Goal: Task Accomplishment & Management: Manage account settings

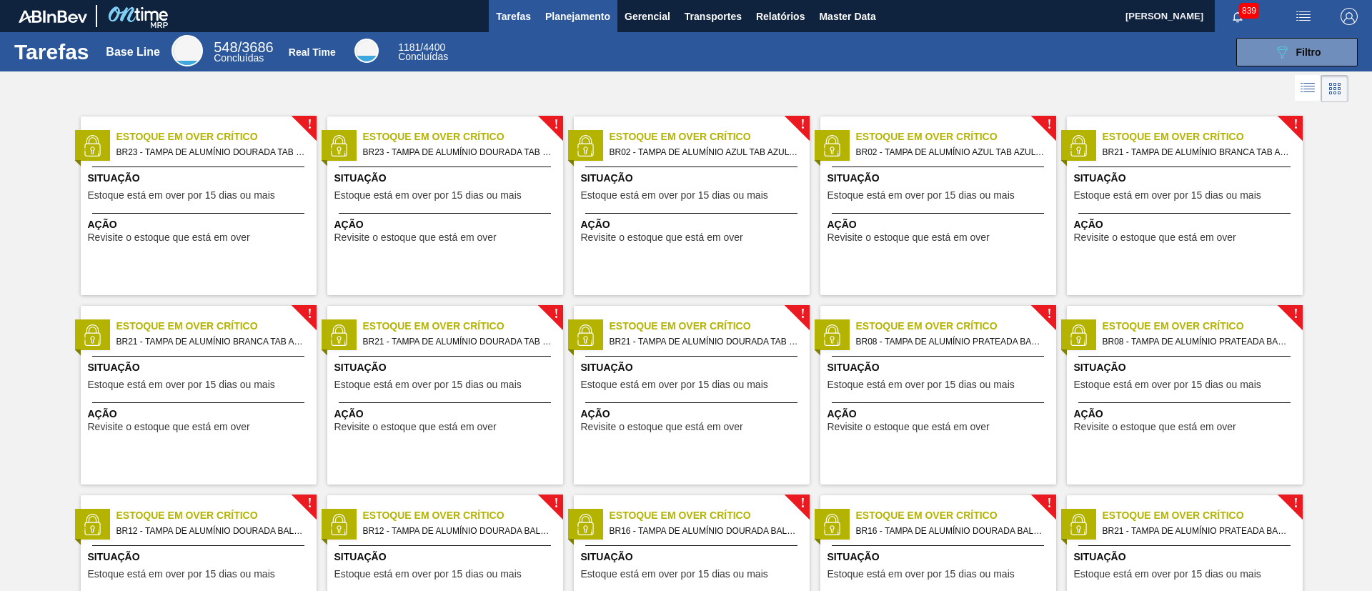
click at [585, 29] on button "Planejamento" at bounding box center [577, 16] width 79 height 32
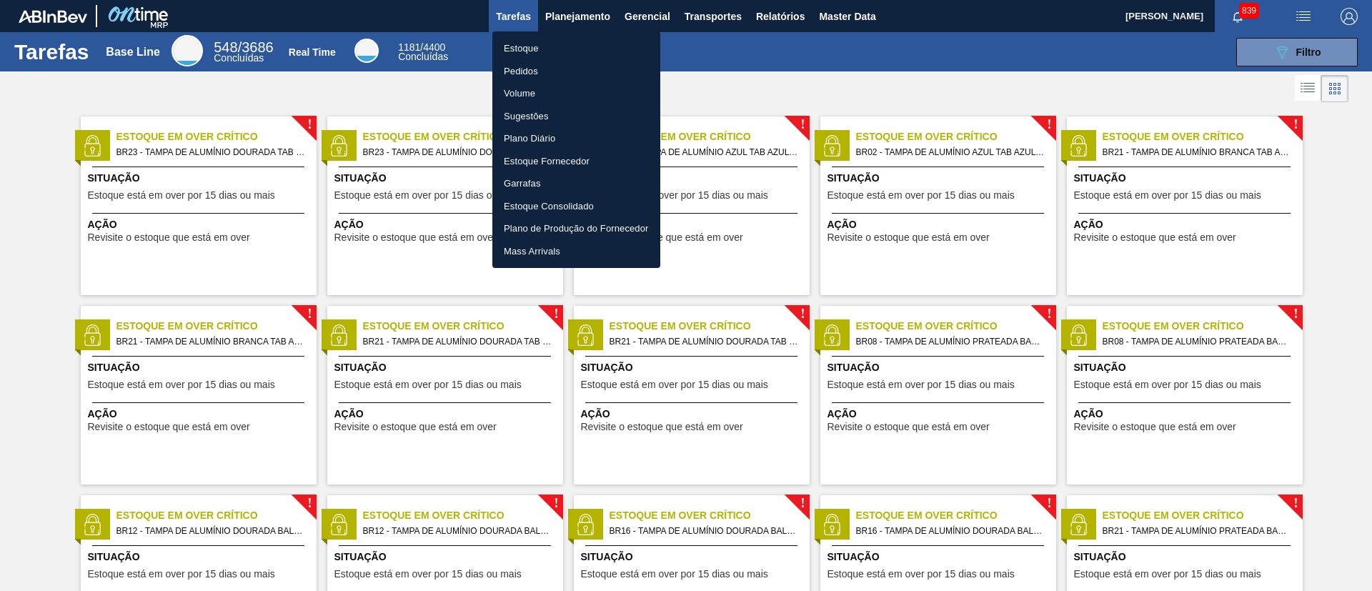
click at [772, 14] on div at bounding box center [686, 295] width 1372 height 591
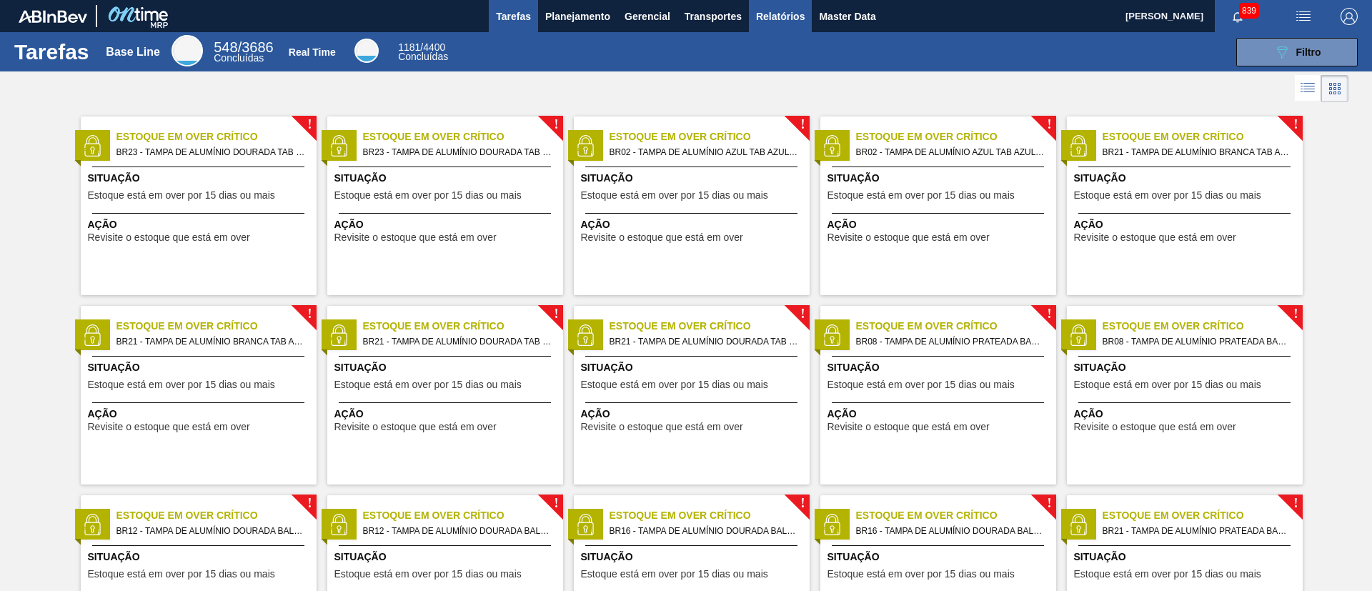
click at [772, 14] on span "Relatórios" at bounding box center [780, 16] width 49 height 17
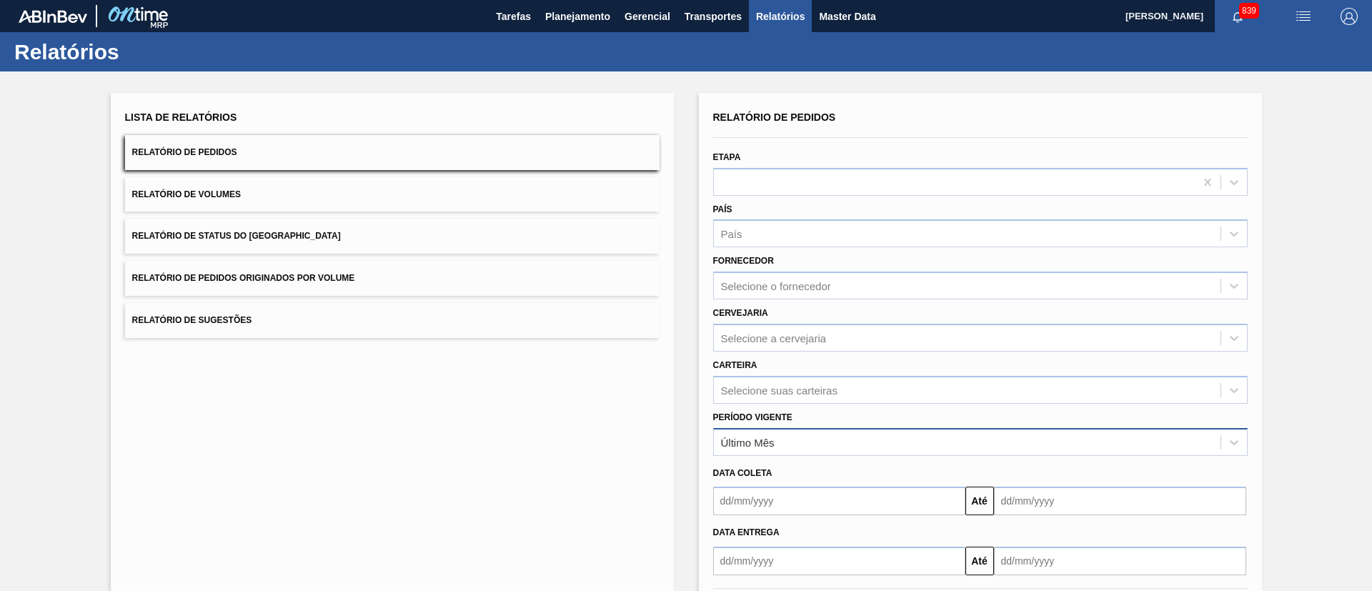
click at [905, 439] on div "Último Mês" at bounding box center [967, 442] width 507 height 21
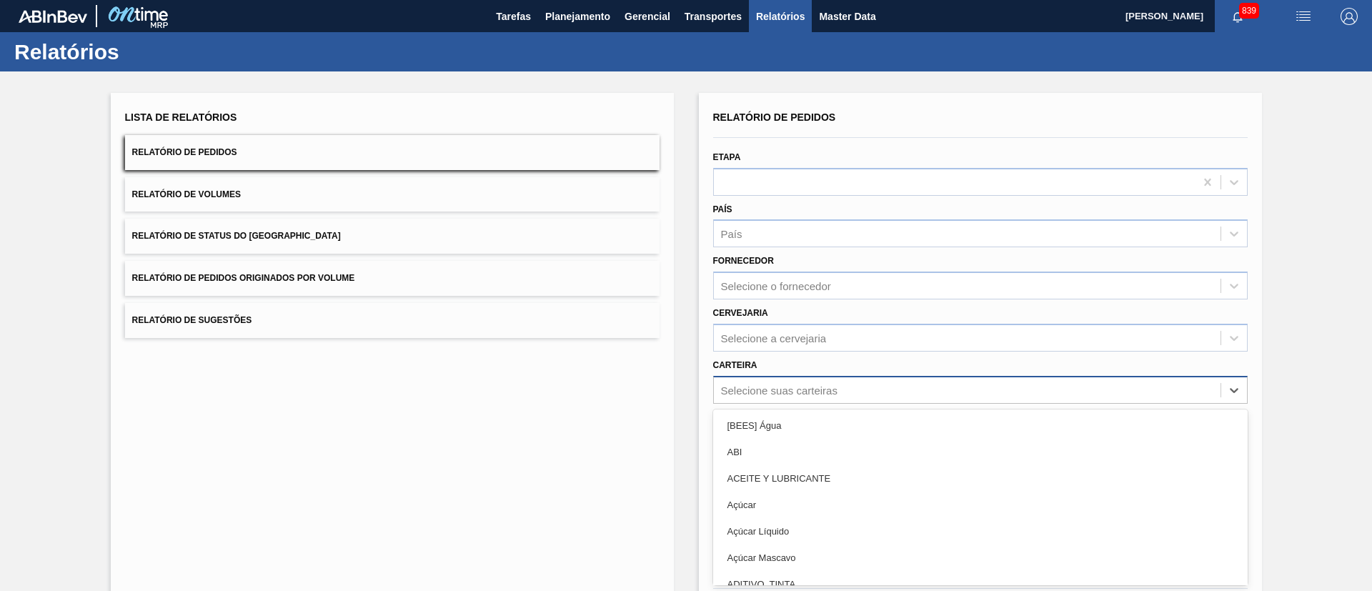
click at [795, 402] on div "option [BEES] Água focused, 1 of 101. 101 results available. Use Up and Down to…" at bounding box center [980, 390] width 534 height 28
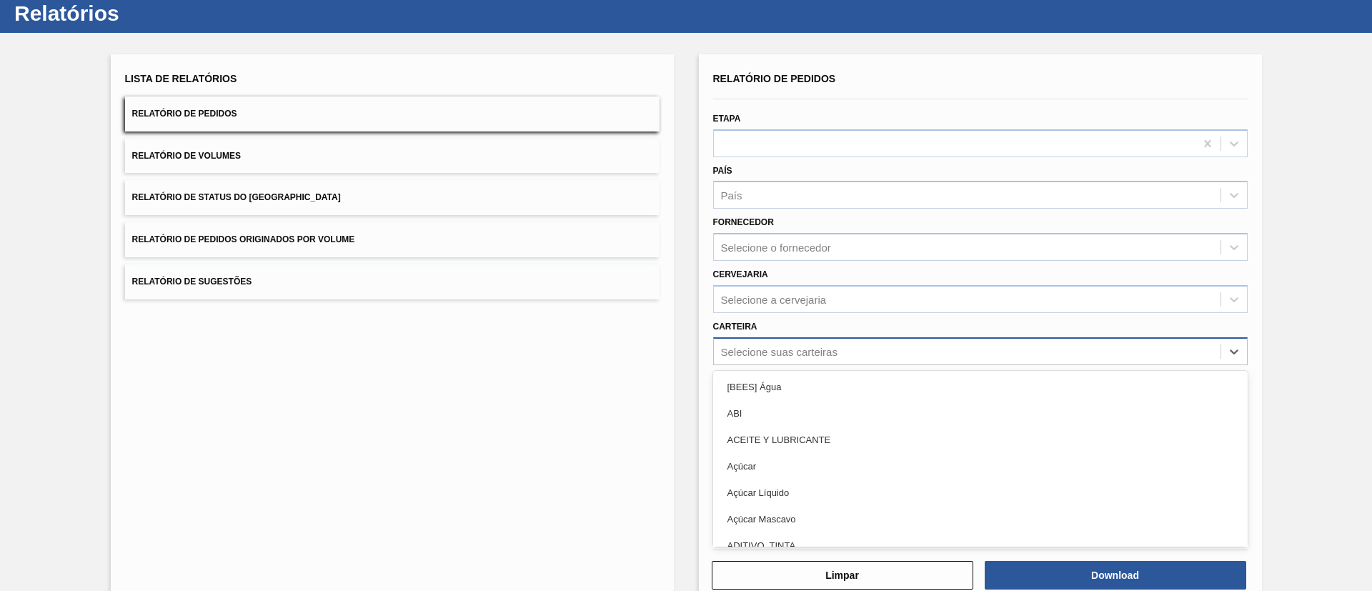
scroll to position [39, 0]
type input "lat"
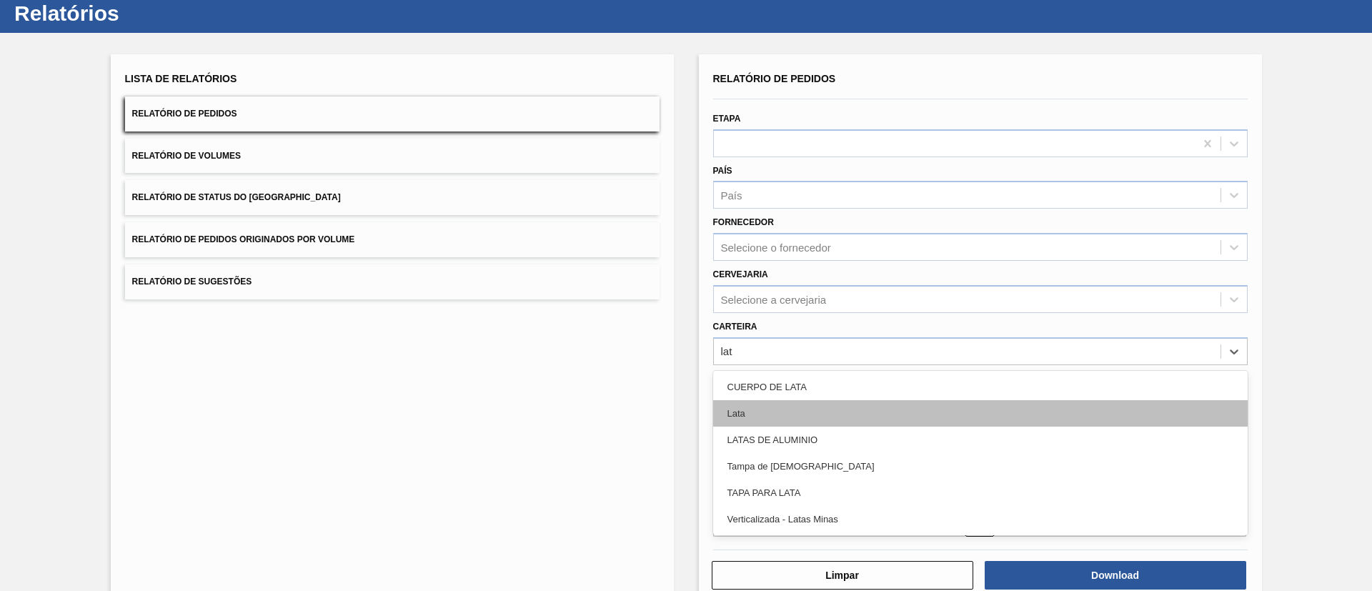
click at [790, 410] on div "Lata" at bounding box center [980, 413] width 534 height 26
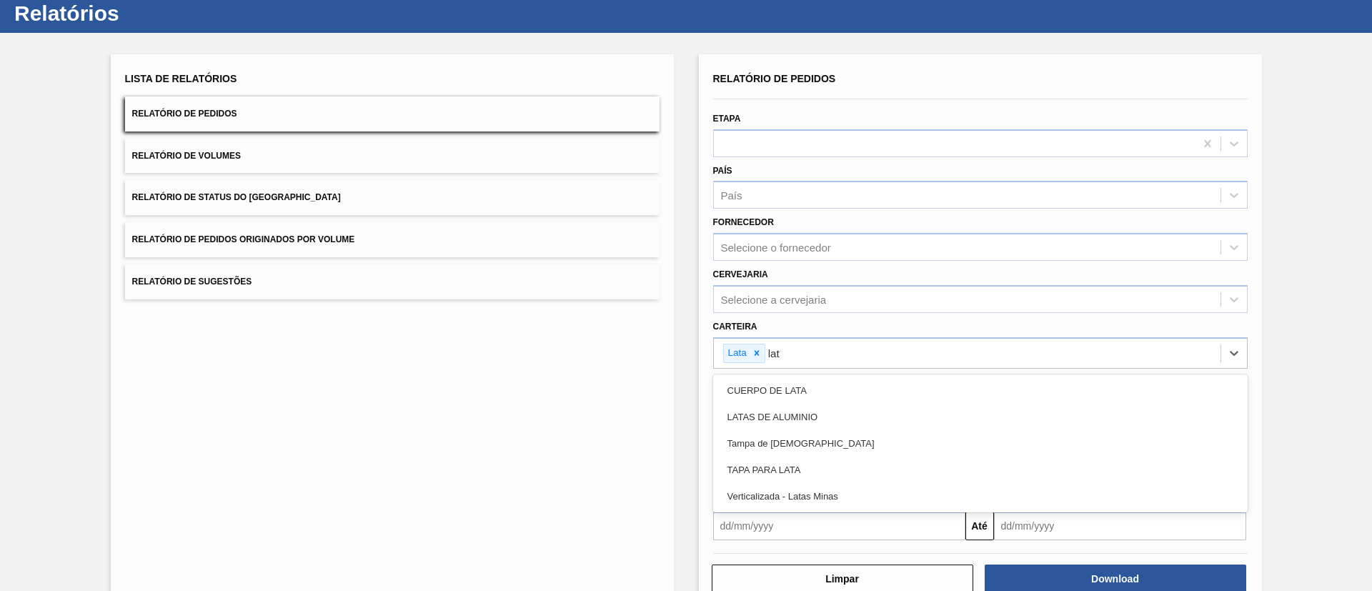
type input "lata"
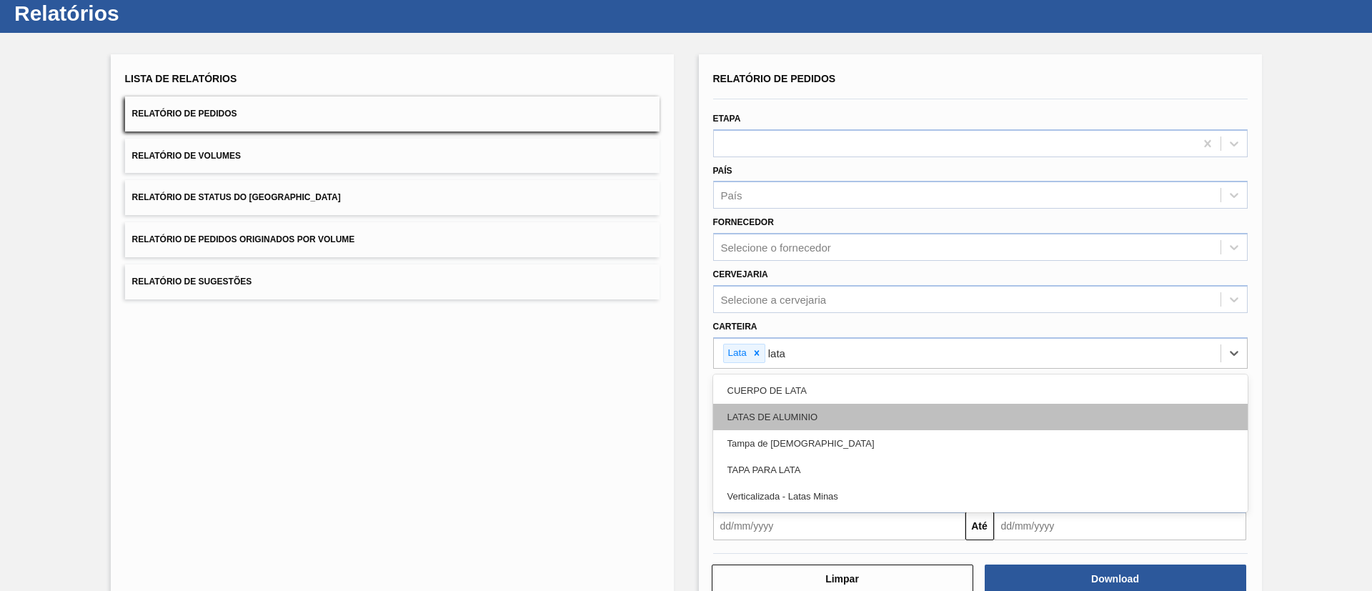
click at [785, 416] on div "LATAS DE ALUMINIO" at bounding box center [980, 417] width 534 height 26
type input "l"
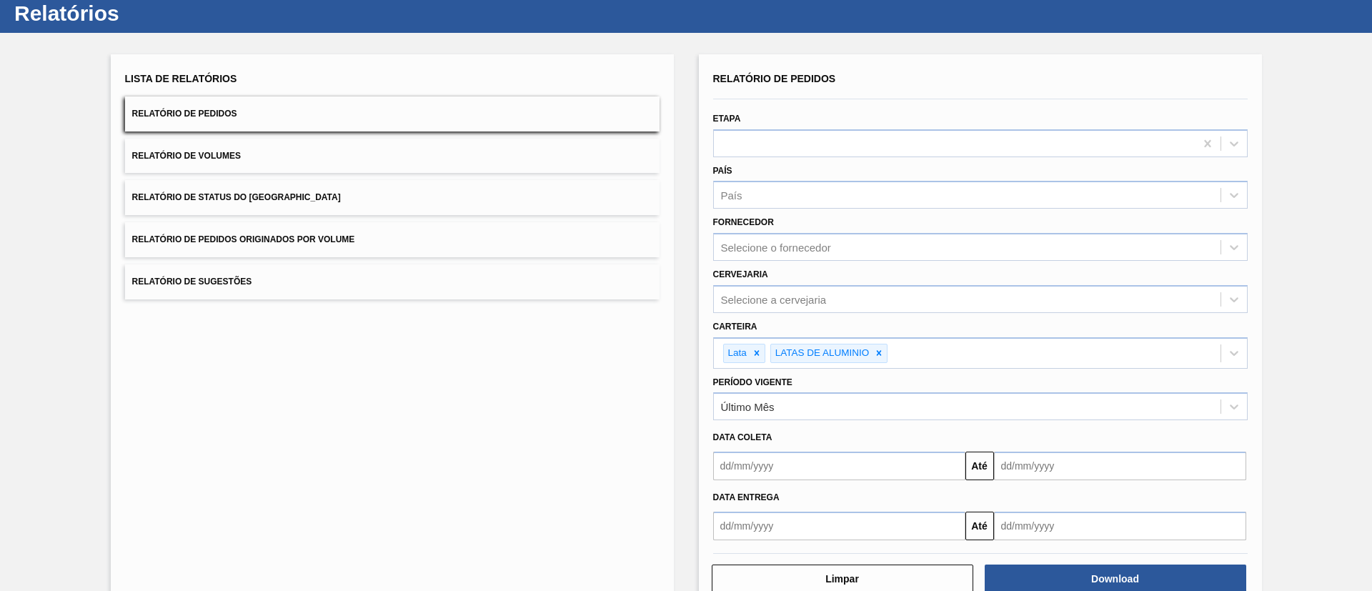
click at [1293, 282] on div "Lista de Relatórios Relatório de Pedidos Relatório de Volumes Relatório de Stat…" at bounding box center [686, 330] width 1372 height 594
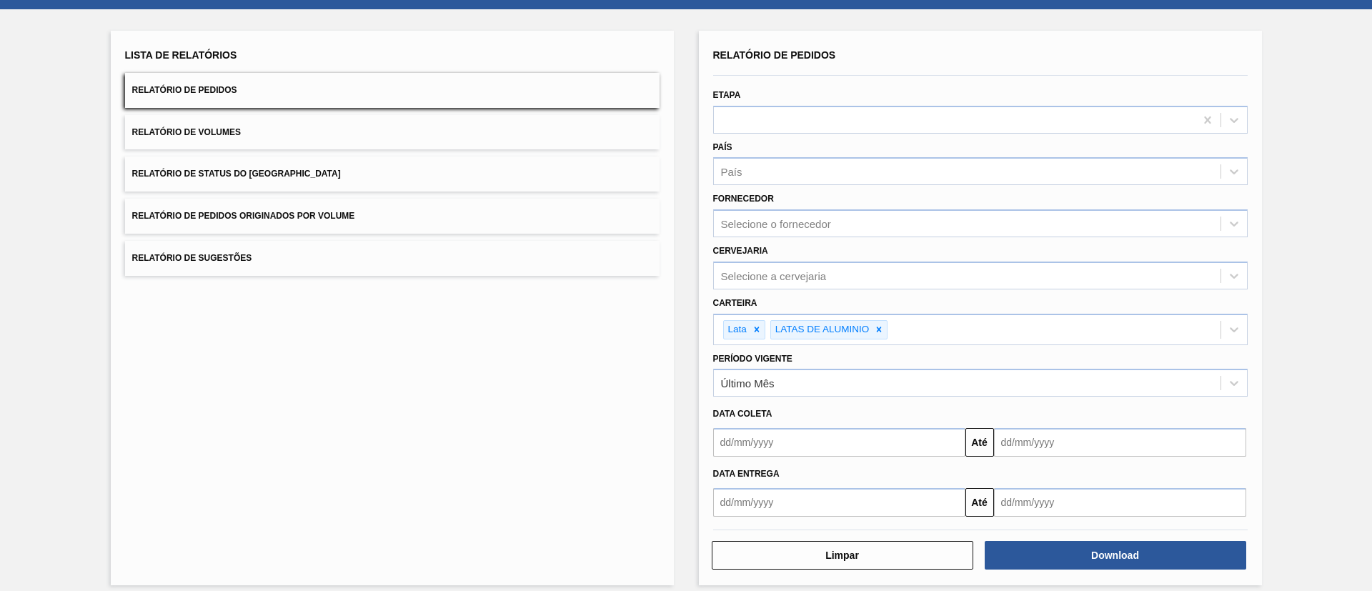
scroll to position [74, 0]
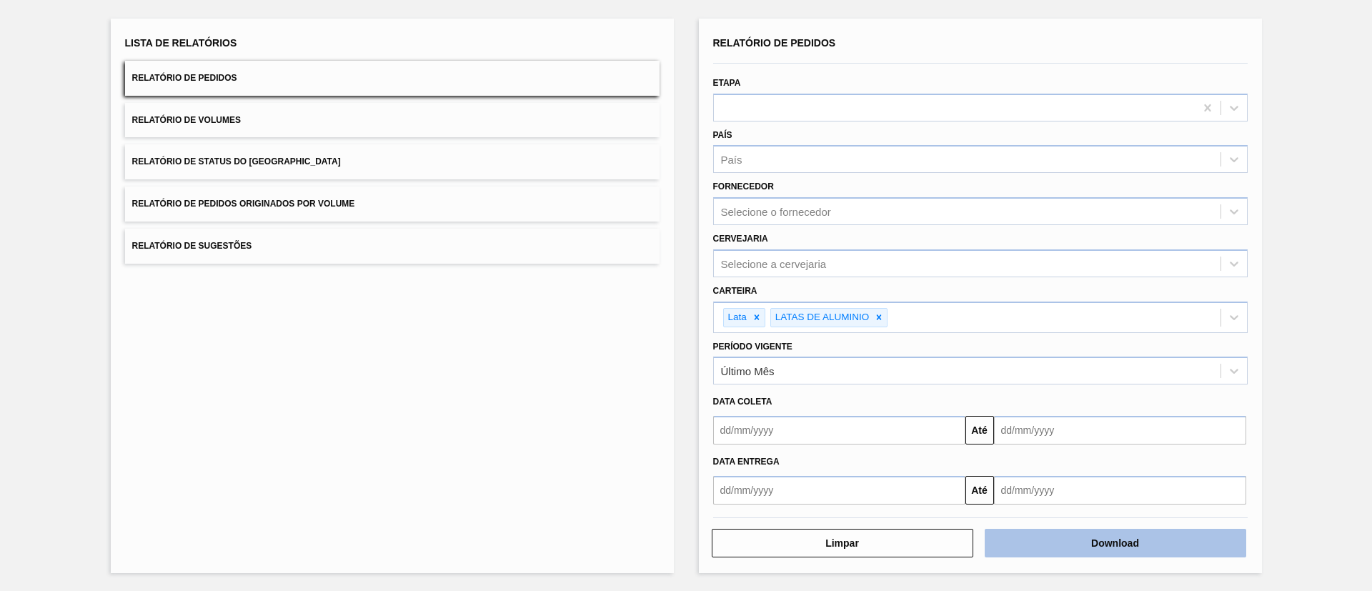
click at [1094, 539] on button "Download" at bounding box center [1116, 543] width 262 height 29
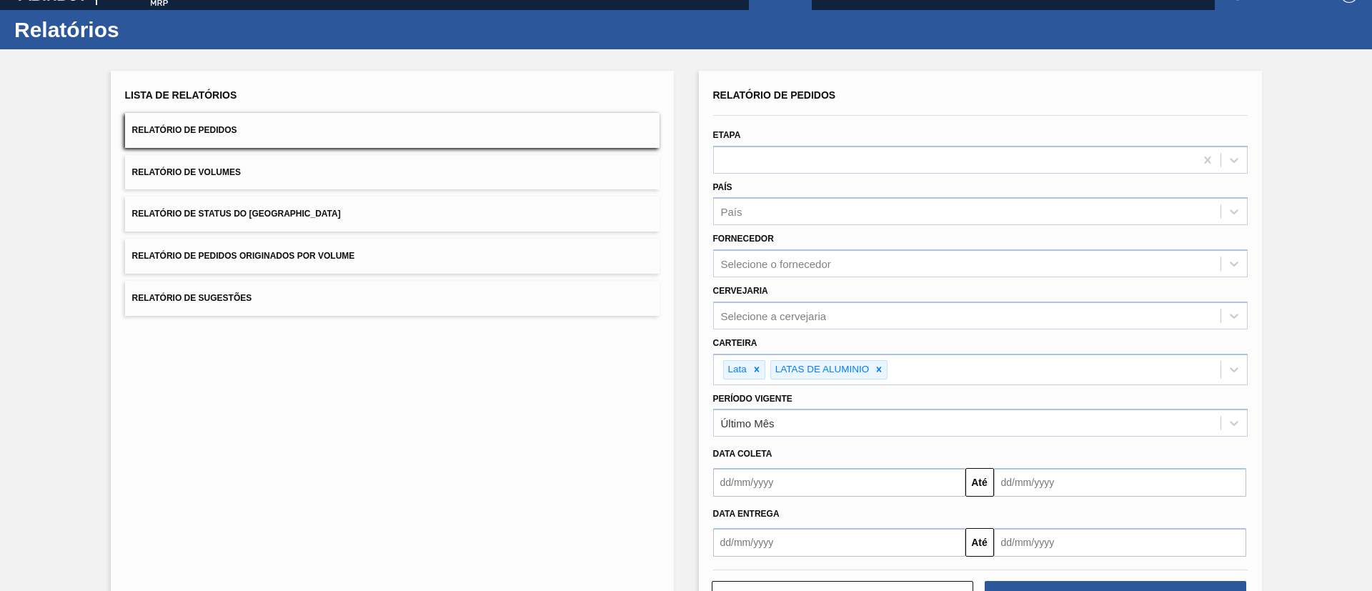
scroll to position [0, 0]
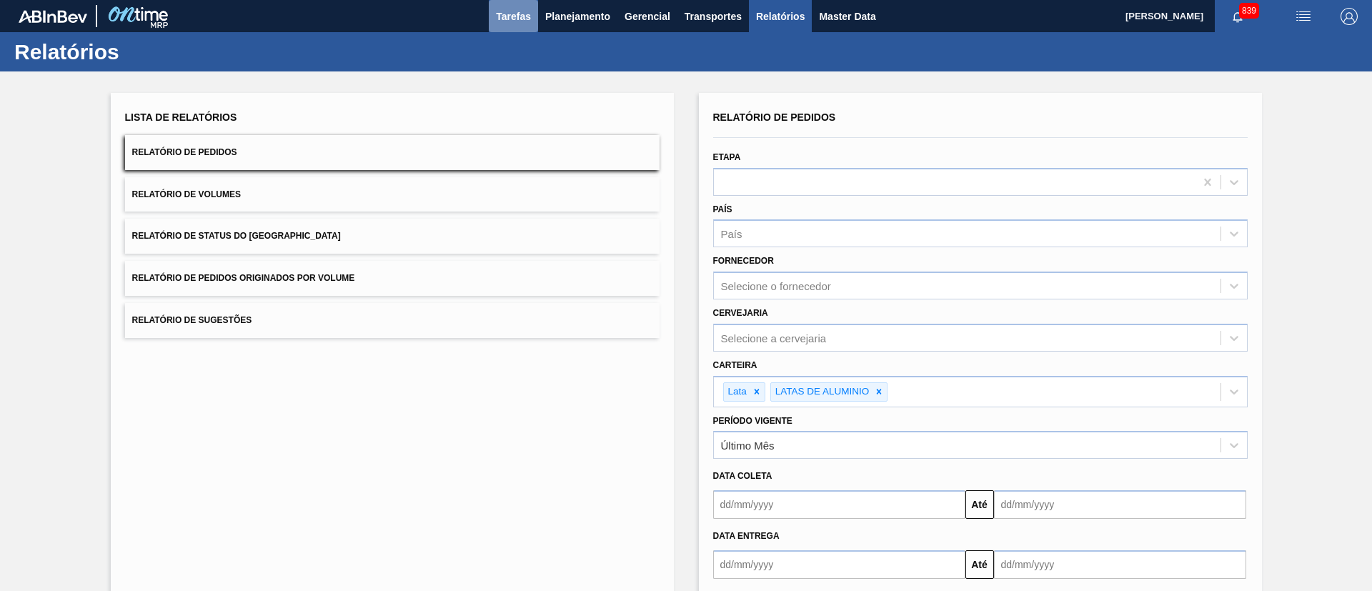
click at [507, 21] on span "Tarefas" at bounding box center [513, 16] width 35 height 17
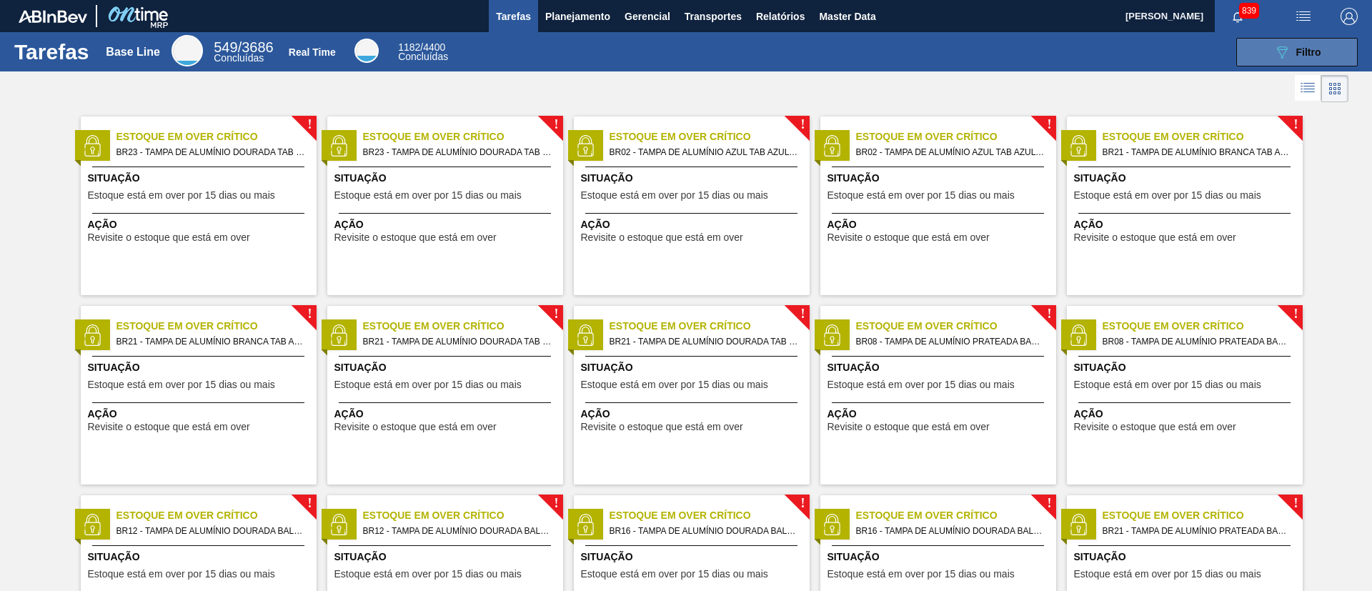
click at [1277, 47] on icon at bounding box center [1282, 52] width 11 height 12
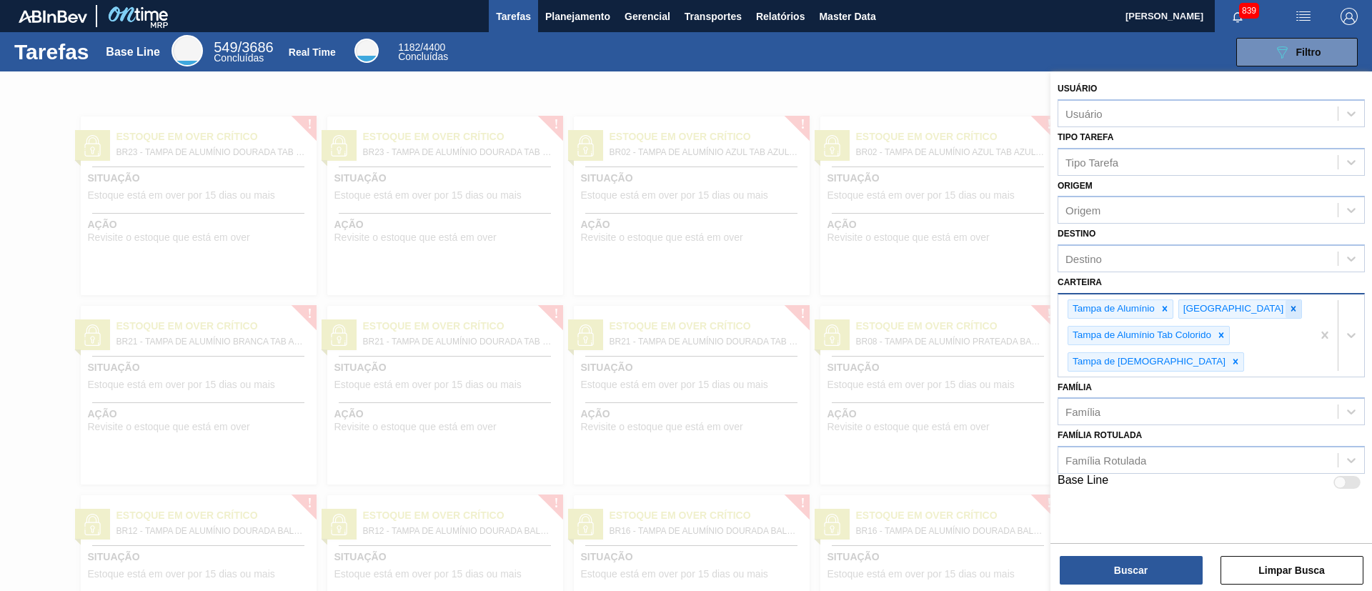
click at [1288, 311] on icon at bounding box center [1293, 309] width 10 height 10
click at [1161, 311] on icon at bounding box center [1165, 309] width 10 height 10
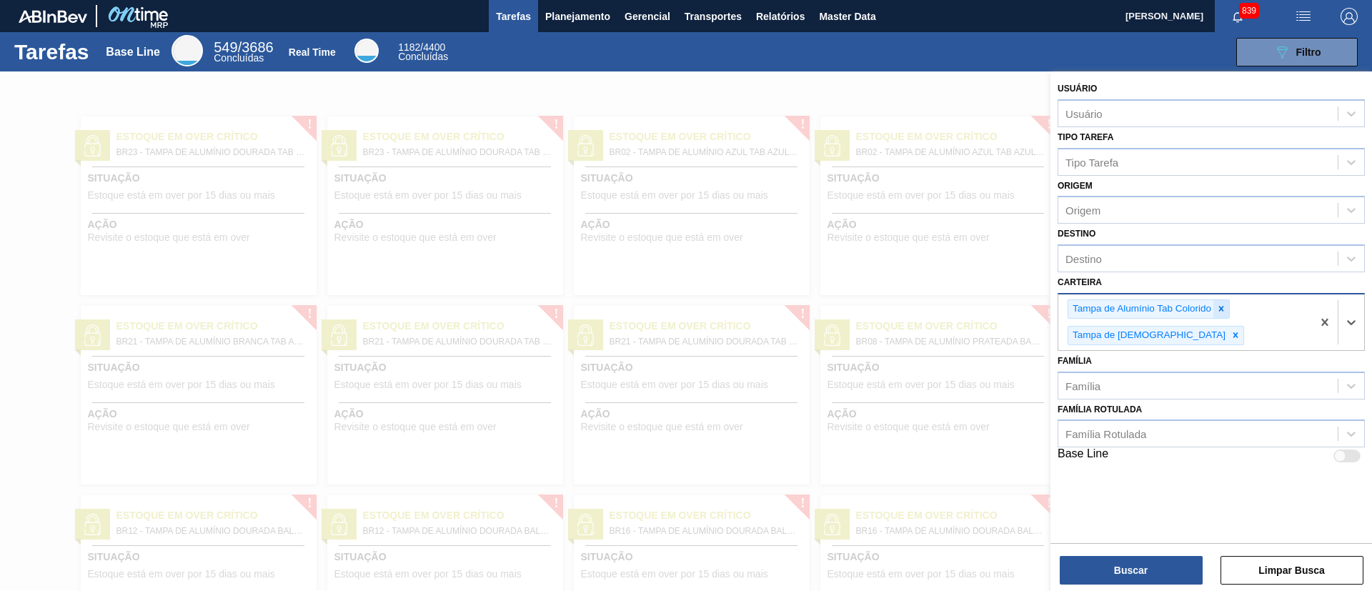
click at [1228, 304] on div at bounding box center [1221, 309] width 16 height 18
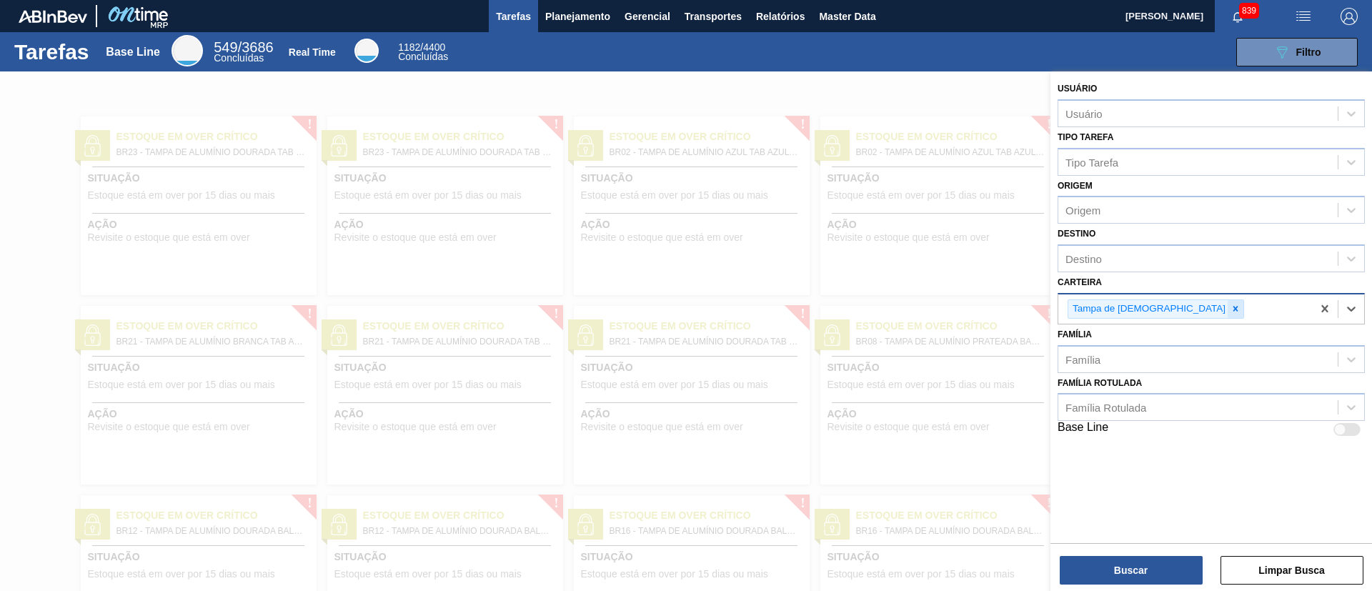
click at [1230, 309] on icon at bounding box center [1235, 309] width 10 height 10
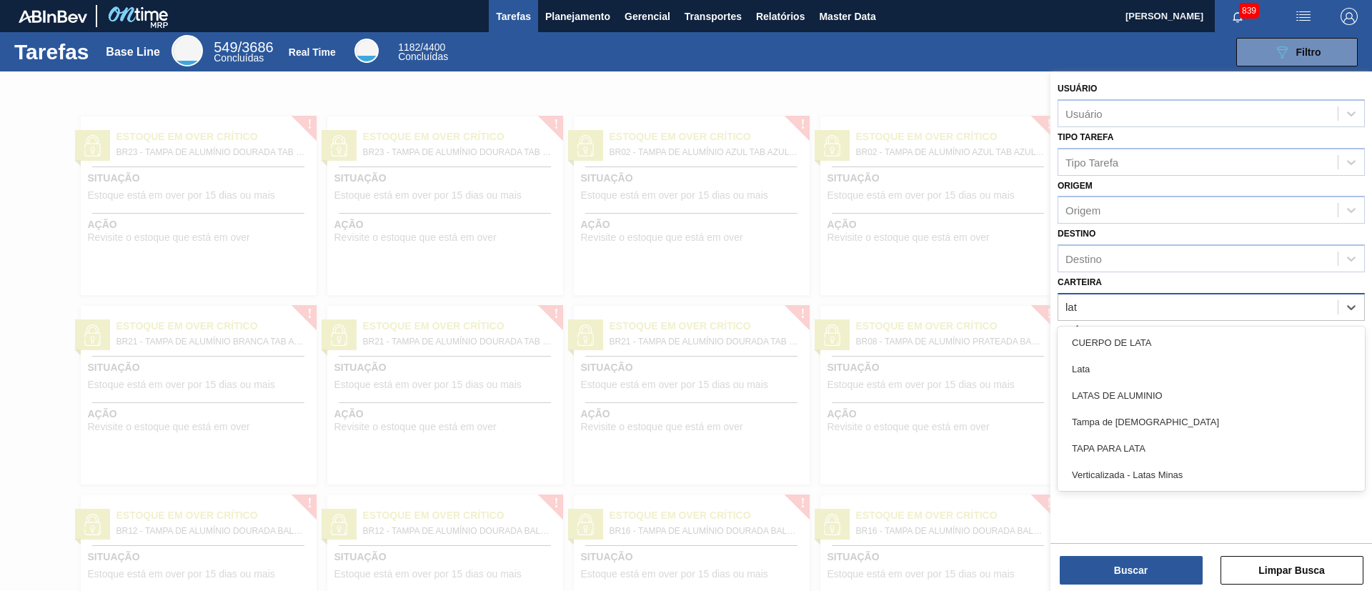
type input "lata"
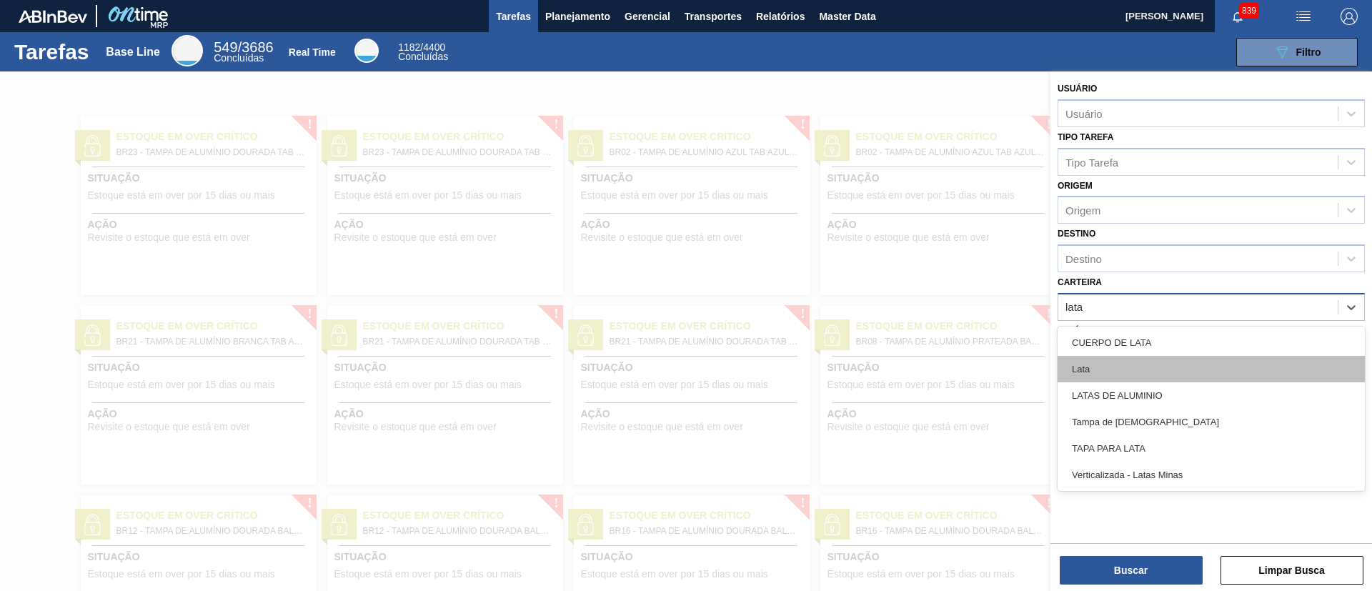
click at [1090, 364] on div "Lata" at bounding box center [1211, 369] width 307 height 26
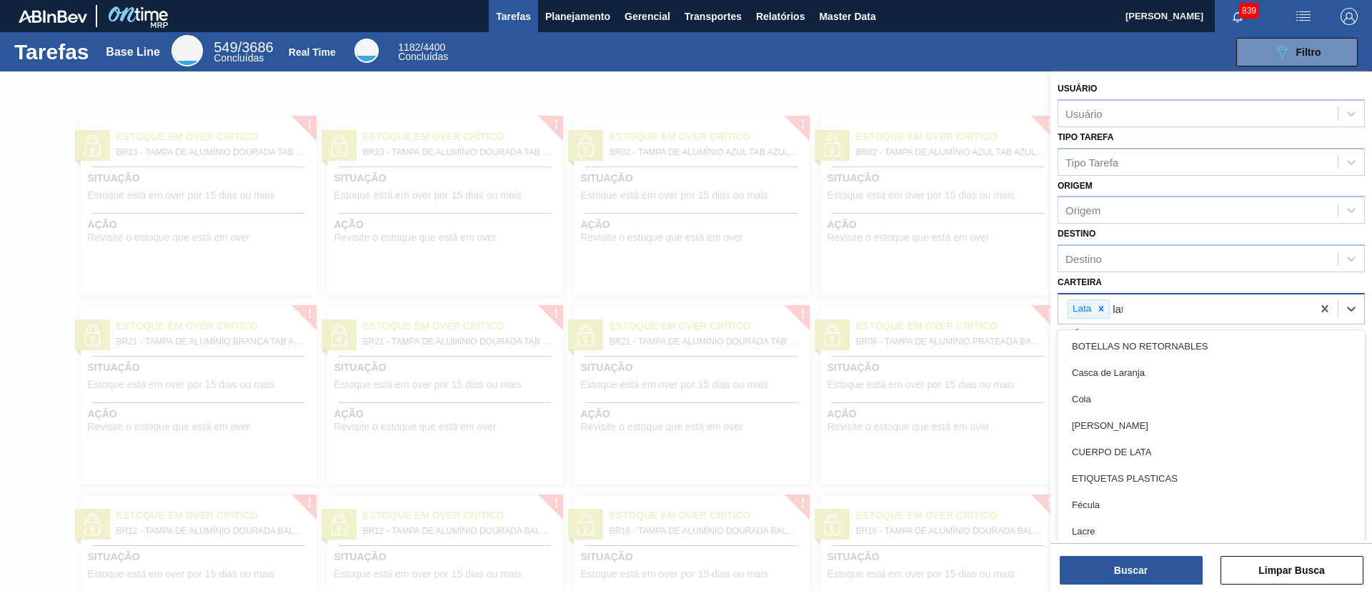
type input "lata"
click at [1090, 364] on div "LATAS DE ALUMINIO" at bounding box center [1211, 372] width 307 height 26
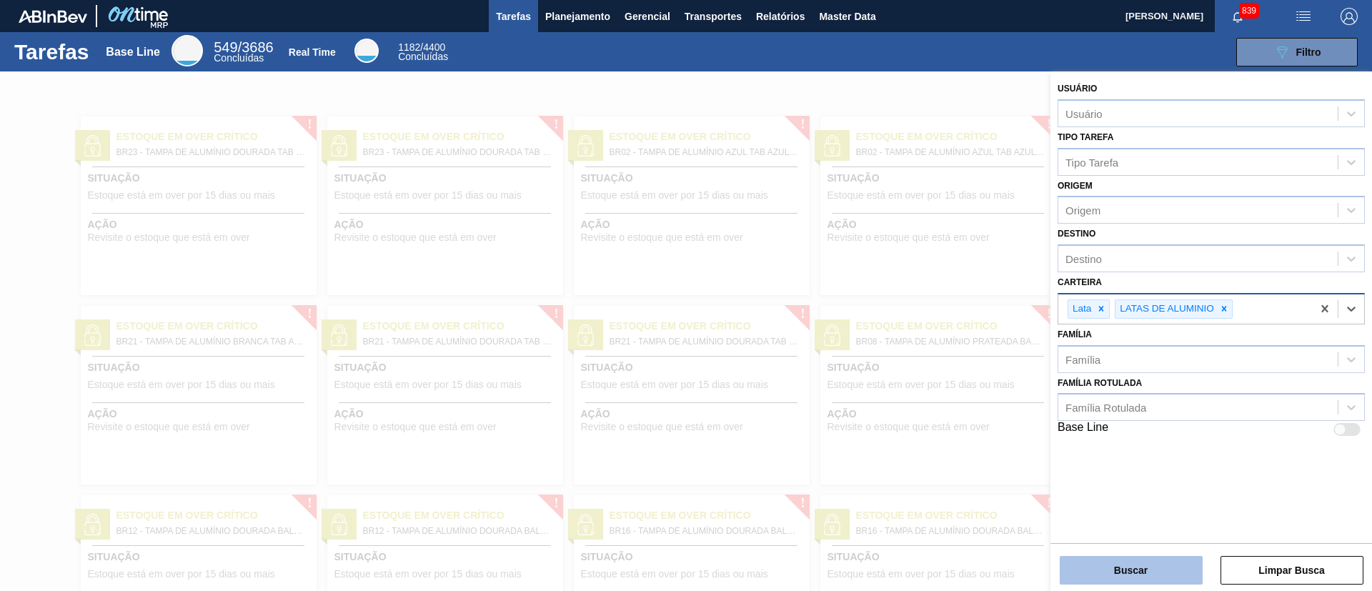
click at [1111, 562] on button "Buscar" at bounding box center [1131, 570] width 143 height 29
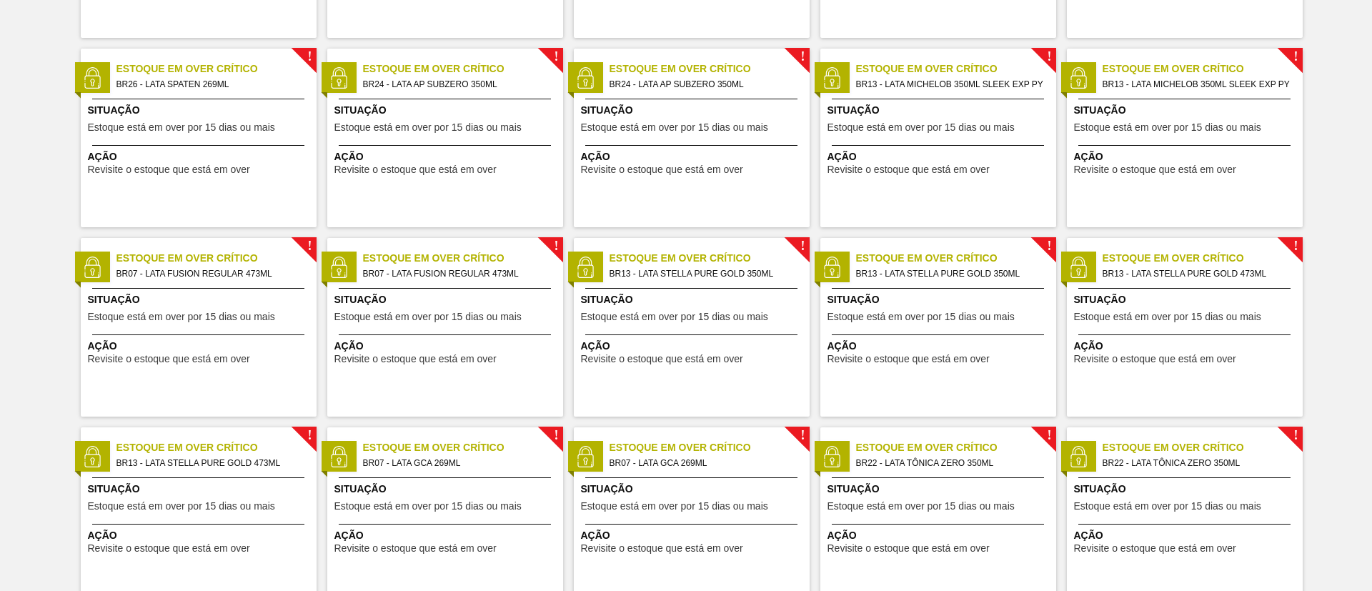
scroll to position [1444, 0]
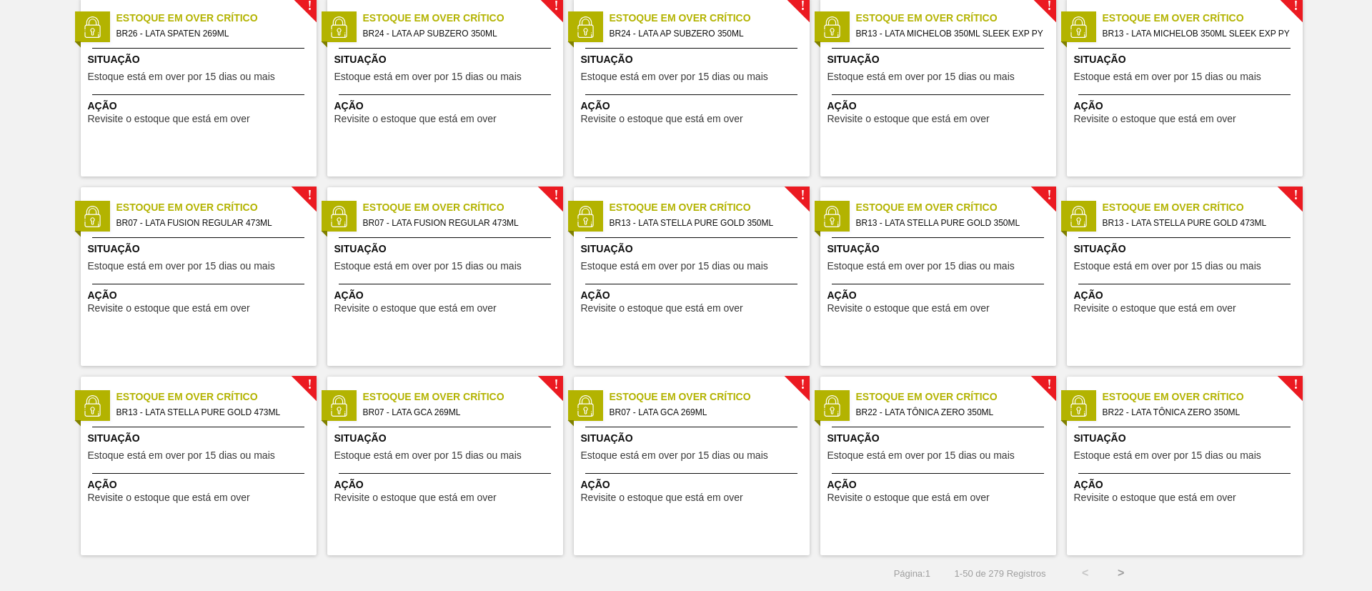
click at [1125, 573] on button ">" at bounding box center [1121, 573] width 36 height 36
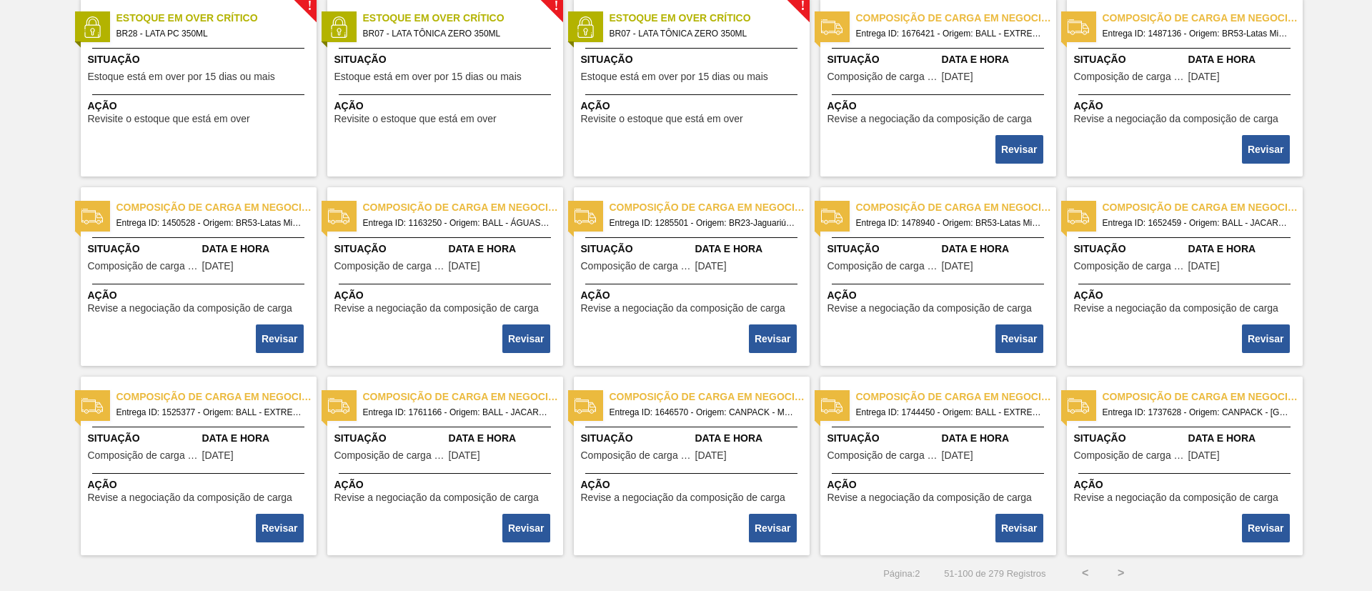
click at [1120, 578] on button ">" at bounding box center [1121, 573] width 36 height 36
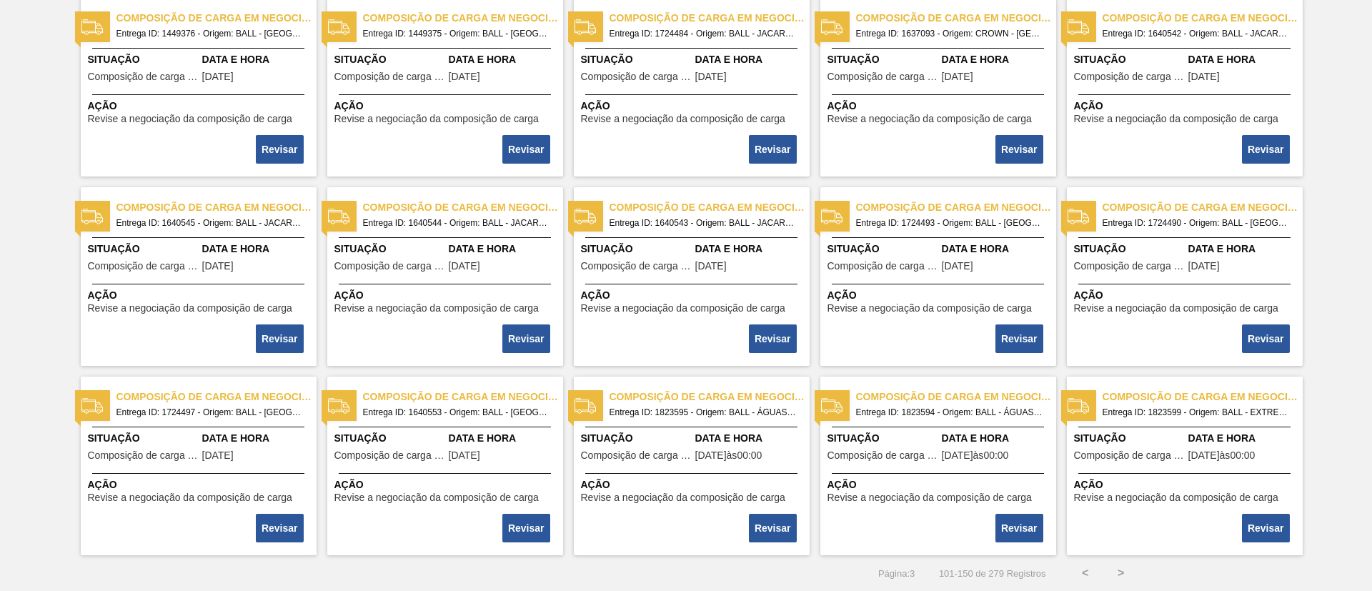
click at [1120, 567] on button ">" at bounding box center [1121, 573] width 36 height 36
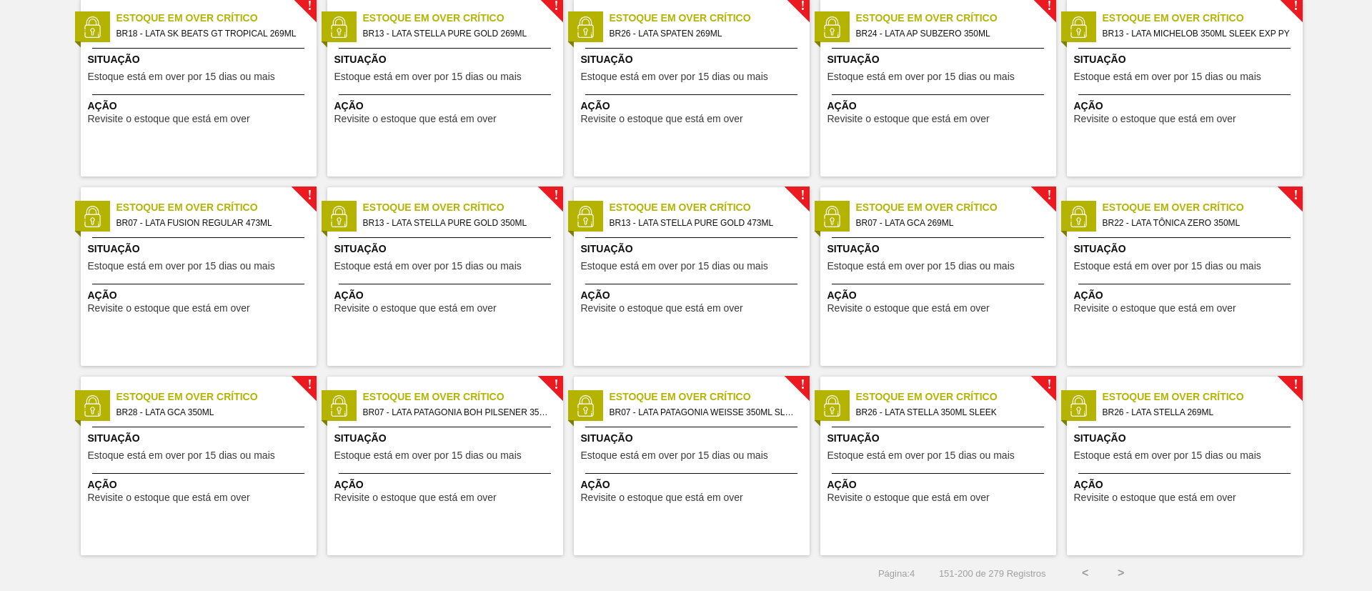
click at [1125, 573] on button ">" at bounding box center [1121, 573] width 36 height 36
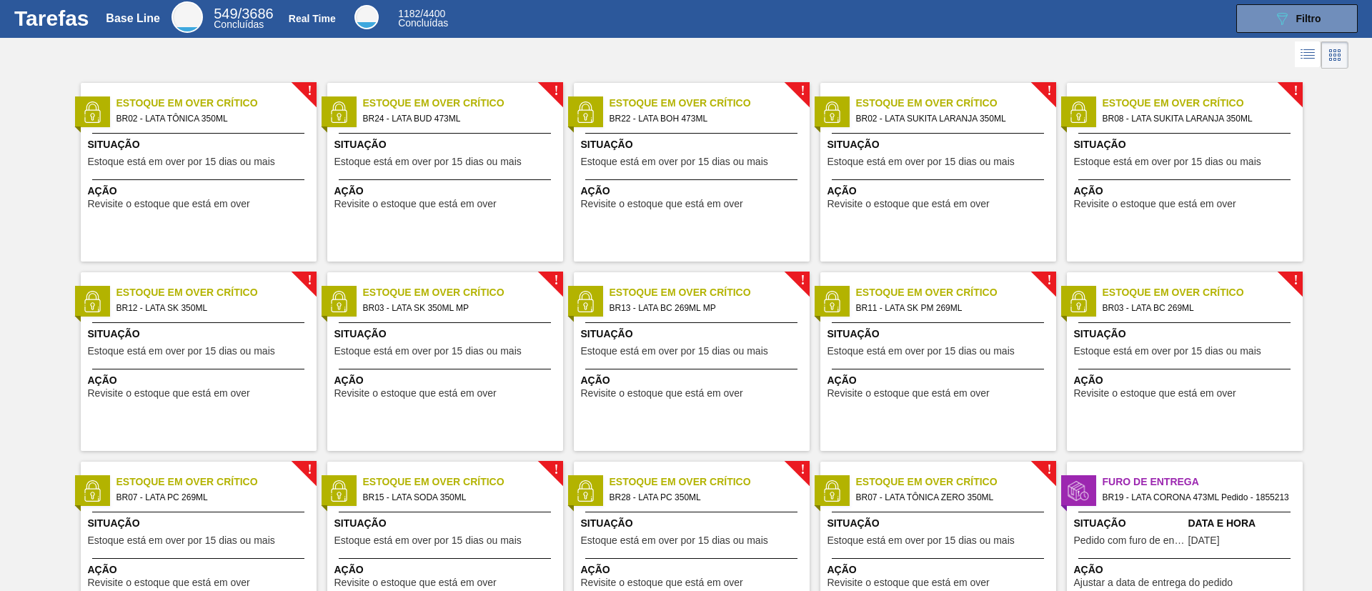
scroll to position [0, 0]
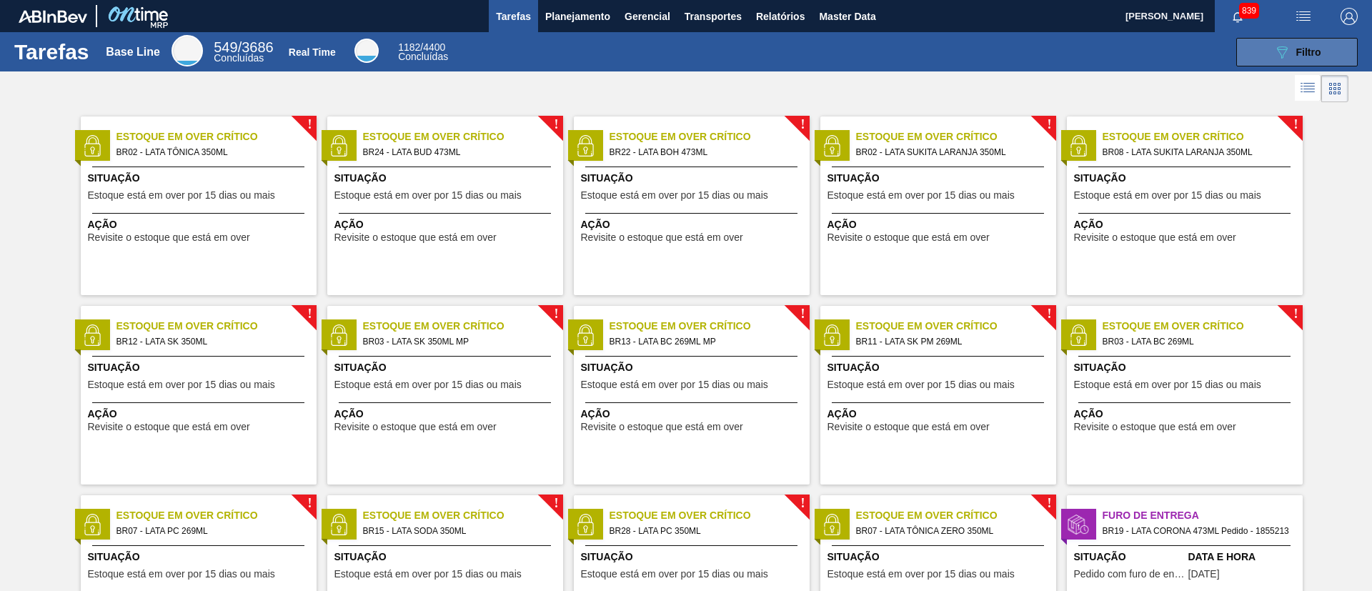
click at [1265, 61] on button "089F7B8B-B2A5-4AFE-B5C0-19BA573D28AC Filtro" at bounding box center [1296, 52] width 121 height 29
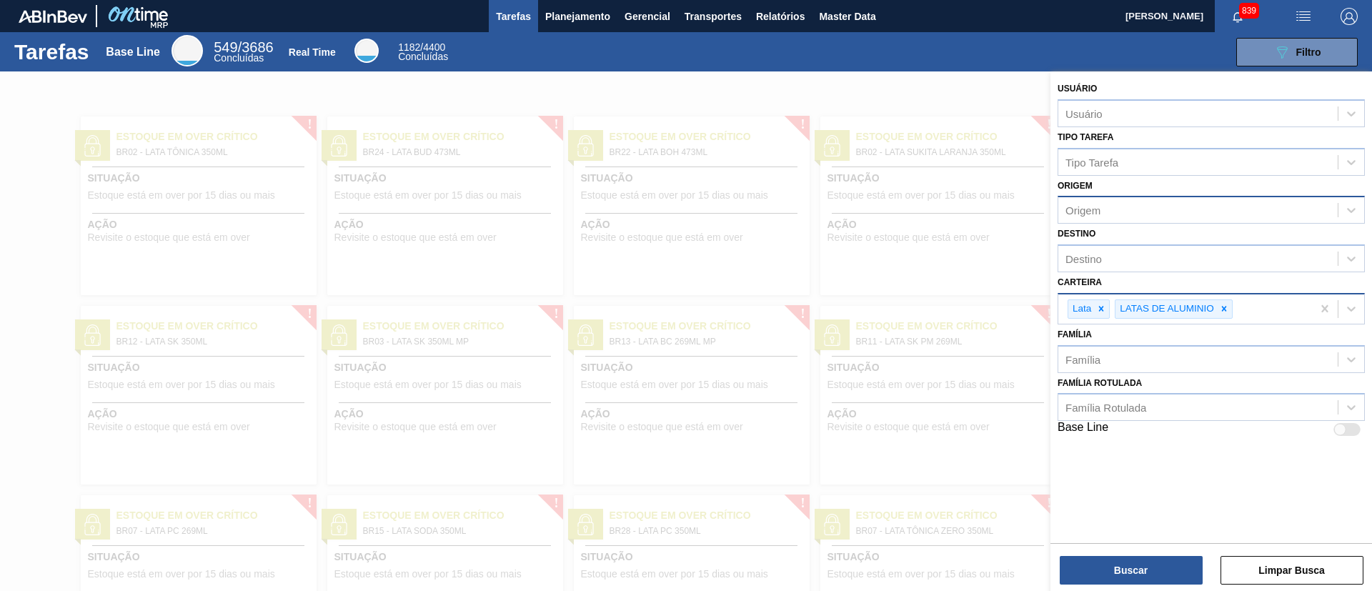
click at [1108, 212] on div "Origem" at bounding box center [1197, 210] width 279 height 21
click at [1110, 255] on div "Destino" at bounding box center [1197, 259] width 279 height 21
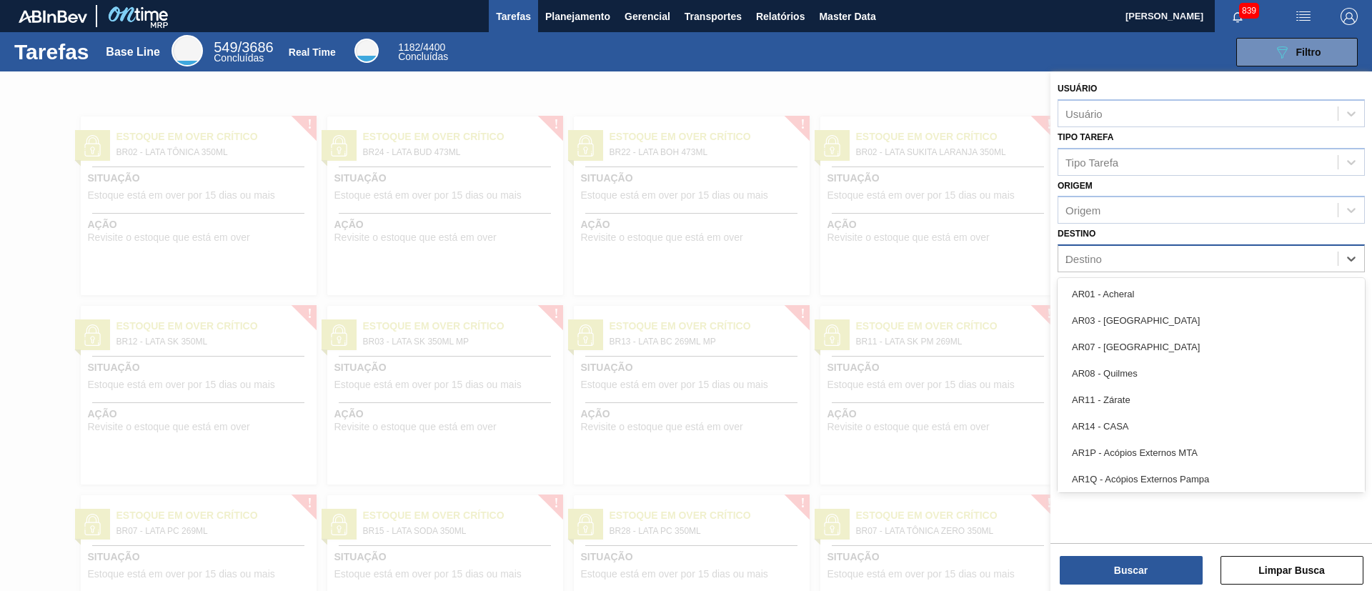
type input "22"
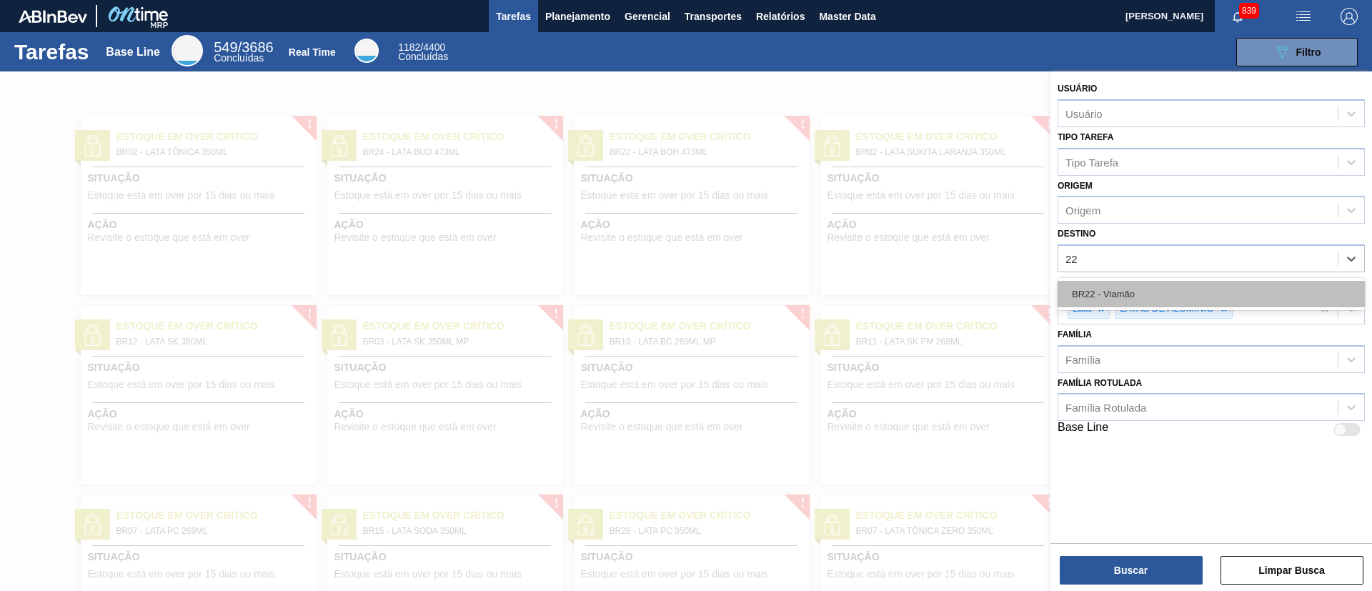
click at [1110, 292] on div "BR22 - Viamão" at bounding box center [1211, 294] width 307 height 26
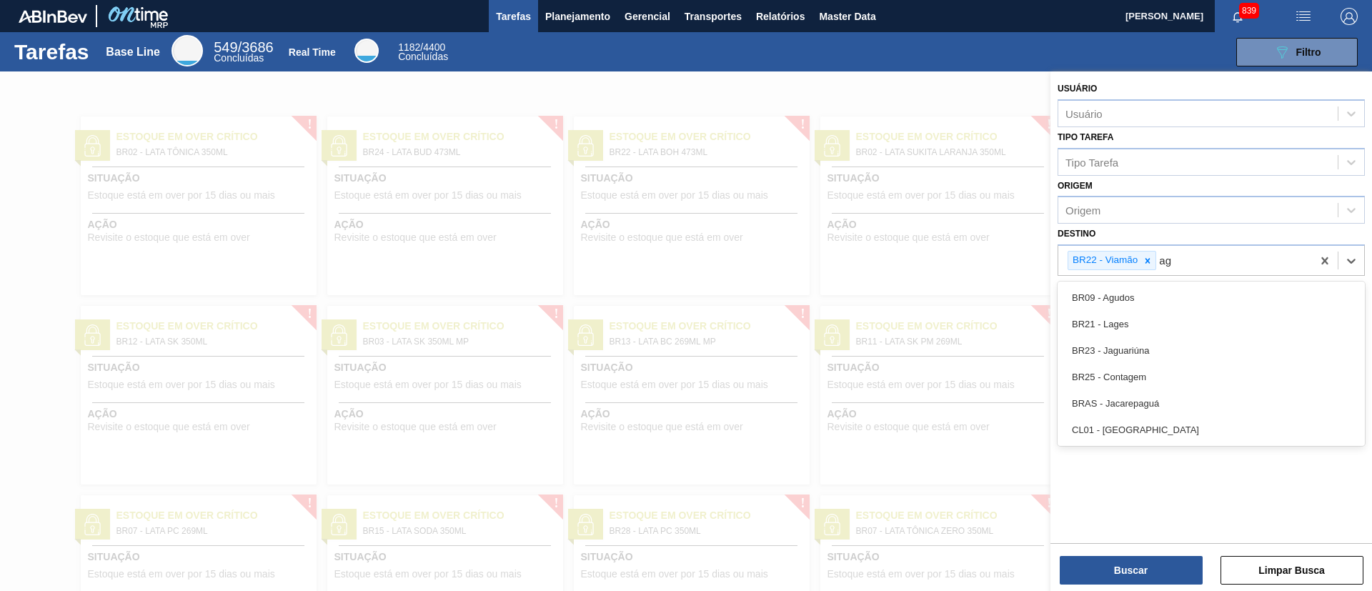
type input "agu"
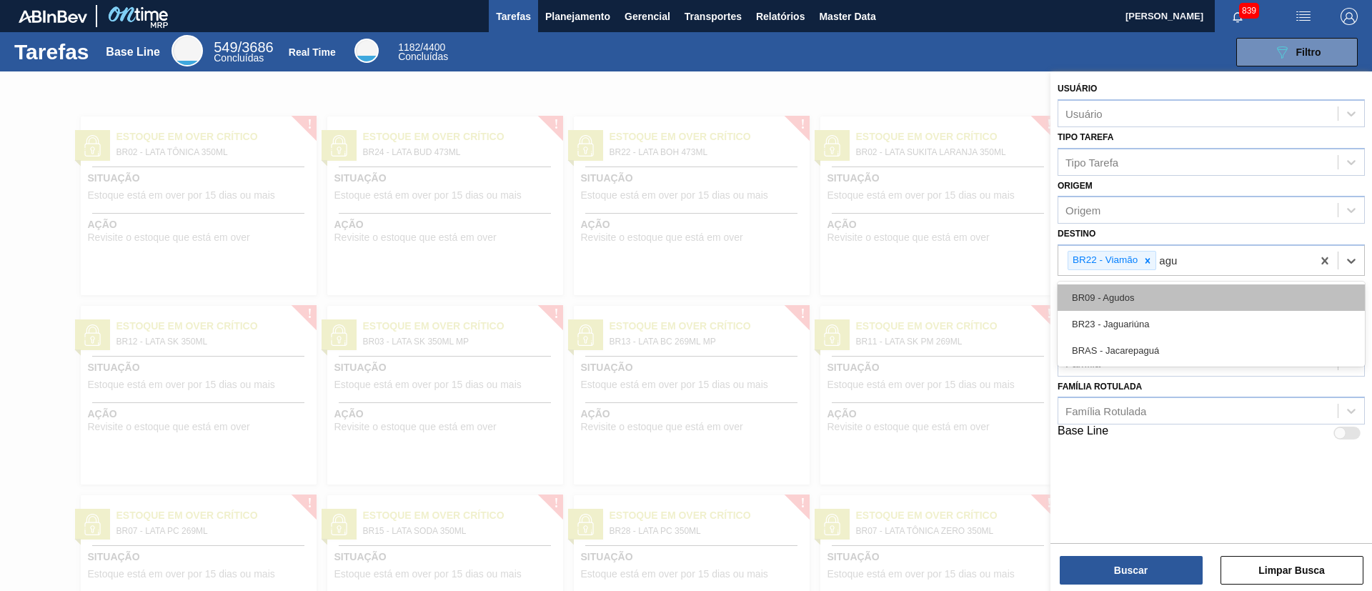
click at [1133, 299] on div "BR09 - Agudos" at bounding box center [1211, 297] width 307 height 26
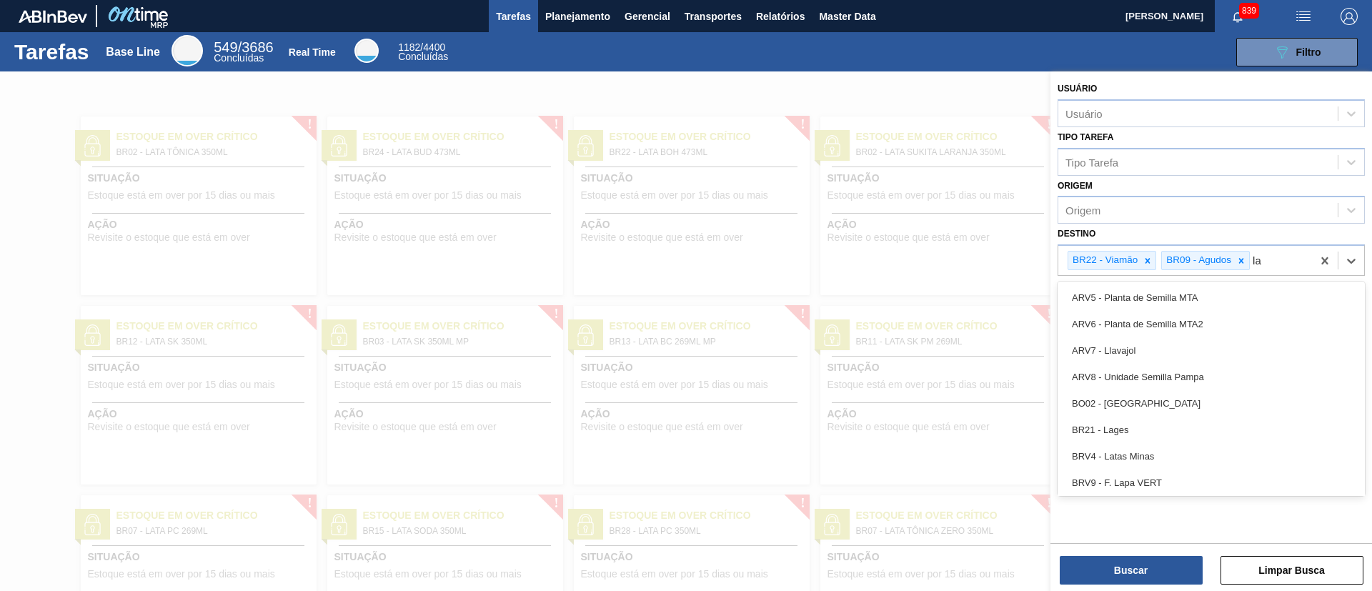
type input "lag"
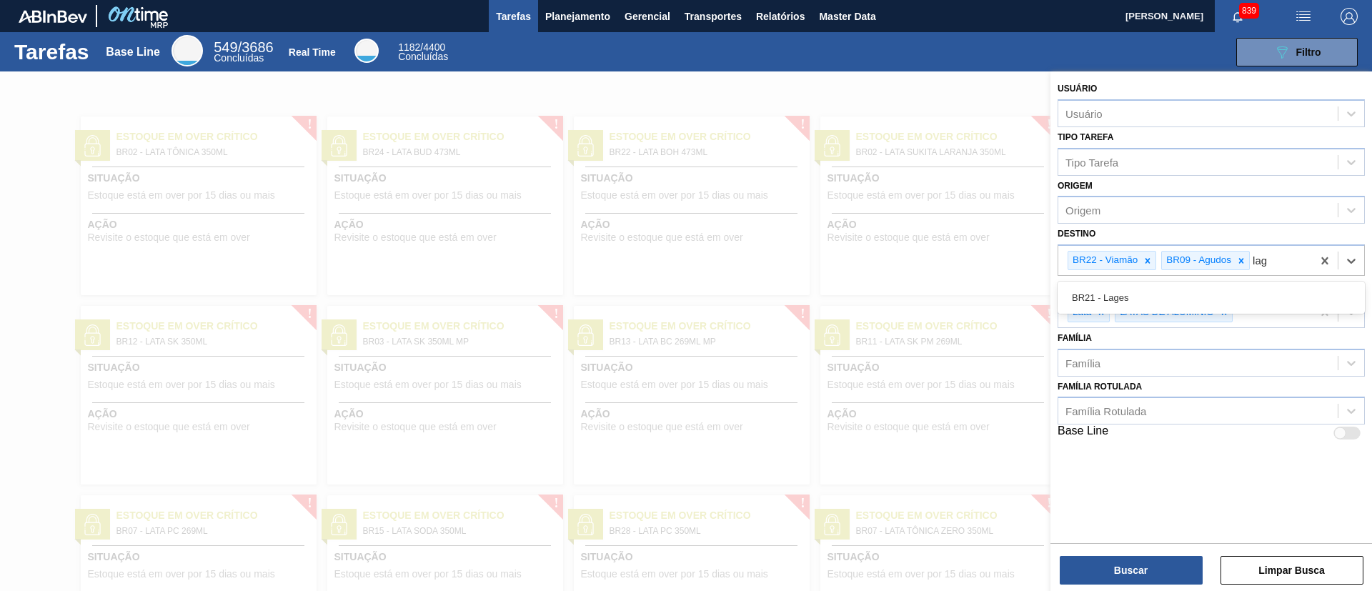
click at [1133, 299] on div "BR21 - Lages" at bounding box center [1211, 297] width 307 height 26
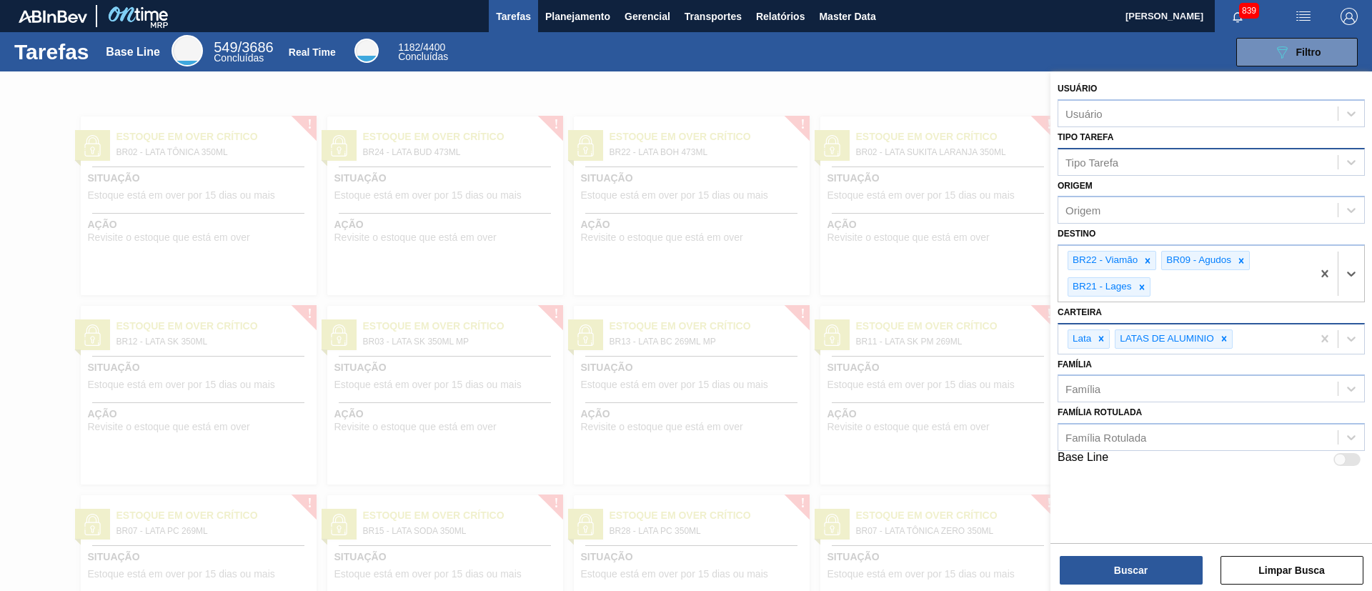
click at [1142, 167] on div "Tipo Tarefa" at bounding box center [1197, 161] width 279 height 21
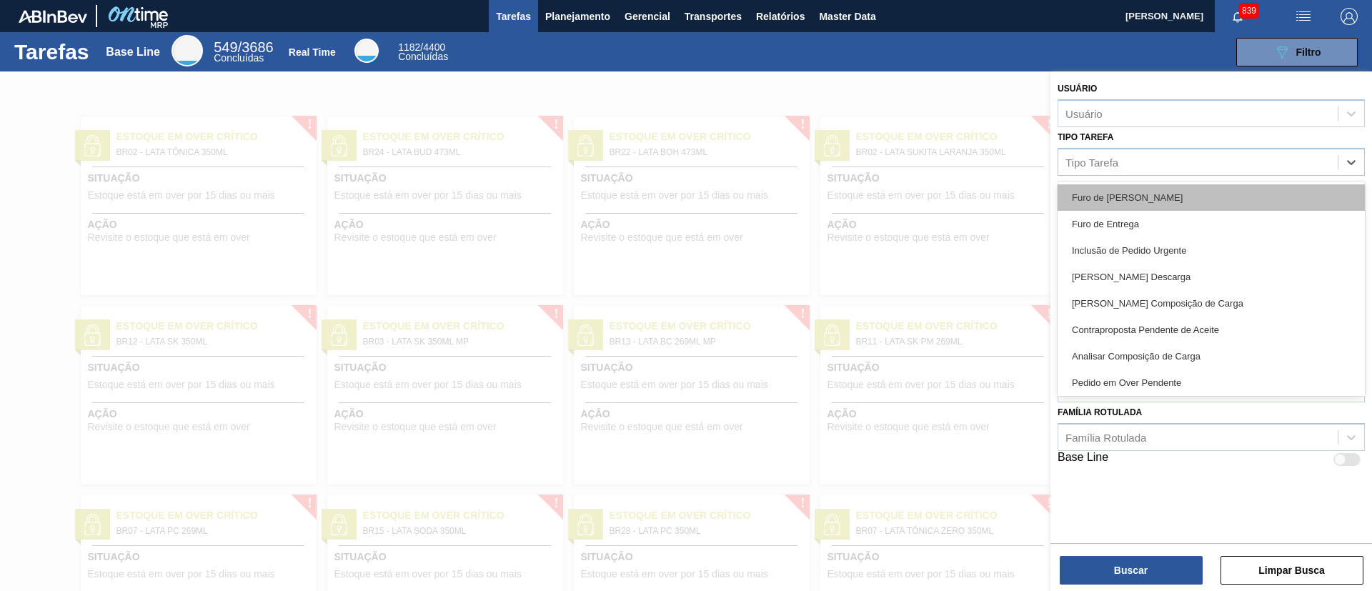
click at [1125, 206] on div "Furo de Coleta" at bounding box center [1211, 197] width 307 height 26
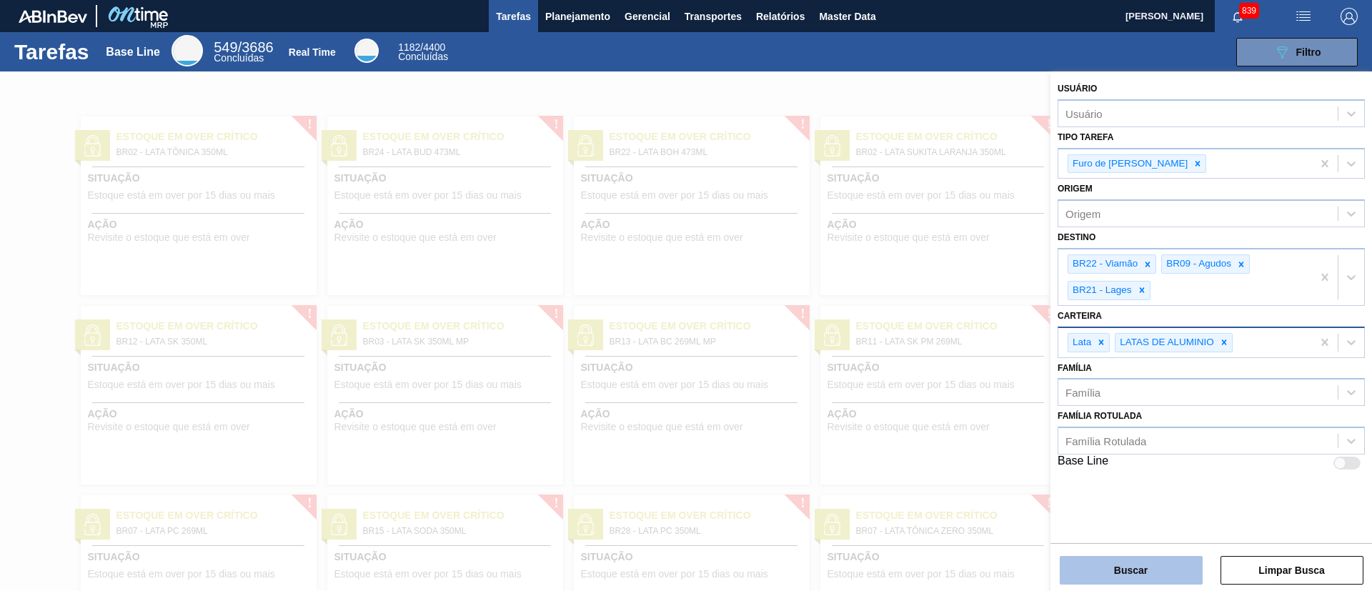
click at [1133, 568] on button "Buscar" at bounding box center [1131, 570] width 143 height 29
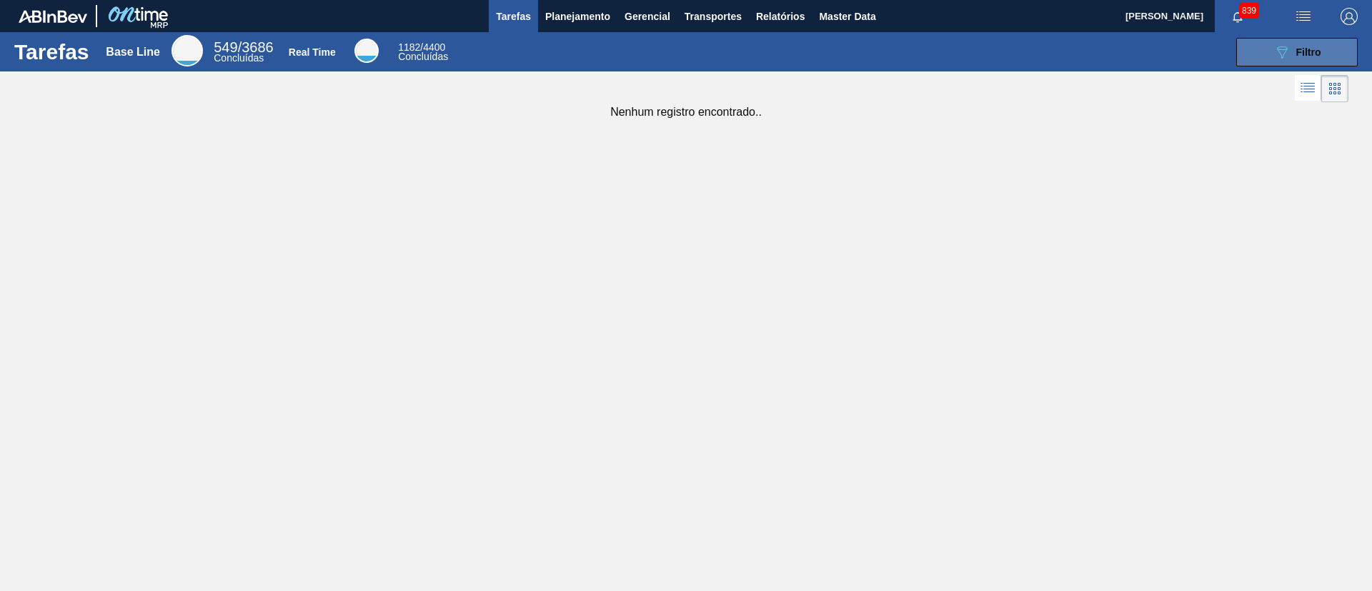
click at [1296, 53] on span "Filtro" at bounding box center [1308, 51] width 25 height 11
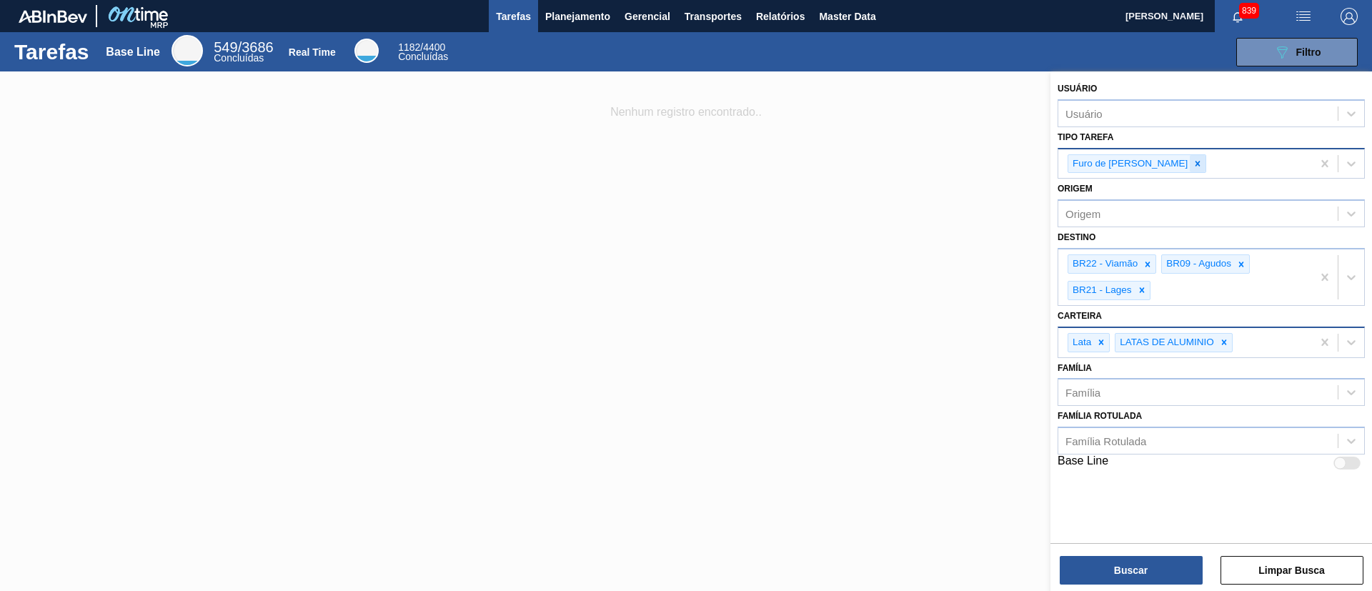
click at [1193, 163] on icon at bounding box center [1198, 164] width 10 height 10
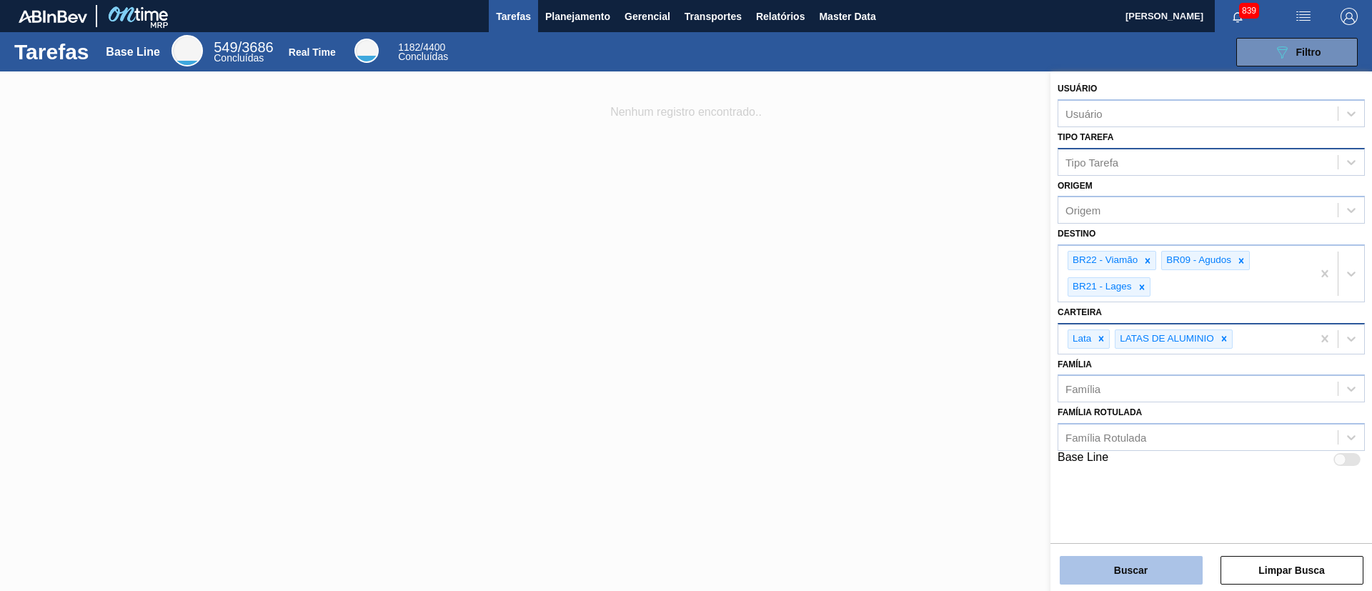
click at [1121, 572] on button "Buscar" at bounding box center [1131, 570] width 143 height 29
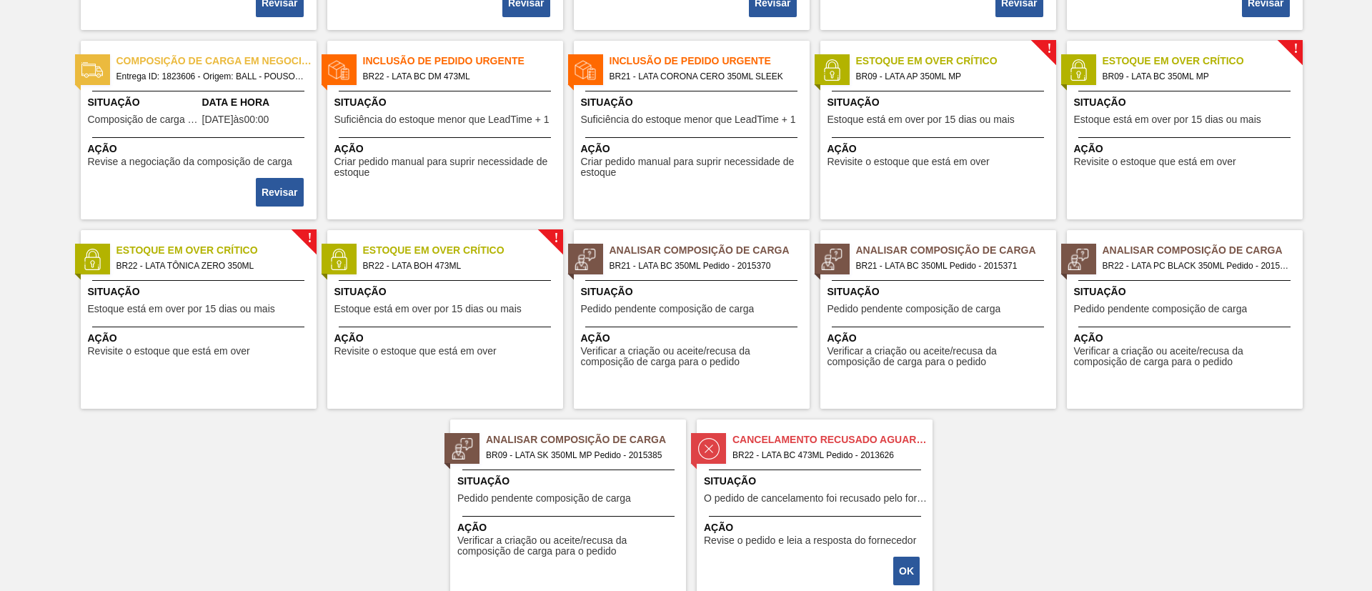
scroll to position [876, 0]
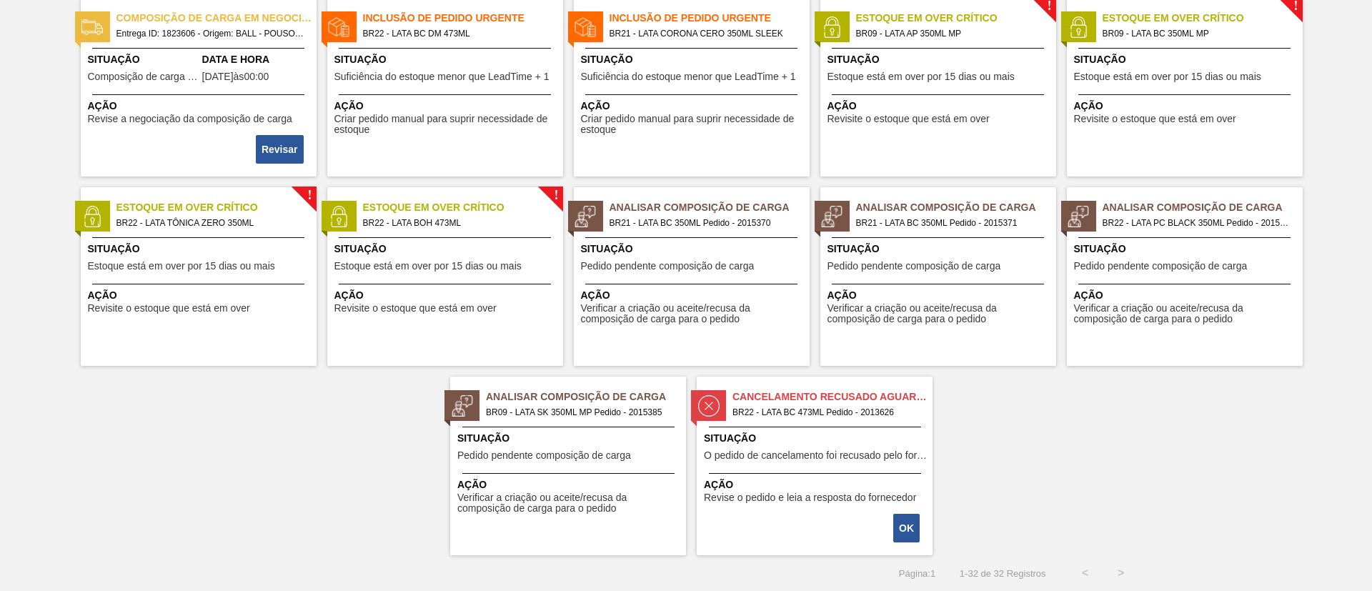
click at [836, 462] on div "Situação O pedido de cancelamento foi recusado pelo fornecedor." at bounding box center [816, 448] width 225 height 35
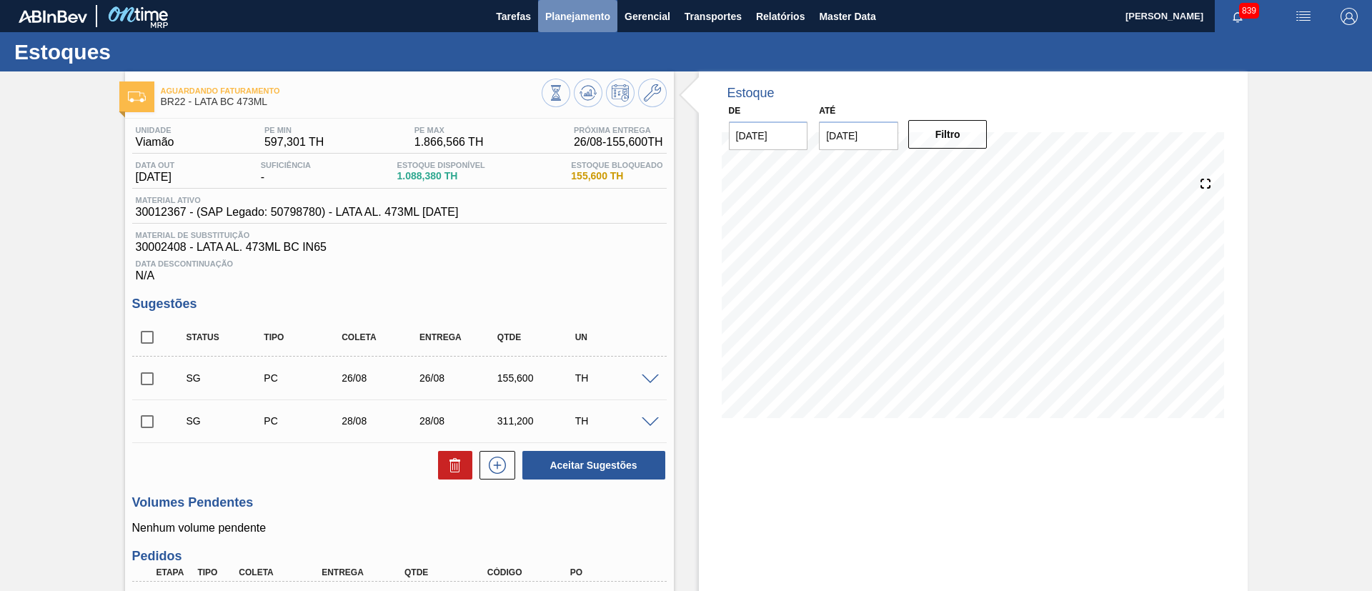
click at [595, 11] on span "Planejamento" at bounding box center [577, 16] width 65 height 17
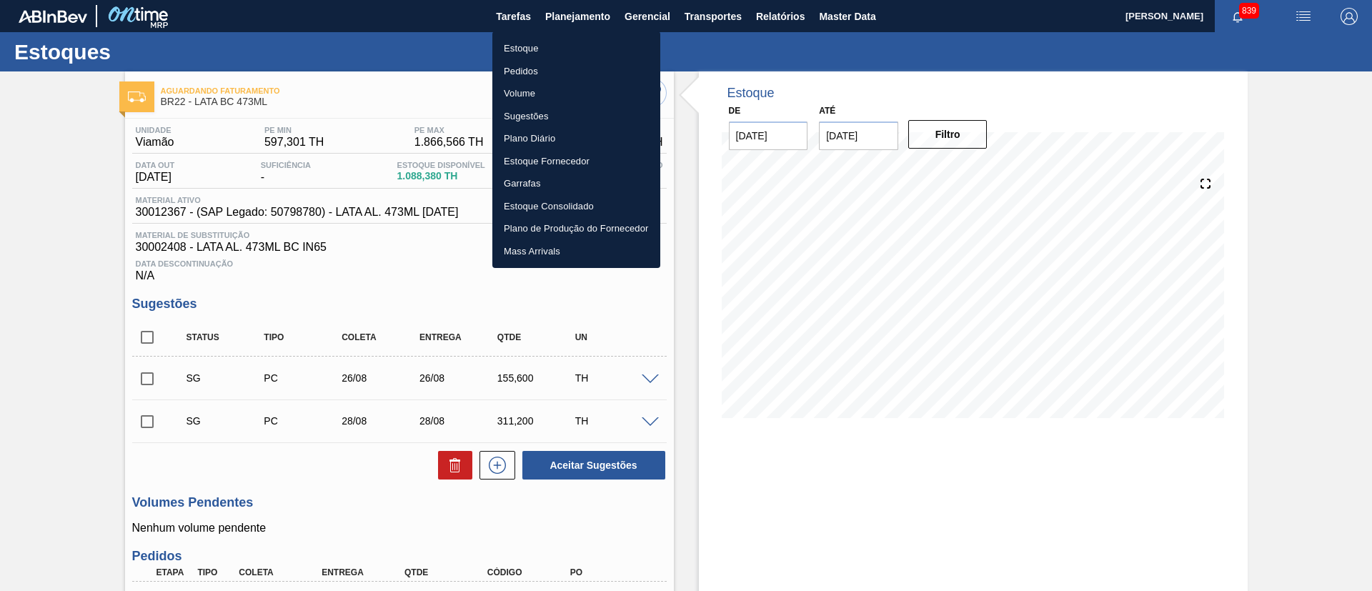
click at [564, 18] on div at bounding box center [686, 295] width 1372 height 591
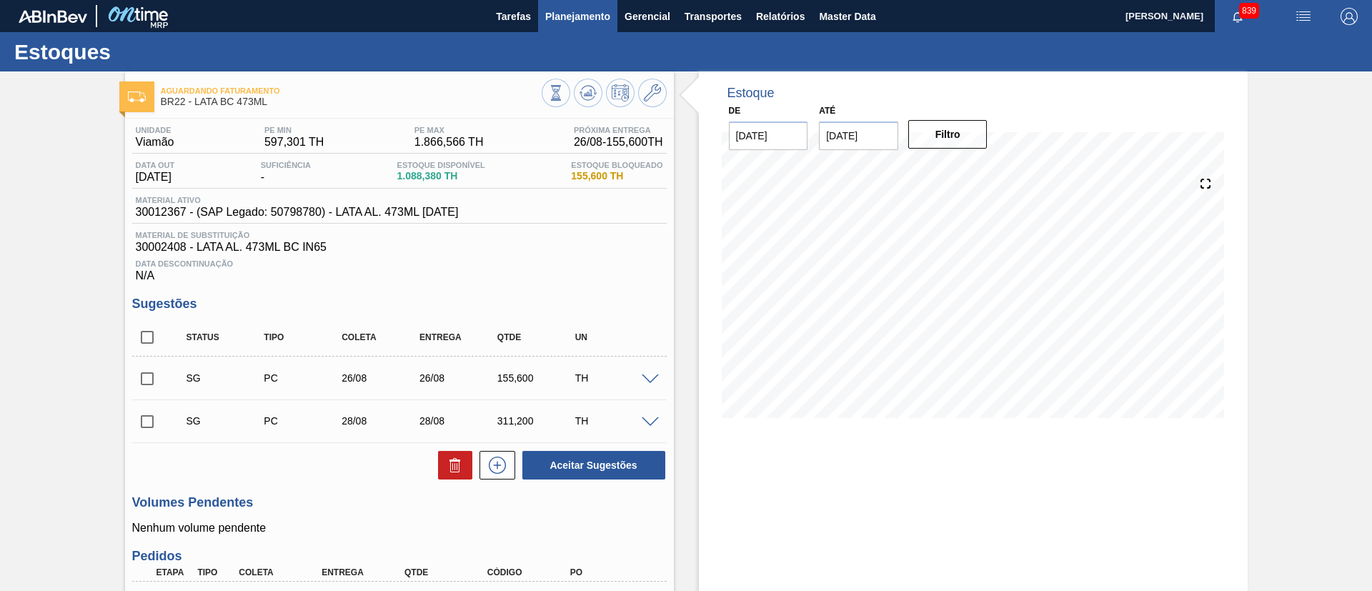
click at [580, 19] on span "Planejamento" at bounding box center [577, 16] width 65 height 17
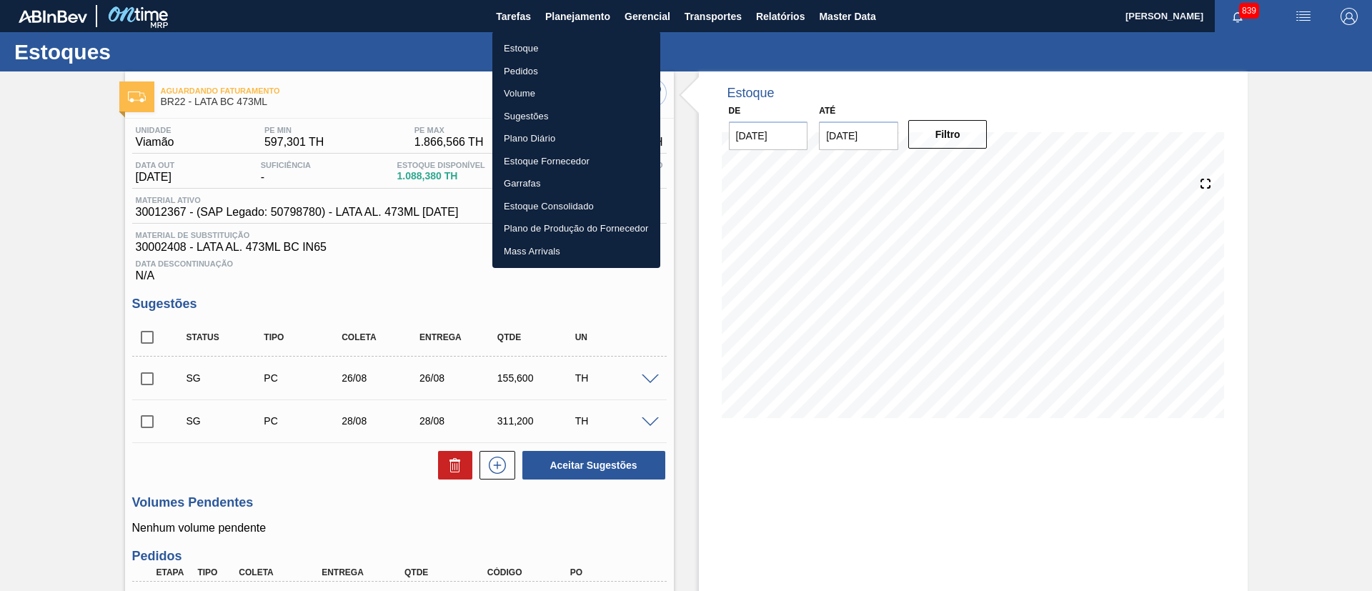
click at [537, 74] on li "Pedidos" at bounding box center [576, 71] width 168 height 23
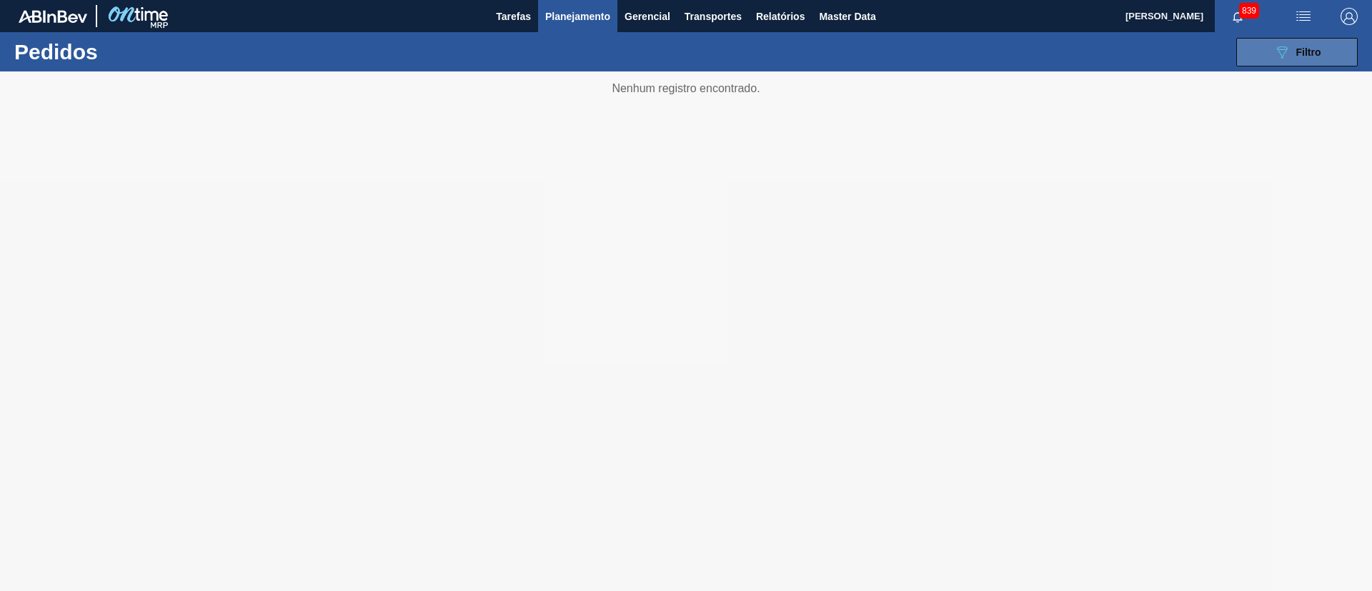
click at [1320, 49] on span "Filtro" at bounding box center [1308, 51] width 25 height 11
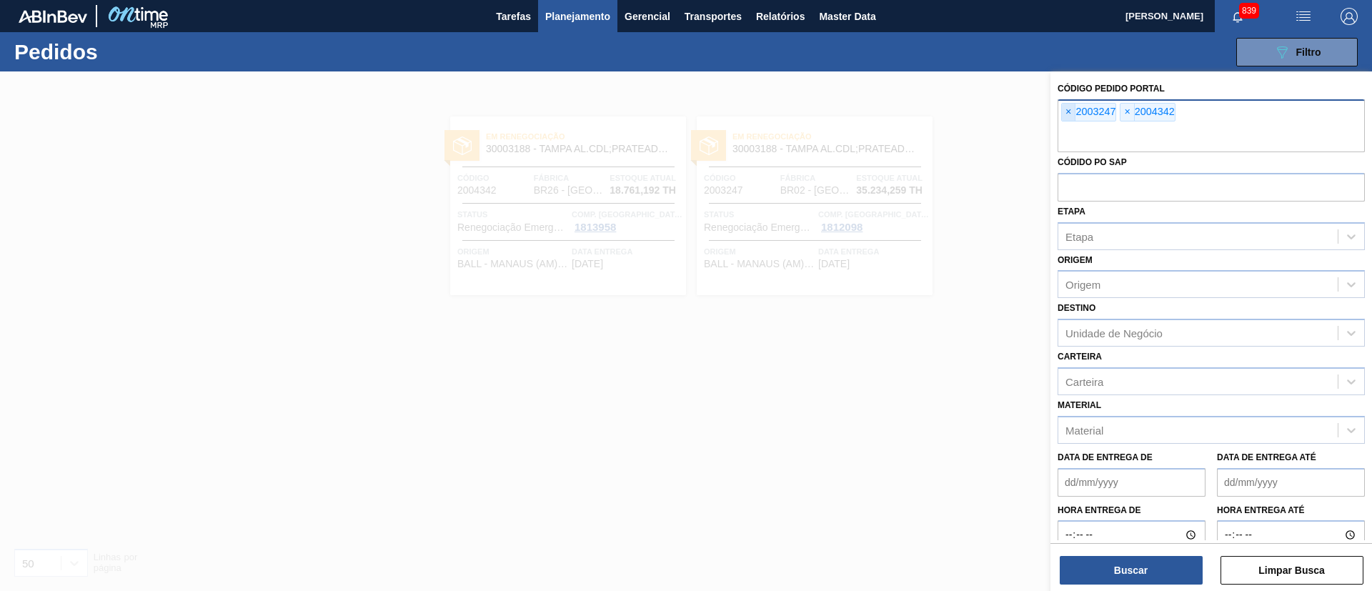
click at [1065, 114] on span "×" at bounding box center [1069, 112] width 14 height 17
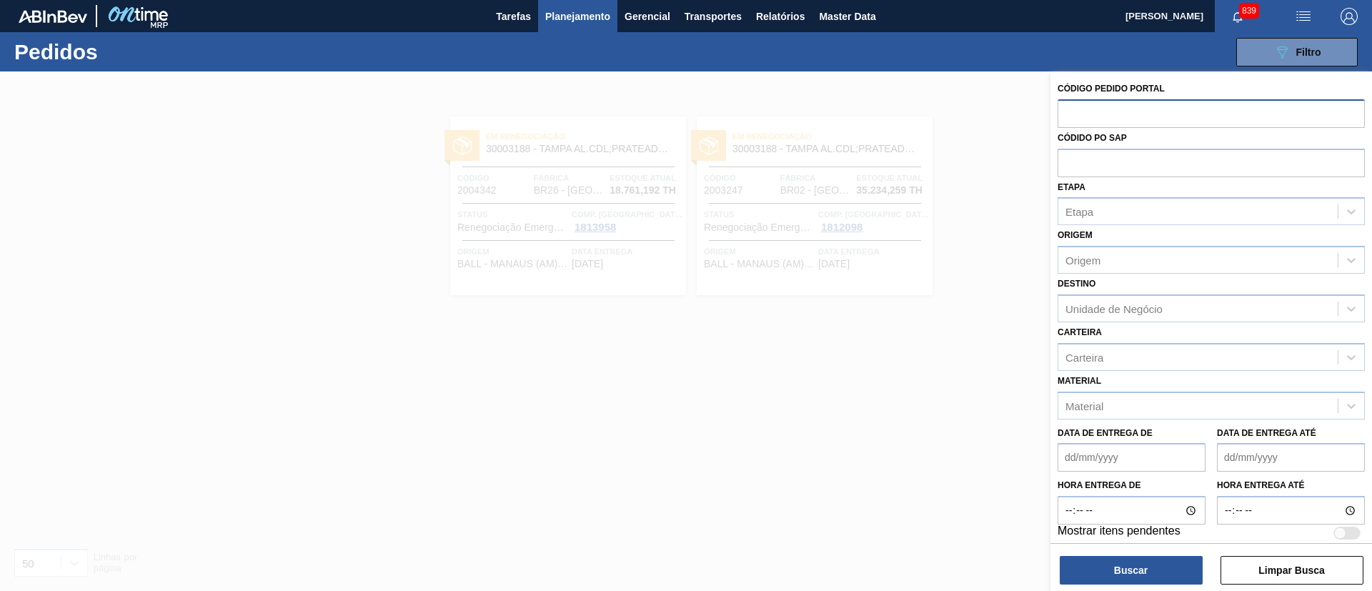
paste input "text"
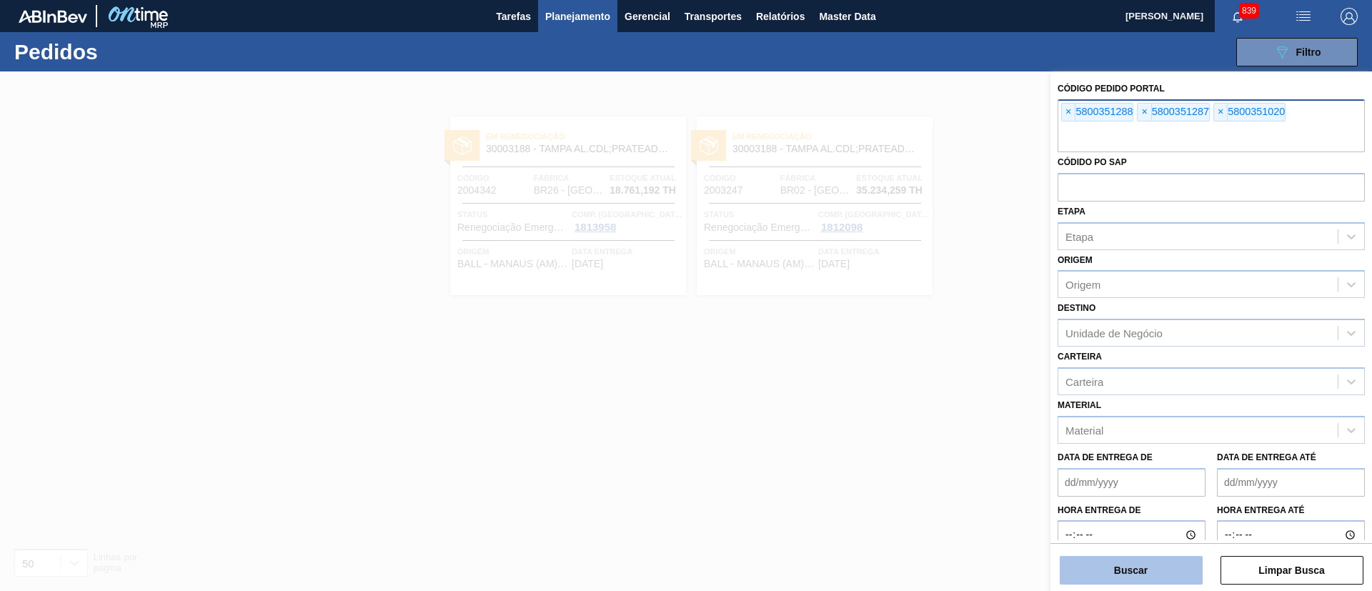
click at [1133, 565] on button "Buscar" at bounding box center [1131, 570] width 143 height 29
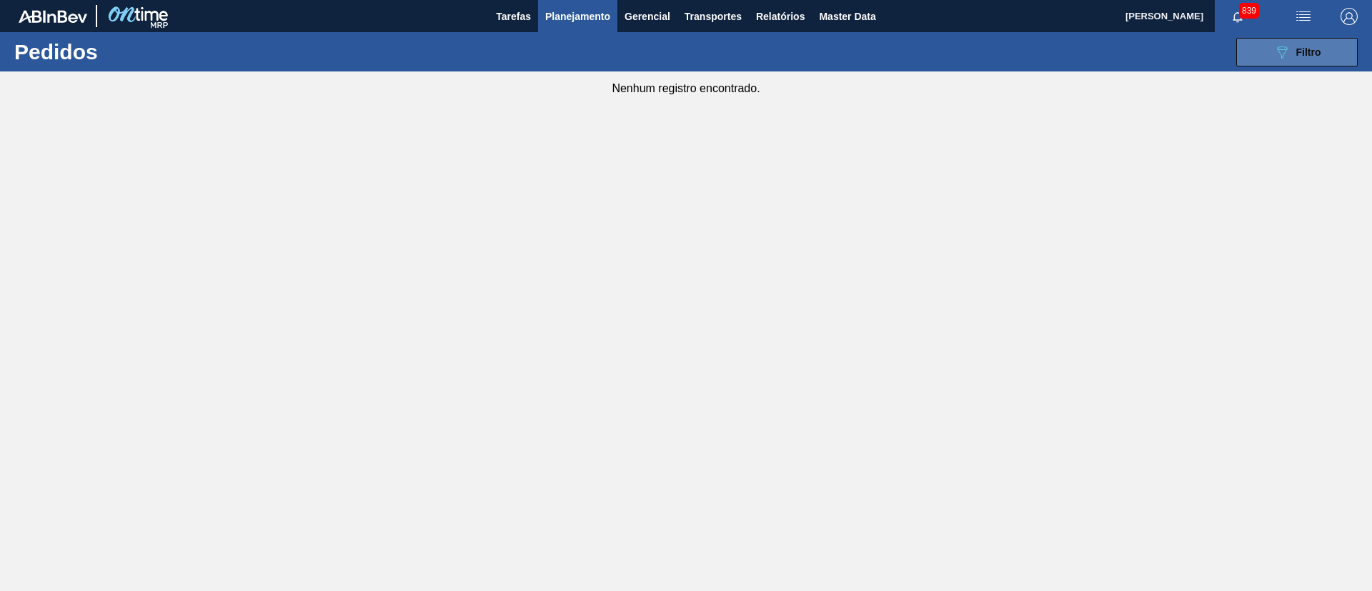
click at [1308, 52] on span "Filtro" at bounding box center [1308, 51] width 25 height 11
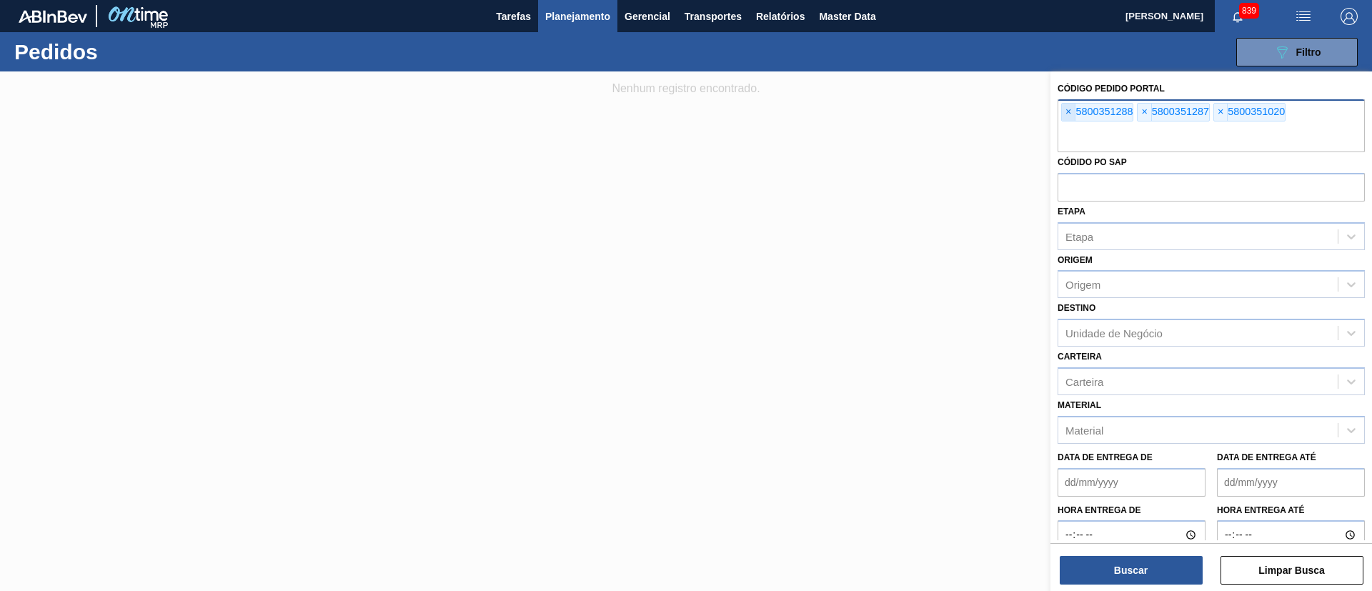
click at [1070, 111] on span "×" at bounding box center [1069, 112] width 14 height 17
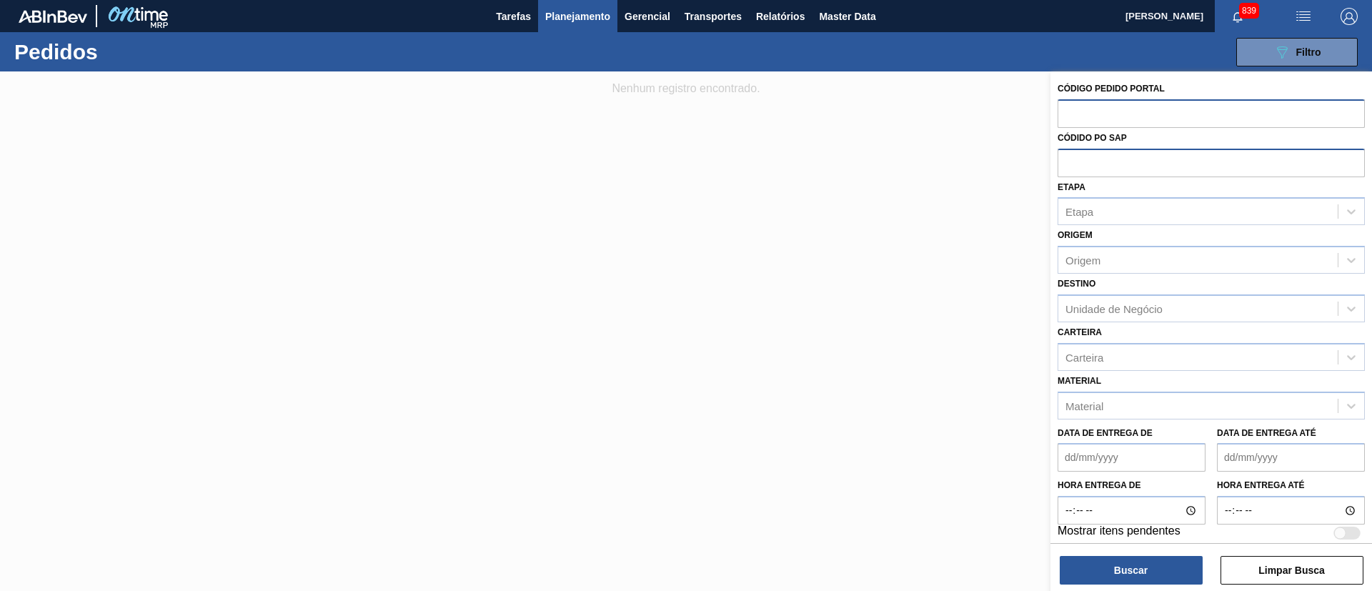
click at [1095, 163] on input "text" at bounding box center [1211, 162] width 307 height 27
paste input "text"
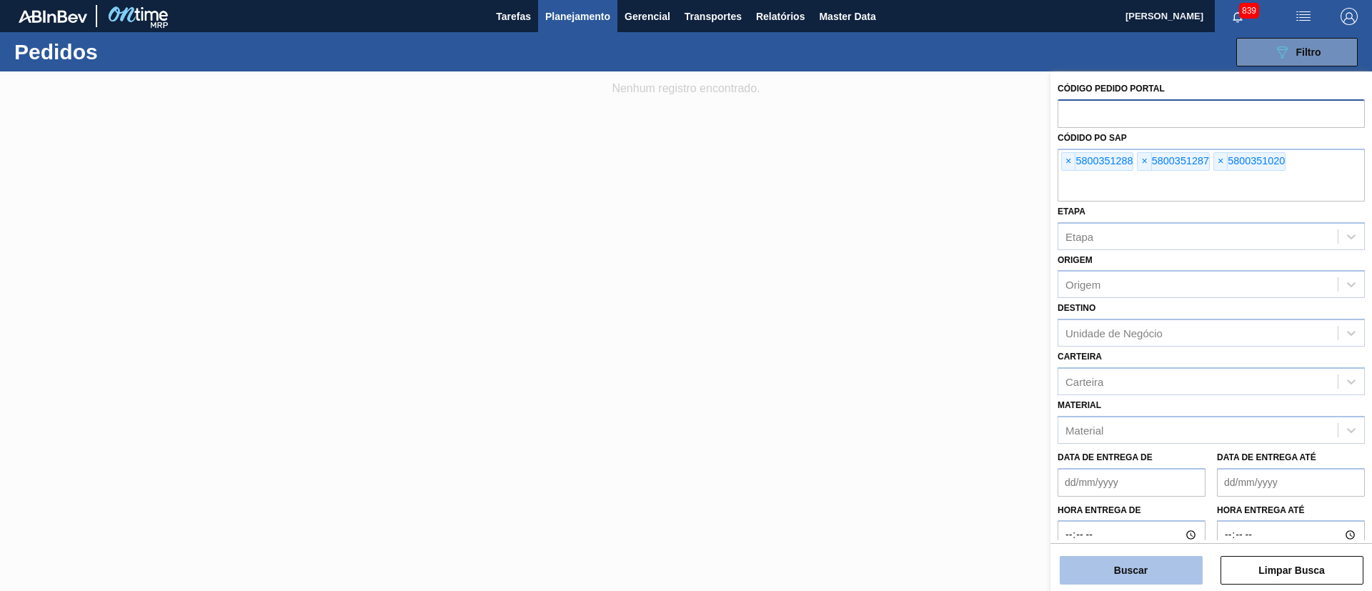
click at [1173, 572] on button "Buscar" at bounding box center [1131, 570] width 143 height 29
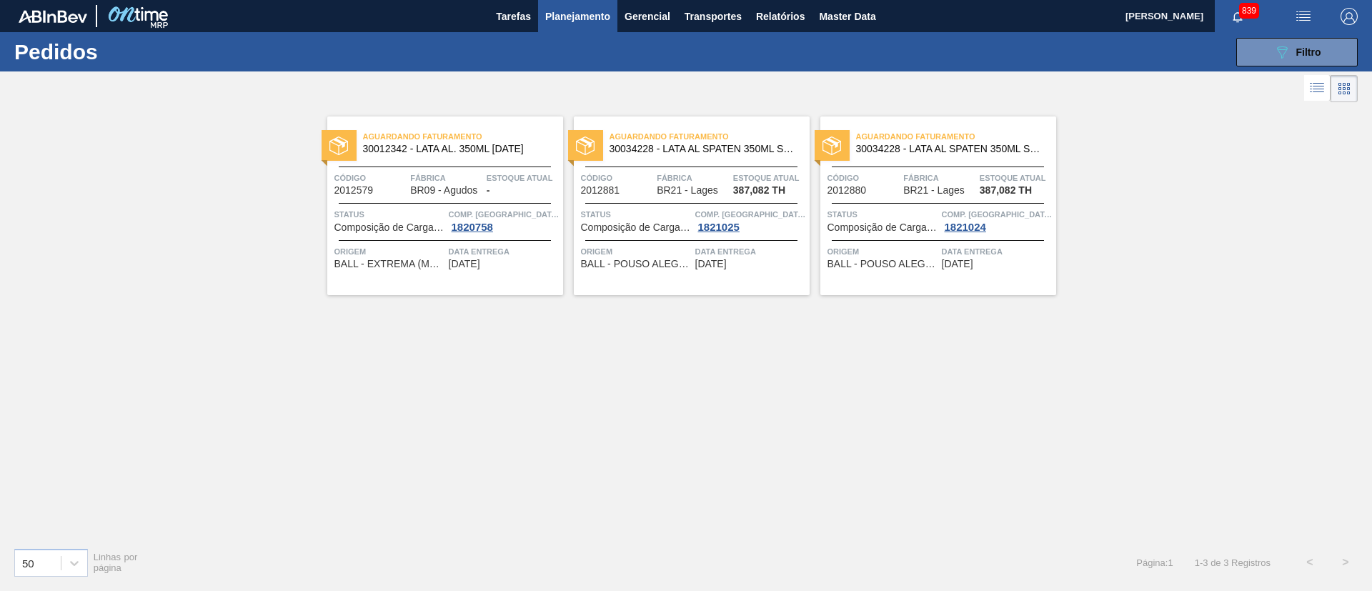
click at [440, 269] on span "BALL - EXTREMA (MG) 24" at bounding box center [389, 264] width 111 height 11
click at [637, 261] on span "BALL - POUSO ALEGRE (MG)" at bounding box center [636, 264] width 111 height 11
click at [850, 268] on span "BALL - POUSO ALEGRE (MG)" at bounding box center [882, 264] width 111 height 11
click at [1305, 87] on li at bounding box center [1317, 88] width 26 height 26
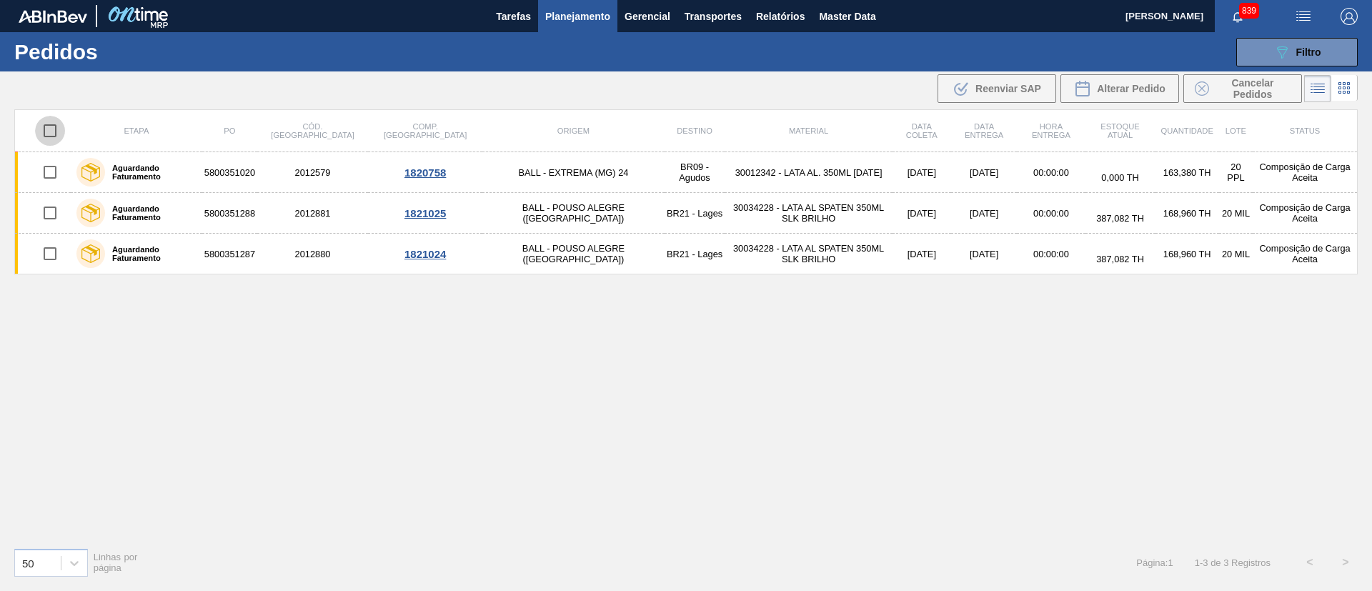
click at [54, 123] on input "checkbox" at bounding box center [50, 131] width 30 height 30
checkbox input "true"
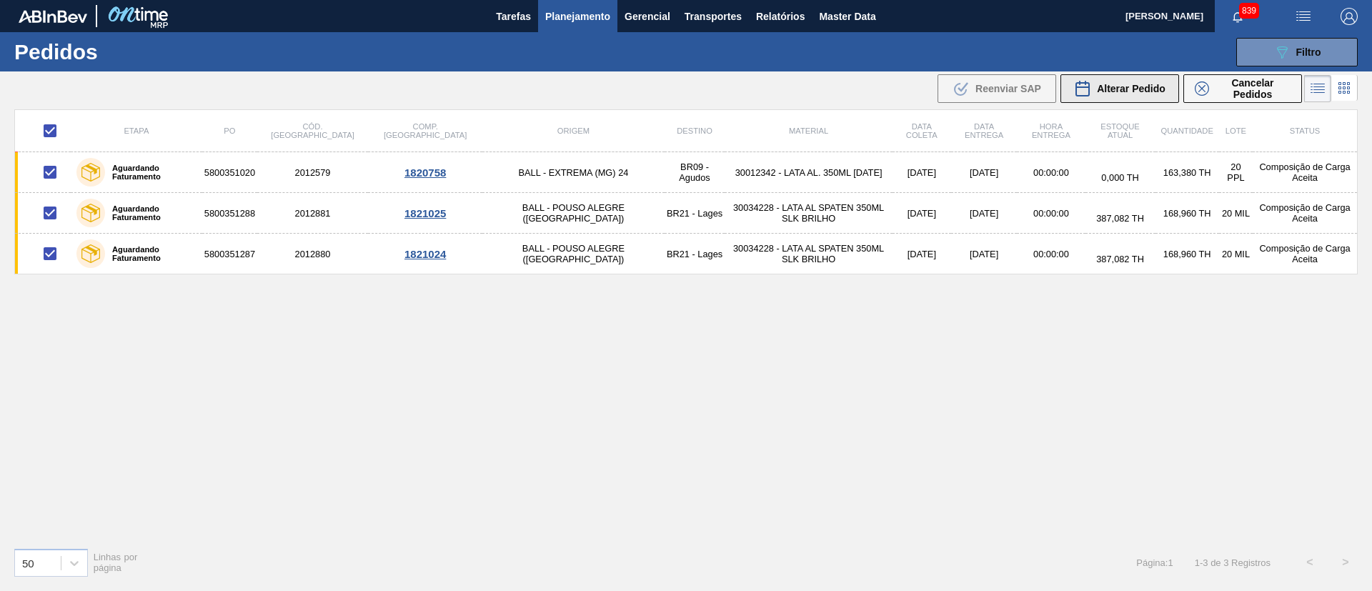
click at [1124, 86] on span "Alterar Pedido" at bounding box center [1131, 88] width 69 height 11
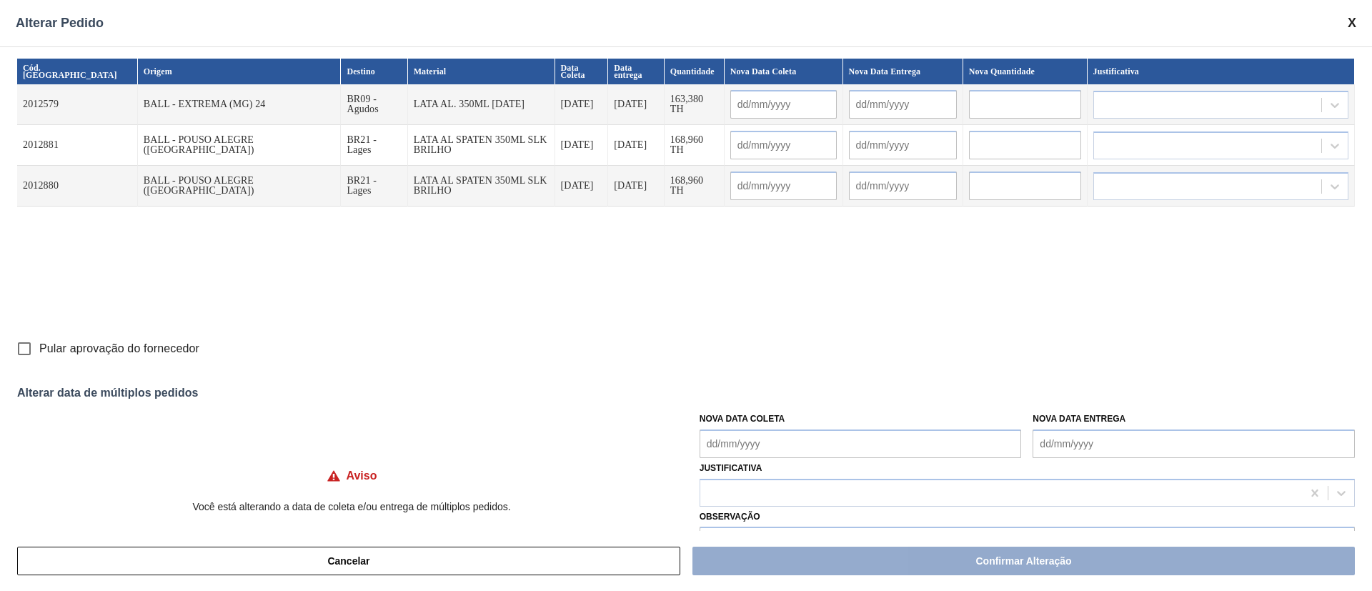
click at [767, 437] on Coleta "Nova Data Coleta" at bounding box center [861, 443] width 322 height 29
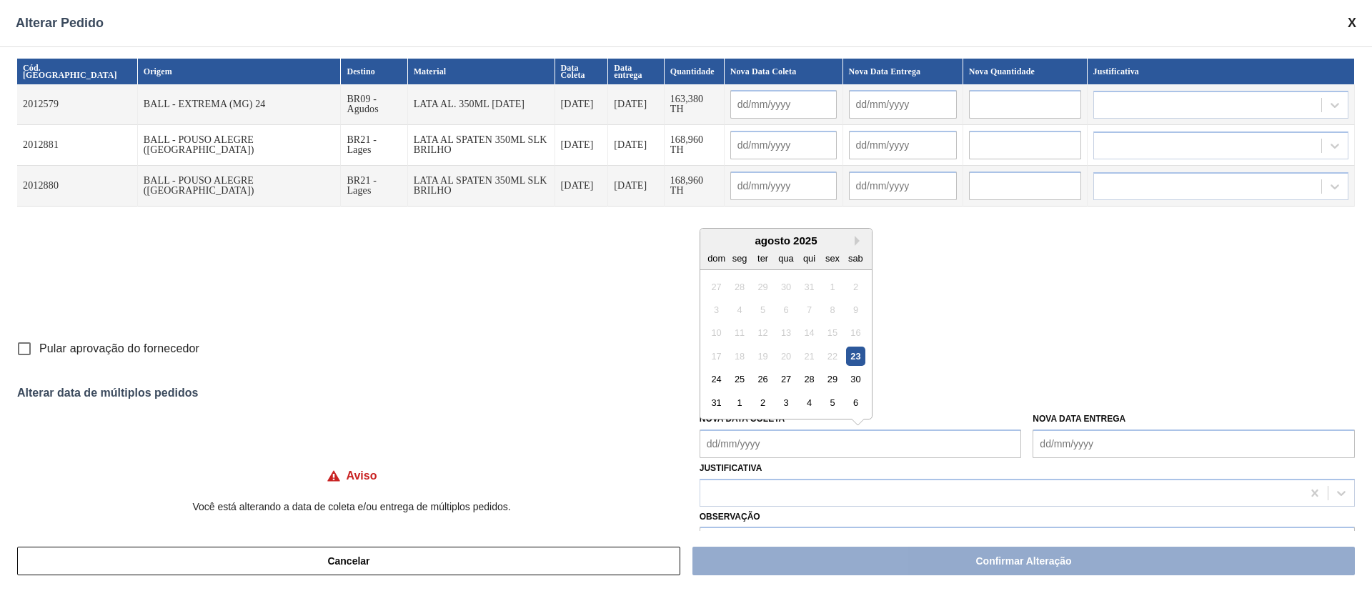
click at [854, 357] on div "23" at bounding box center [855, 356] width 19 height 19
type Coleta "[DATE]"
type input "[DATE]"
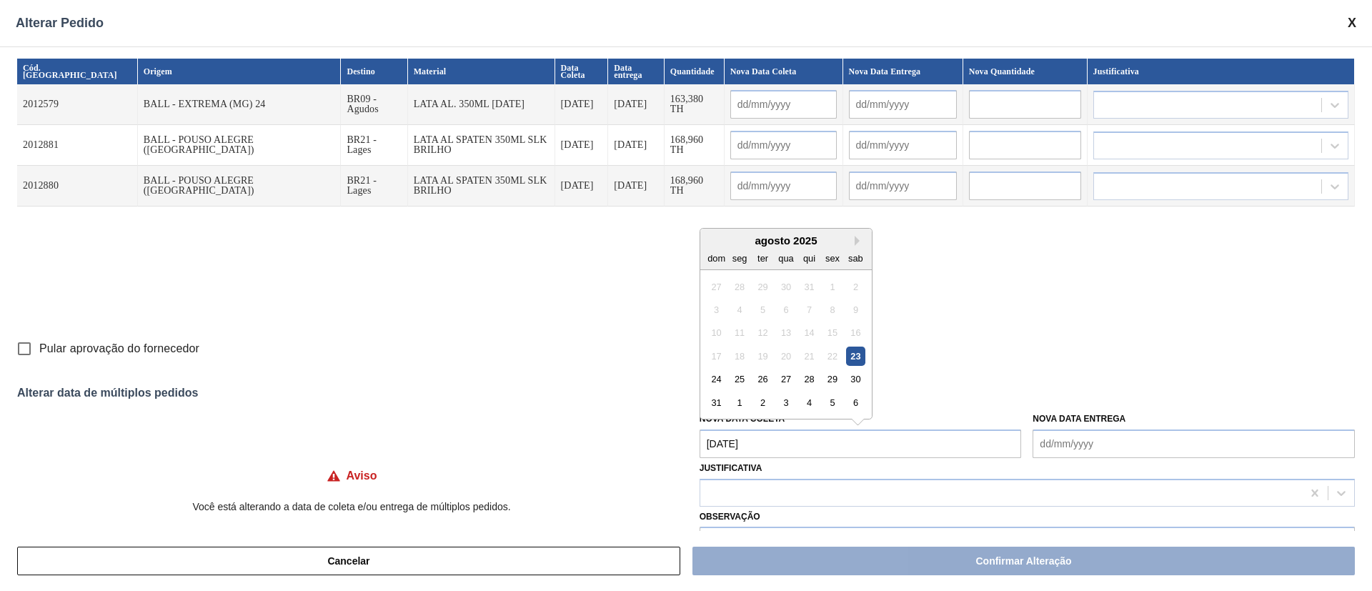
type input "[DATE]"
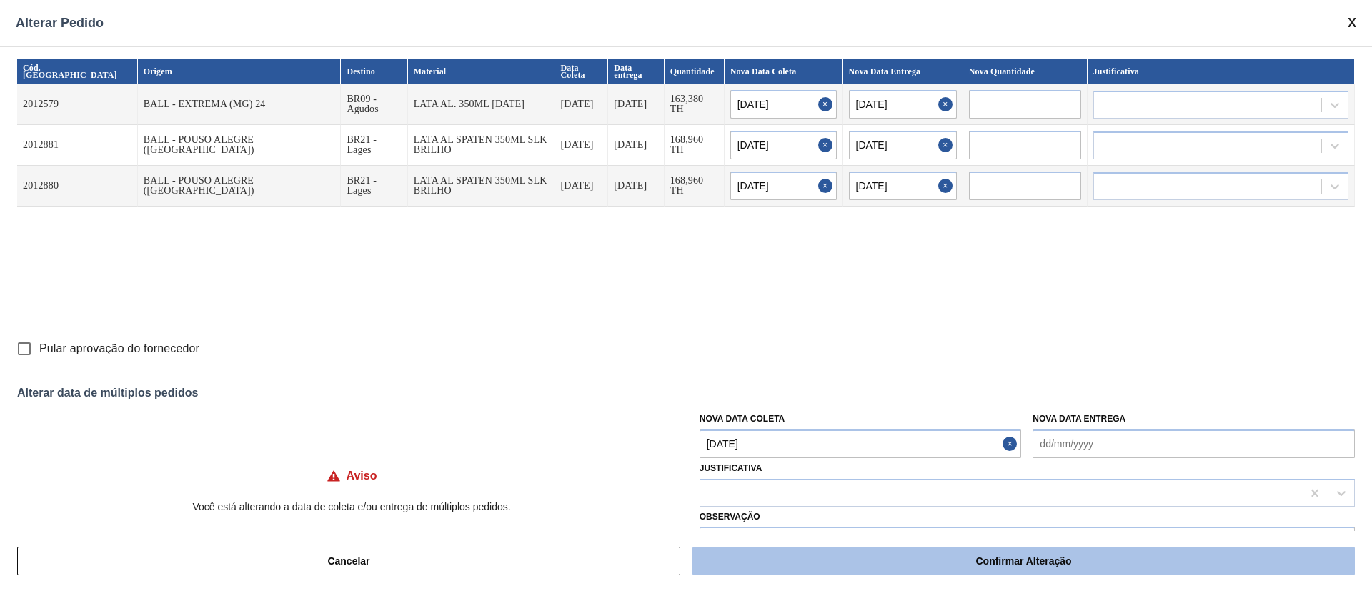
click at [985, 551] on button "Confirmar Alteração" at bounding box center [1023, 561] width 662 height 29
click at [985, 554] on button "Confirmar Alteração" at bounding box center [1023, 561] width 662 height 29
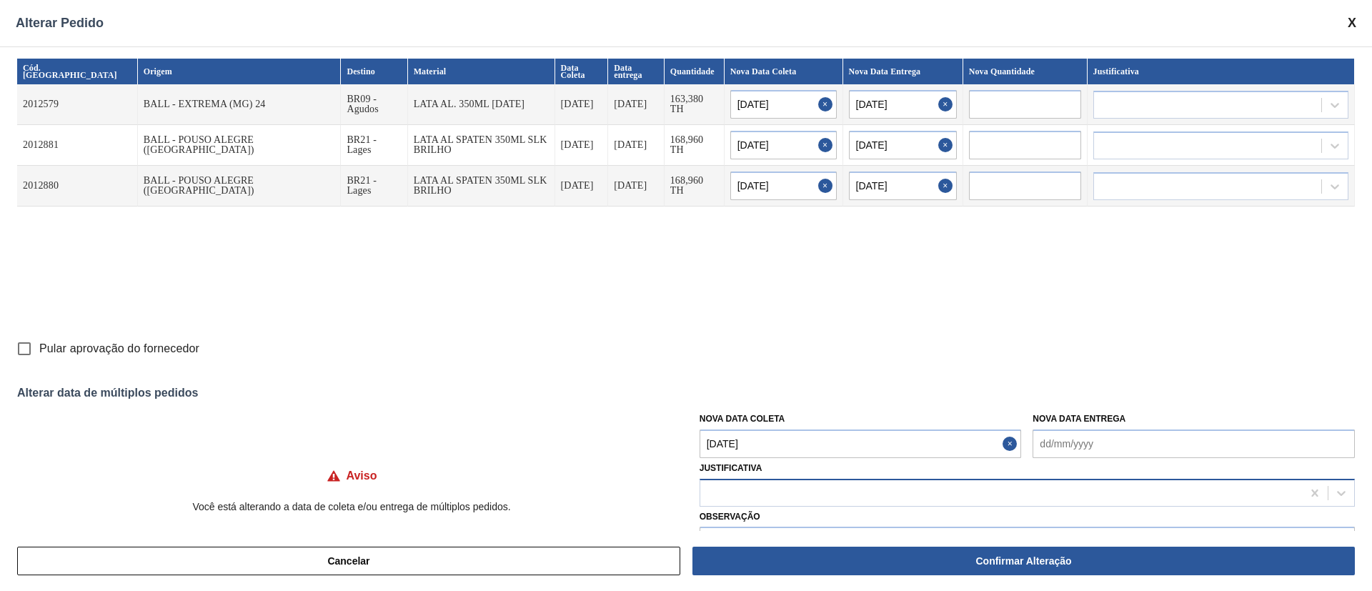
click at [903, 499] on div at bounding box center [1001, 492] width 602 height 21
type input "f"
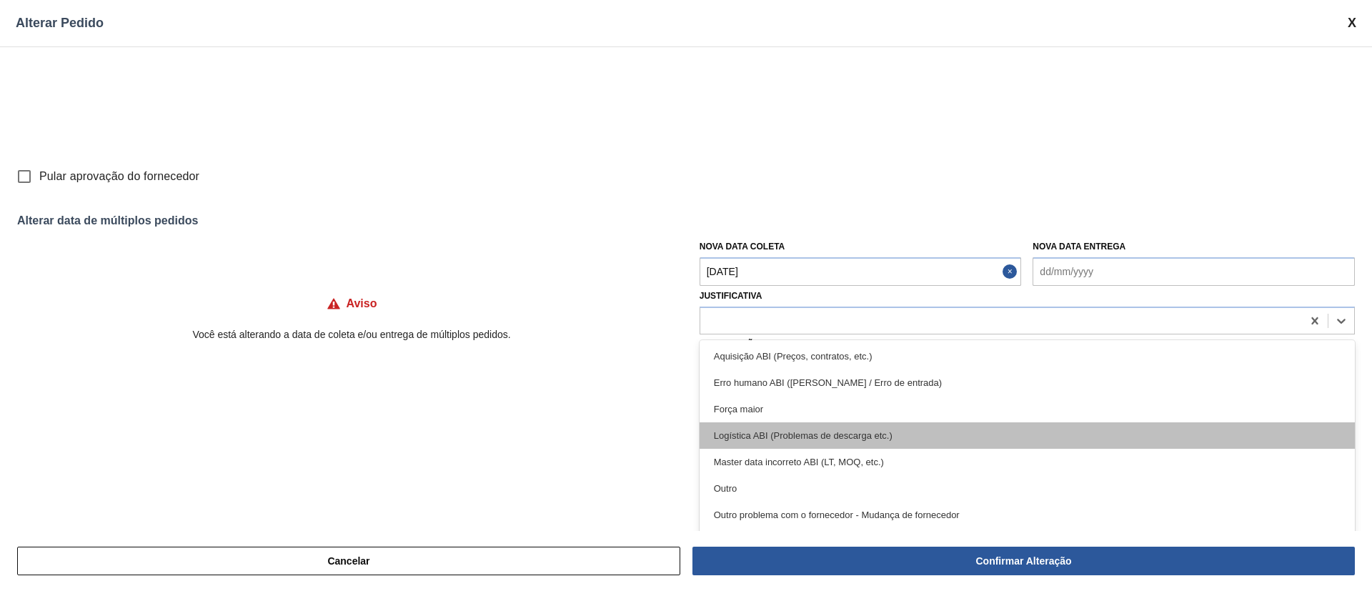
click at [815, 435] on div "Logística ABI (Problemas de descarga etc.)" at bounding box center [1027, 435] width 655 height 26
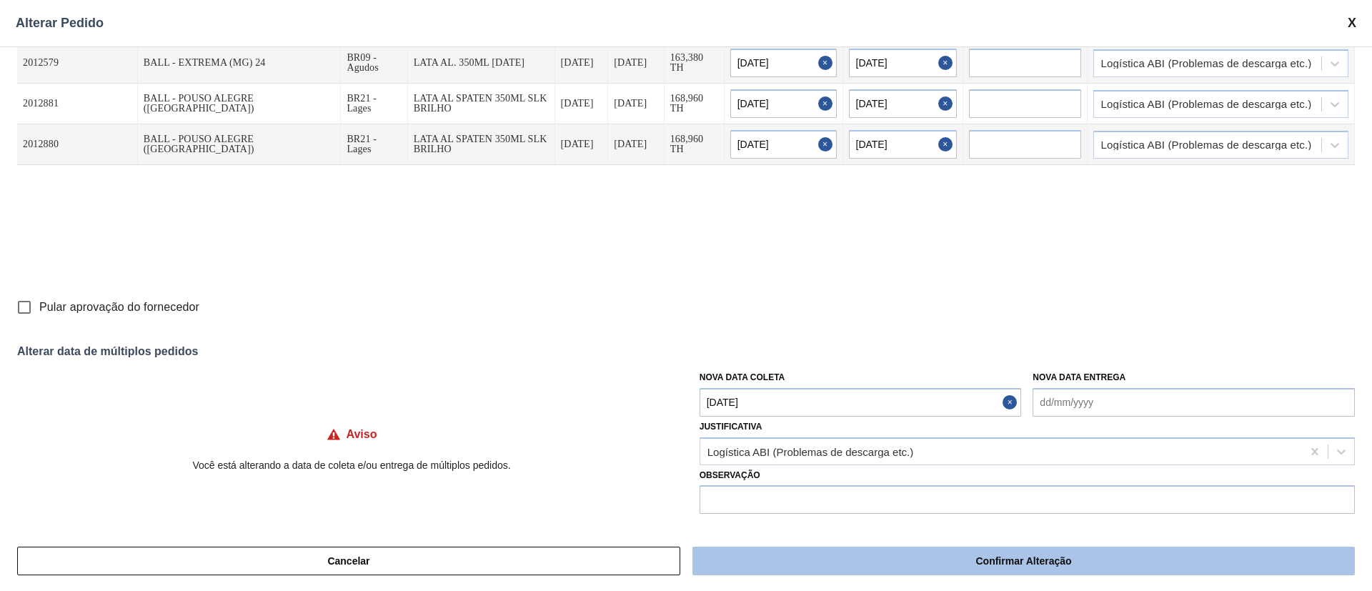
click at [903, 565] on button "Confirmar Alteração" at bounding box center [1023, 561] width 662 height 29
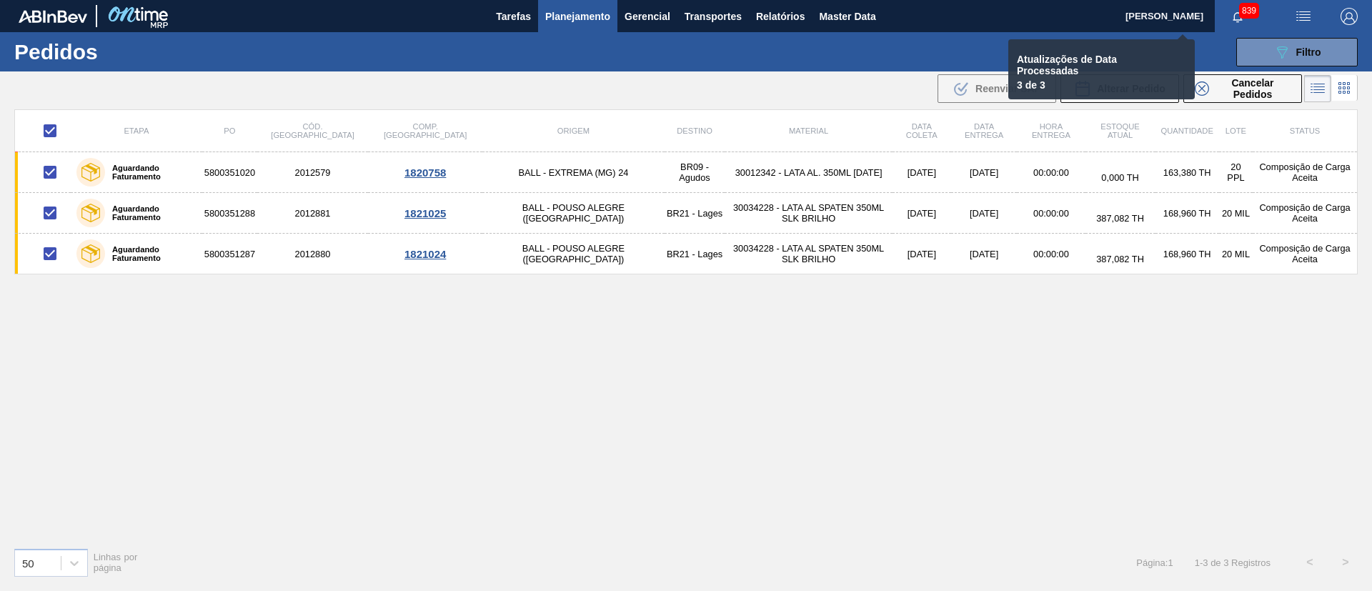
checkbox input "false"
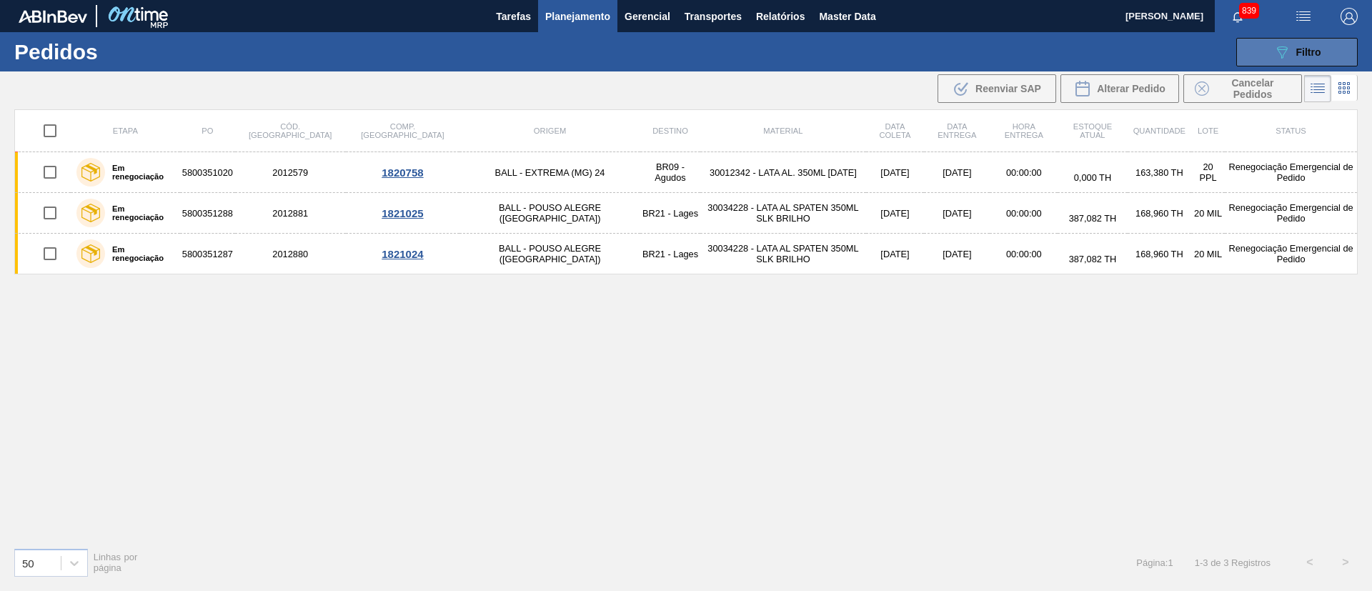
click at [1270, 58] on button "089F7B8B-B2A5-4AFE-B5C0-19BA573D28AC Filtro" at bounding box center [1296, 52] width 121 height 29
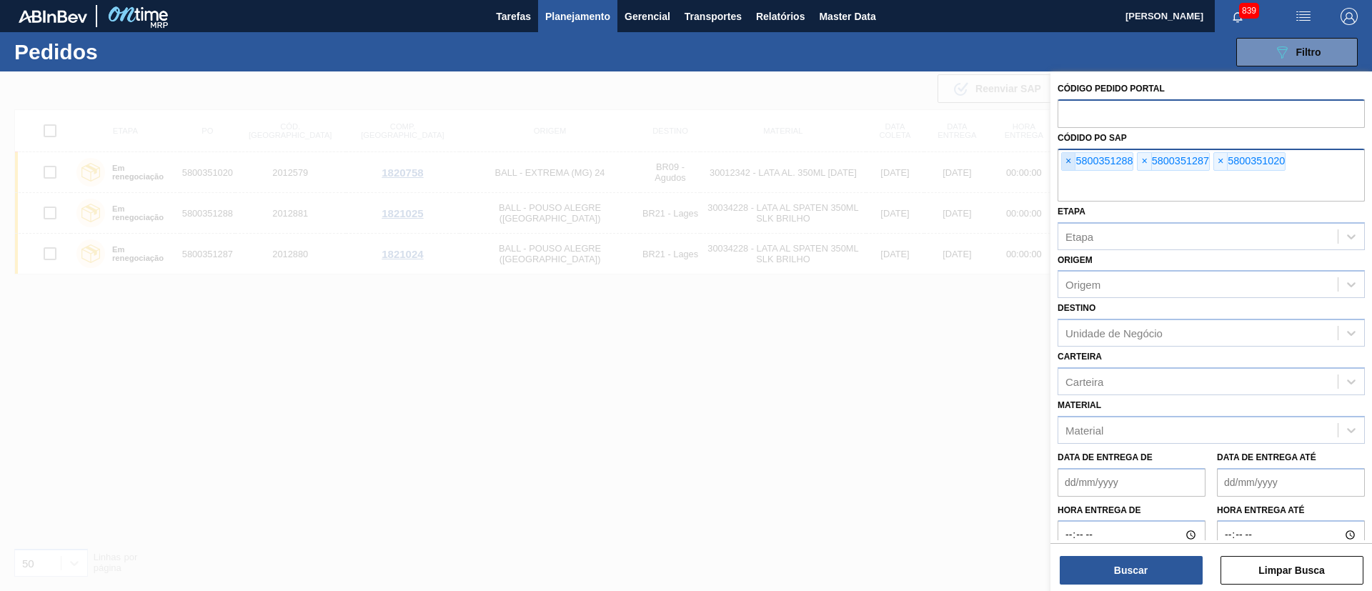
click at [1063, 164] on span "×" at bounding box center [1069, 161] width 14 height 17
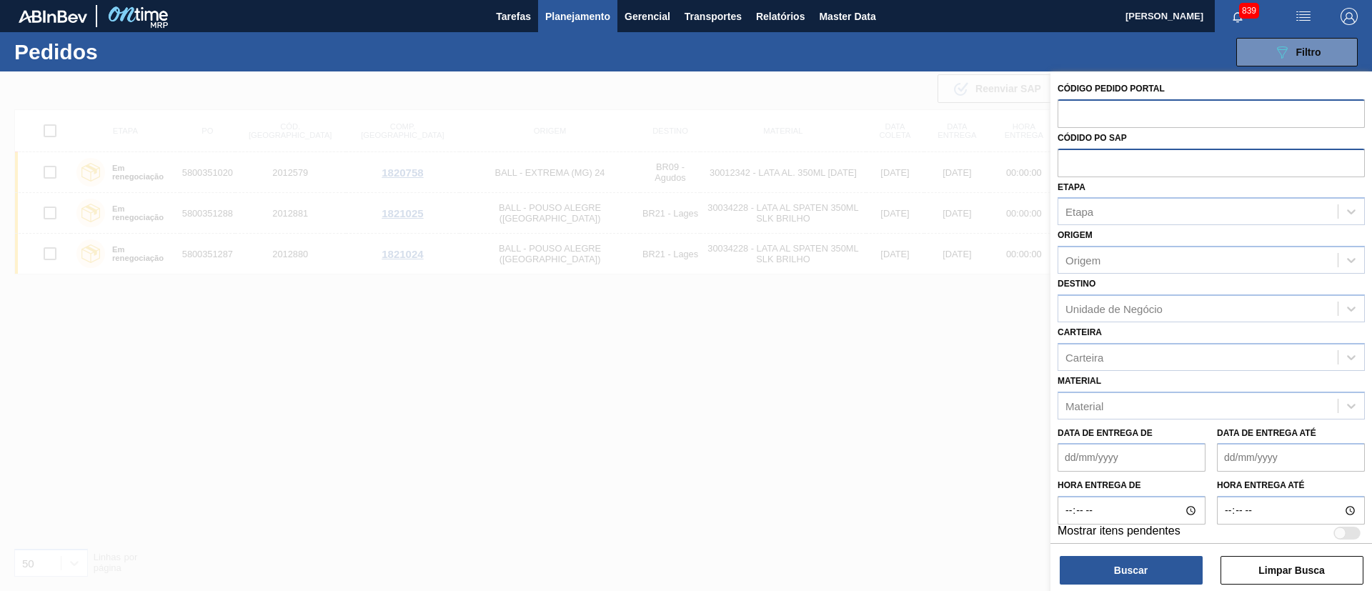
paste input "text"
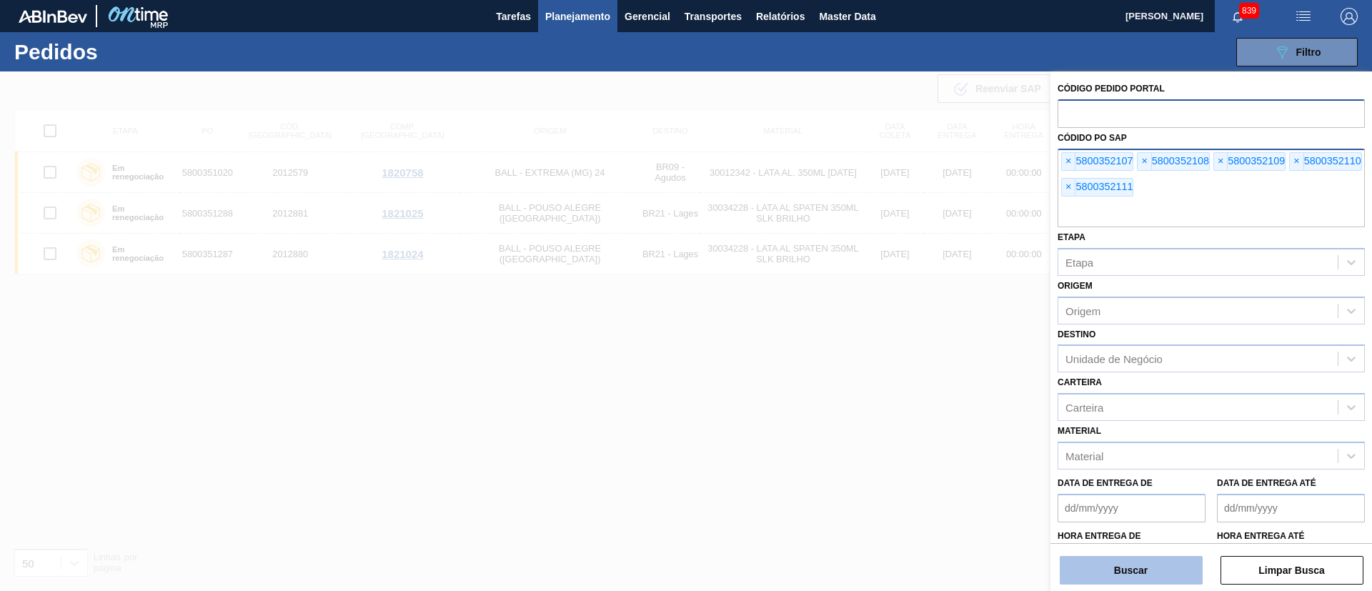
click at [1133, 577] on button "Buscar" at bounding box center [1131, 570] width 143 height 29
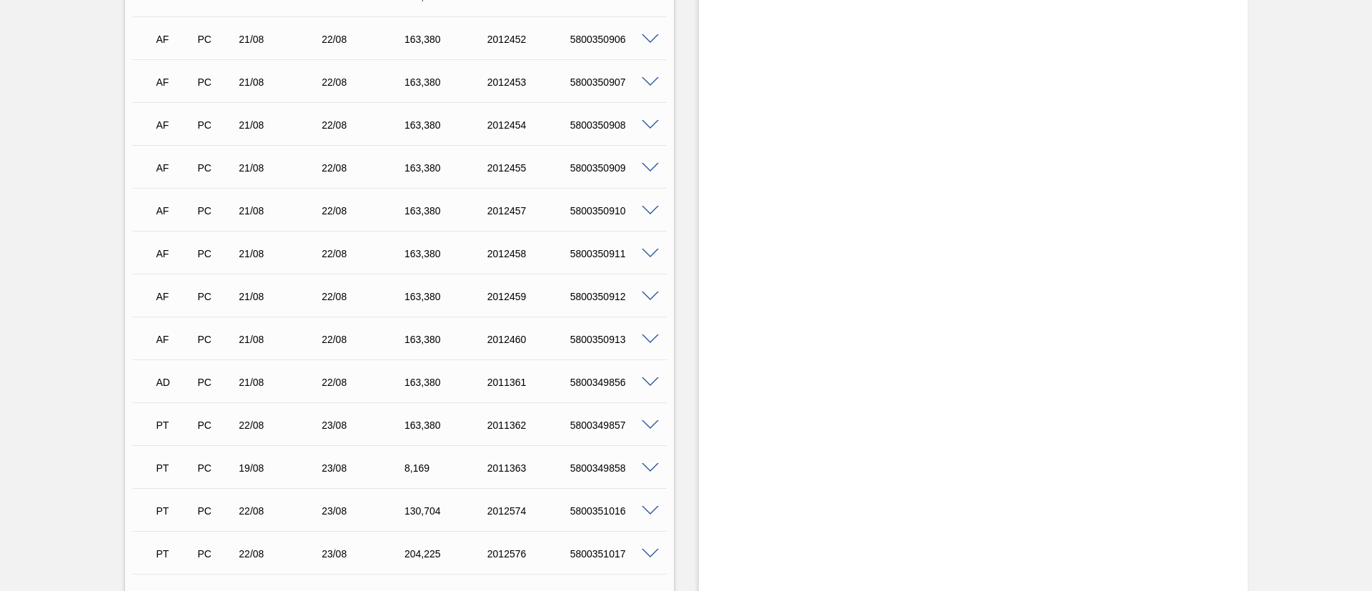
scroll to position [1179, 0]
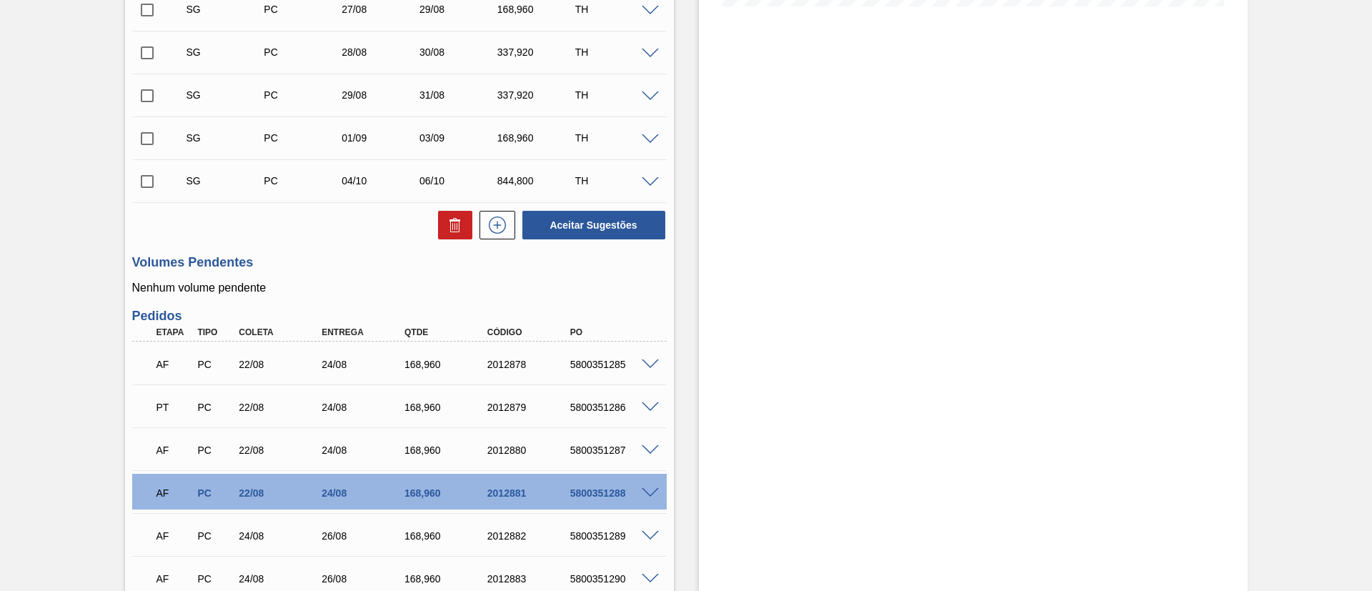
scroll to position [536, 0]
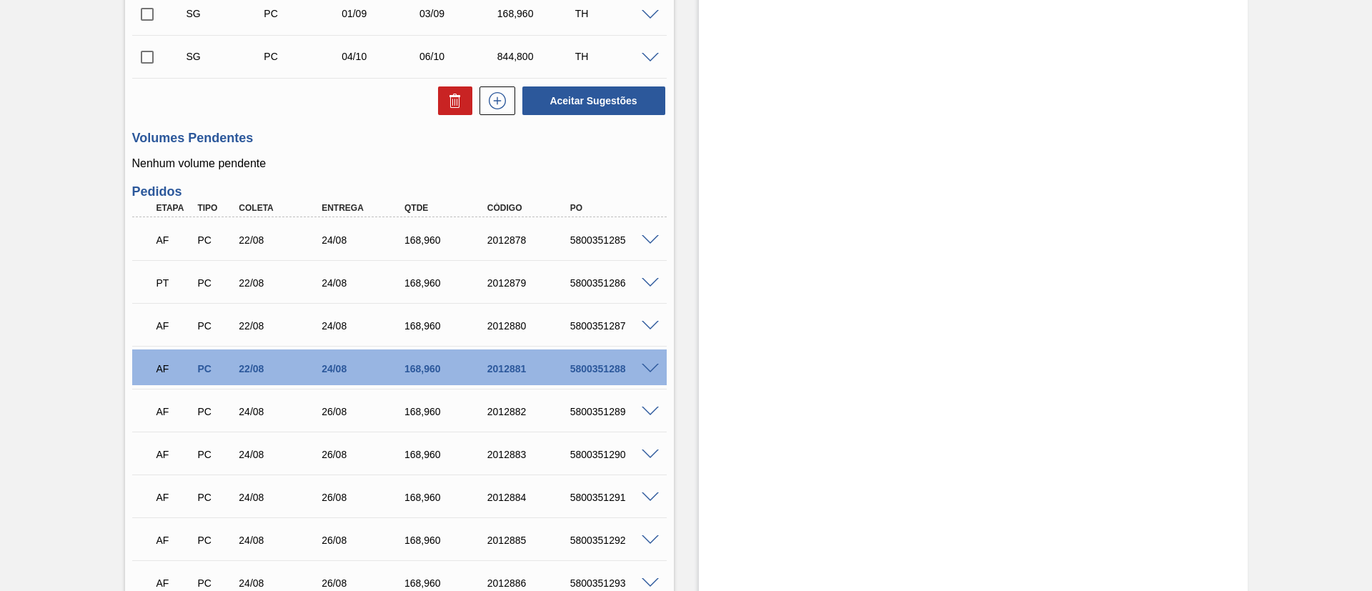
click at [648, 362] on div at bounding box center [652, 367] width 29 height 11
click at [656, 367] on span at bounding box center [650, 369] width 17 height 11
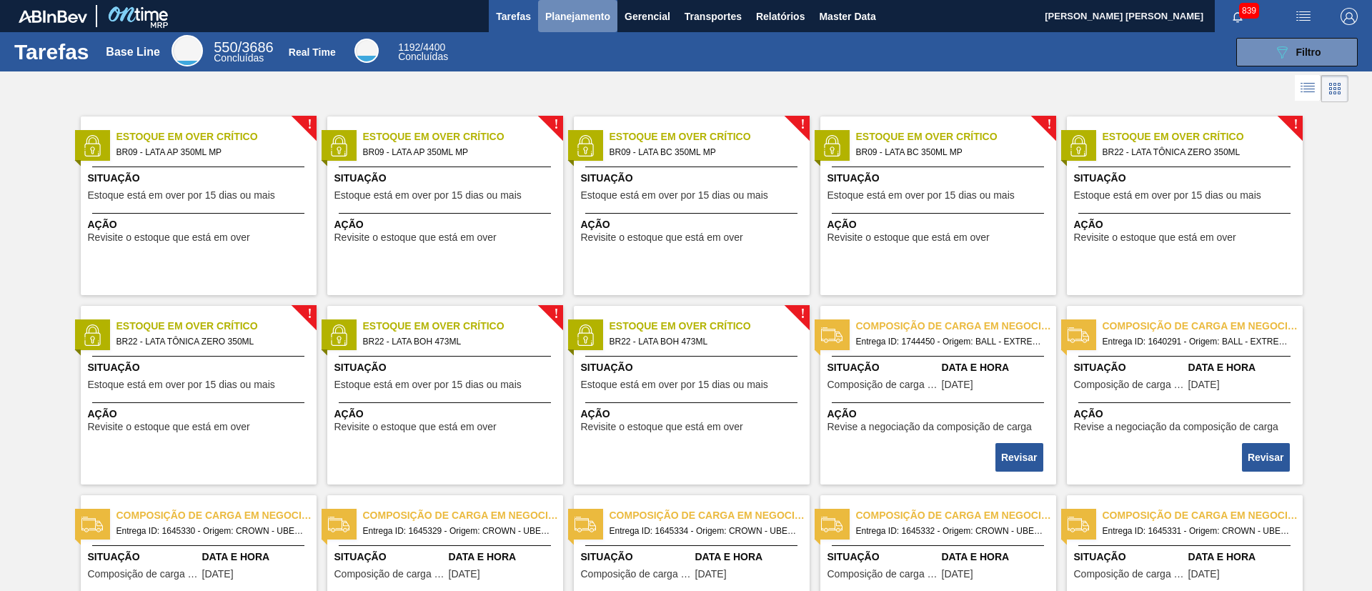
click at [600, 20] on span "Planejamento" at bounding box center [577, 16] width 65 height 17
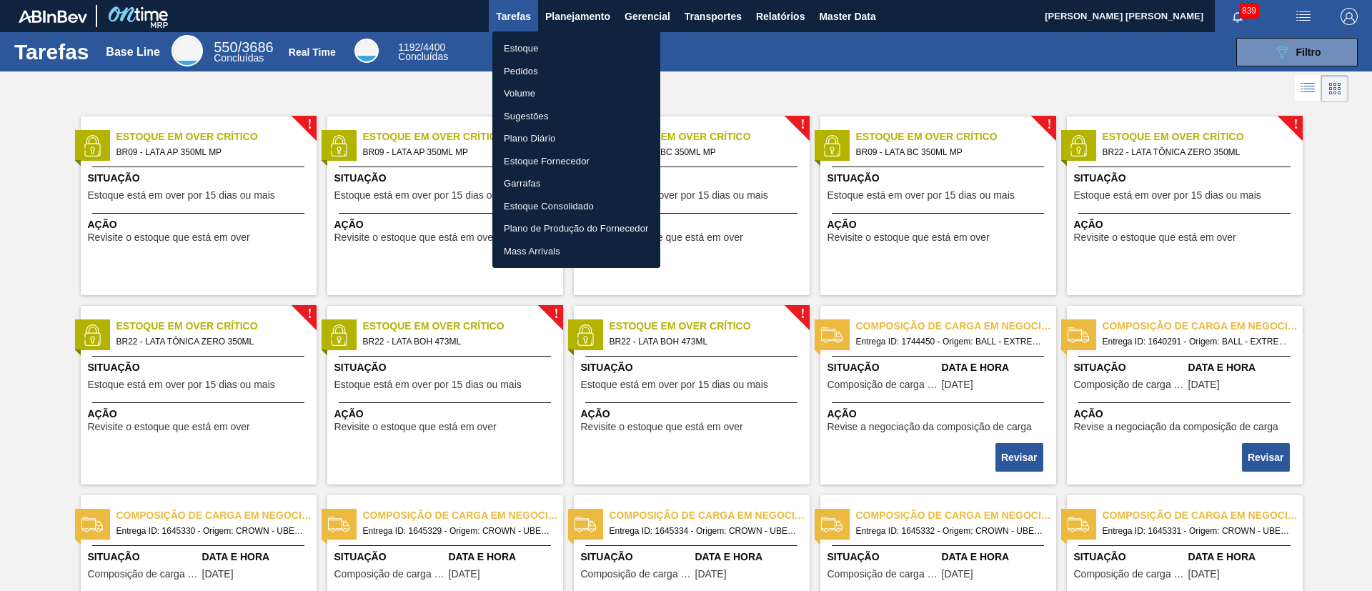
click at [568, 51] on li "Estoque" at bounding box center [576, 48] width 168 height 23
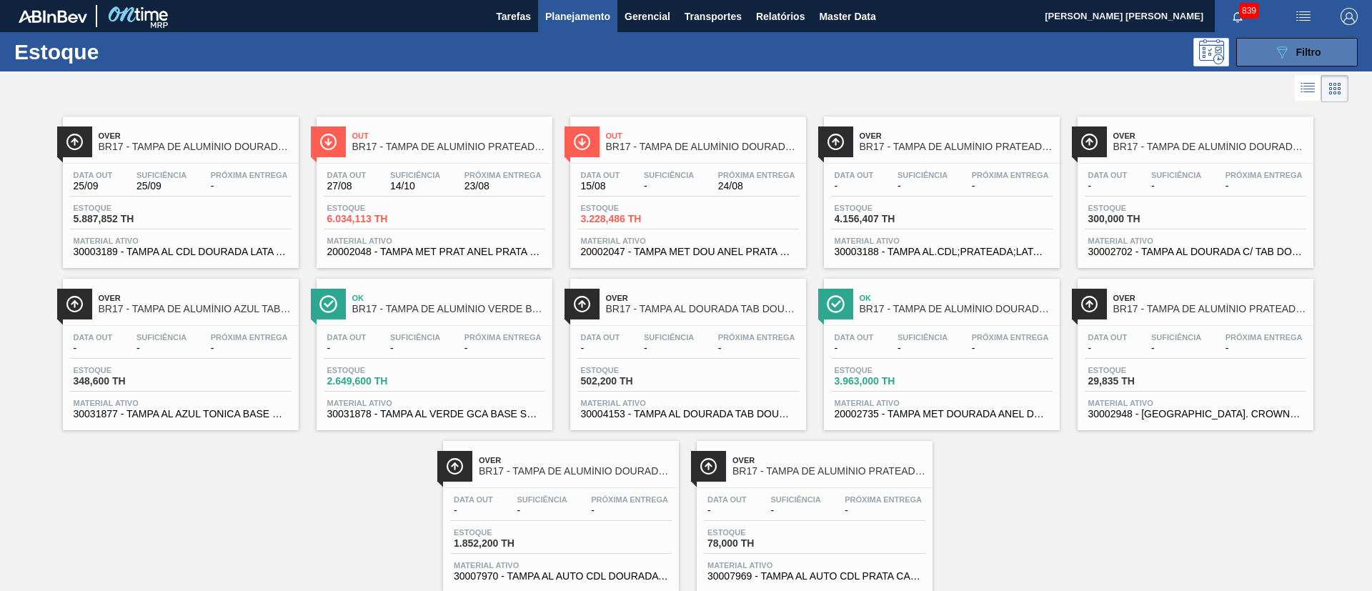
click at [1285, 54] on icon "089F7B8B-B2A5-4AFE-B5C0-19BA573D28AC" at bounding box center [1281, 52] width 17 height 17
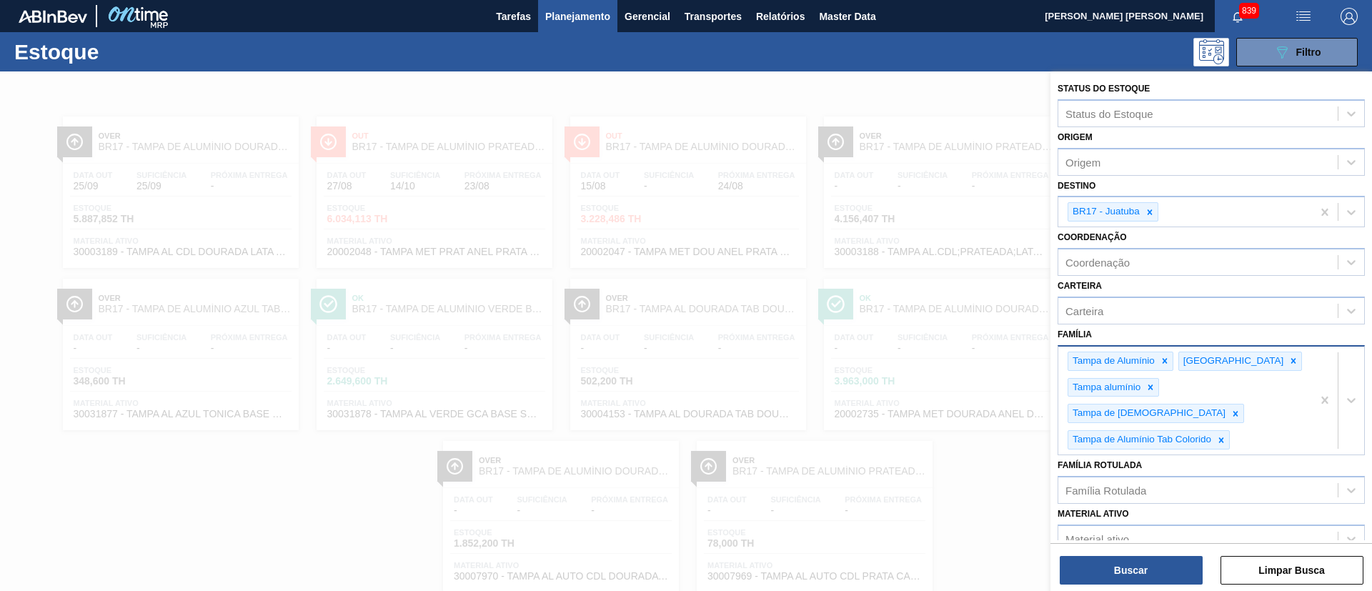
click at [1223, 352] on div "Tampa" at bounding box center [1240, 361] width 124 height 19
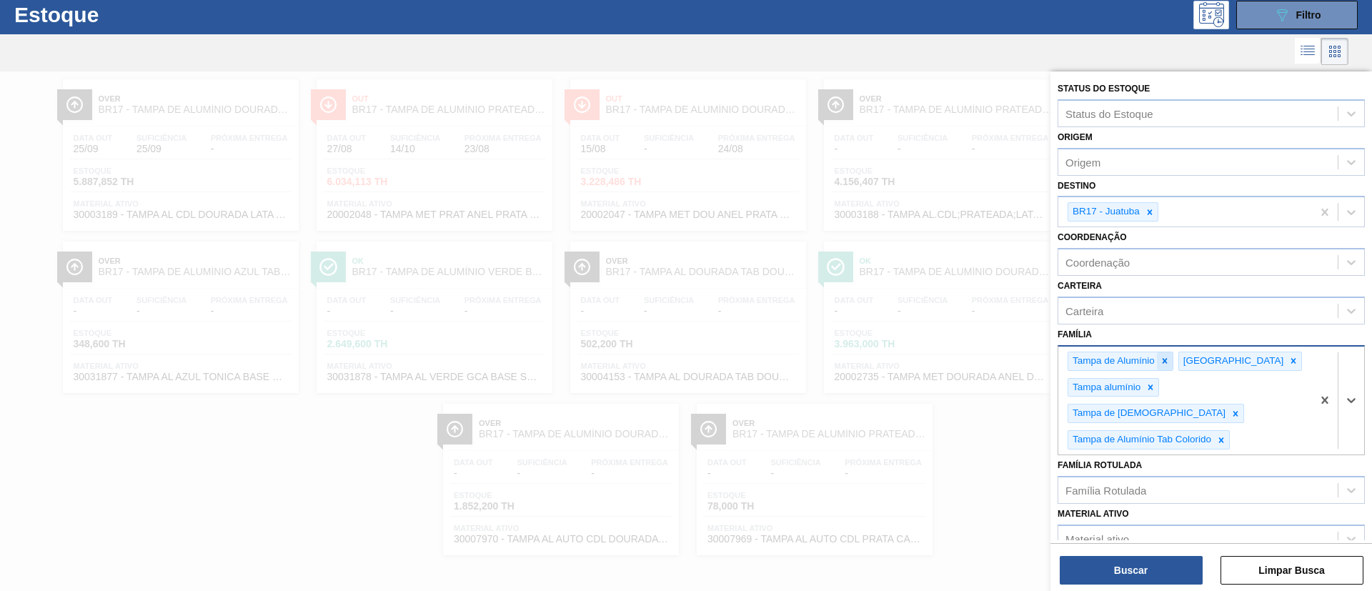
click at [1167, 362] on icon at bounding box center [1165, 361] width 10 height 10
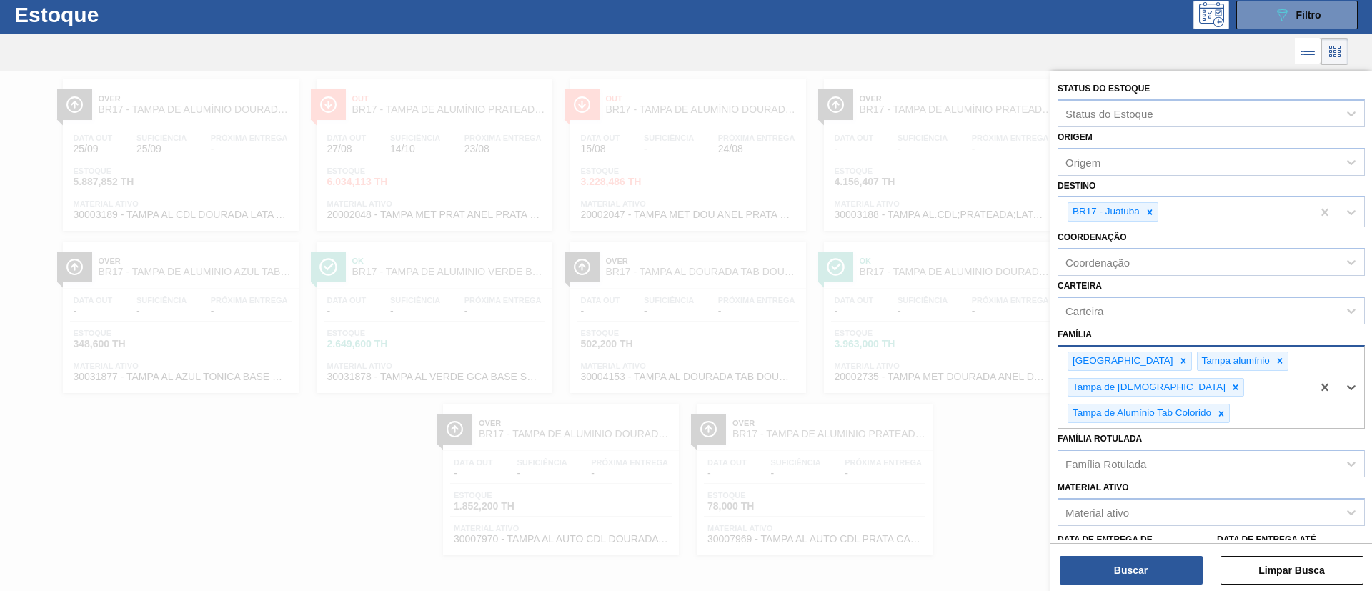
click at [1198, 362] on div "Tampa alumínio" at bounding box center [1235, 361] width 74 height 18
click at [1178, 364] on icon at bounding box center [1183, 361] width 10 height 10
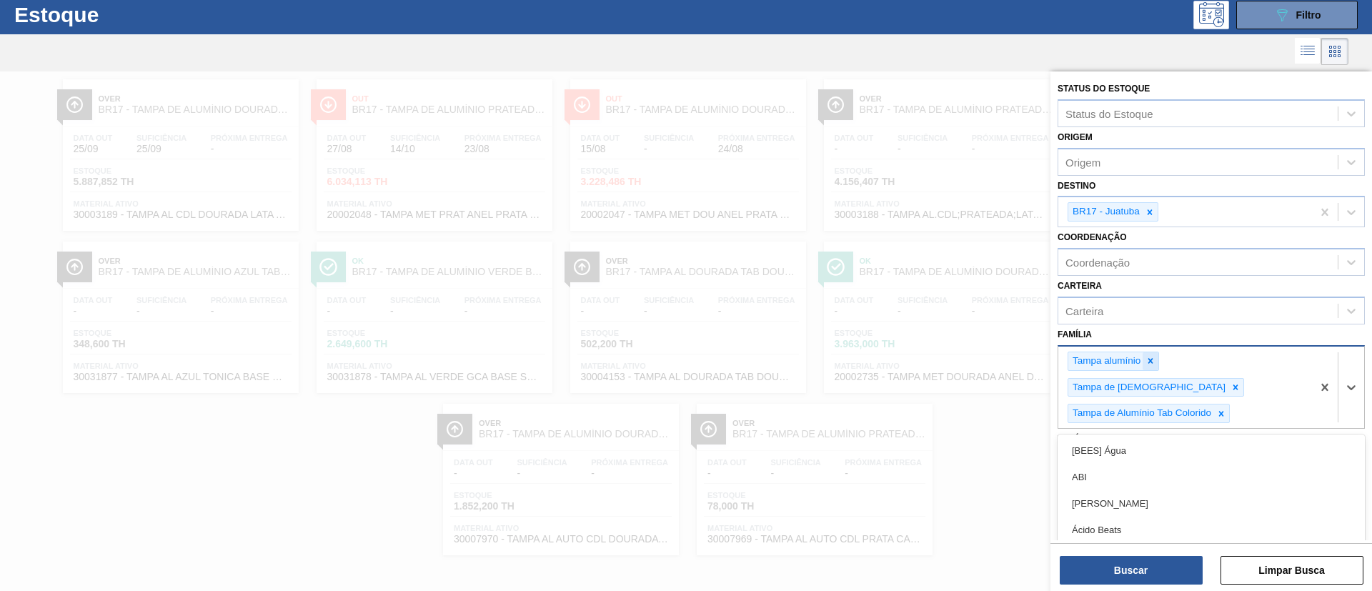
click at [1156, 367] on div at bounding box center [1151, 361] width 16 height 18
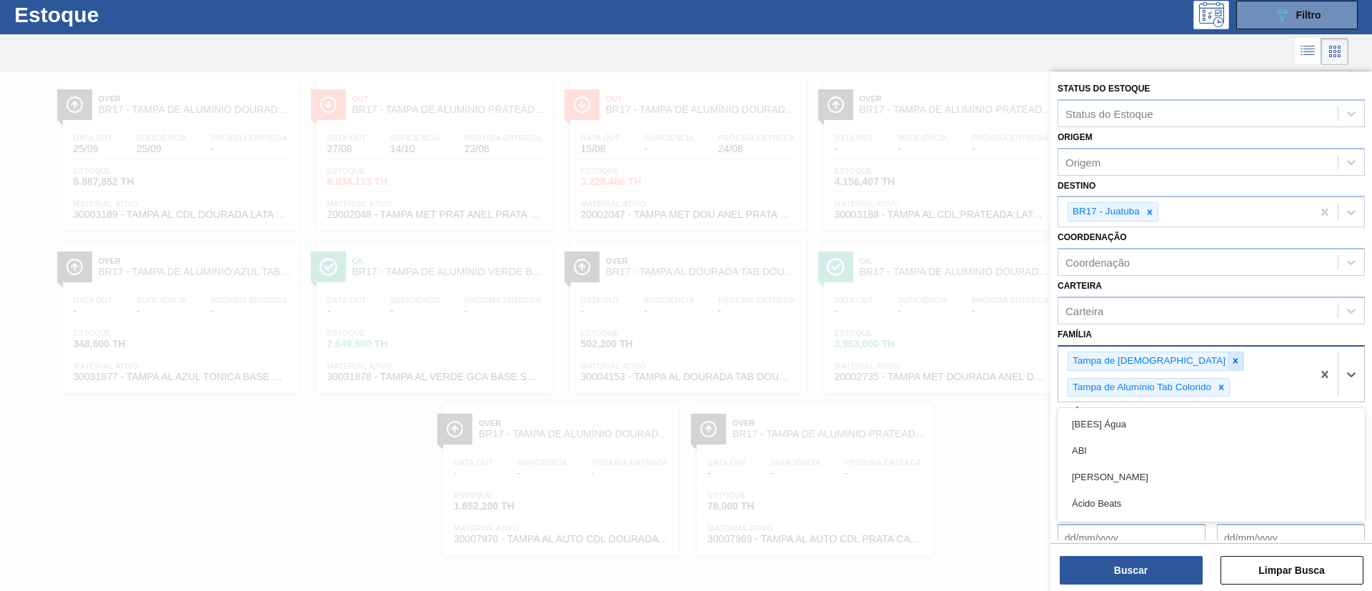
click at [1228, 366] on div at bounding box center [1236, 361] width 16 height 18
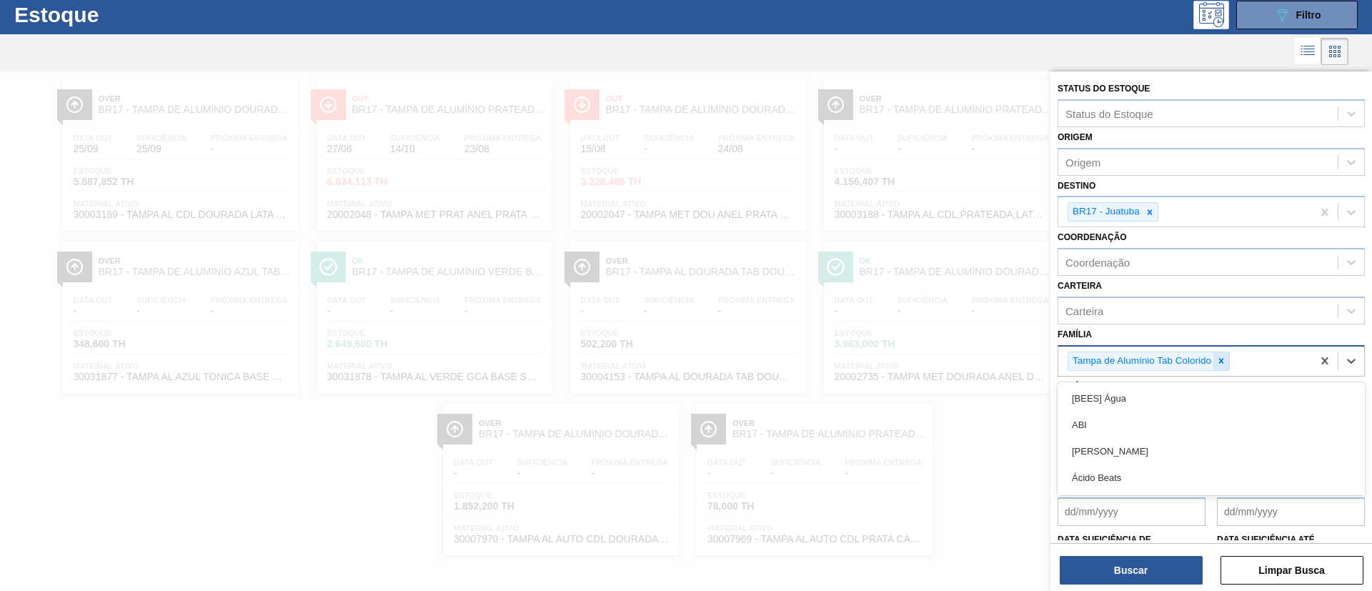
click at [1222, 364] on icon at bounding box center [1221, 361] width 10 height 10
click at [1153, 217] on icon at bounding box center [1150, 212] width 10 height 10
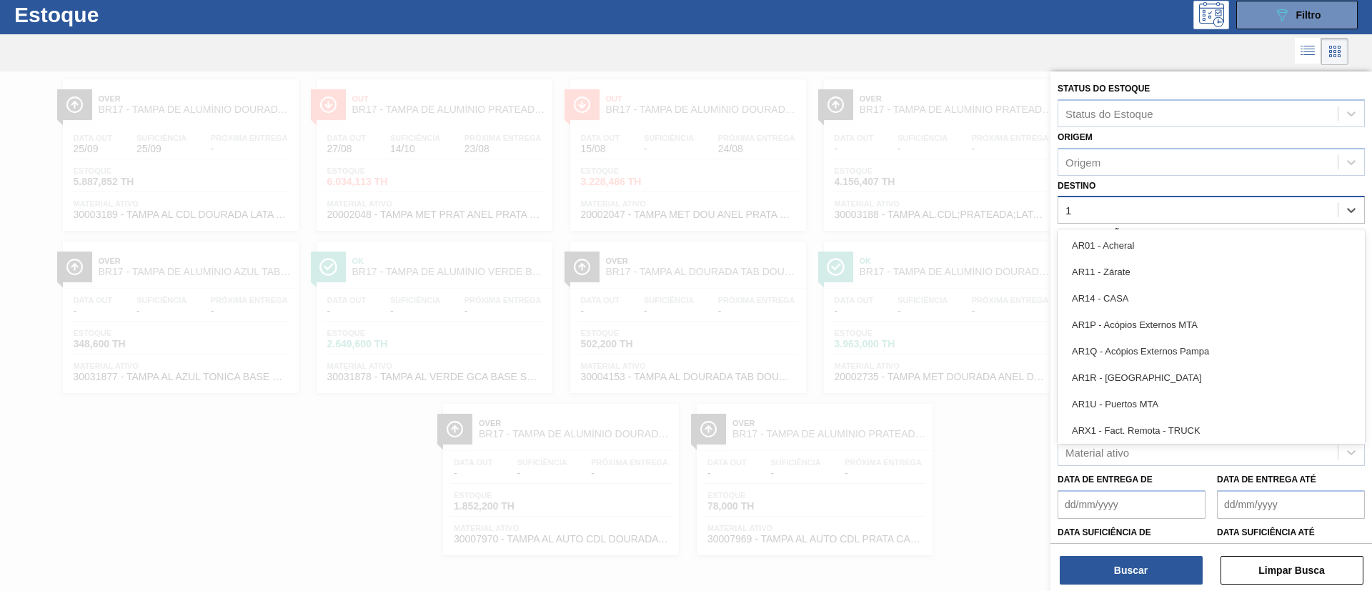
type input "17"
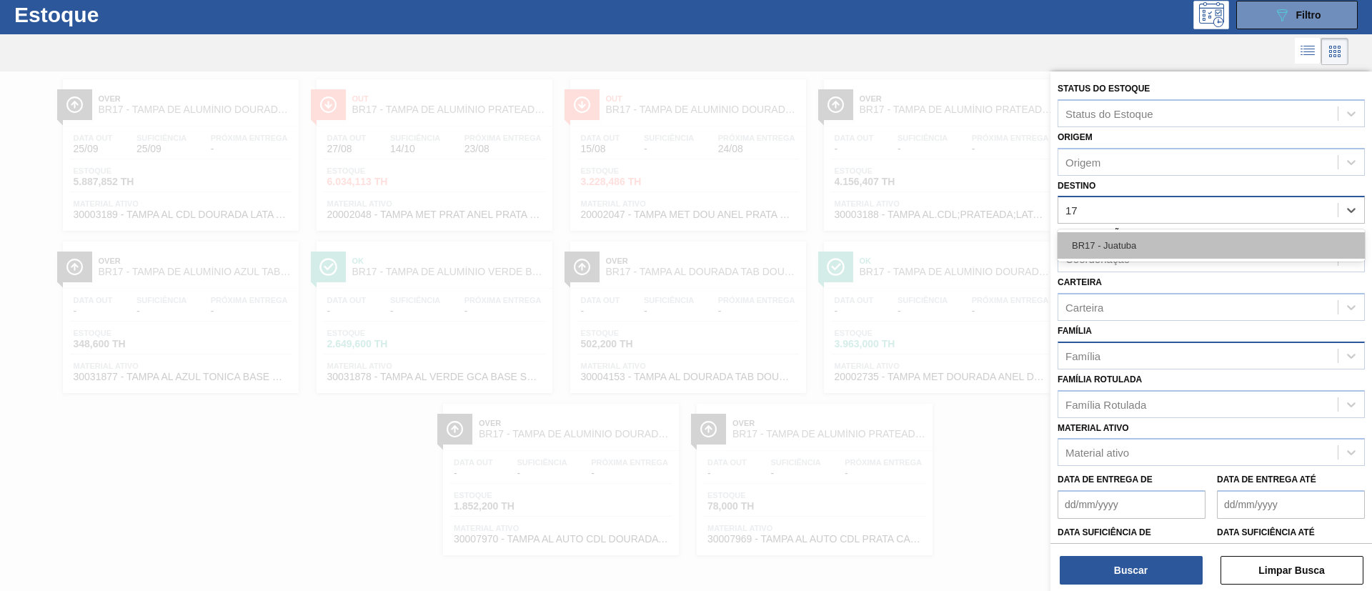
click at [1137, 240] on div "BR17 - Juatuba" at bounding box center [1211, 245] width 307 height 26
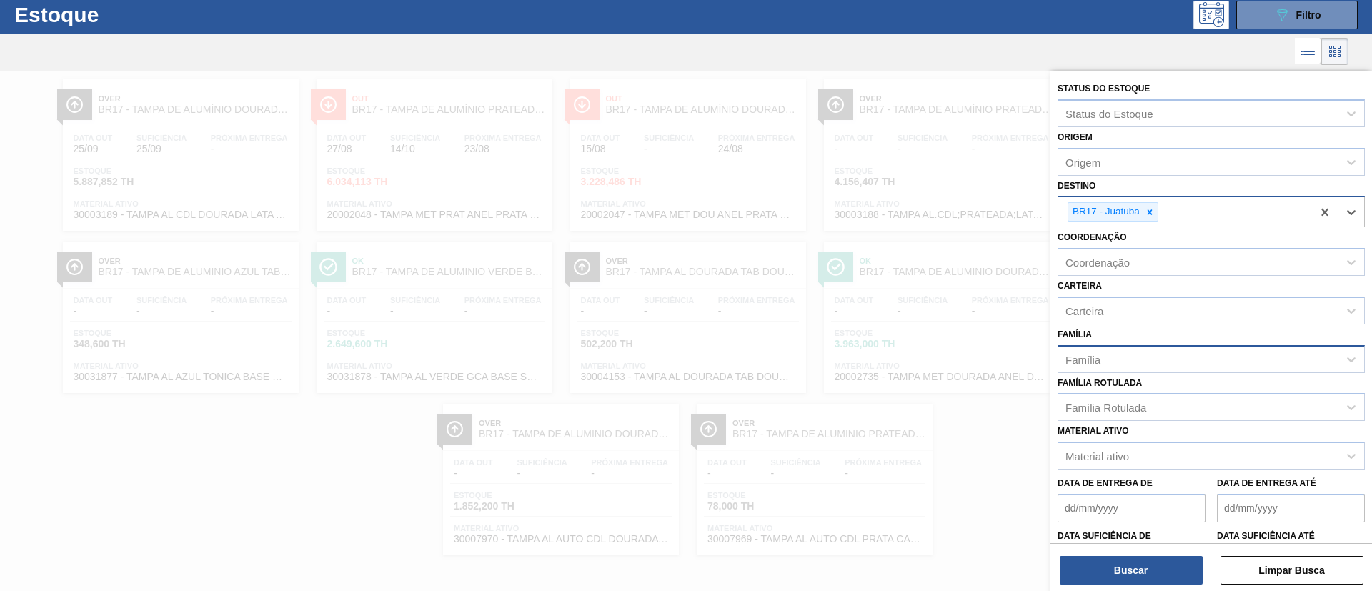
click at [1134, 363] on div "Família" at bounding box center [1197, 359] width 279 height 21
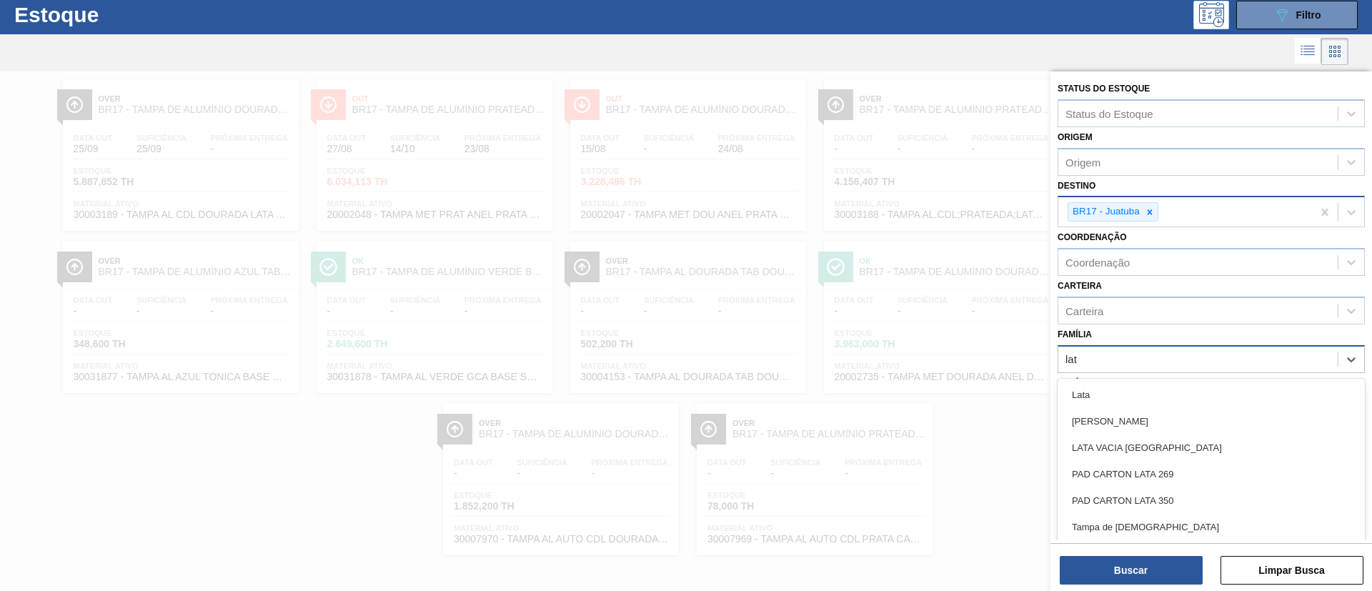
type input "lata"
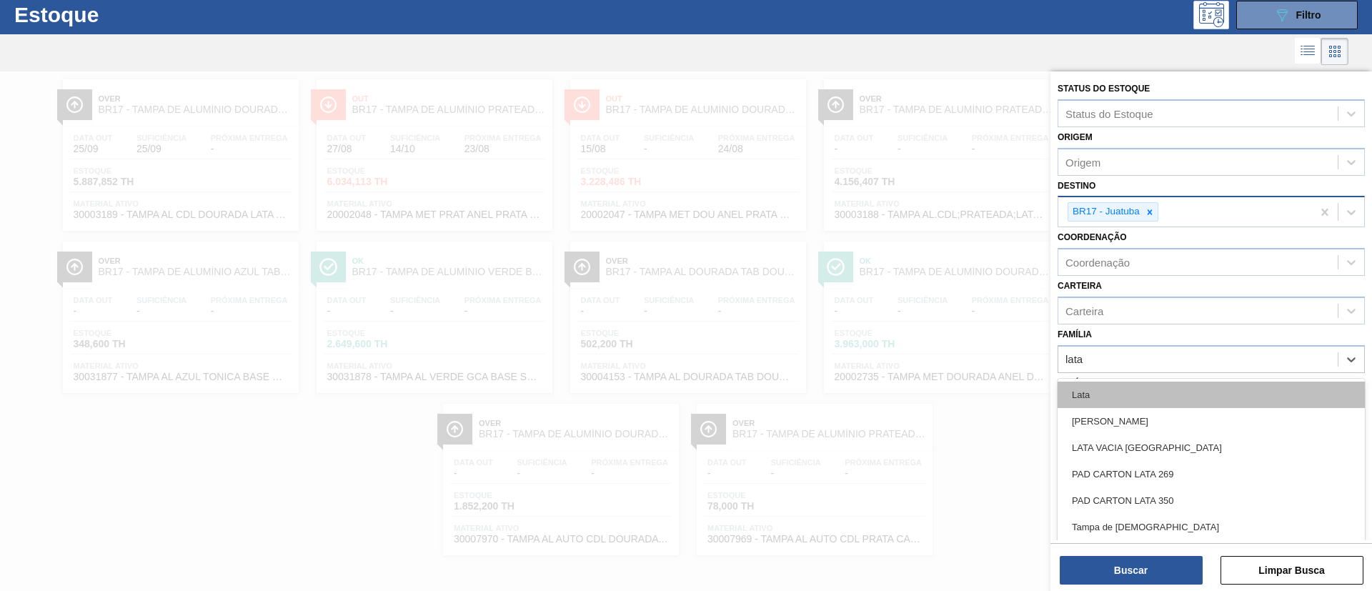
click at [1149, 396] on div "Lata" at bounding box center [1211, 395] width 307 height 26
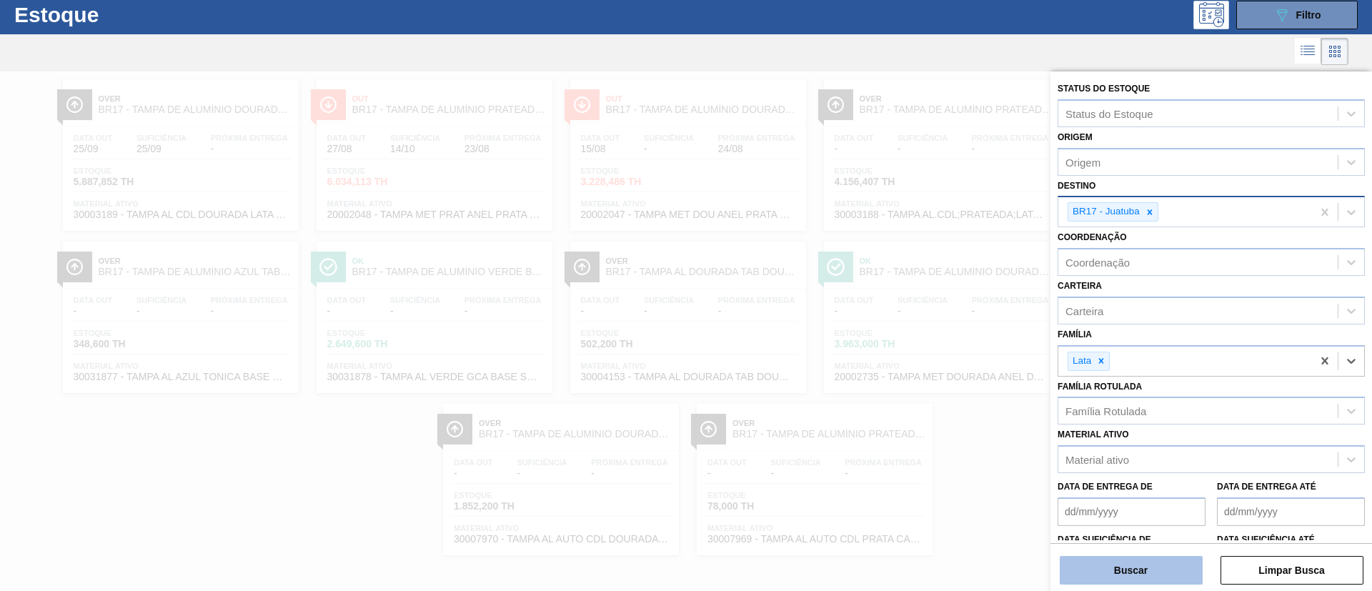
click at [1121, 575] on button "Buscar" at bounding box center [1131, 570] width 143 height 29
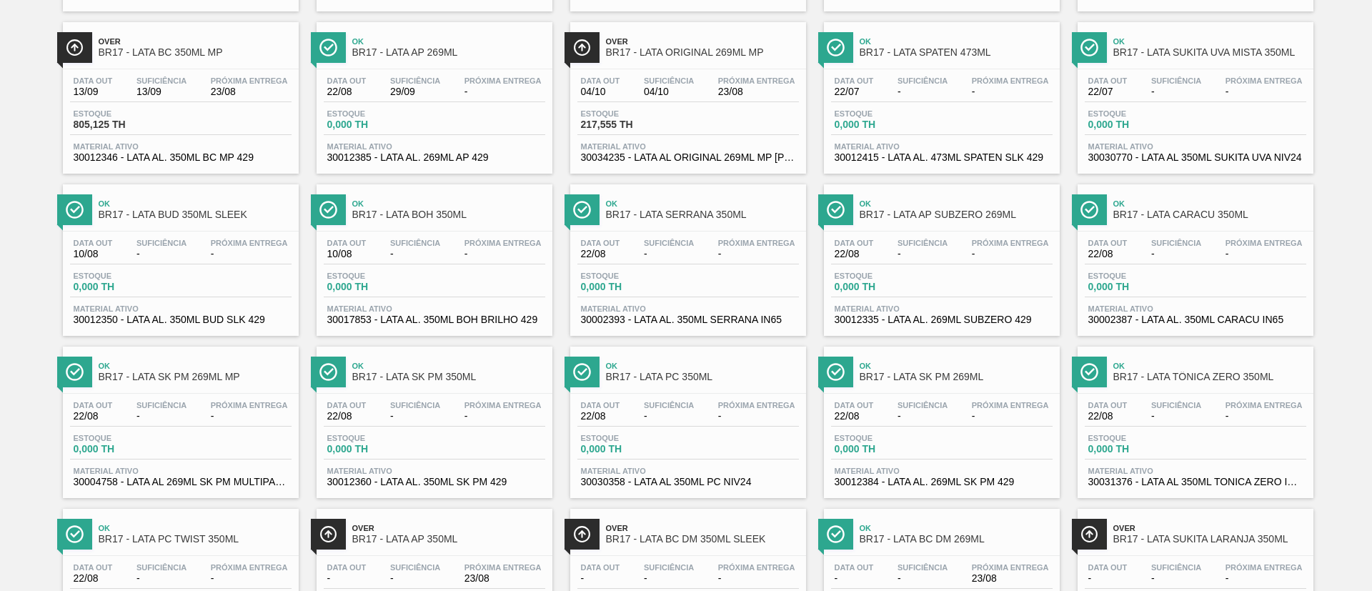
scroll to position [0, 0]
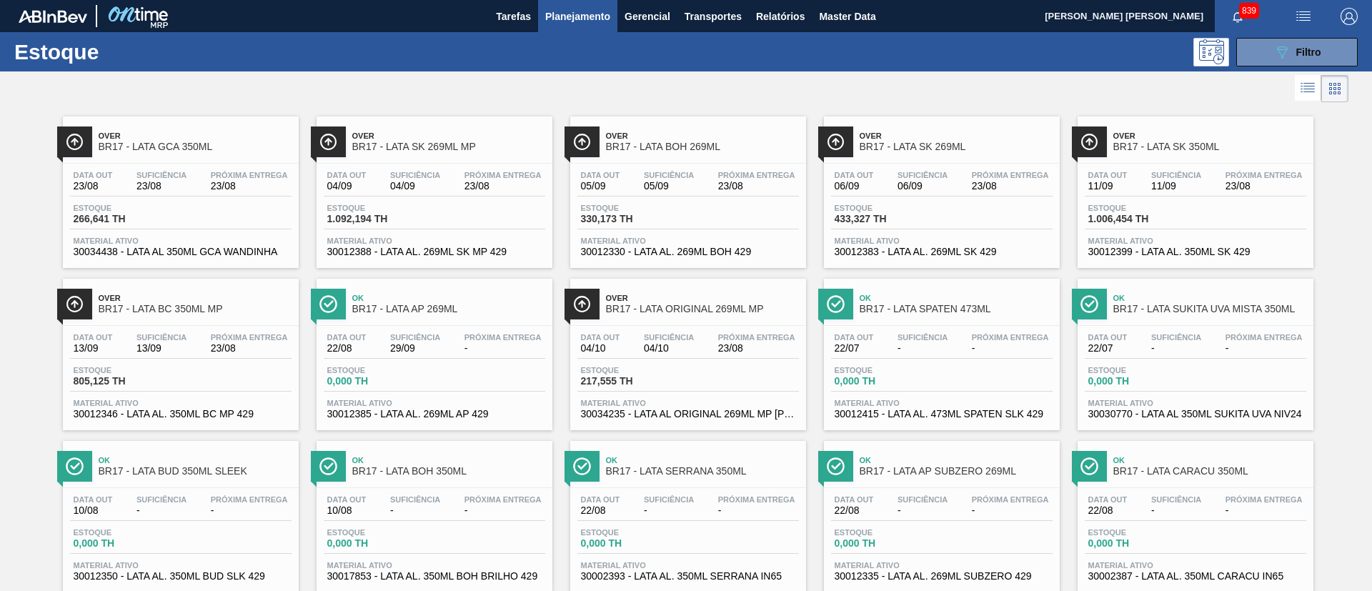
click at [483, 183] on span "23/08" at bounding box center [502, 186] width 77 height 11
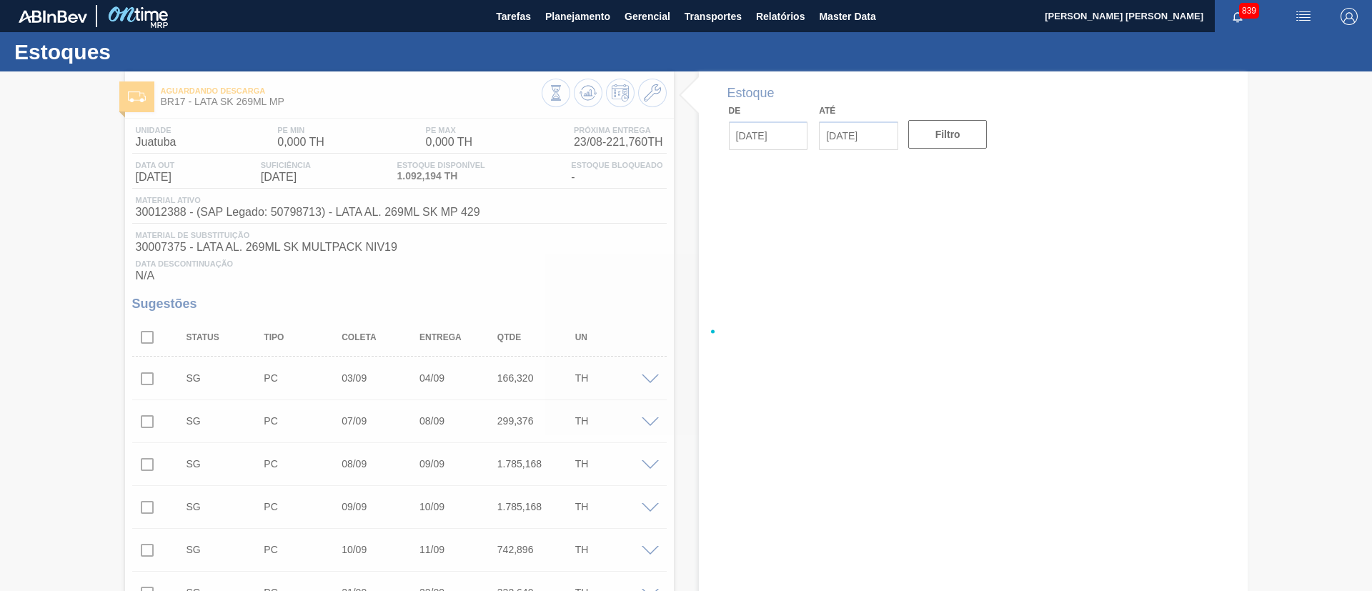
type input "23/08/2025"
type input "06/09/2025"
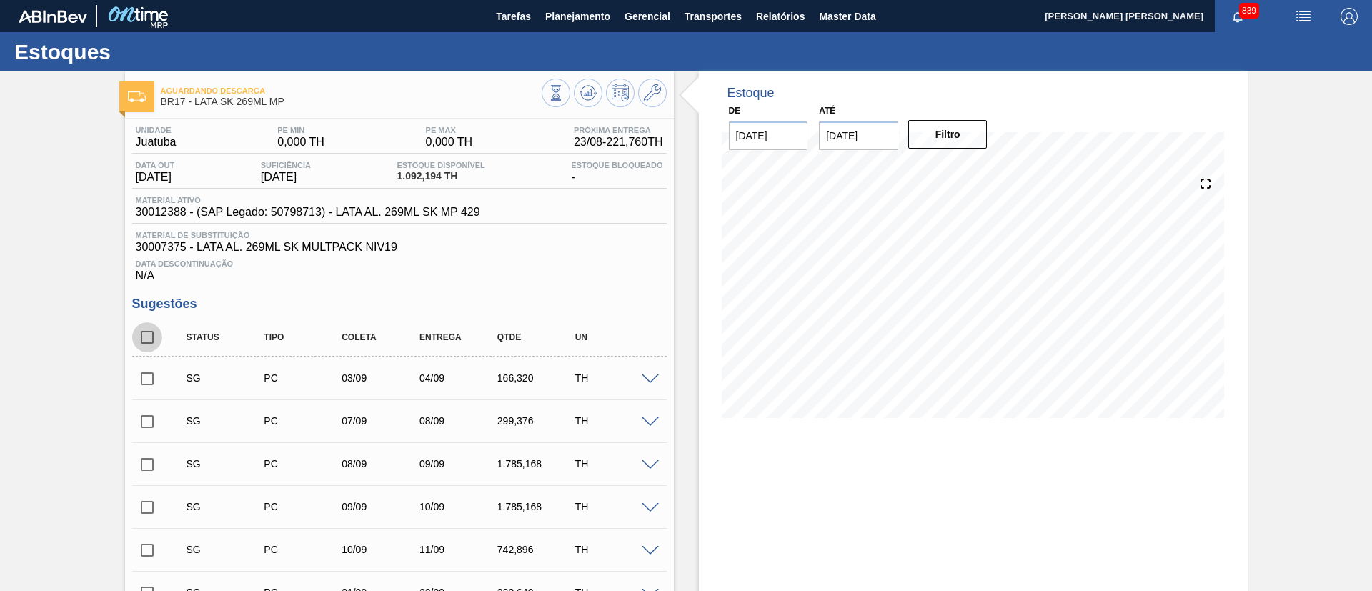
click at [151, 347] on input "checkbox" at bounding box center [147, 337] width 30 height 30
checkbox input "true"
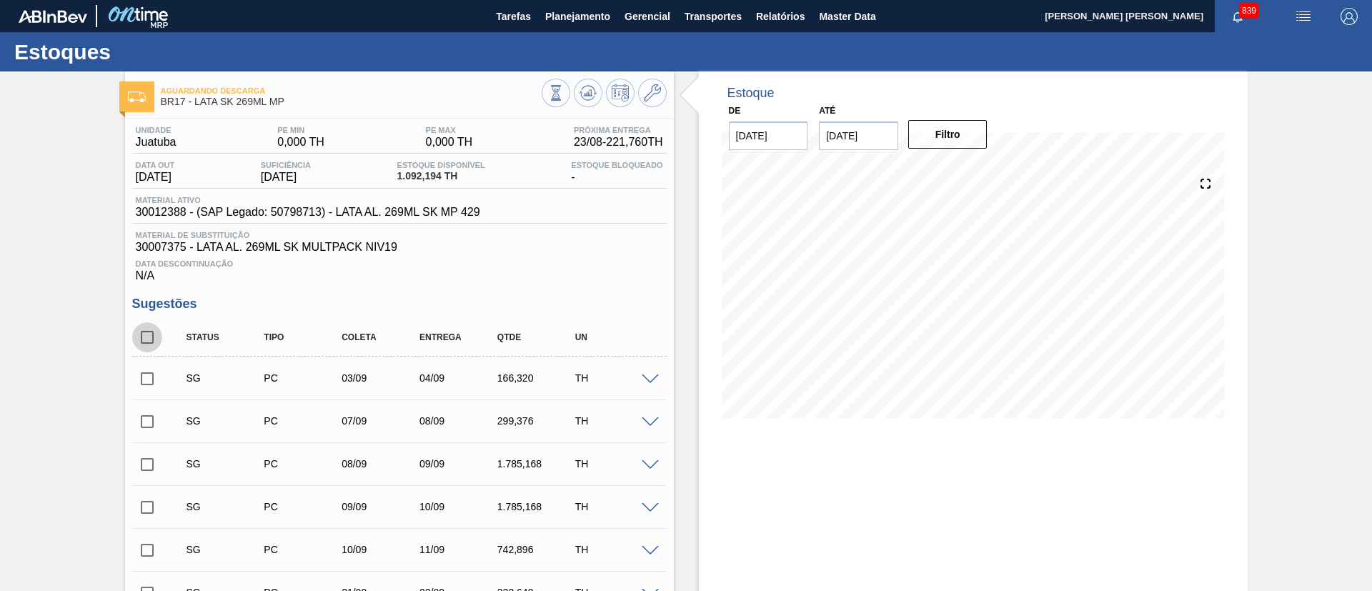
checkbox input "true"
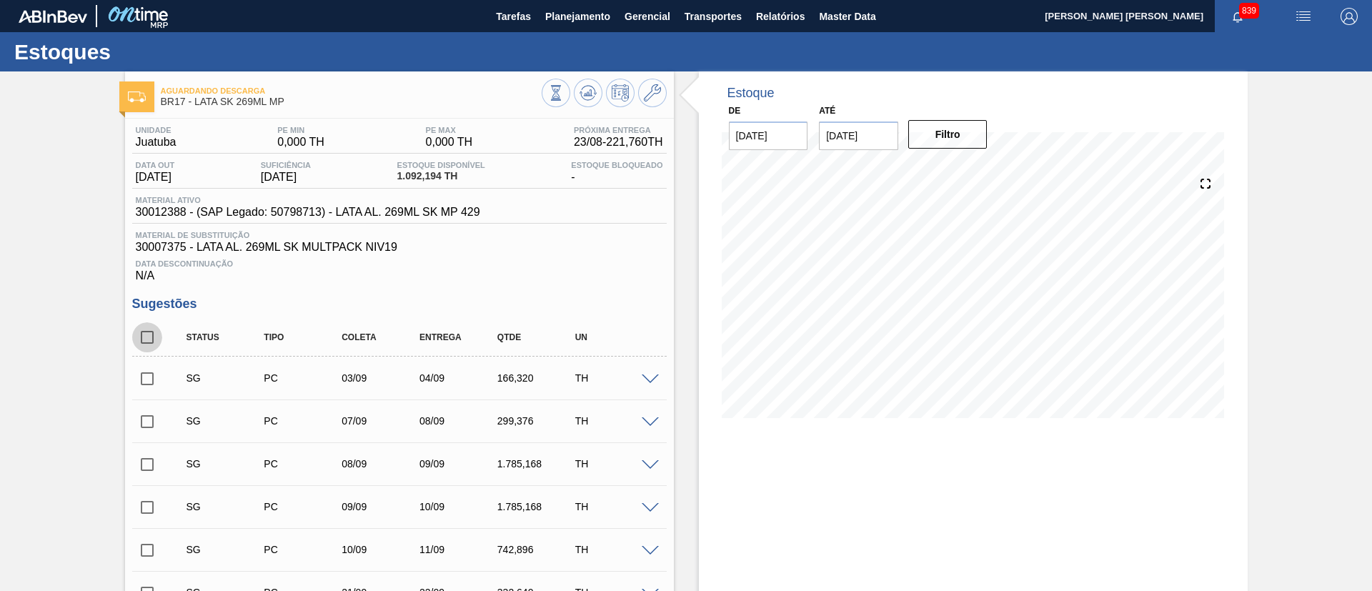
checkbox input "true"
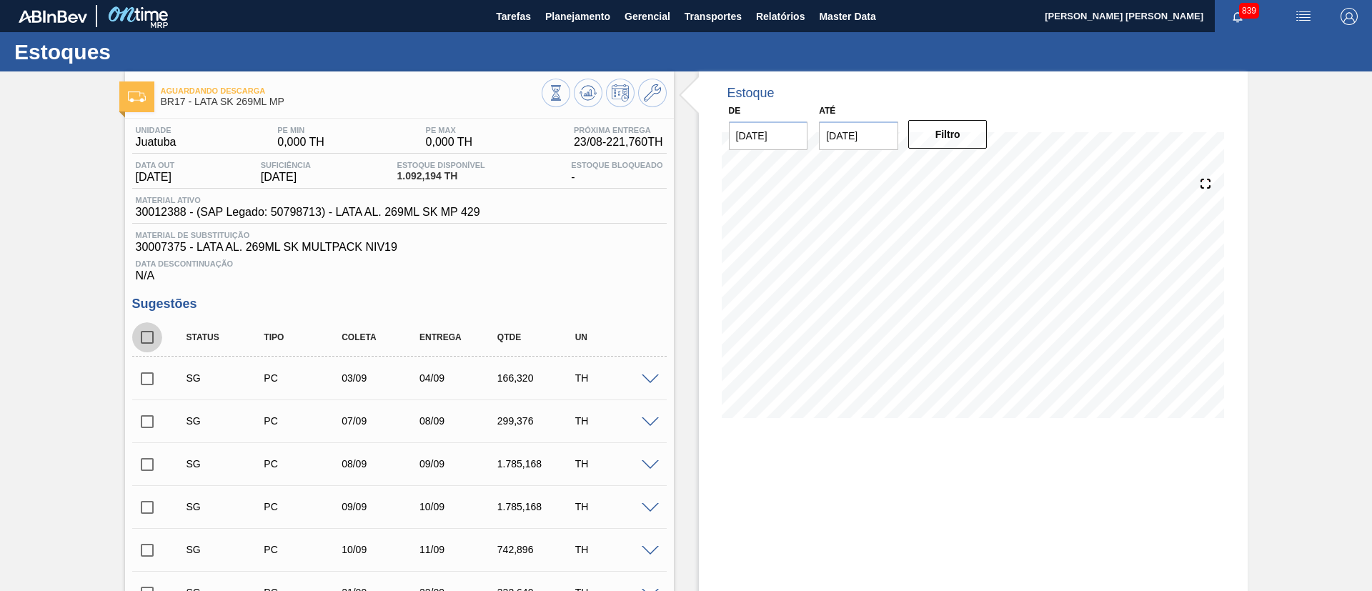
checkbox input "true"
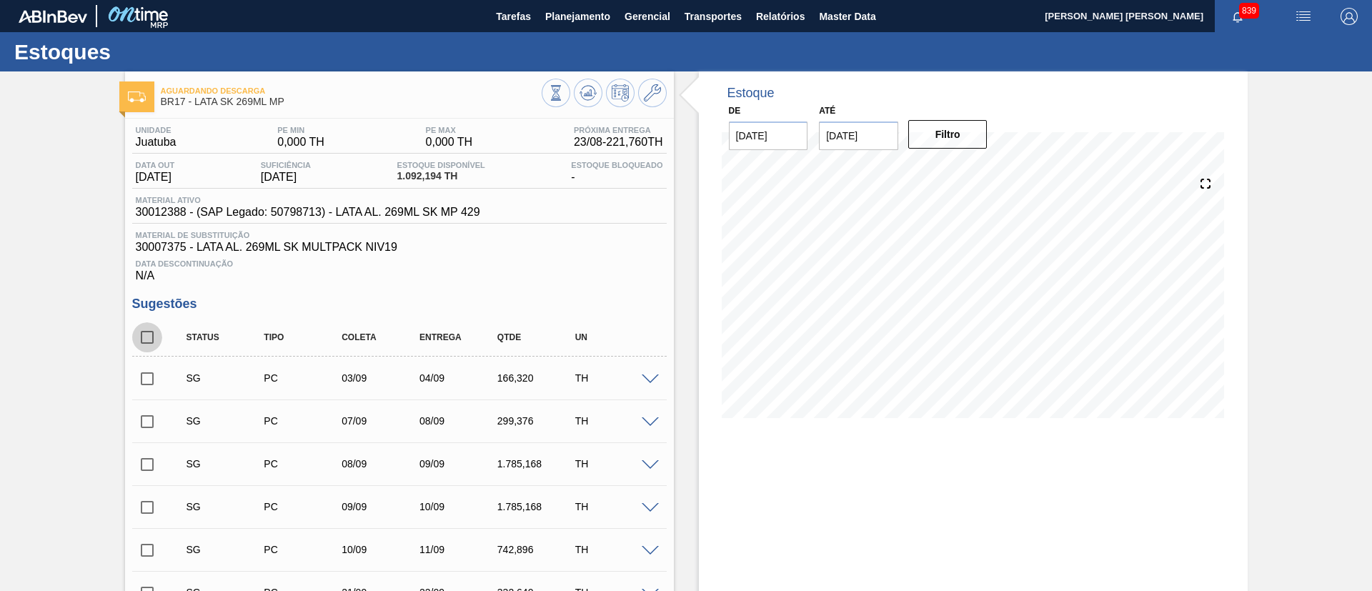
checkbox input "true"
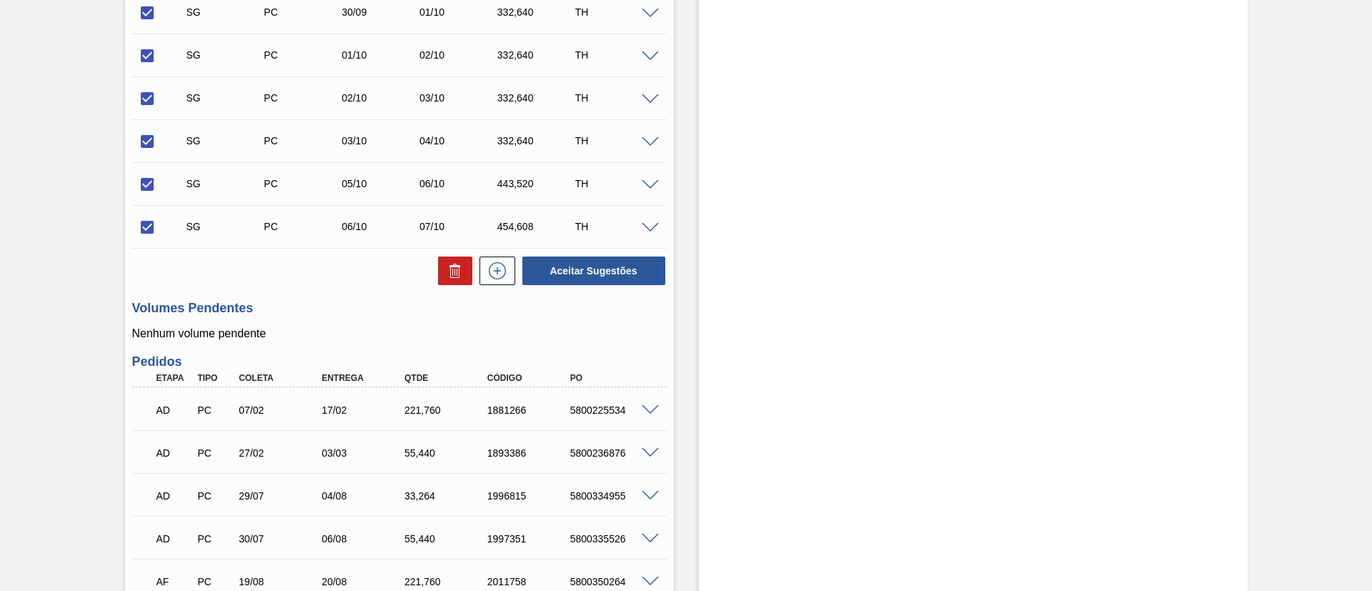
scroll to position [965, 0]
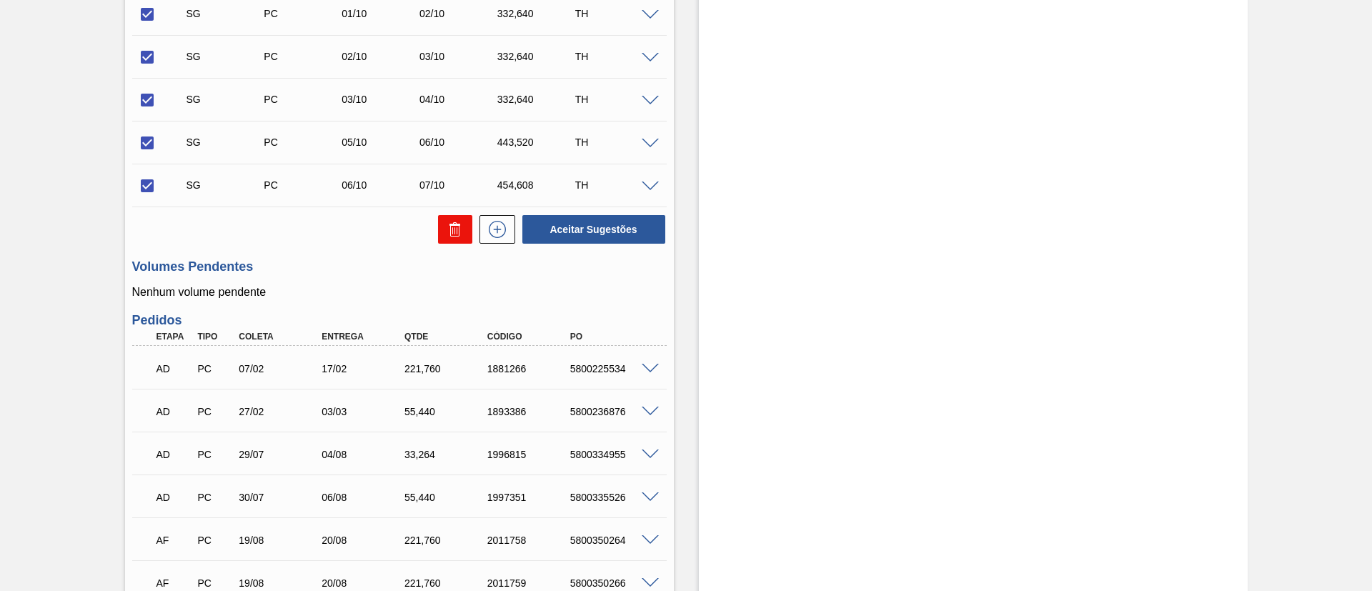
click at [457, 237] on icon at bounding box center [455, 229] width 17 height 17
checkbox input "false"
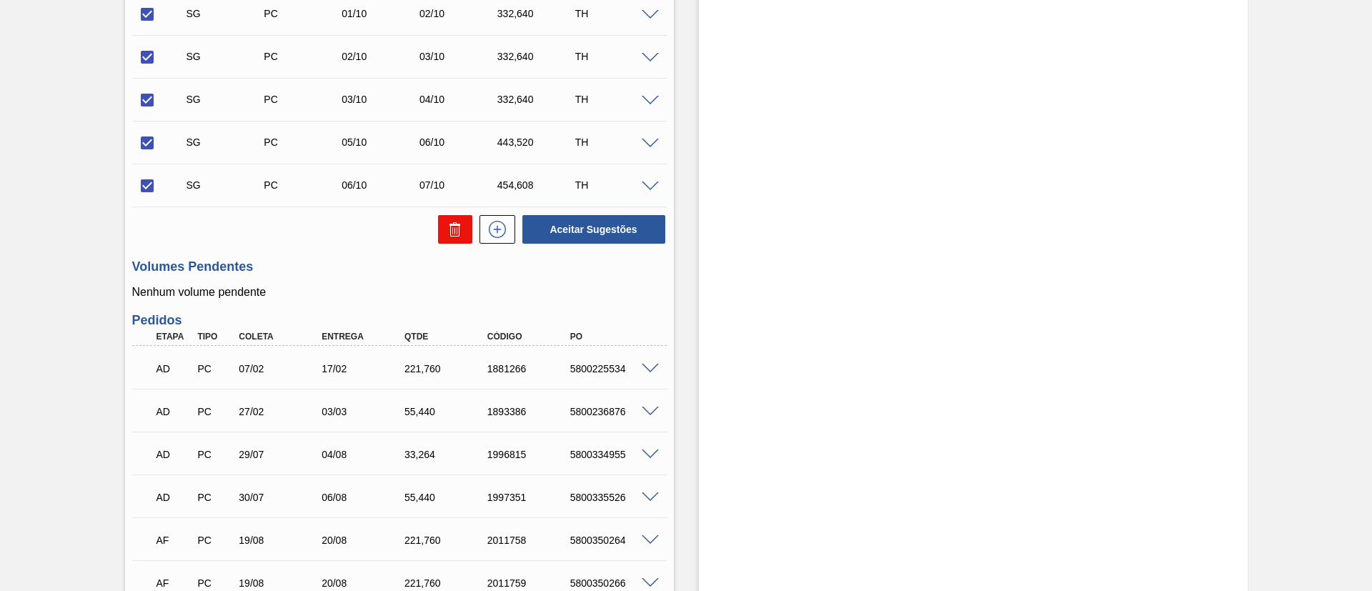
checkbox input "false"
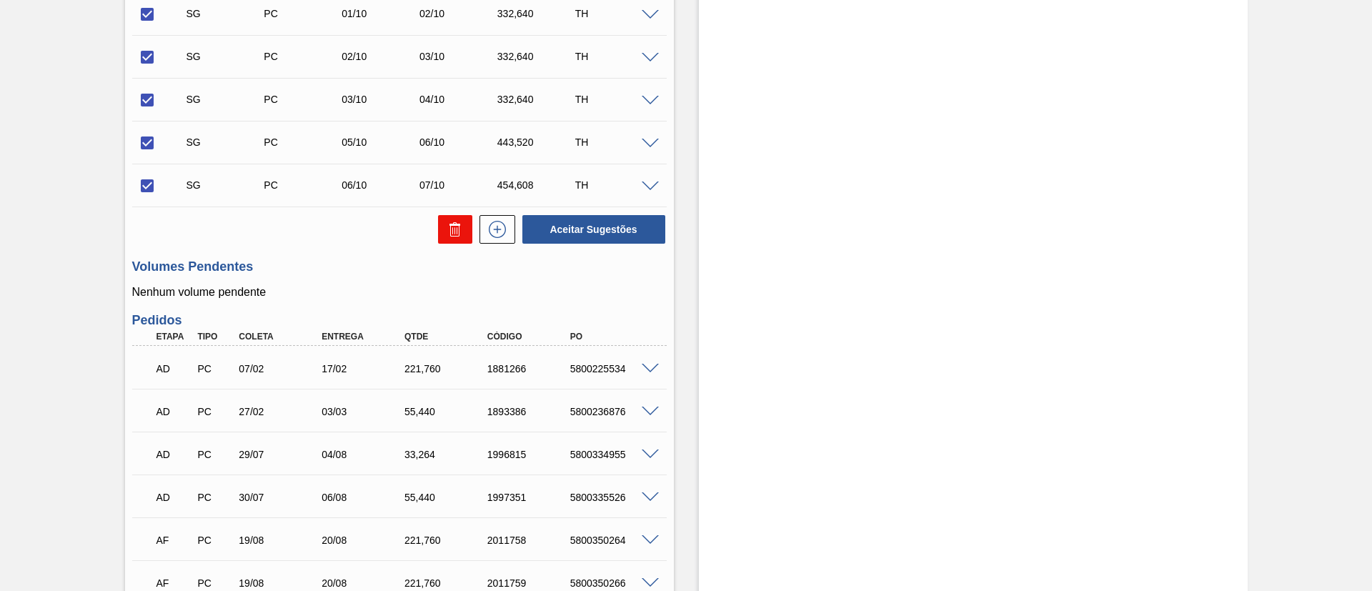
checkbox input "false"
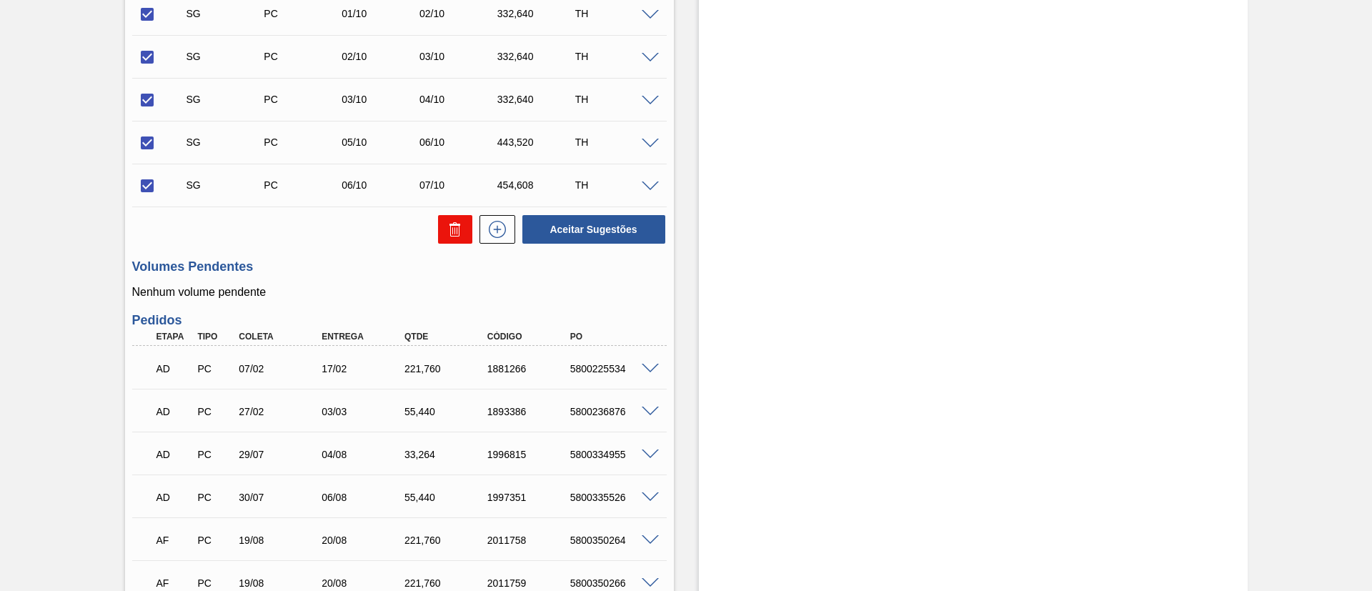
checkbox input "false"
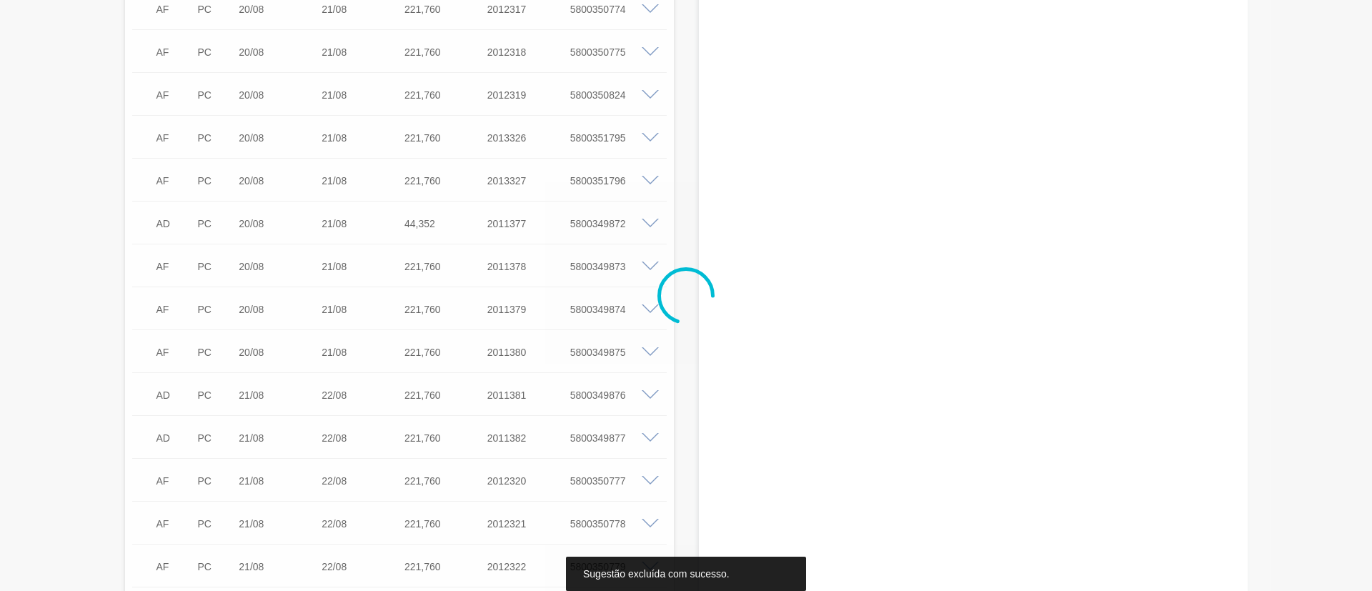
scroll to position [931, 0]
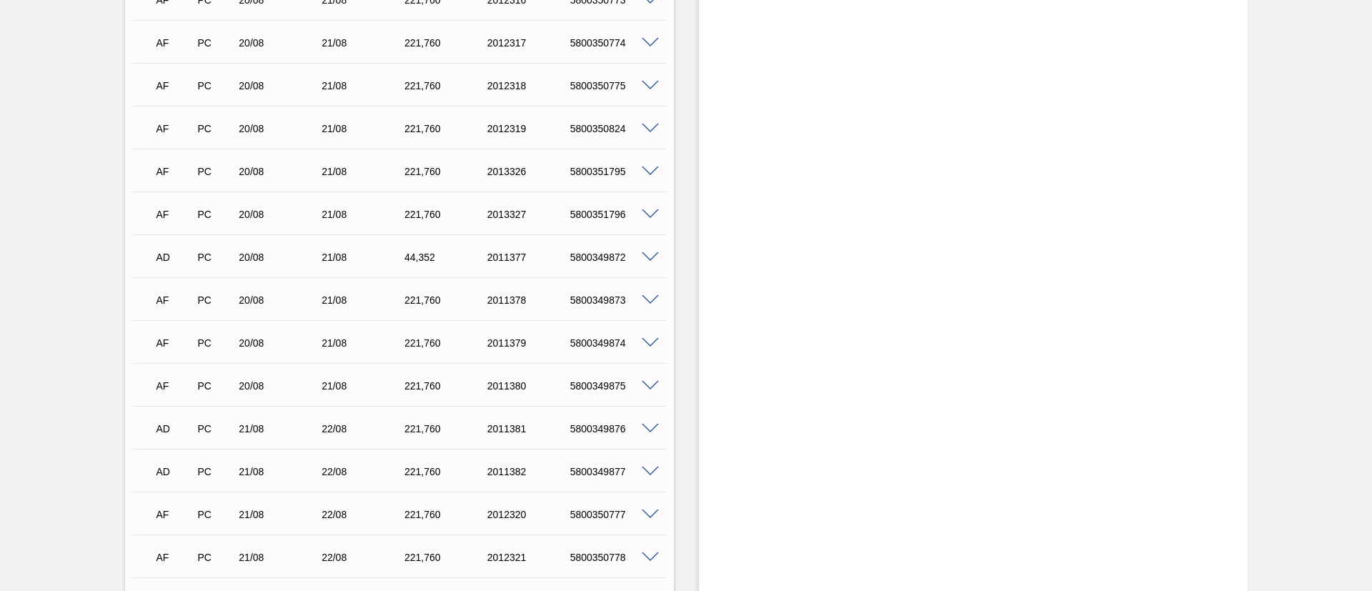
click at [652, 303] on span at bounding box center [650, 300] width 17 height 11
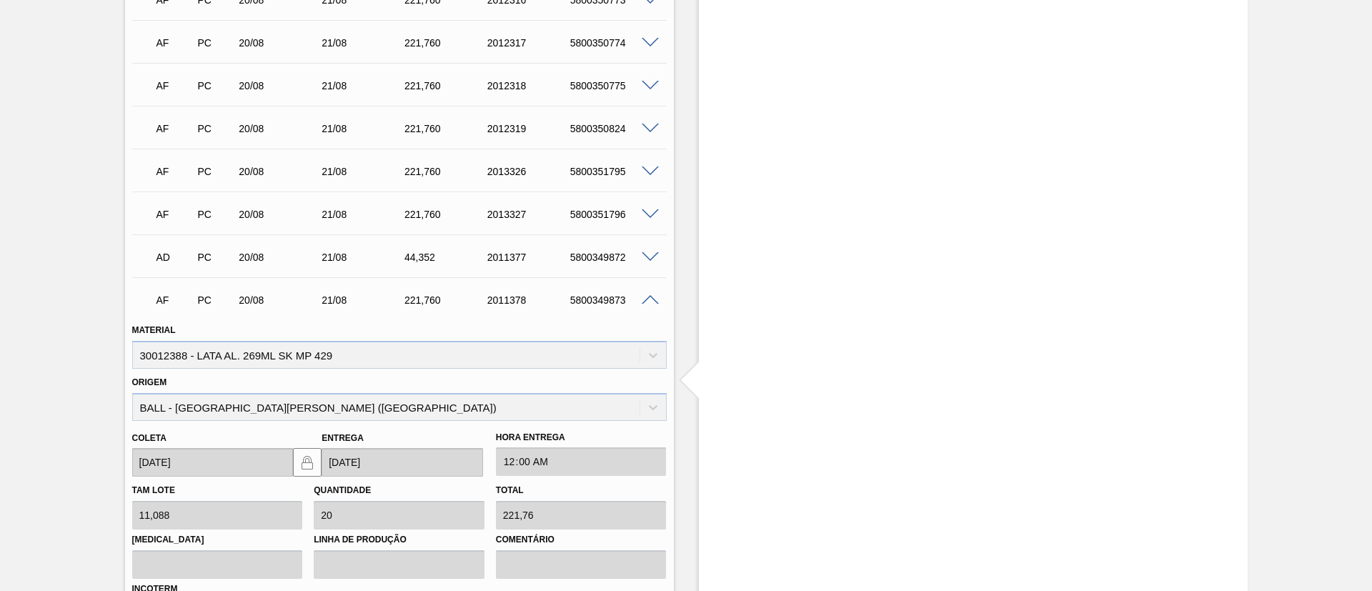
click at [647, 302] on span at bounding box center [650, 300] width 17 height 11
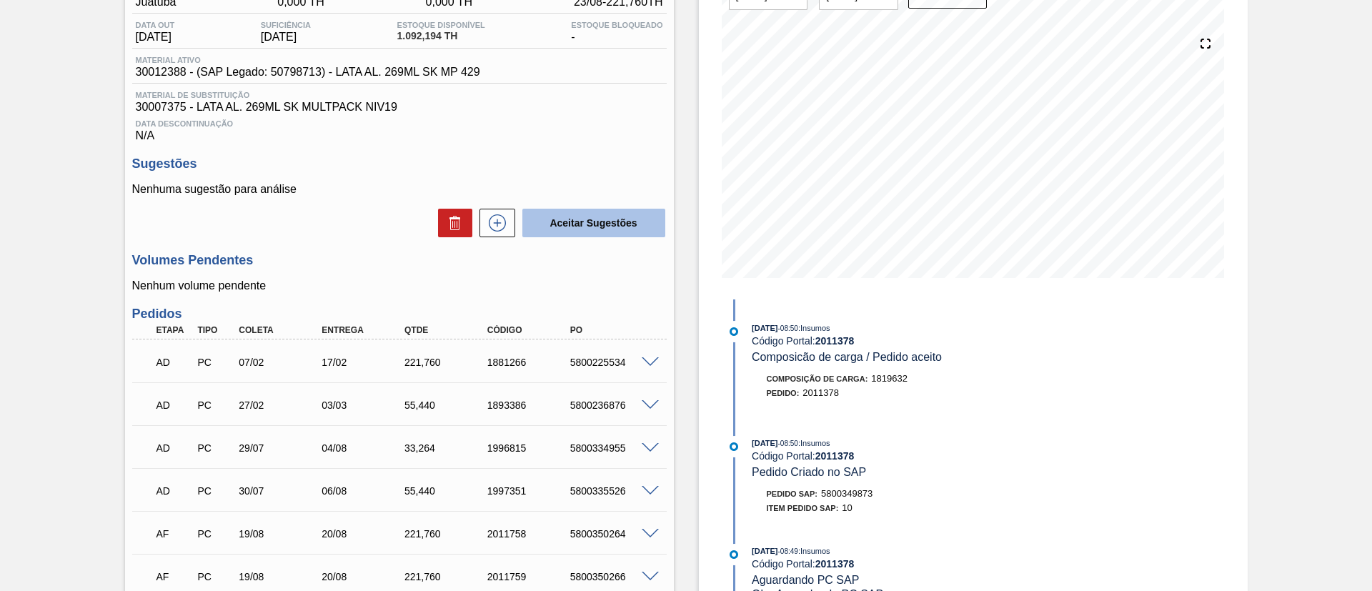
scroll to position [107, 0]
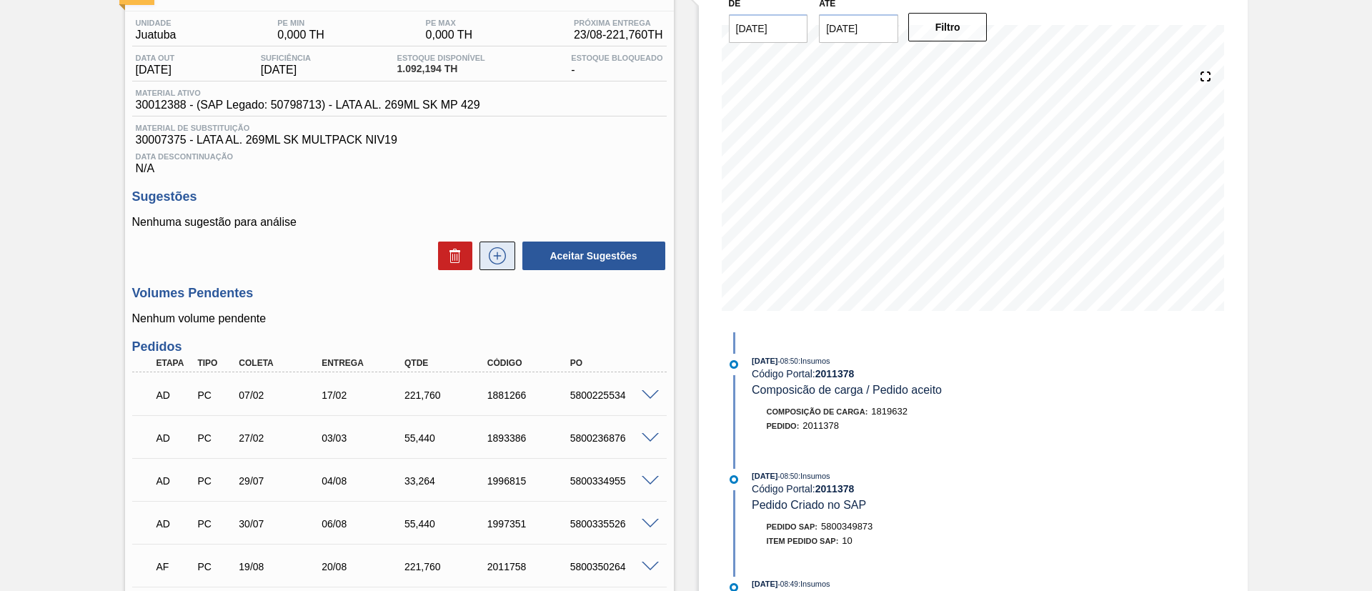
click at [486, 256] on icon at bounding box center [497, 255] width 23 height 17
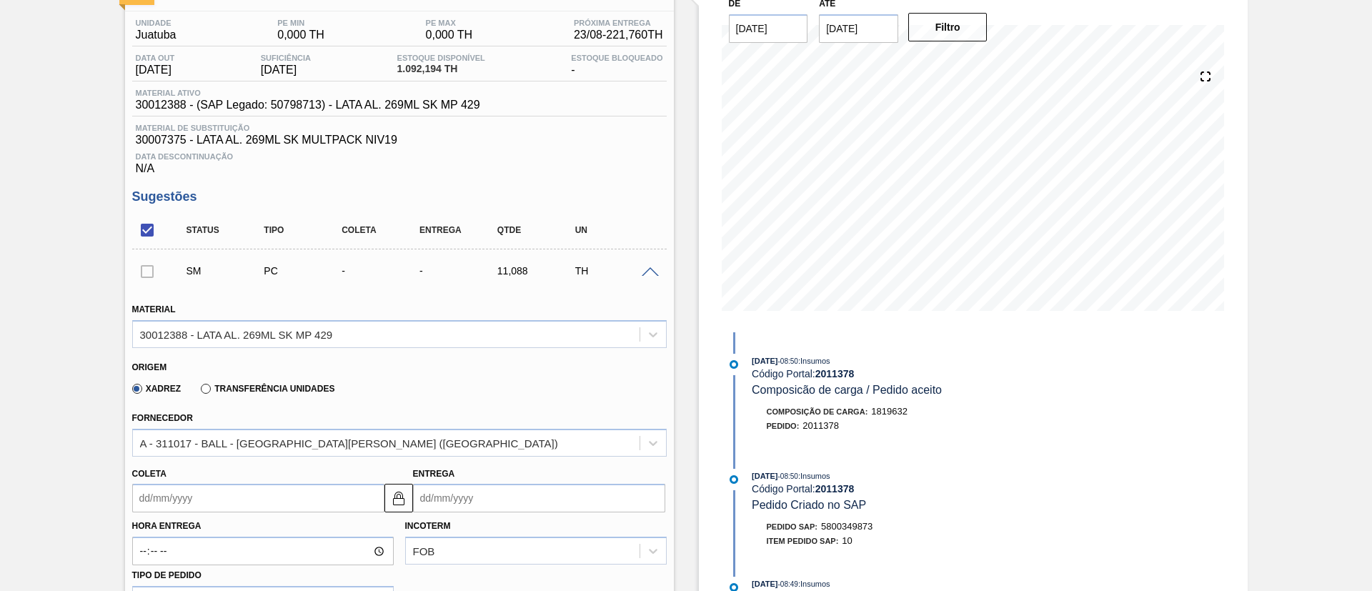
scroll to position [322, 0]
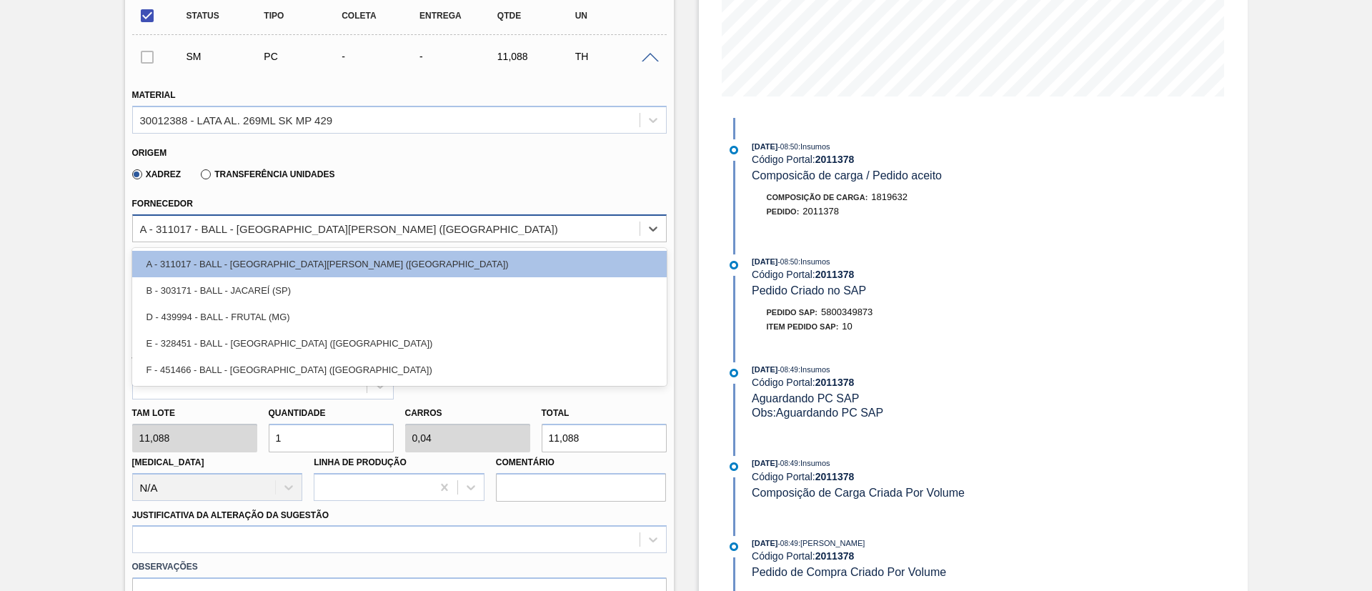
click at [339, 230] on div "A - 311017 - BALL - [GEOGRAPHIC_DATA] ([GEOGRAPHIC_DATA])" at bounding box center [386, 228] width 507 height 21
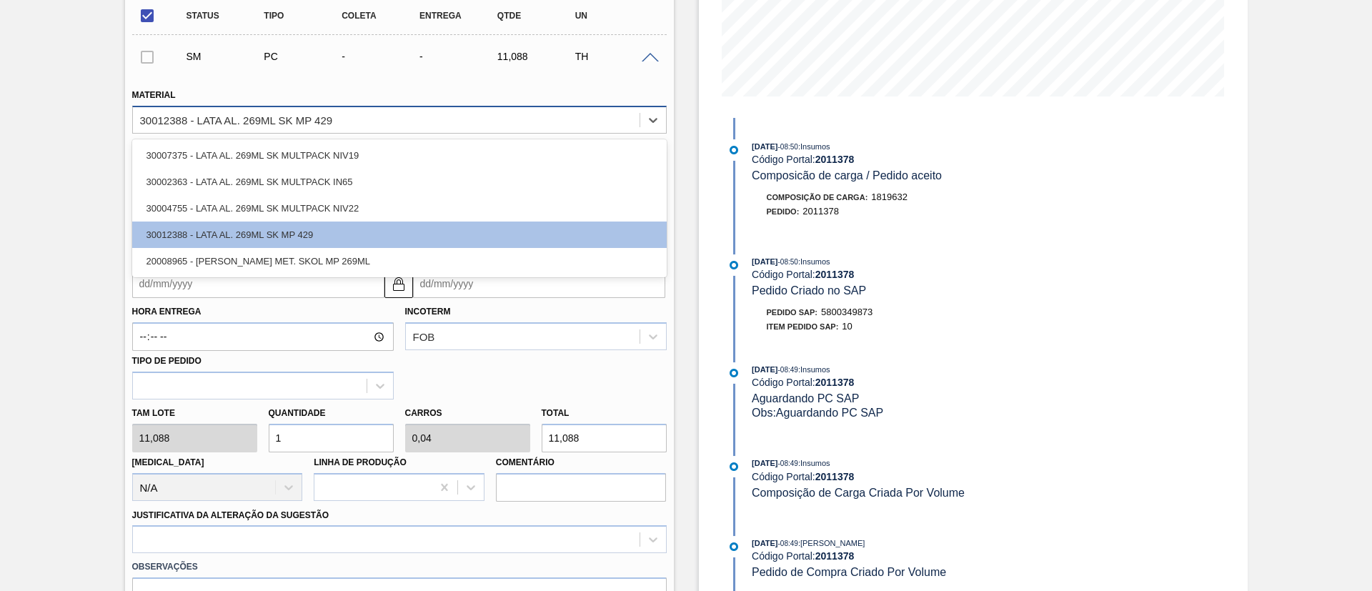
click at [345, 126] on div "30012388 - LATA AL. 269ML SK MP 429" at bounding box center [386, 119] width 507 height 21
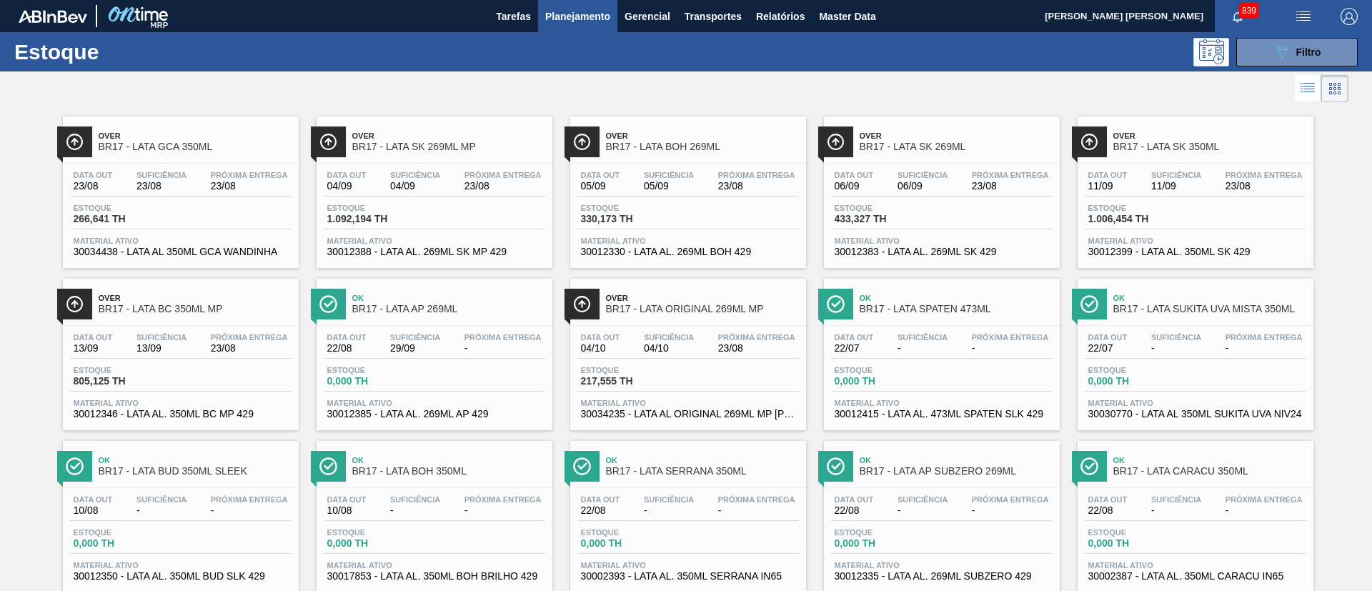
click at [587, 33] on main "Tarefas Planejamento Gerencial Transportes Relatórios Master Data IGOR FERREIRA…" at bounding box center [686, 295] width 1372 height 591
click at [575, 20] on span "Planejamento" at bounding box center [577, 16] width 65 height 17
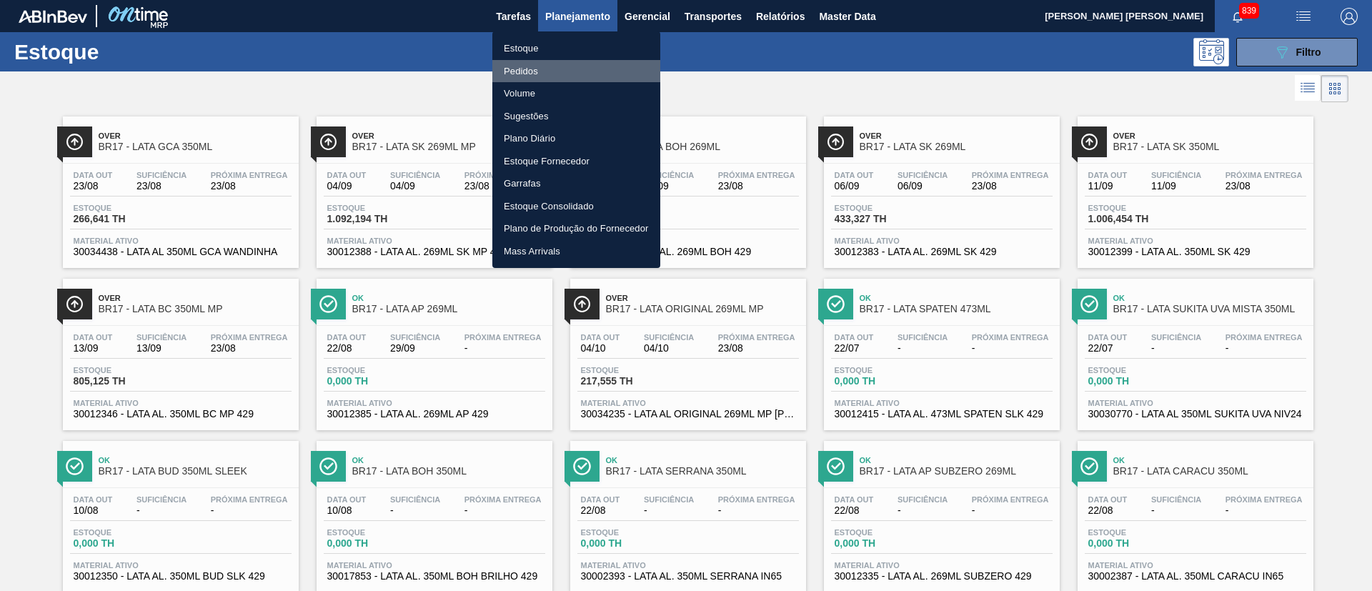
click at [553, 65] on li "Pedidos" at bounding box center [576, 71] width 168 height 23
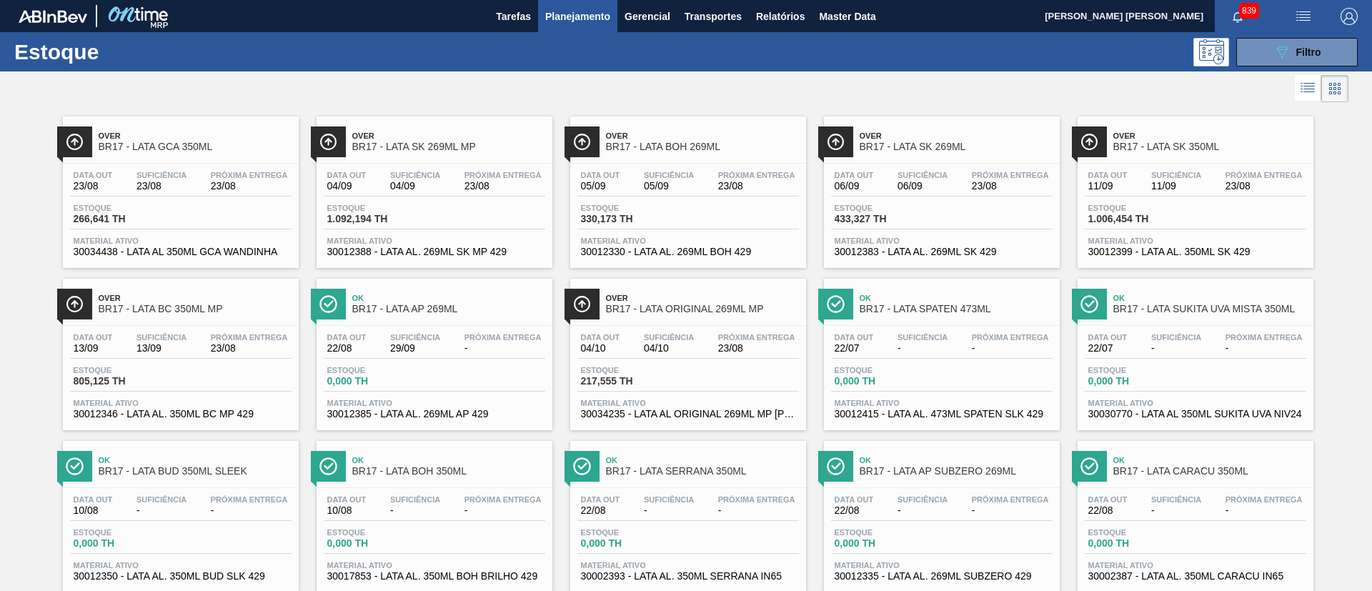
click at [411, 199] on div "Data out 04/09 Suficiência 04/09 Próxima Entrega 23/08 Estoque 1.092,194 TH Mat…" at bounding box center [435, 212] width 236 height 97
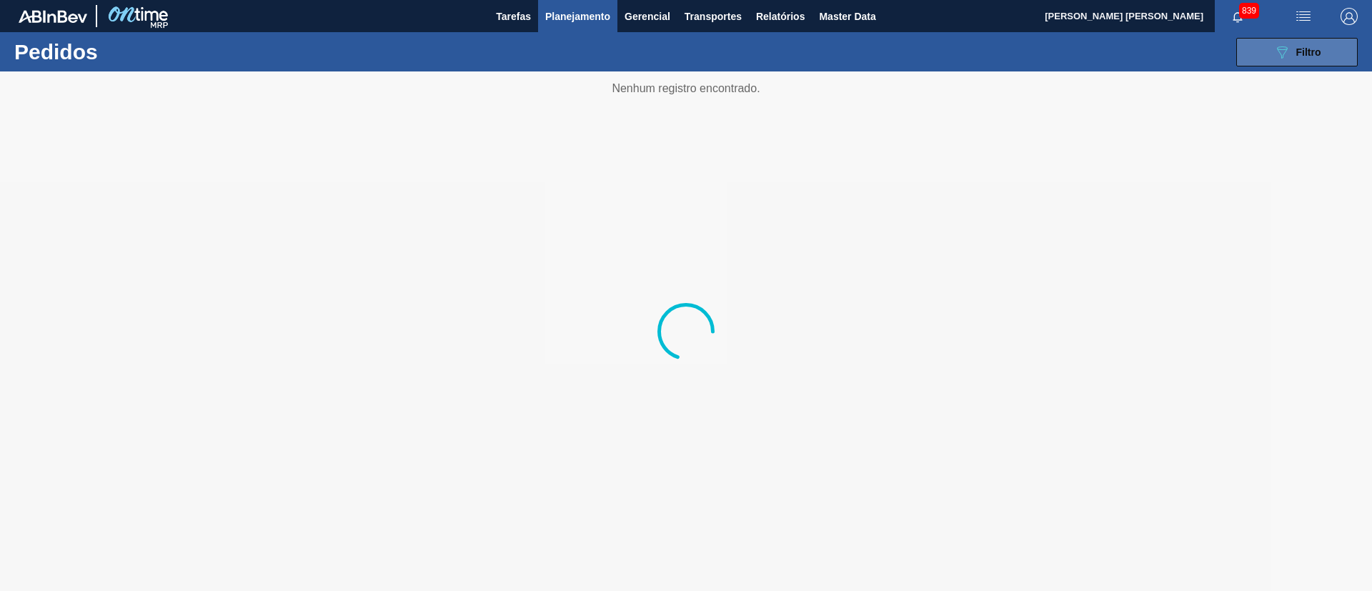
click at [1280, 59] on icon "089F7B8B-B2A5-4AFE-B5C0-19BA573D28AC" at bounding box center [1281, 52] width 17 height 17
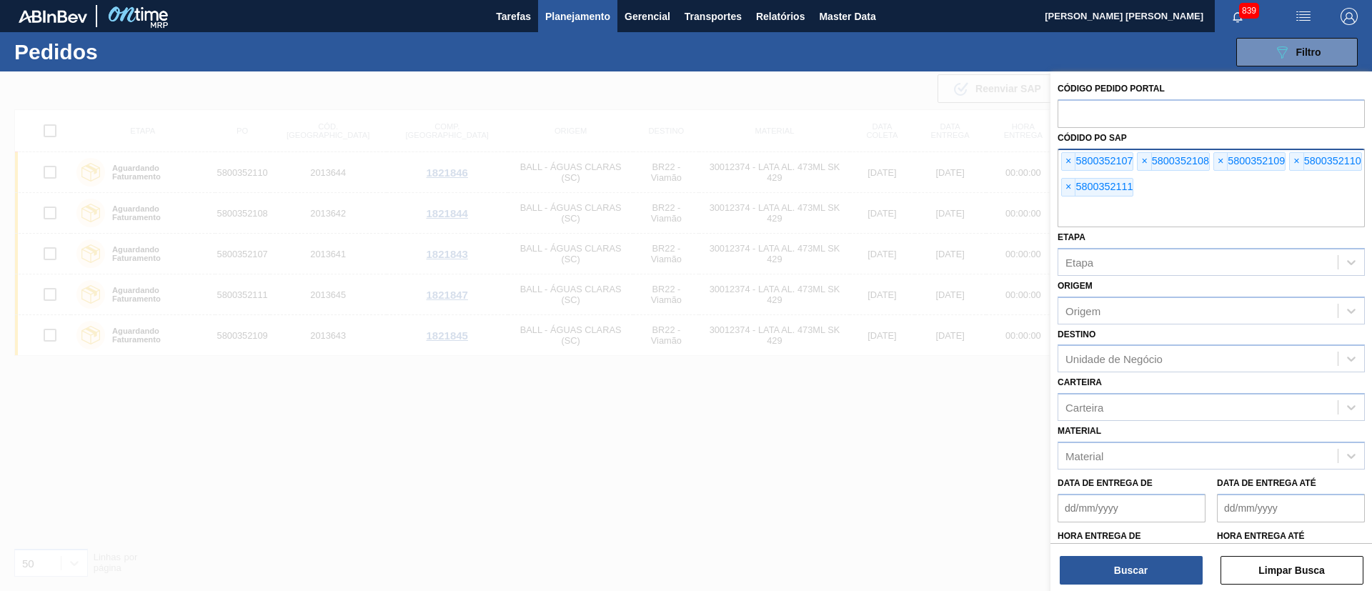
click at [1075, 160] on div "× 5800352107" at bounding box center [1097, 161] width 72 height 19
click at [1070, 160] on span "×" at bounding box center [1069, 161] width 14 height 17
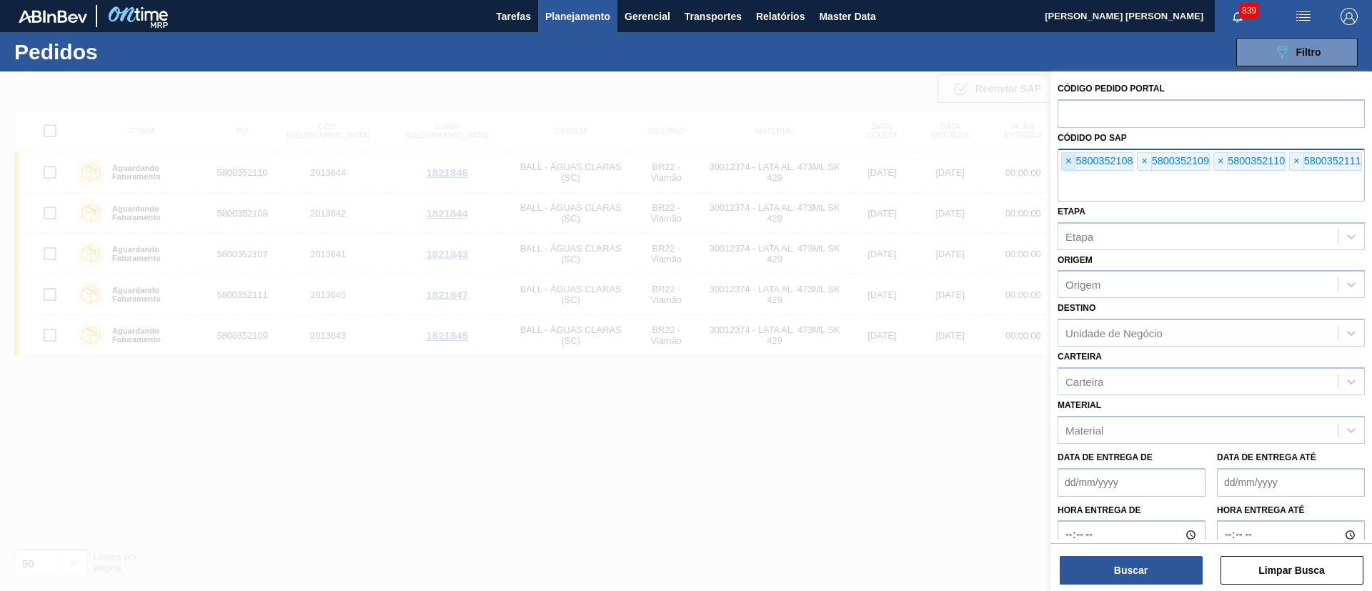
click at [1070, 160] on span "×" at bounding box center [1069, 161] width 14 height 17
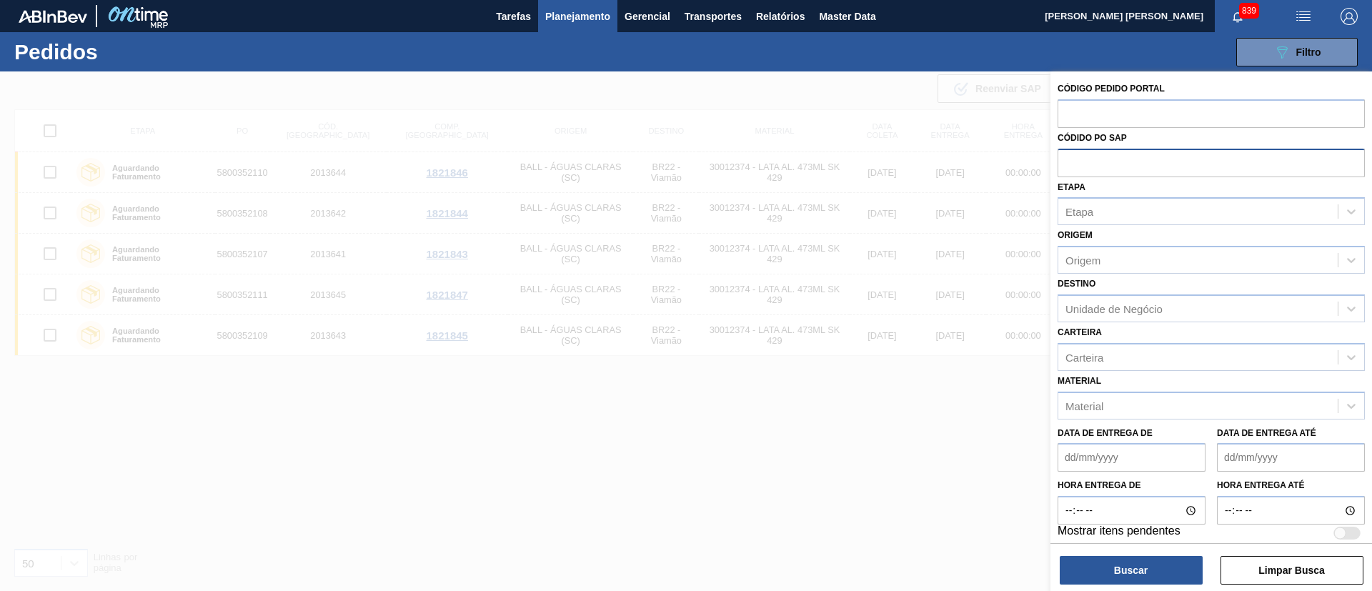
paste input "5800335883"
type input "5800335883"
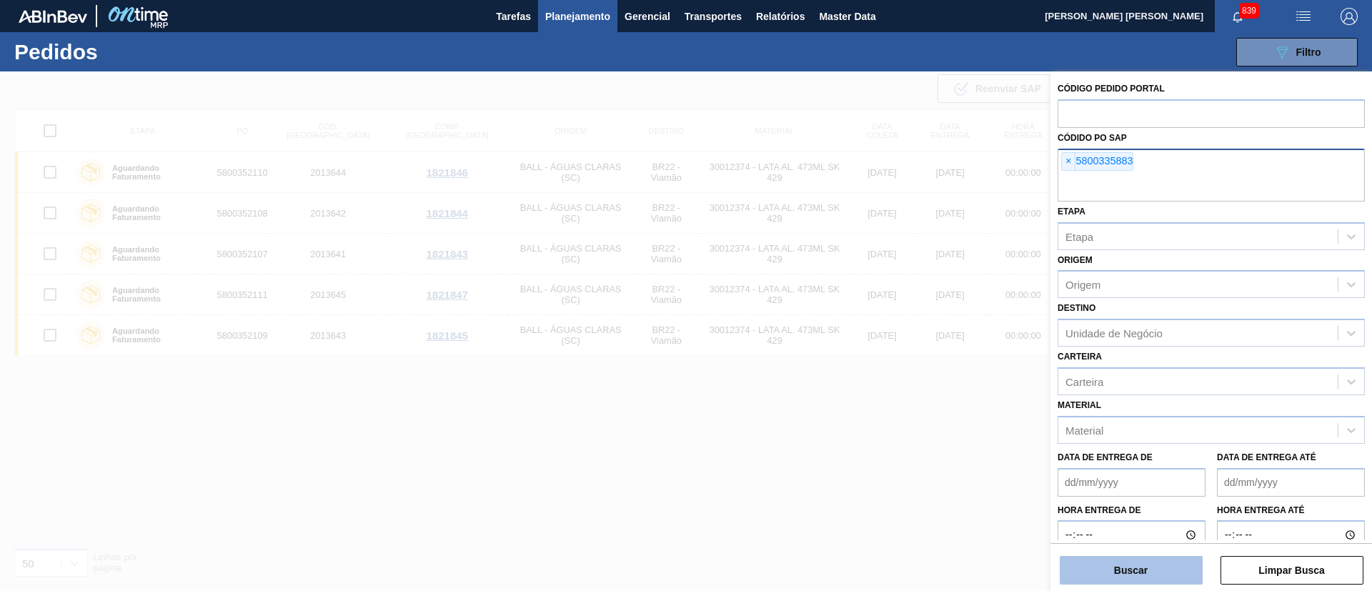
click at [1137, 575] on button "Buscar" at bounding box center [1131, 570] width 143 height 29
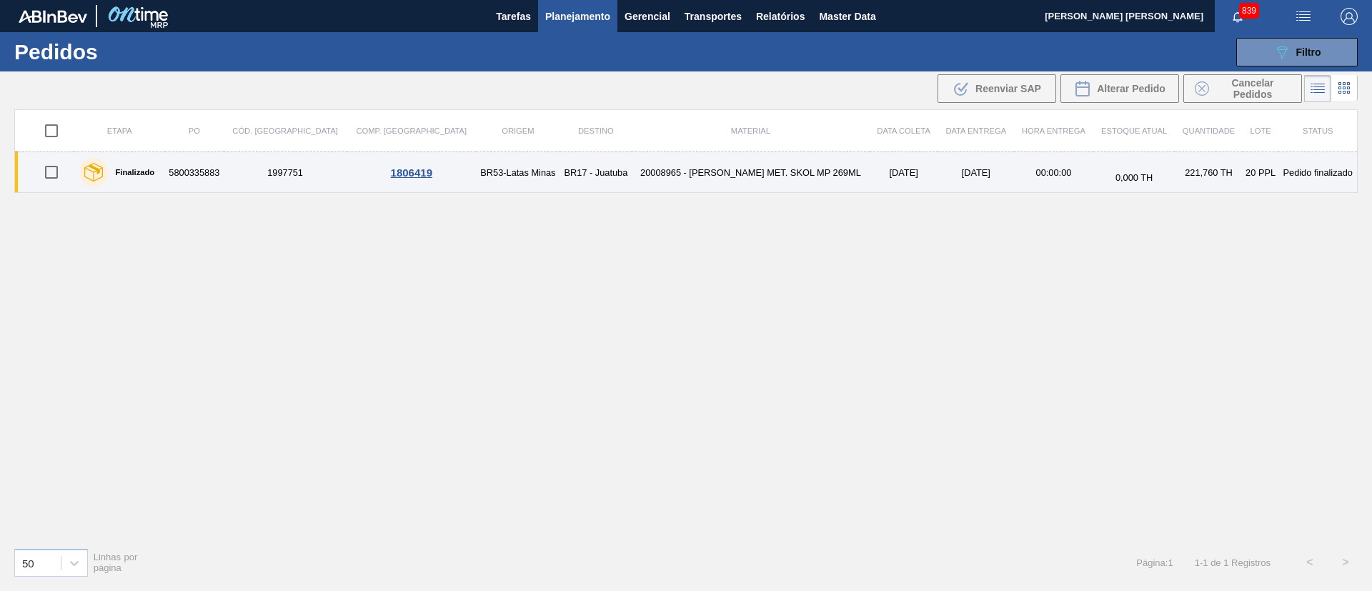
click at [632, 185] on td "20008965 - LATA MET. SKOL MP 269ML" at bounding box center [751, 172] width 238 height 41
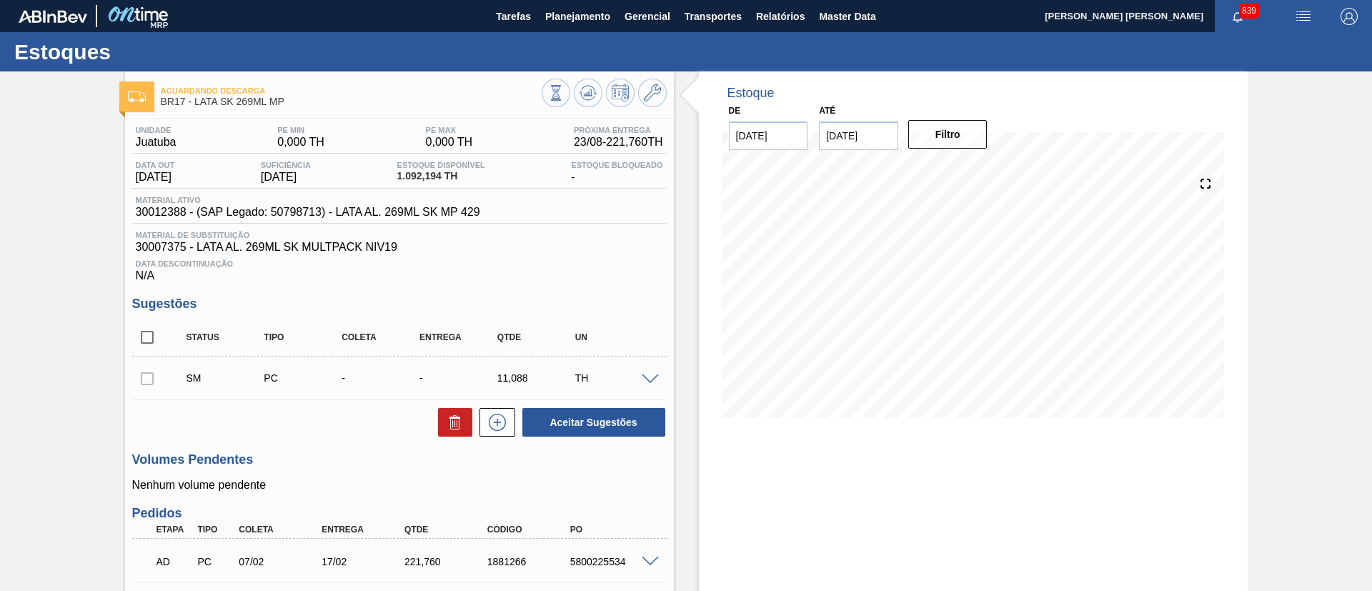
scroll to position [107, 0]
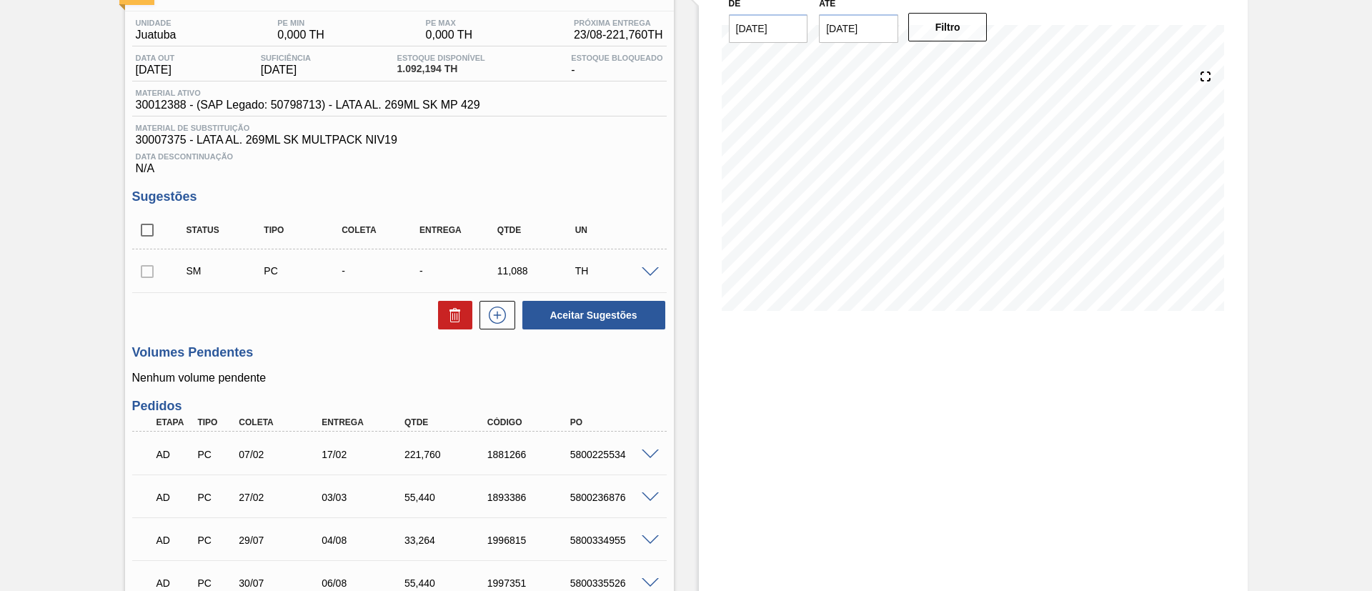
click at [655, 273] on span at bounding box center [650, 272] width 17 height 11
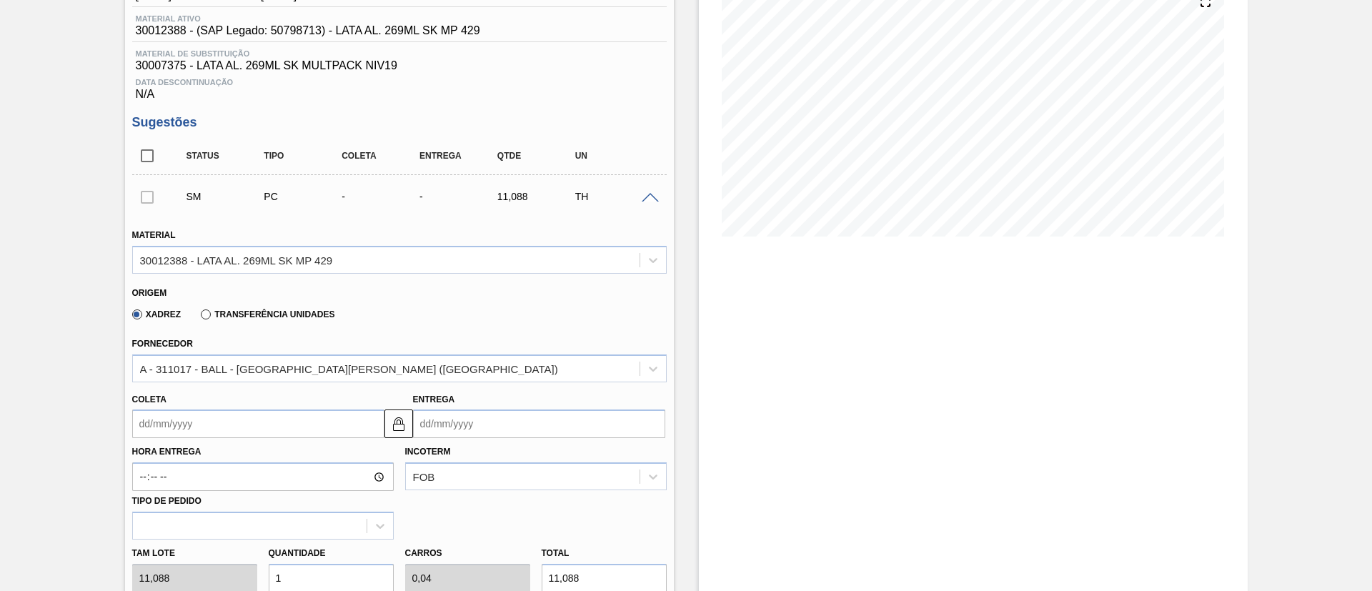
scroll to position [214, 0]
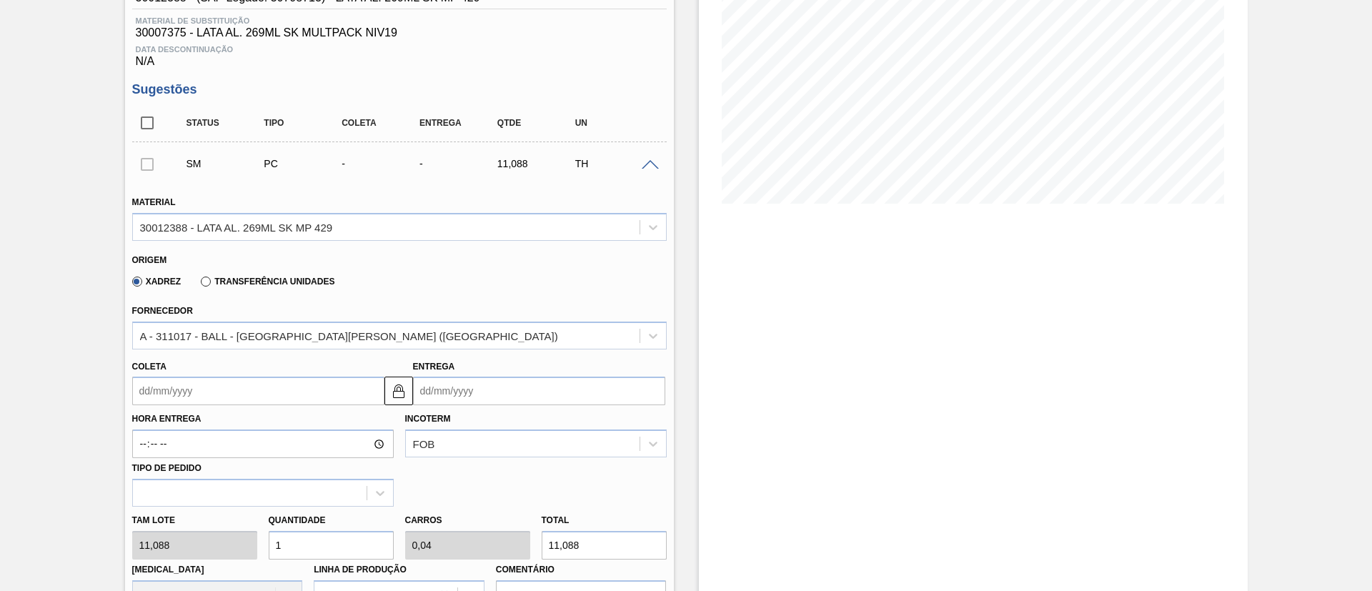
click at [245, 532] on div "Tam lote 11,088 Quantidade 1 Carros 0,04 Total 11,088 Doca N/A Linha de Produçã…" at bounding box center [399, 558] width 546 height 102
type input "2"
type input "0,08"
type input "22,176"
type input "25"
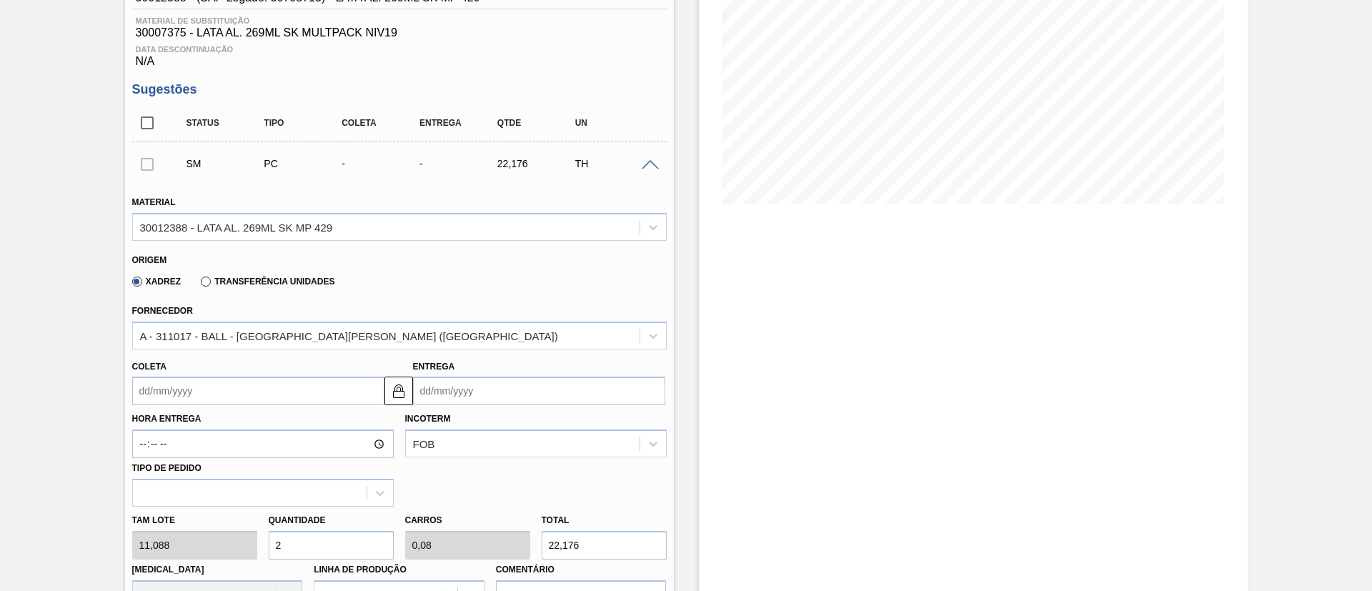
type input "1"
type input "277,2"
type input "25"
click at [247, 337] on div "A - 311017 - BALL - [GEOGRAPHIC_DATA][PERSON_NAME] ([GEOGRAPHIC_DATA])" at bounding box center [349, 335] width 418 height 12
click at [439, 275] on div "Xadrez Transferência Unidades" at bounding box center [393, 279] width 522 height 28
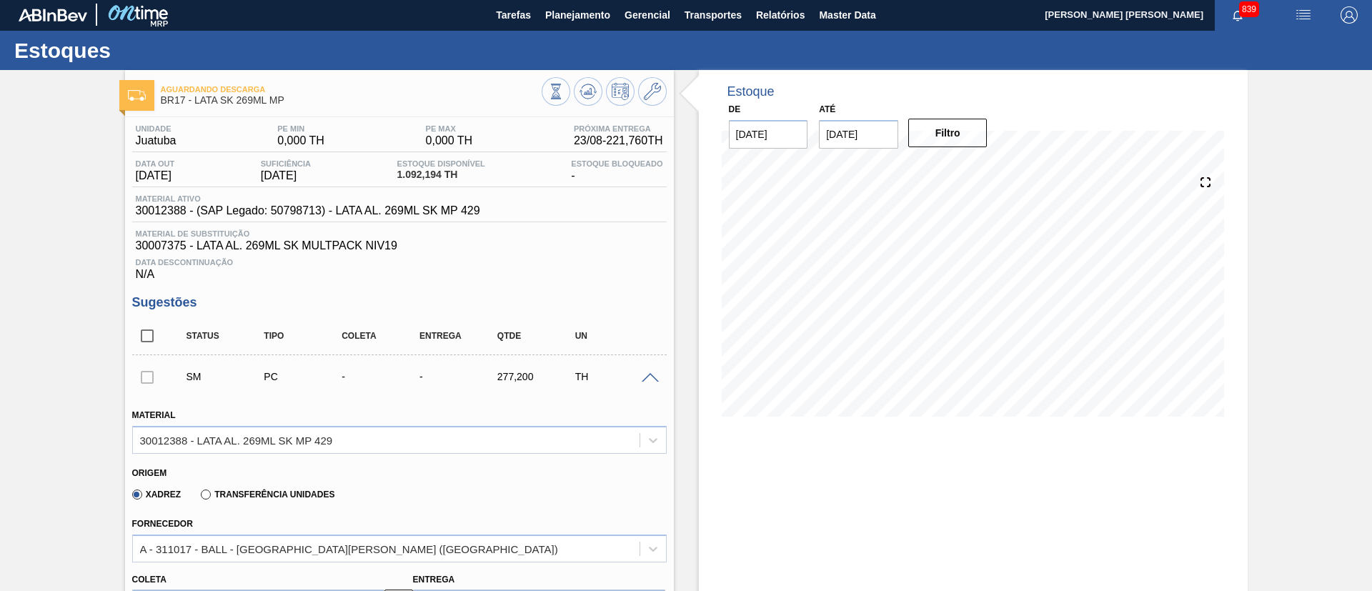
scroll to position [0, 0]
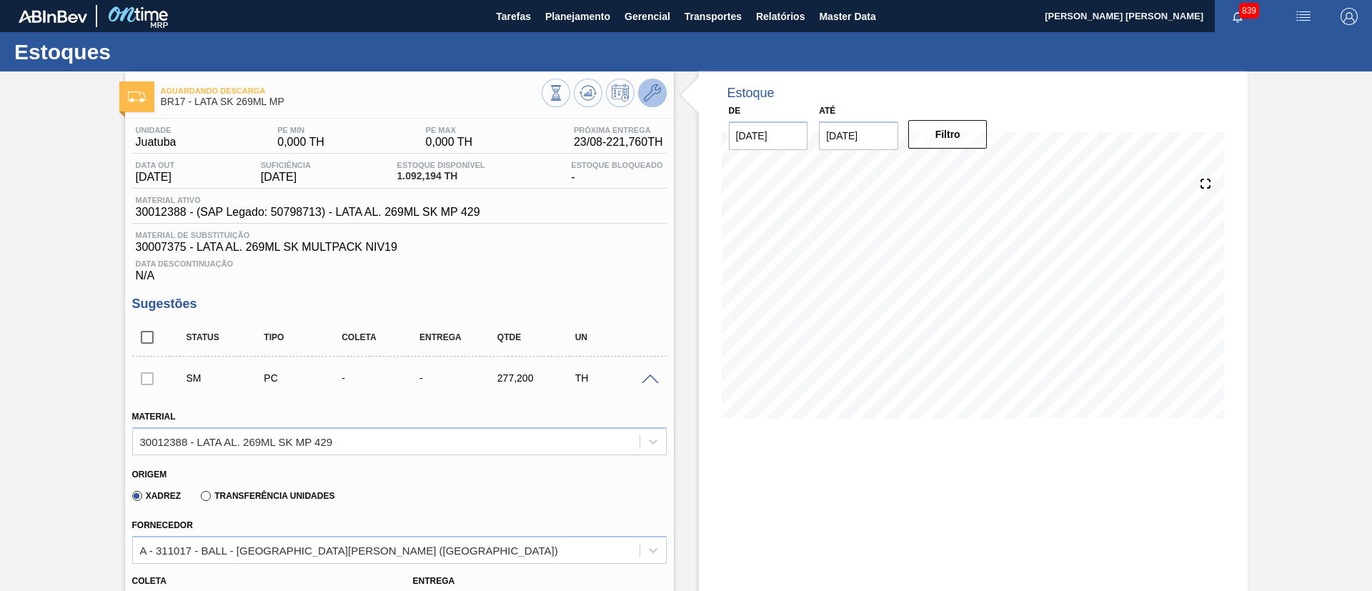
click at [652, 103] on button at bounding box center [652, 93] width 29 height 29
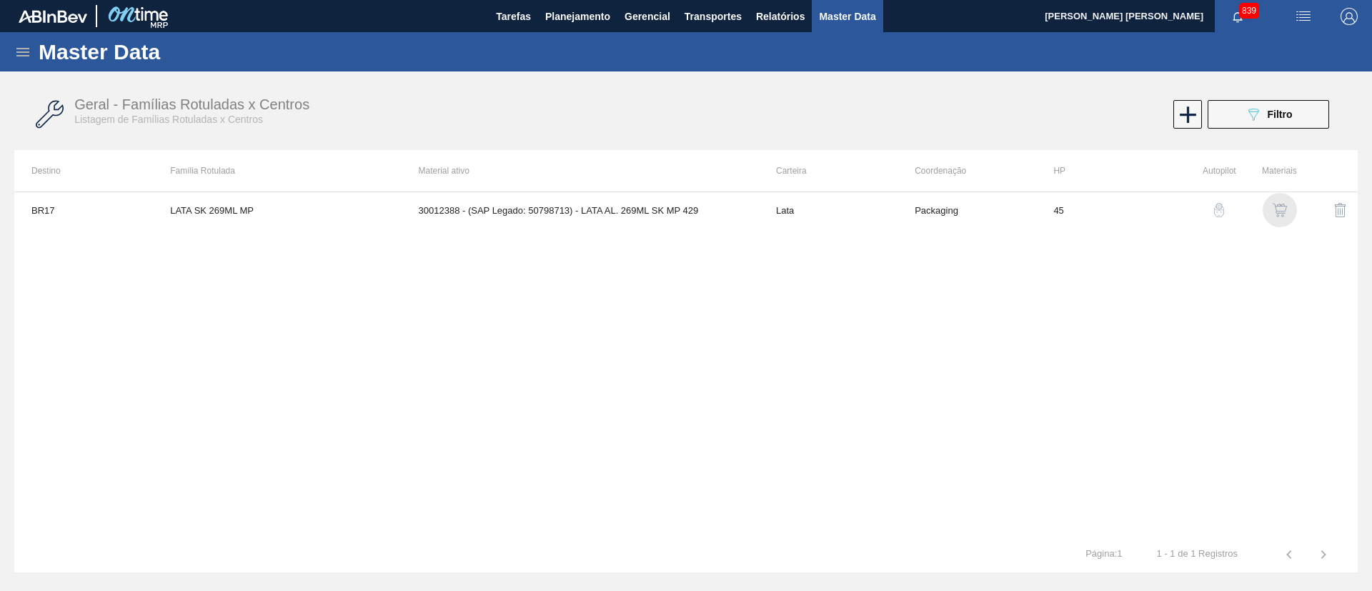
click at [1275, 209] on img "button" at bounding box center [1280, 210] width 14 height 14
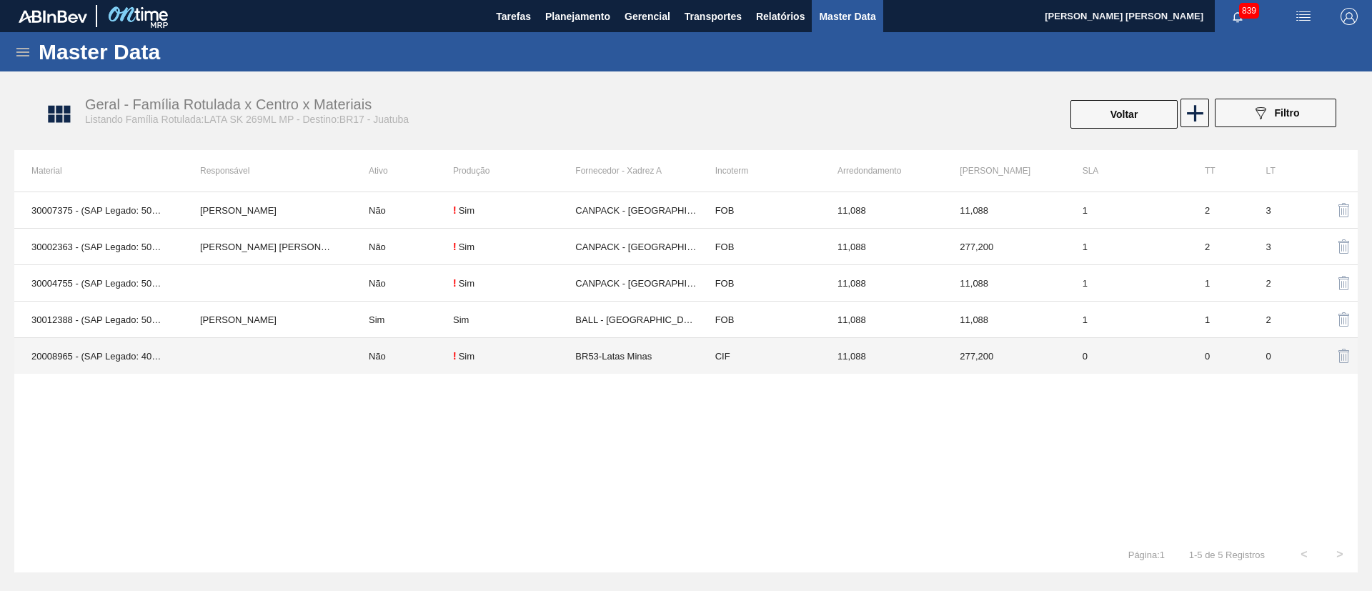
click at [685, 359] on td "BR53-Latas Minas" at bounding box center [636, 356] width 122 height 36
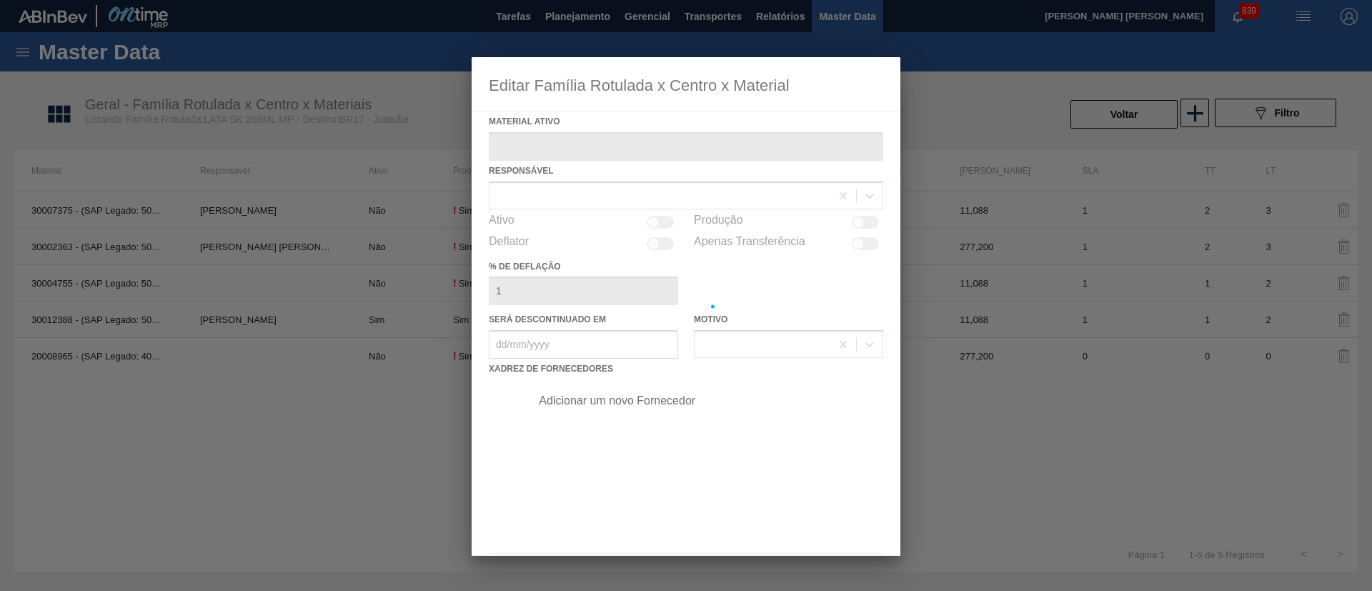
type ativo "20008965 - (SAP Legado: 40014499) - LATA MET. SKOL MP 269ML"
checkbox input "true"
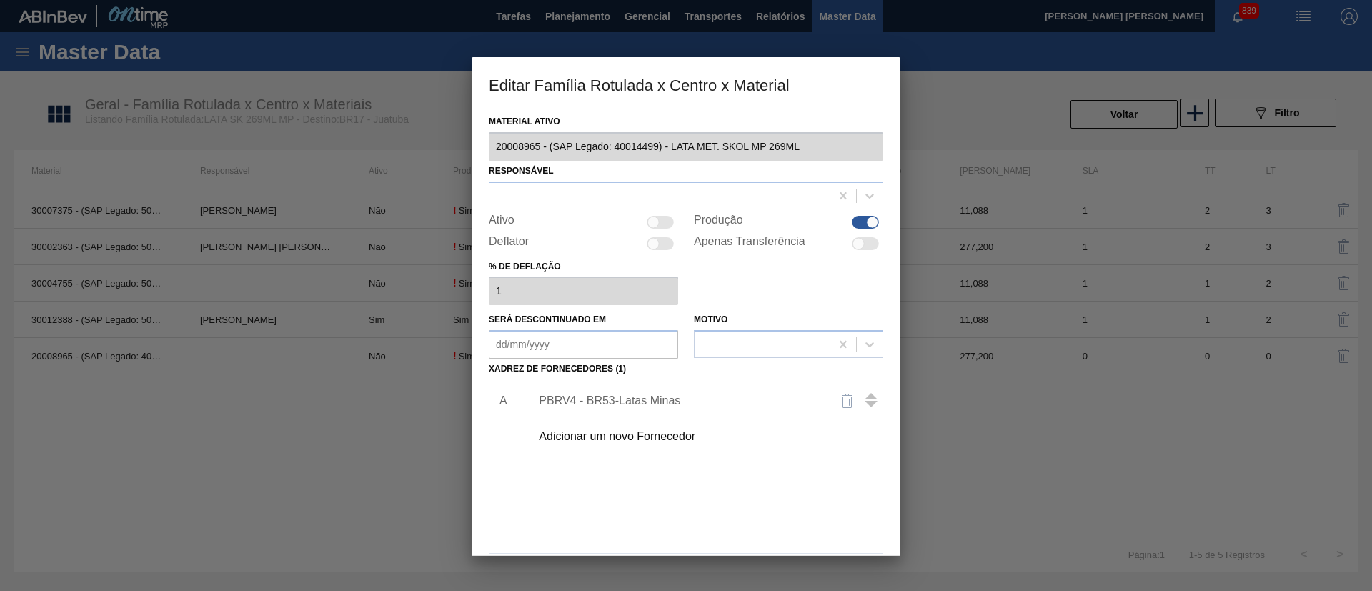
click at [290, 434] on div at bounding box center [686, 295] width 1372 height 591
click at [317, 444] on div at bounding box center [686, 295] width 1372 height 591
click at [1027, 449] on div at bounding box center [686, 295] width 1372 height 591
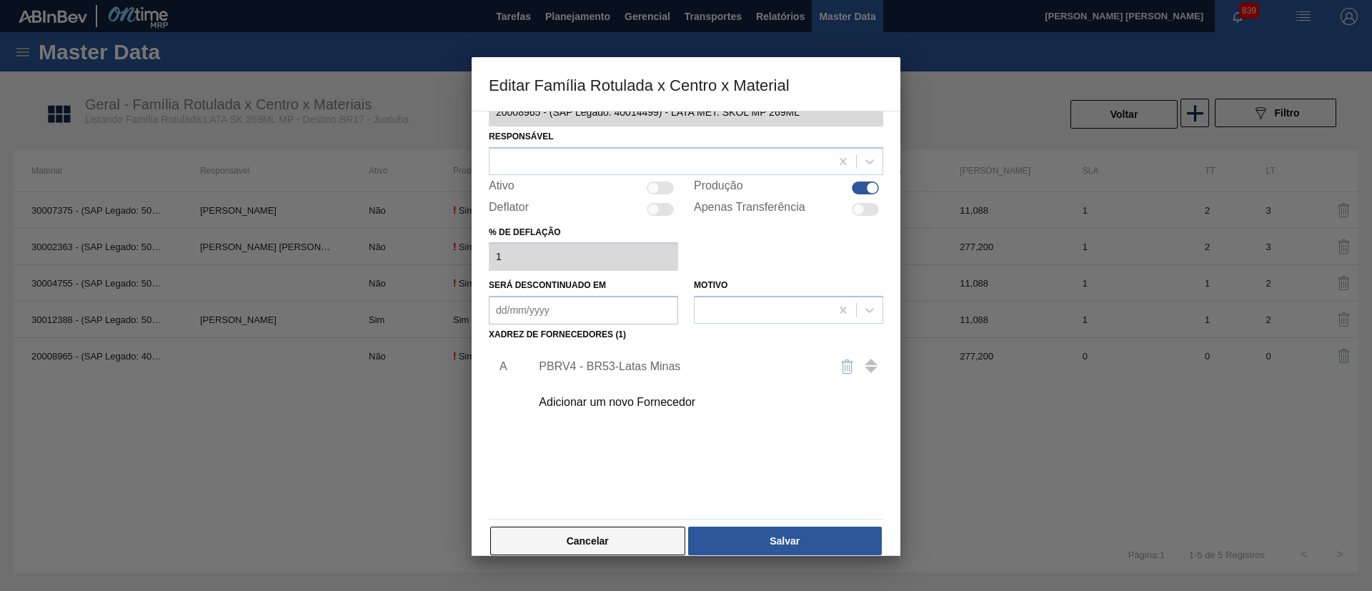
scroll to position [53, 0]
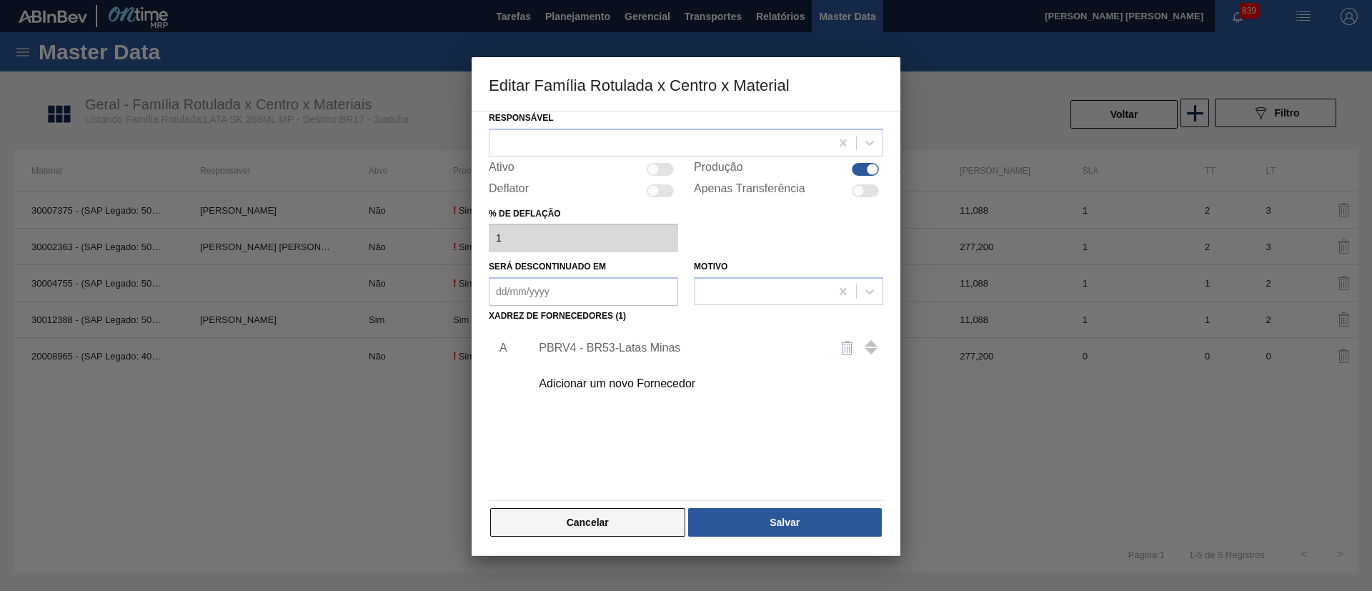
click at [628, 524] on button "Cancelar" at bounding box center [587, 522] width 195 height 29
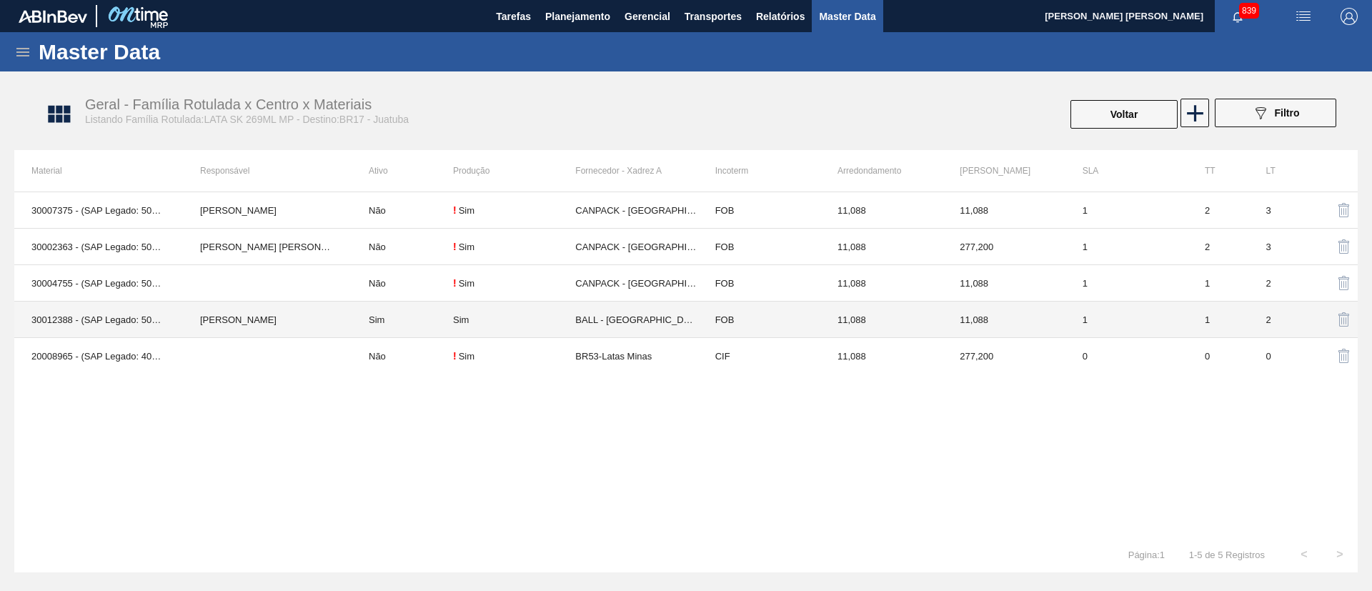
click at [475, 334] on td "Sim" at bounding box center [514, 320] width 122 height 36
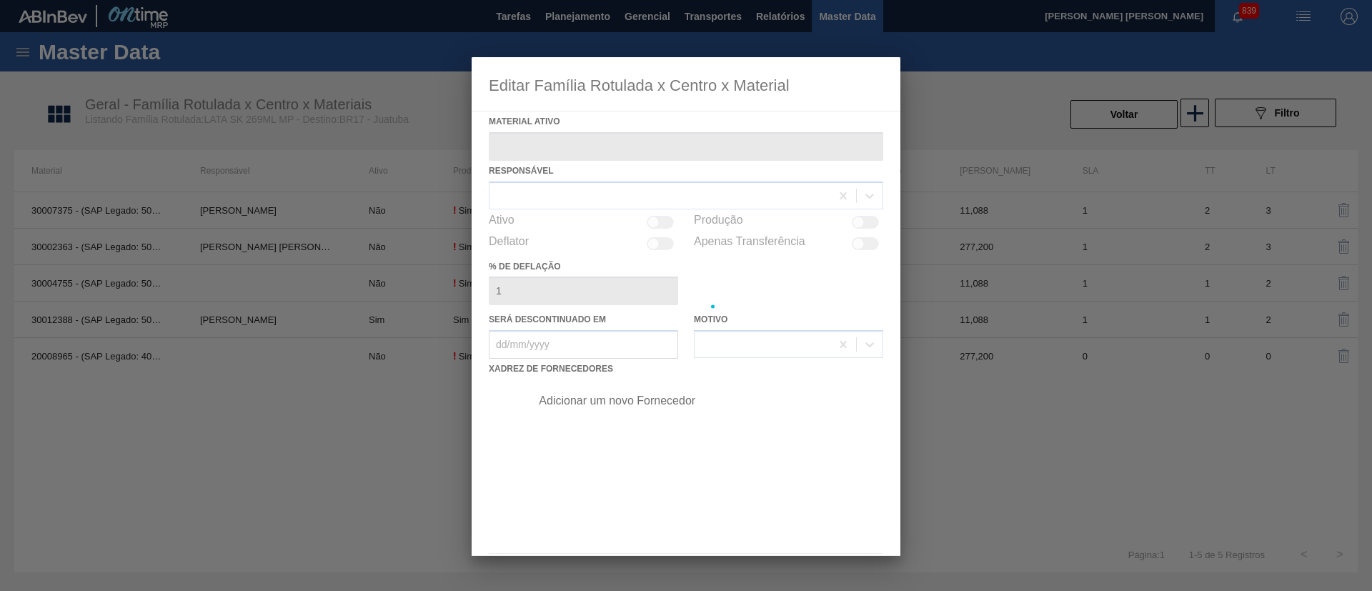
type ativo "30012388 - (SAP Legado: 50798713) - LATA AL. 269ML SK MP 429"
checkbox input "true"
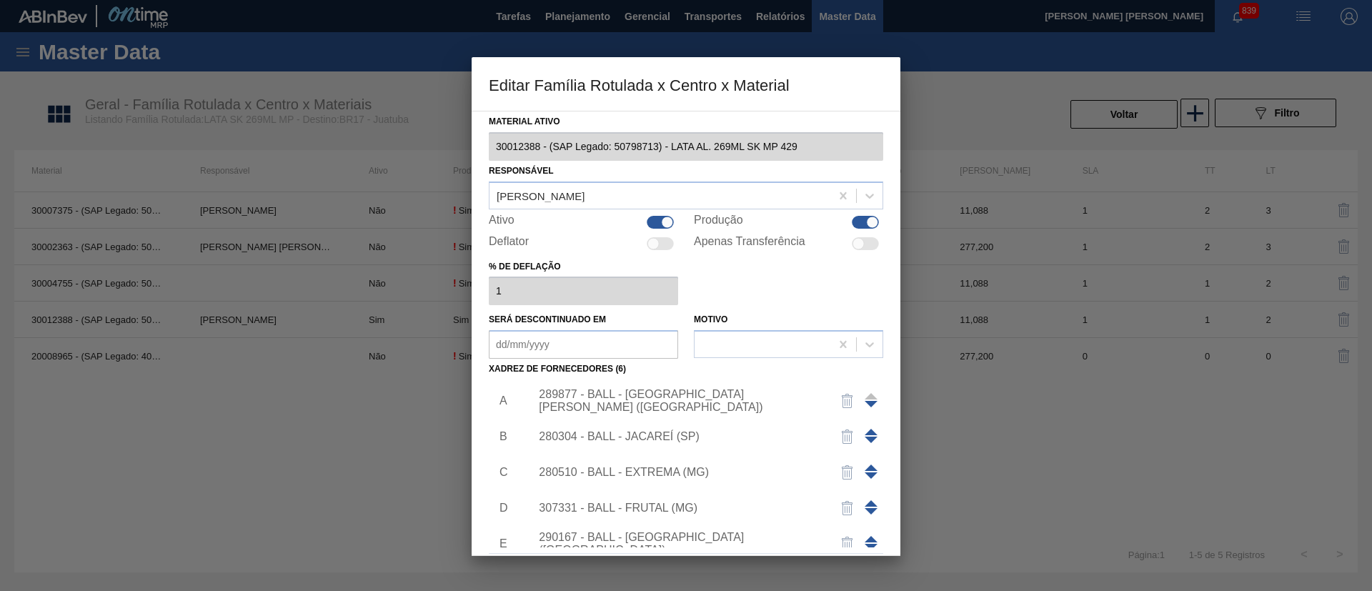
click at [663, 219] on div at bounding box center [667, 222] width 12 height 12
checkbox input "false"
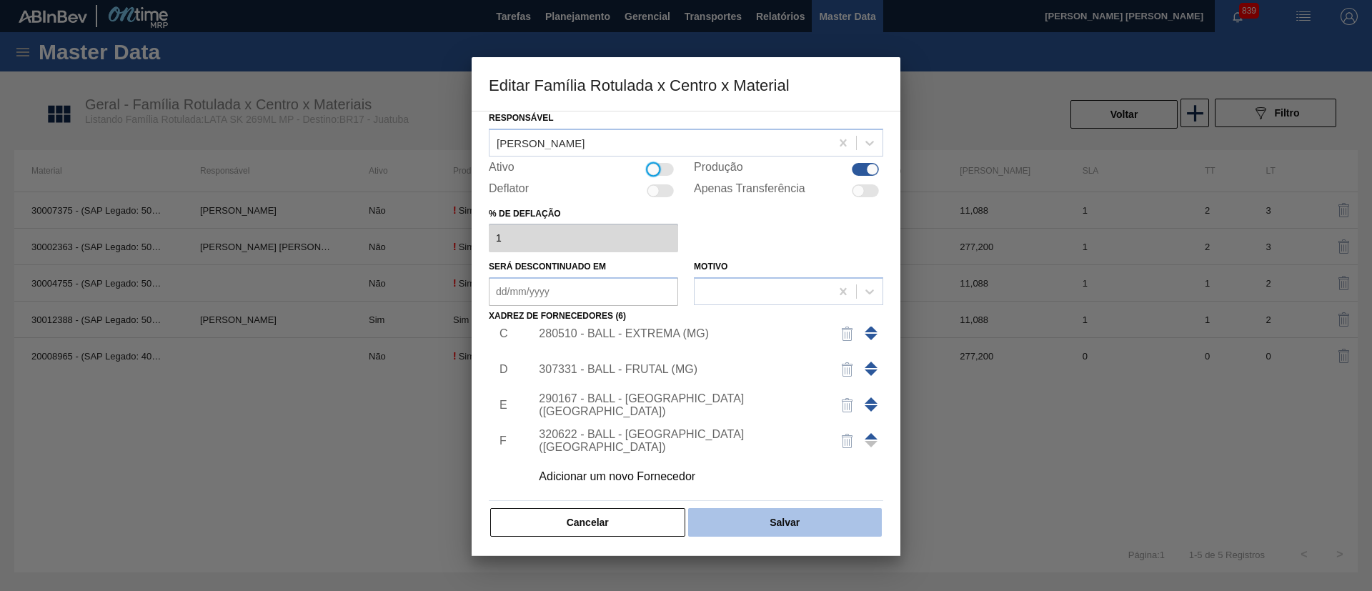
click at [727, 517] on button "Salvar" at bounding box center [785, 522] width 194 height 29
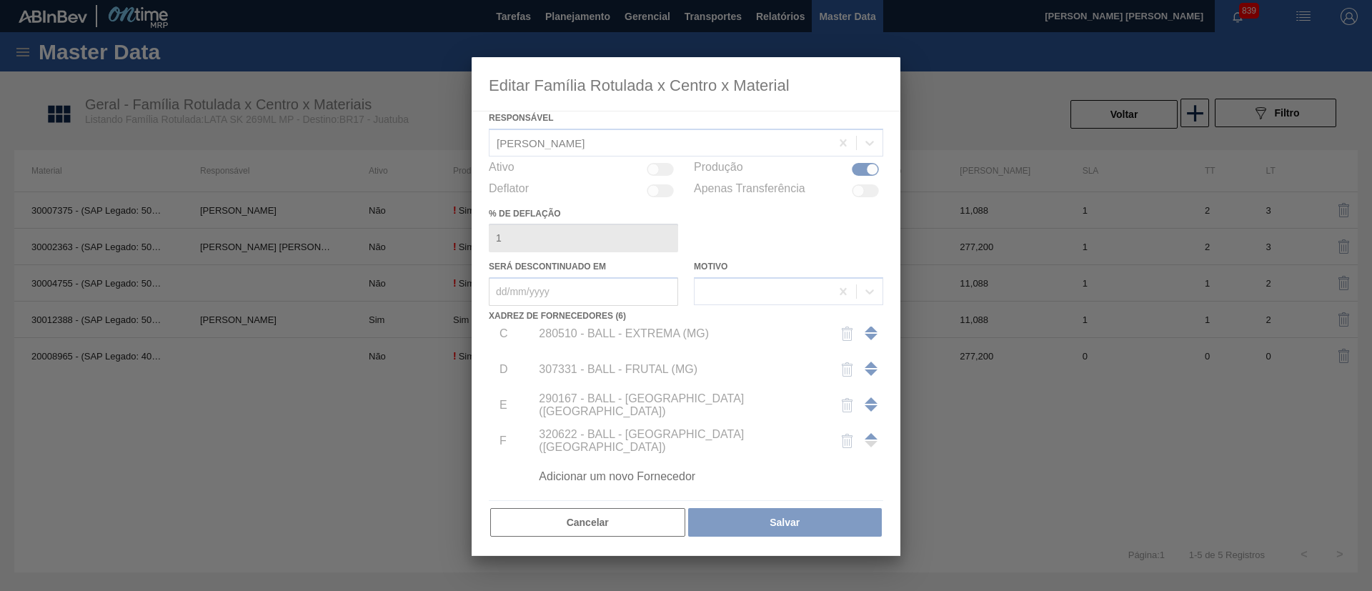
click at [409, 449] on div at bounding box center [686, 295] width 1372 height 591
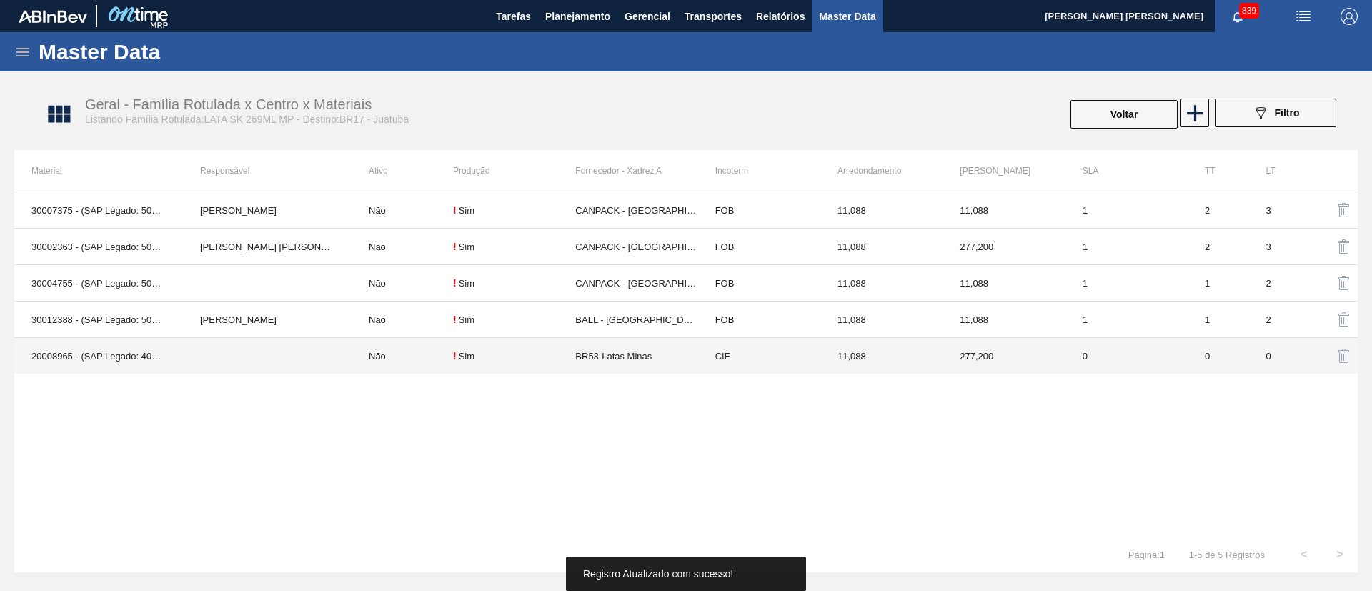
click at [407, 362] on td "Não" at bounding box center [402, 356] width 101 height 36
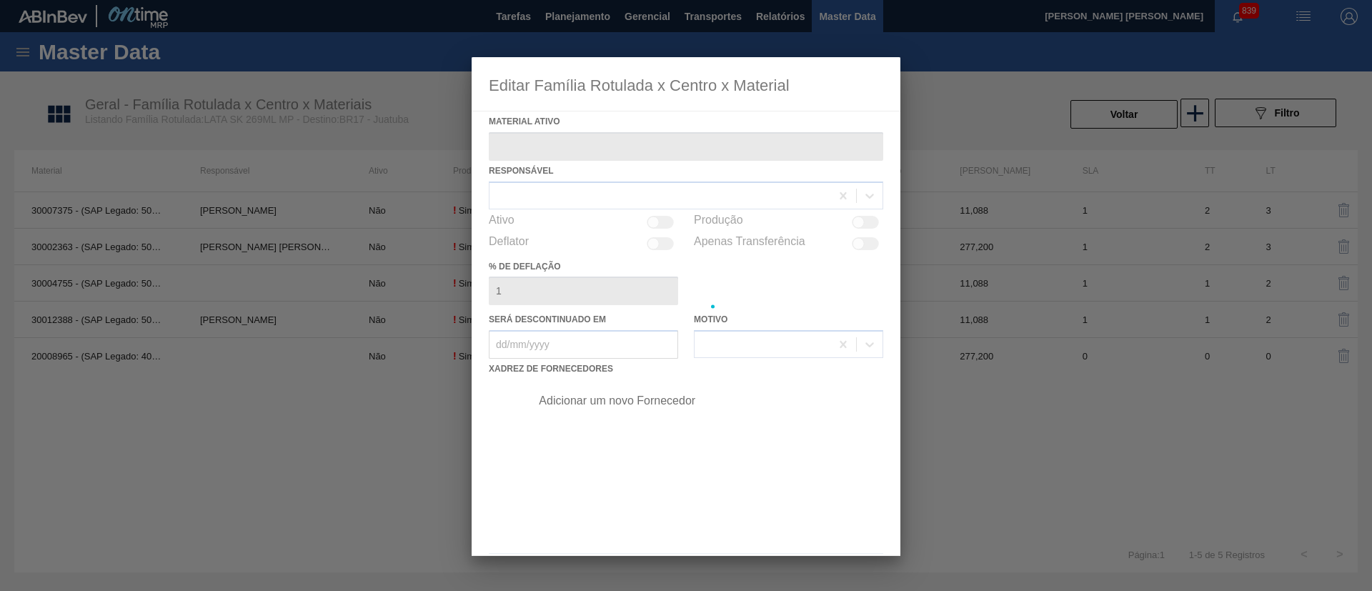
type ativo "20008965 - (SAP Legado: 40014499) - LATA MET. SKOL MP 269ML"
checkbox input "true"
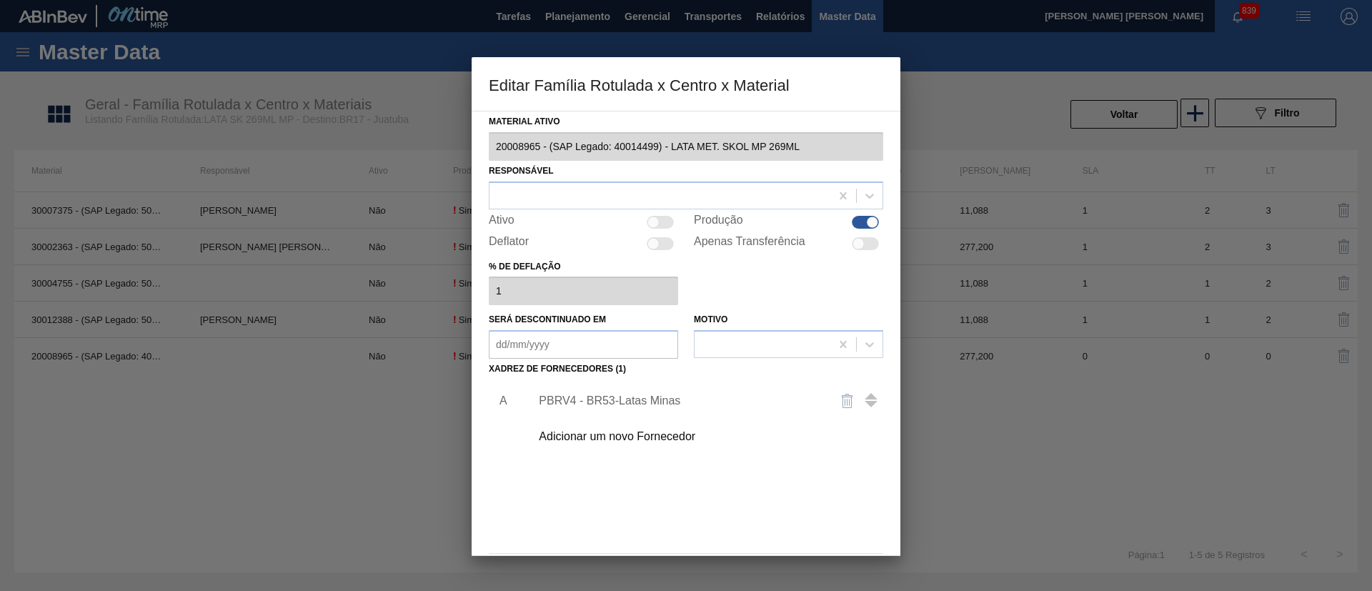
click at [666, 220] on div at bounding box center [660, 222] width 27 height 13
checkbox input "true"
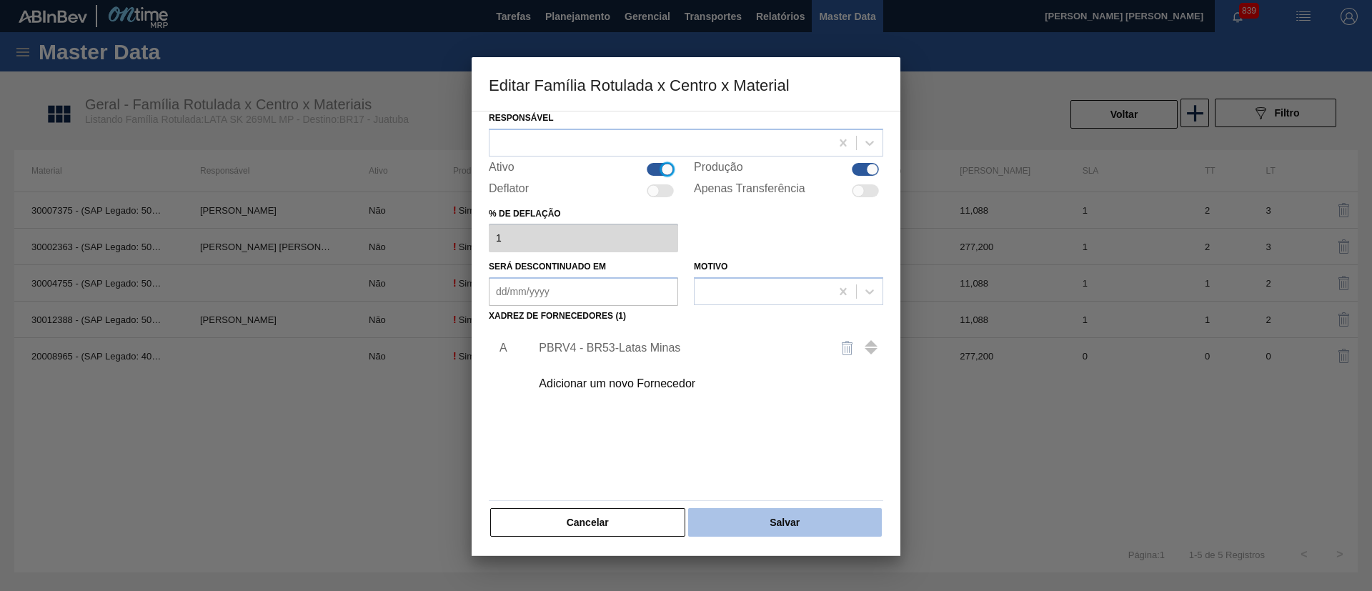
click at [779, 525] on button "Salvar" at bounding box center [785, 522] width 194 height 29
click at [384, 481] on div at bounding box center [686, 295] width 1372 height 591
click at [747, 519] on button "Salvar" at bounding box center [785, 522] width 194 height 29
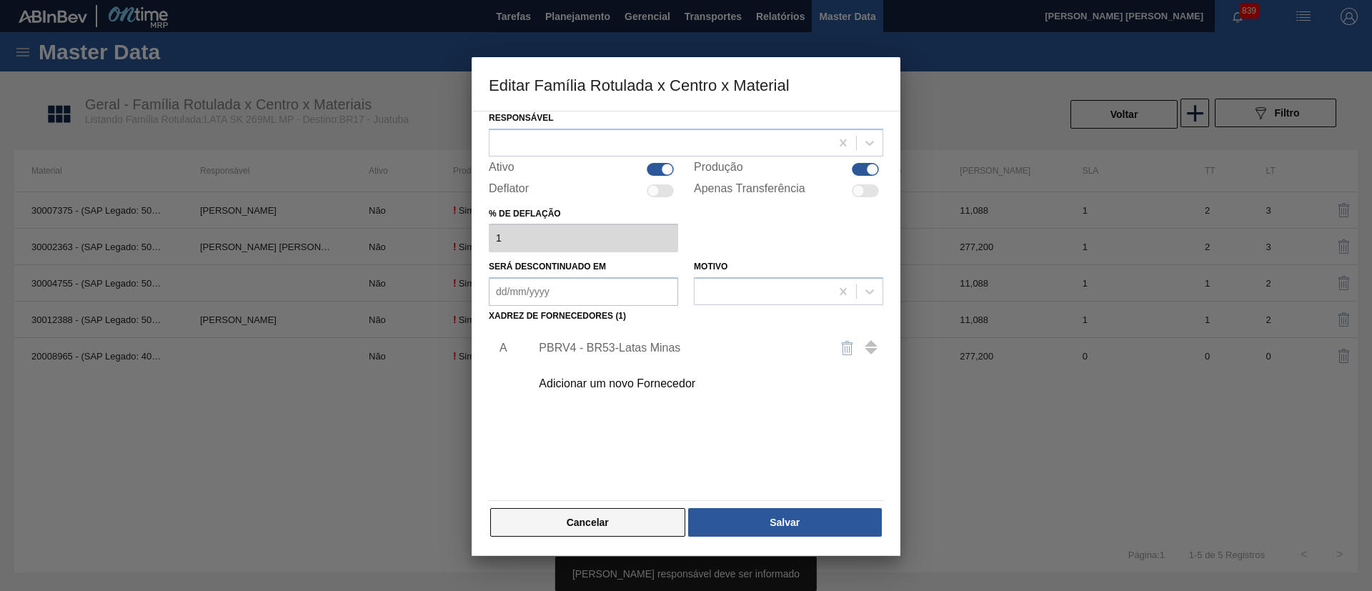
click at [640, 525] on button "Cancelar" at bounding box center [587, 522] width 195 height 29
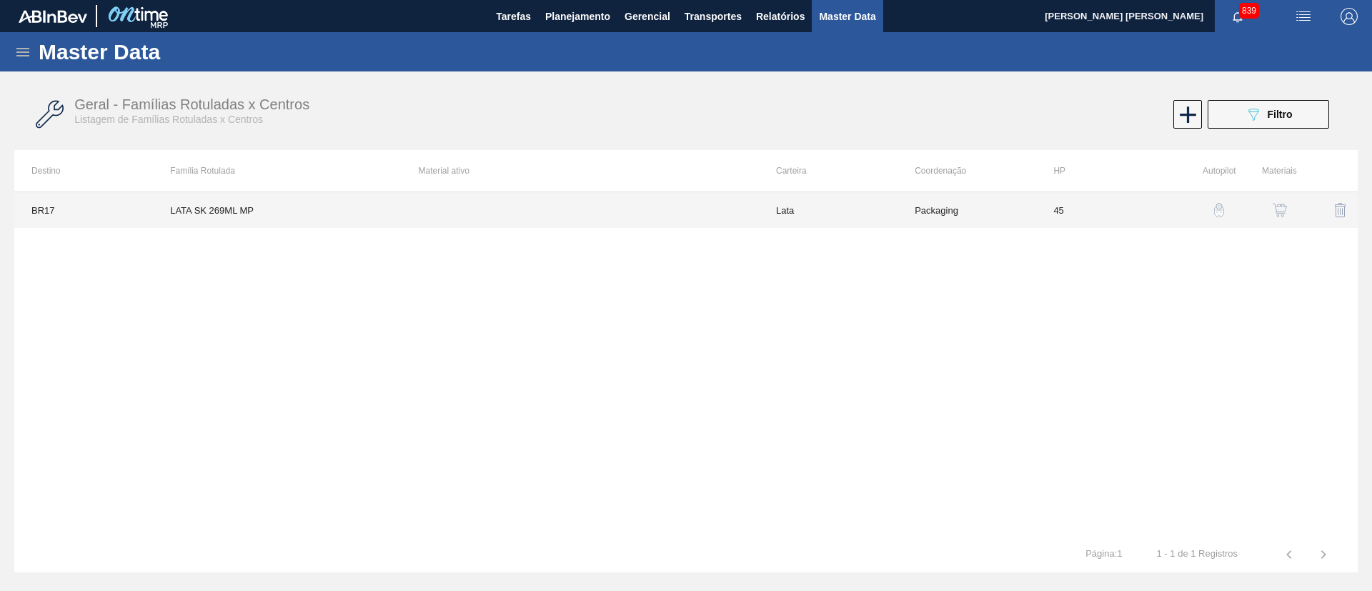
click at [180, 197] on td "LATA SK 269ML MP" at bounding box center [277, 210] width 248 height 36
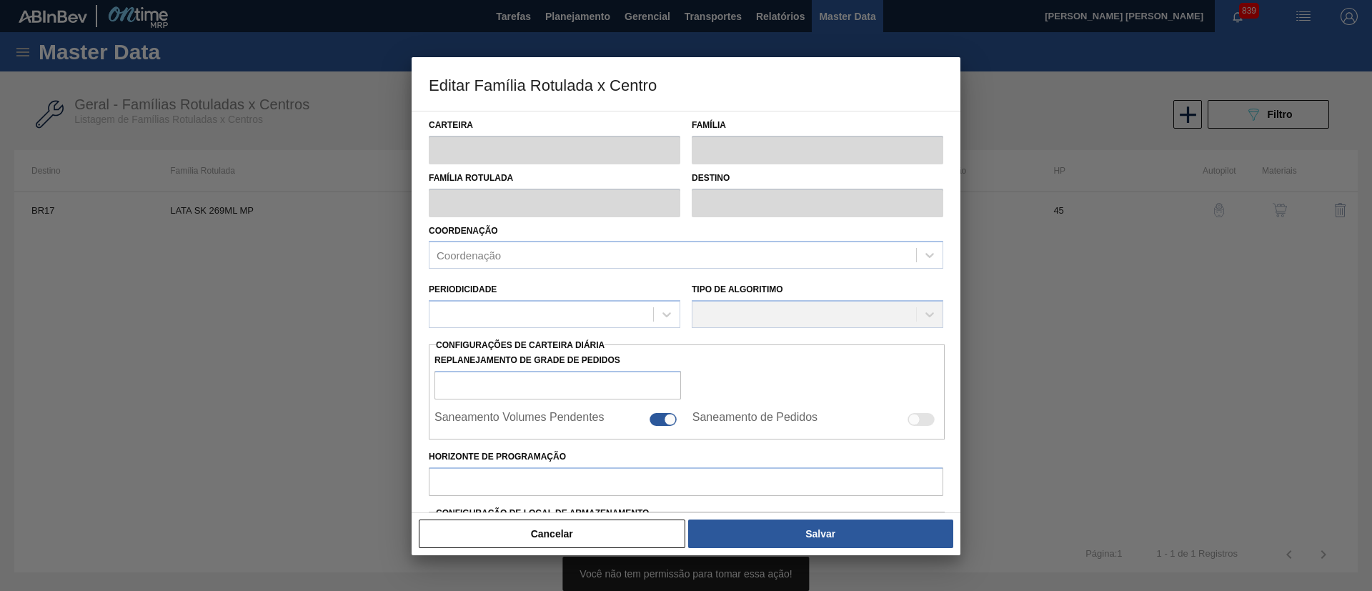
type input "Lata"
type input "LATA SK 269ML MP"
type input "BR17 - Juatuba"
type input "0"
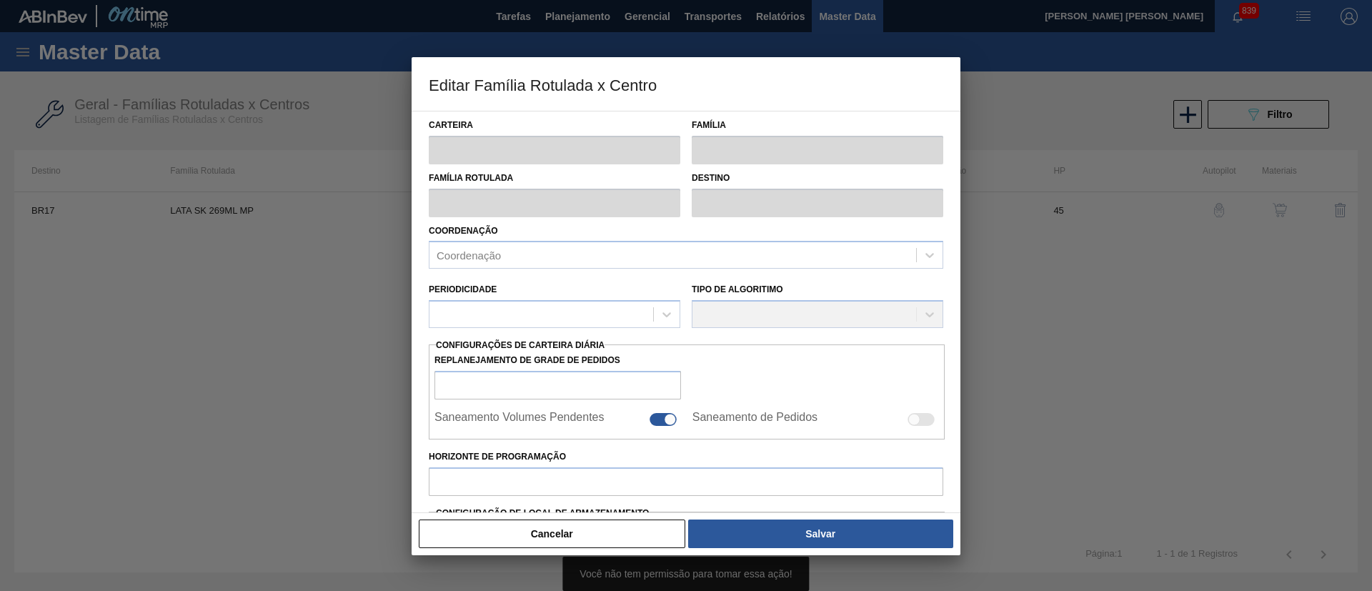
checkbox input "true"
type input "45"
type input "0"
type input "100"
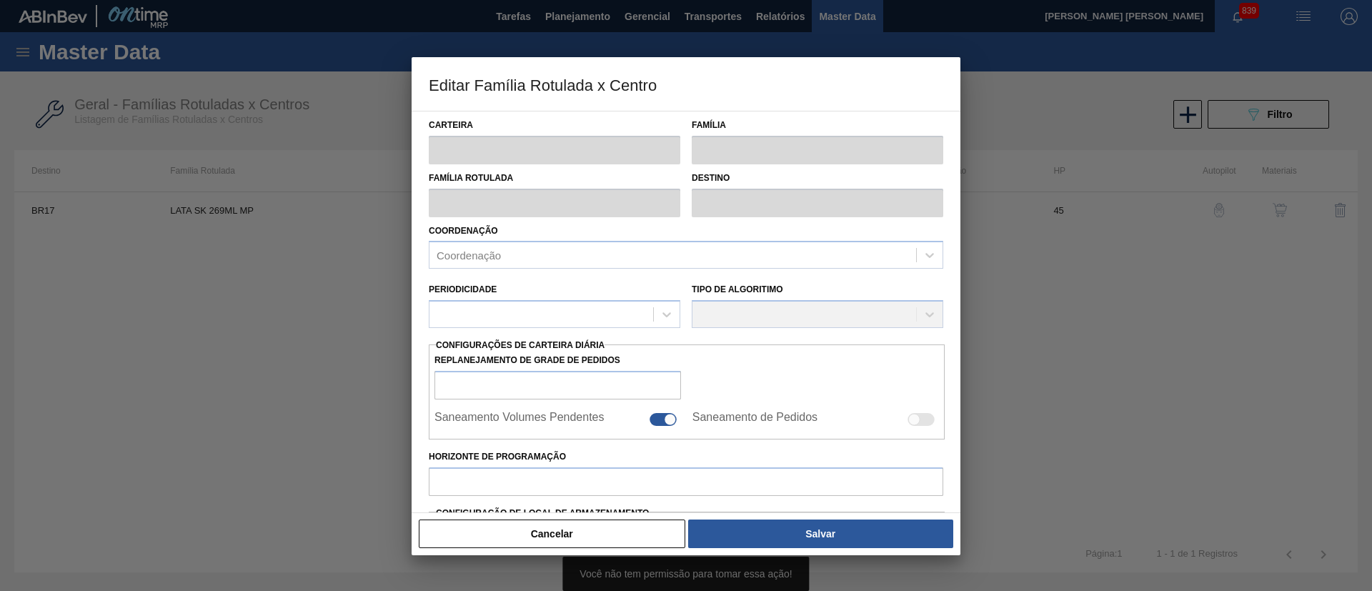
type input "0,000"
checkbox input "true"
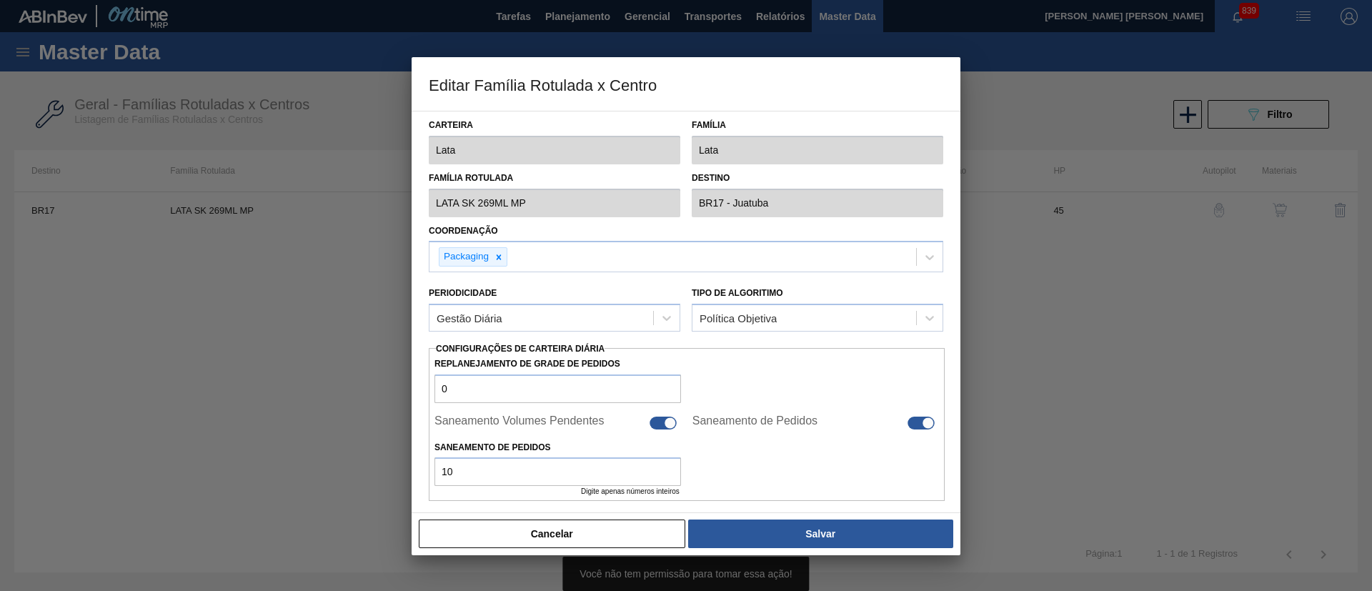
click at [219, 257] on div at bounding box center [686, 295] width 1372 height 591
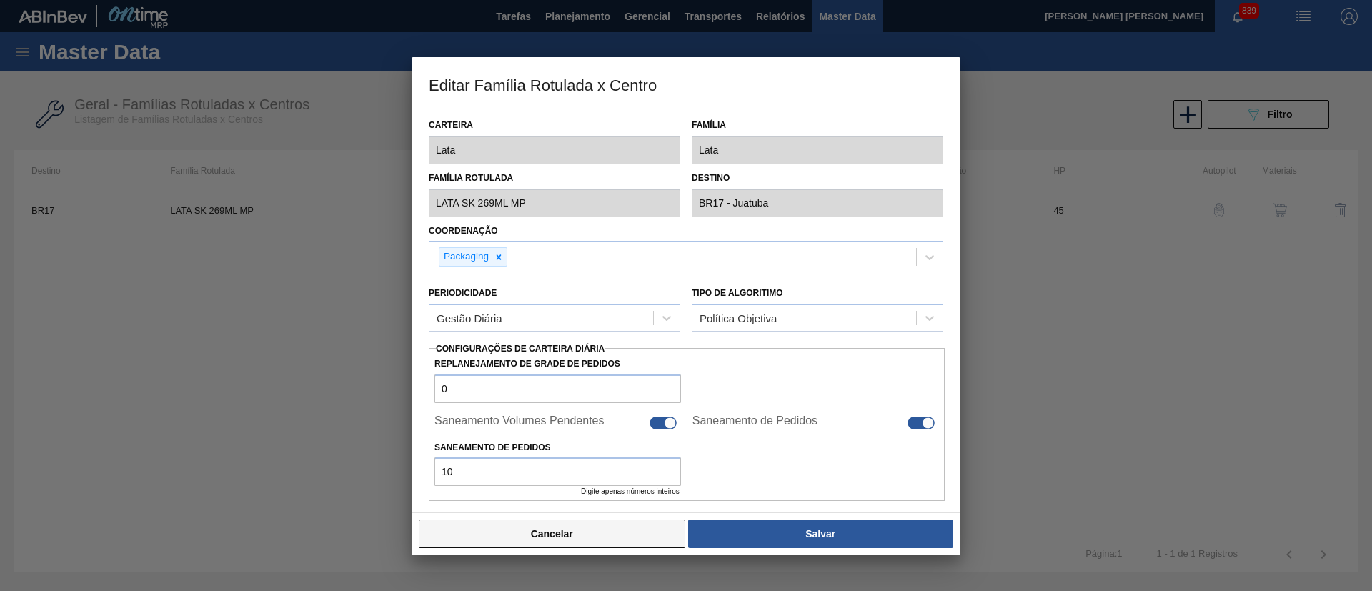
click at [499, 534] on button "Cancelar" at bounding box center [552, 533] width 267 height 29
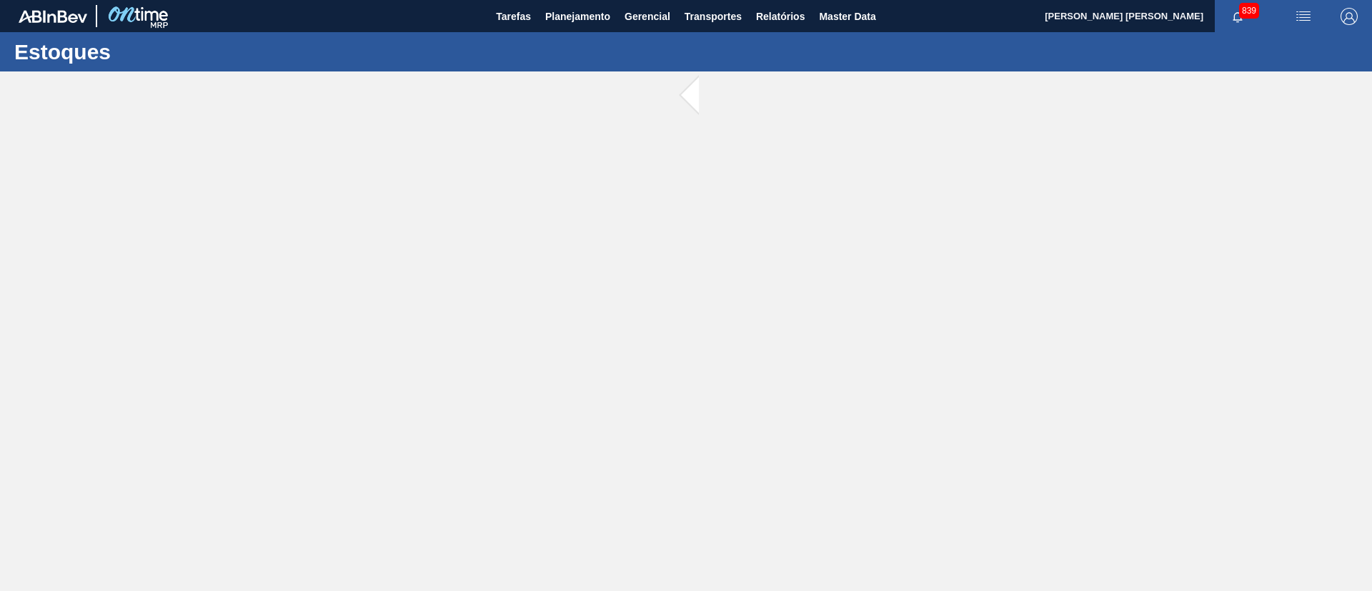
click at [704, 99] on span at bounding box center [708, 95] width 18 height 49
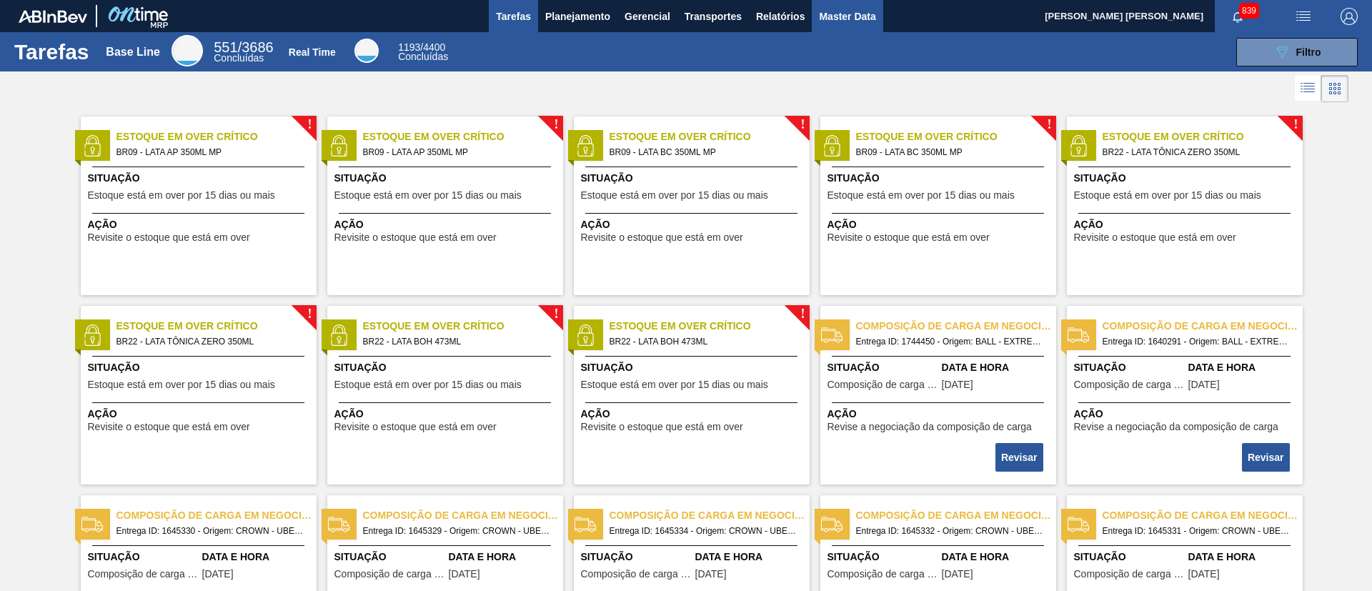
click at [820, 16] on span "Master Data" at bounding box center [847, 16] width 56 height 17
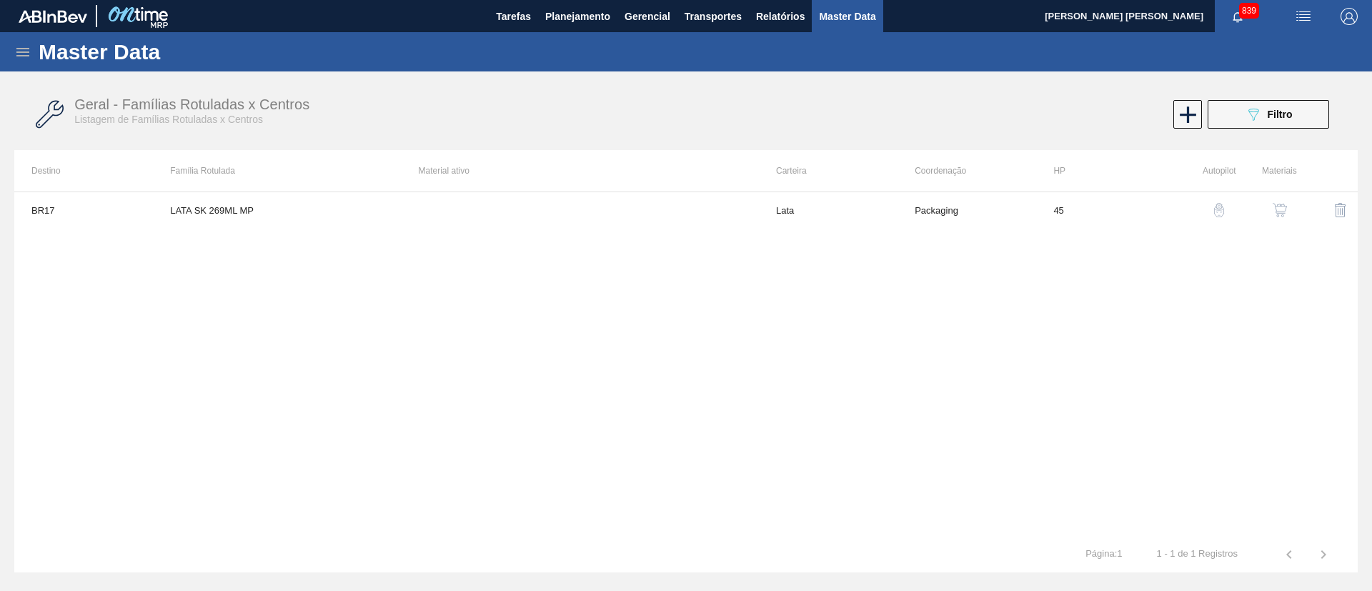
click at [1268, 207] on button "button" at bounding box center [1280, 210] width 34 height 34
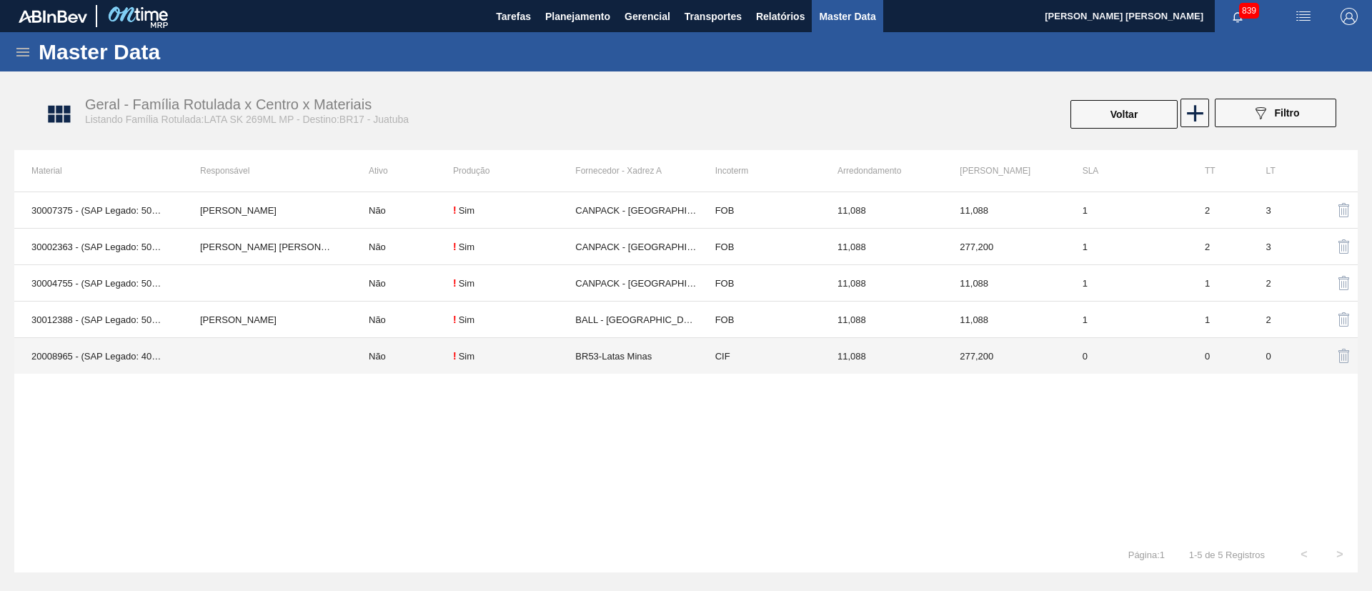
click at [392, 364] on td "Não" at bounding box center [402, 356] width 101 height 36
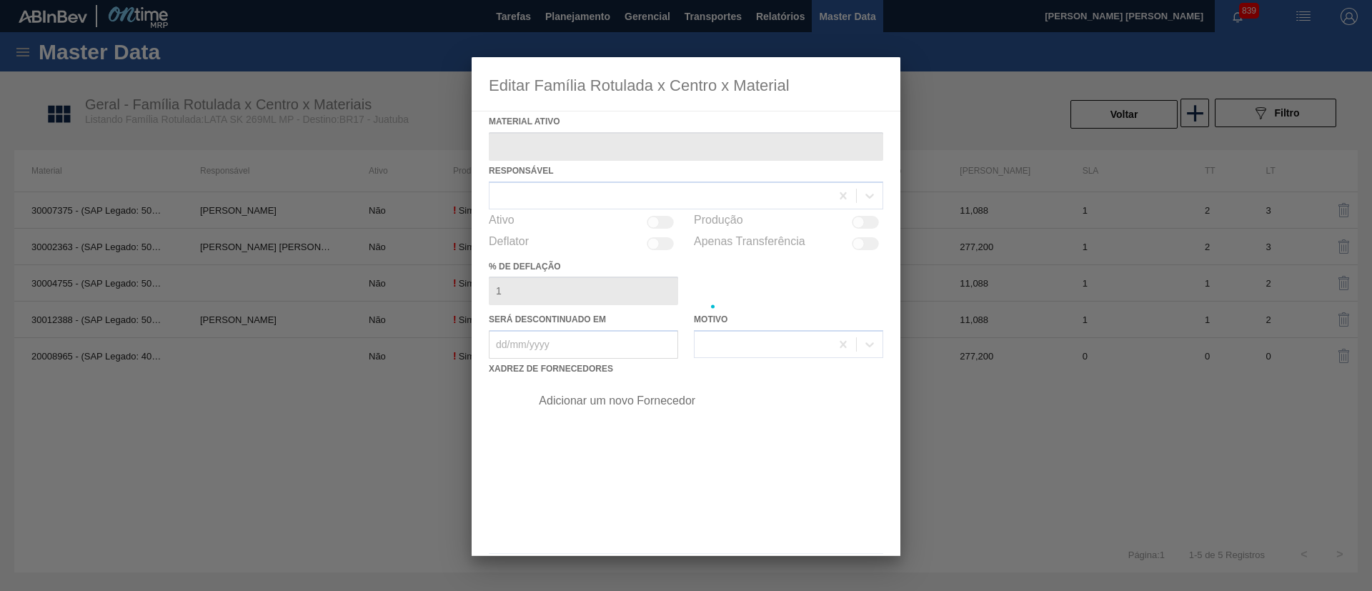
type ativo "20008965 - (SAP Legado: 40014499) - LATA MET. SKOL MP 269ML"
checkbox input "true"
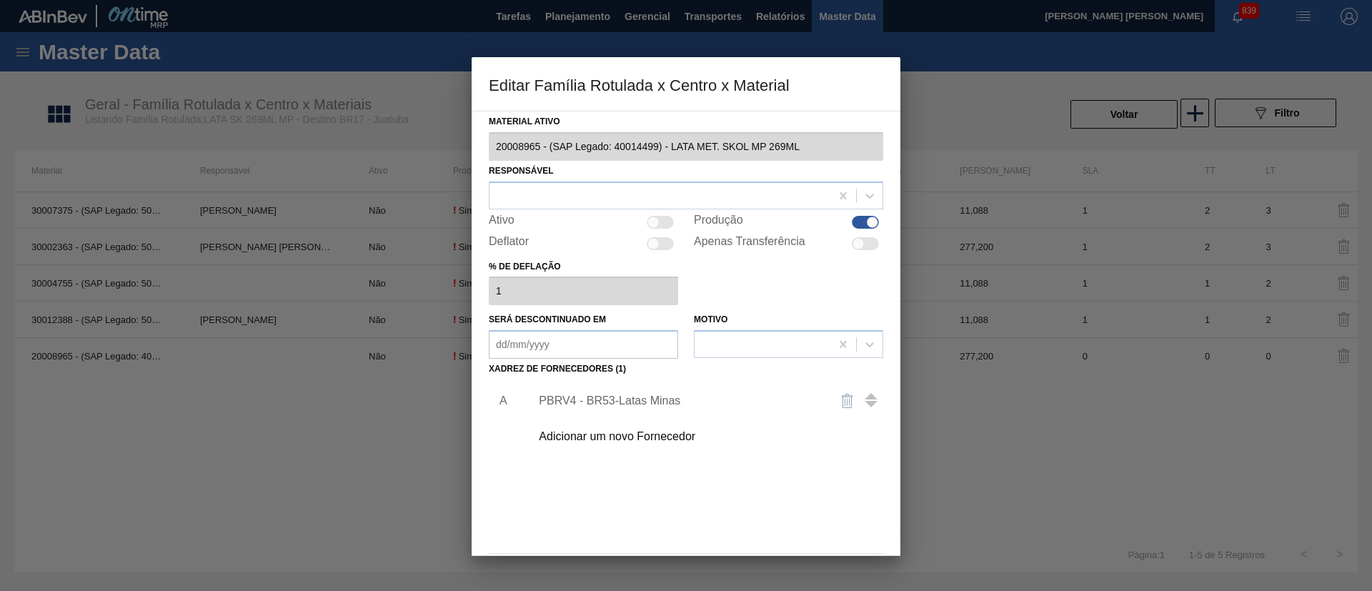
click at [667, 226] on div at bounding box center [660, 222] width 27 height 13
checkbox input "true"
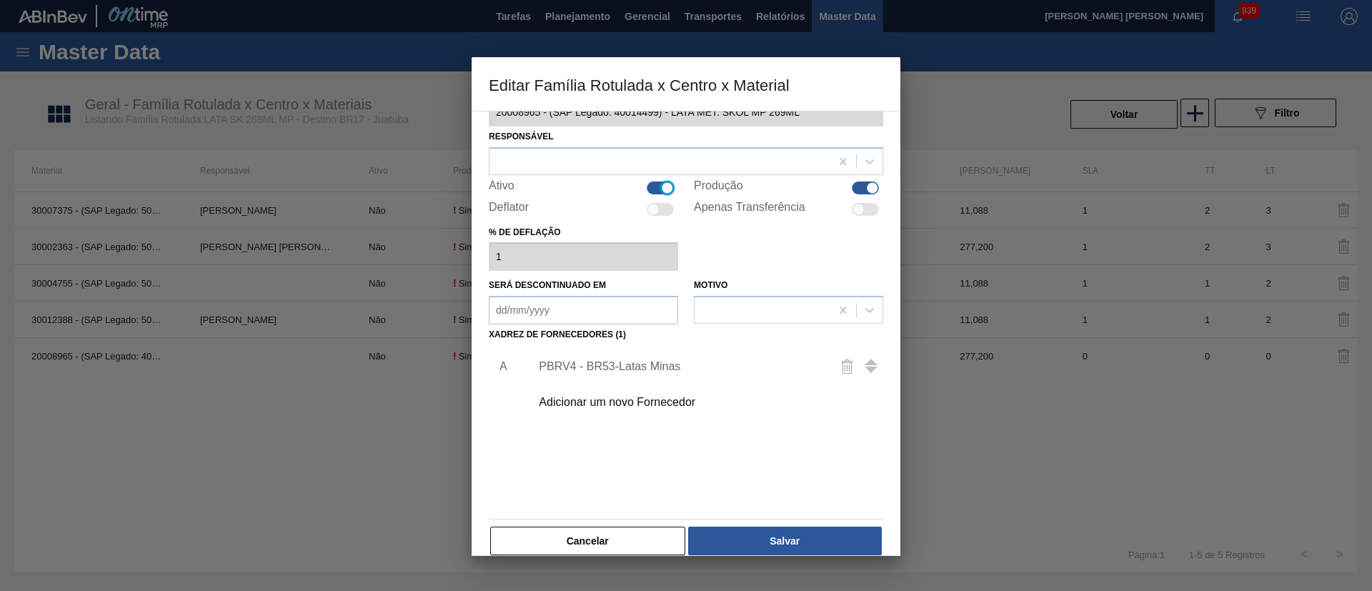
scroll to position [53, 0]
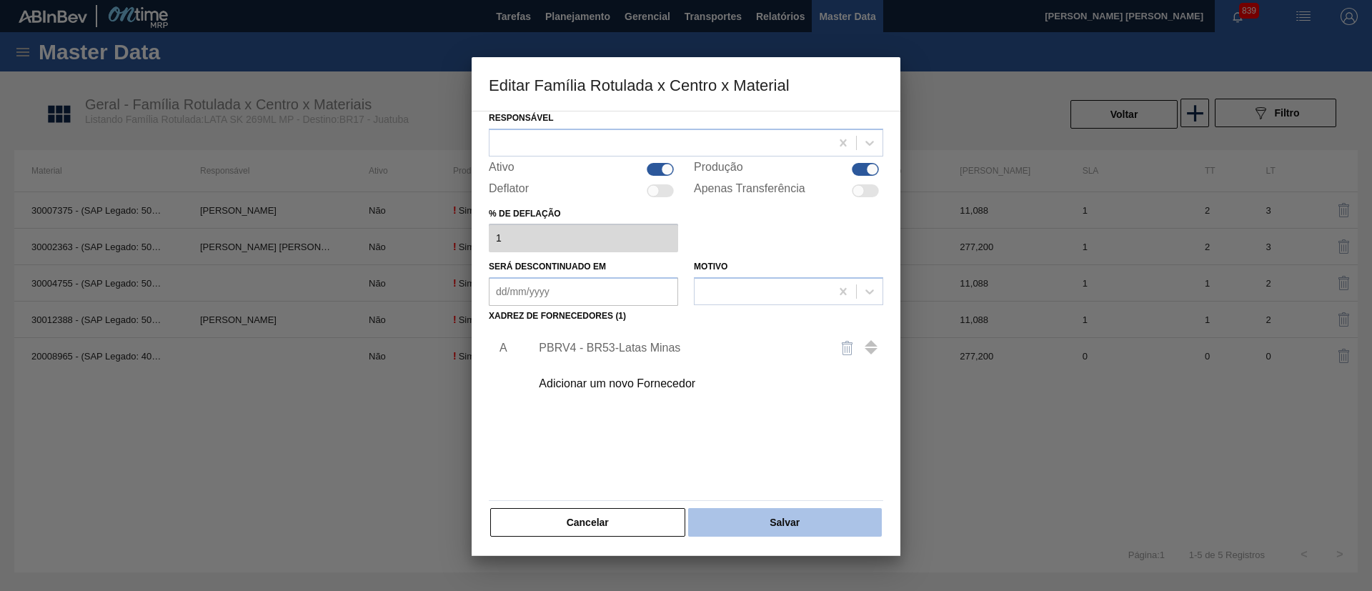
click at [730, 510] on button "Salvar" at bounding box center [785, 522] width 194 height 29
click at [413, 385] on div at bounding box center [686, 295] width 1372 height 591
click at [587, 530] on button "Cancelar" at bounding box center [587, 522] width 195 height 29
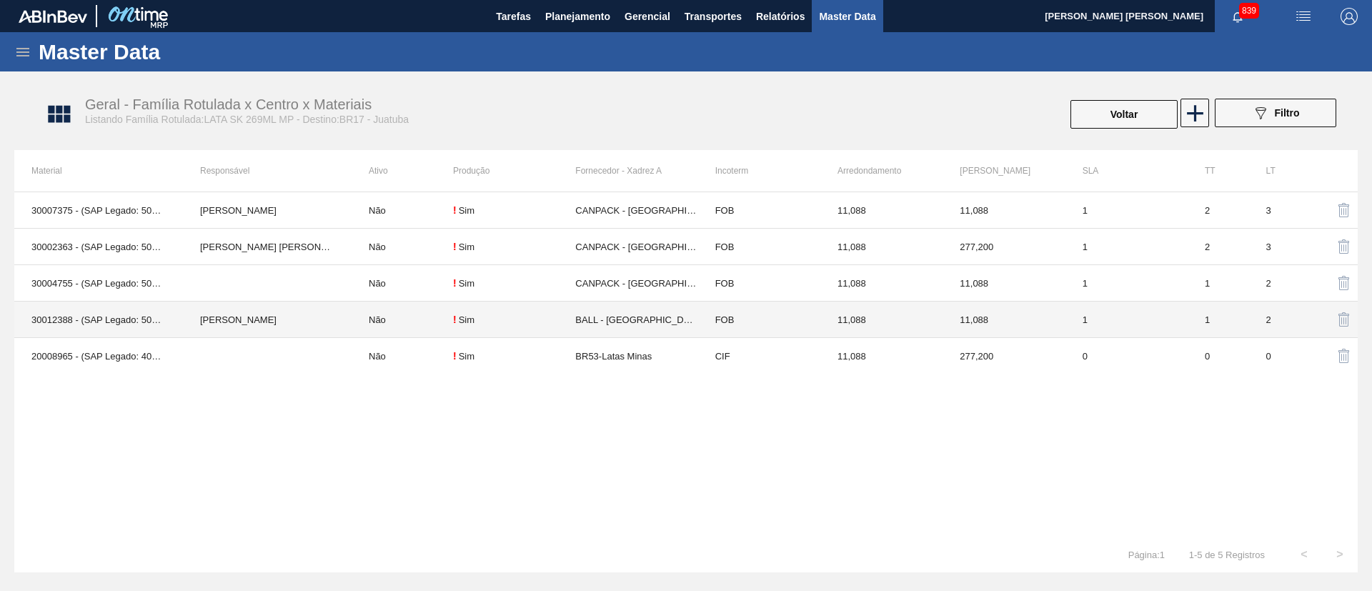
click at [381, 322] on td "Não" at bounding box center [402, 320] width 101 height 36
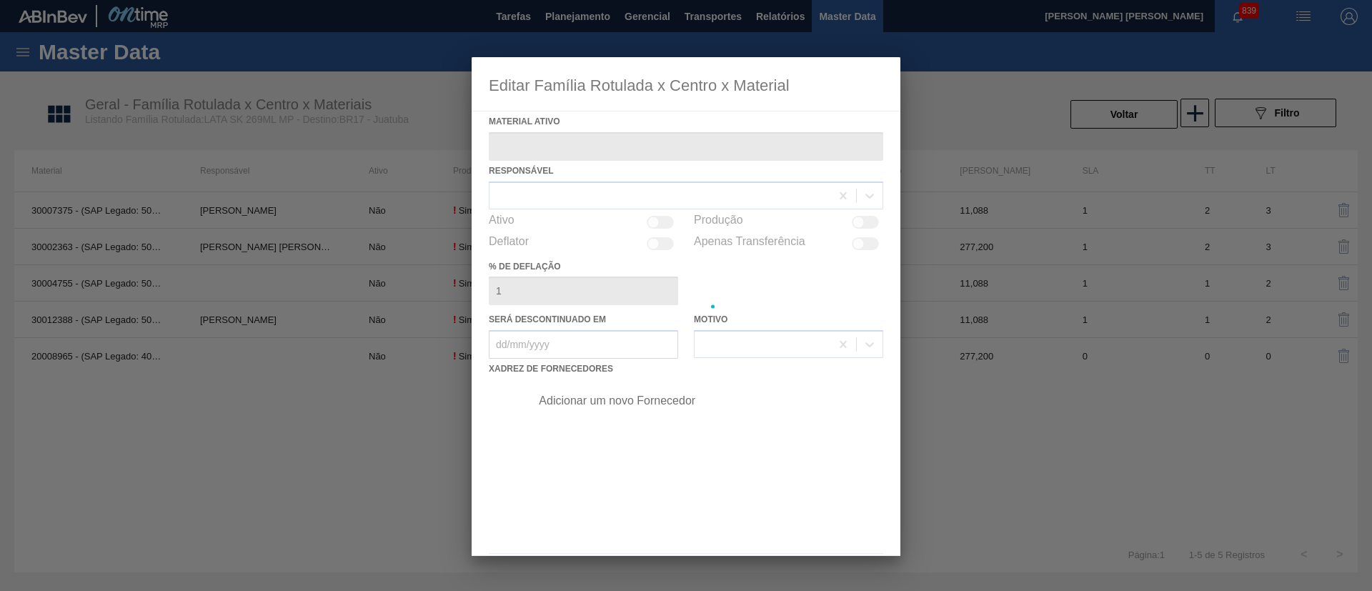
type ativo "30012388 - (SAP Legado: 50798713) - LATA AL. 269ML SK MP 429"
checkbox input "true"
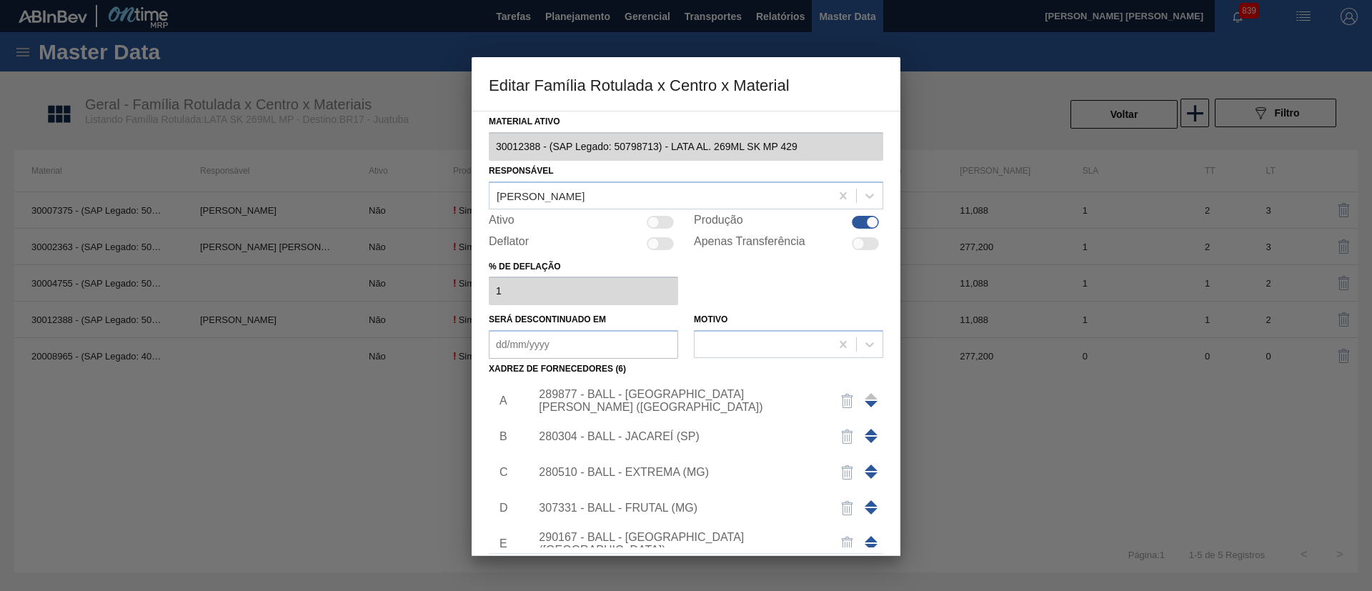
click at [661, 227] on div at bounding box center [660, 222] width 27 height 13
checkbox input "true"
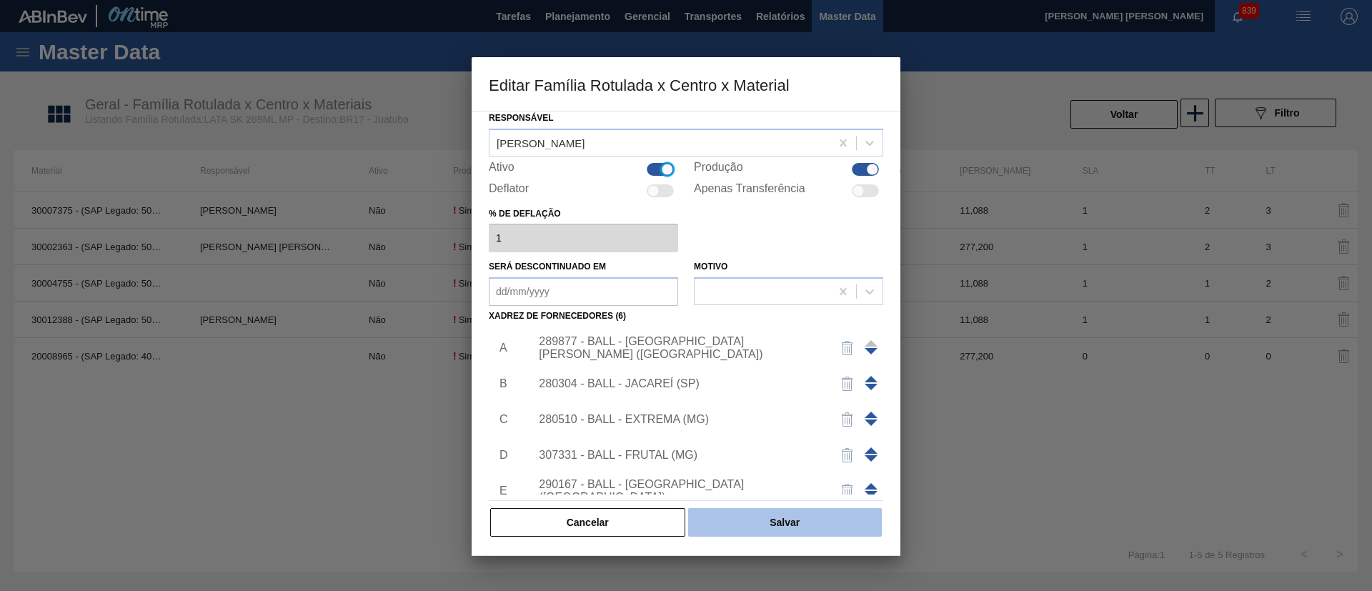
click at [758, 526] on button "Salvar" at bounding box center [785, 522] width 194 height 29
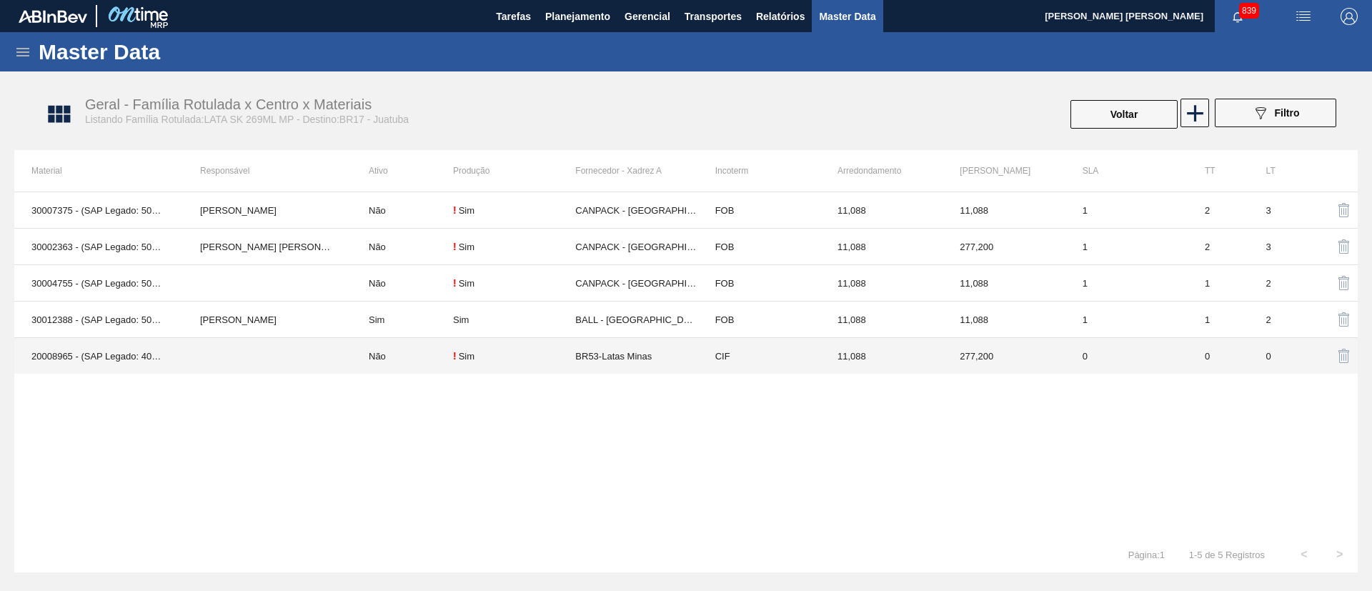
click at [985, 363] on td "277,200" at bounding box center [1004, 356] width 122 height 36
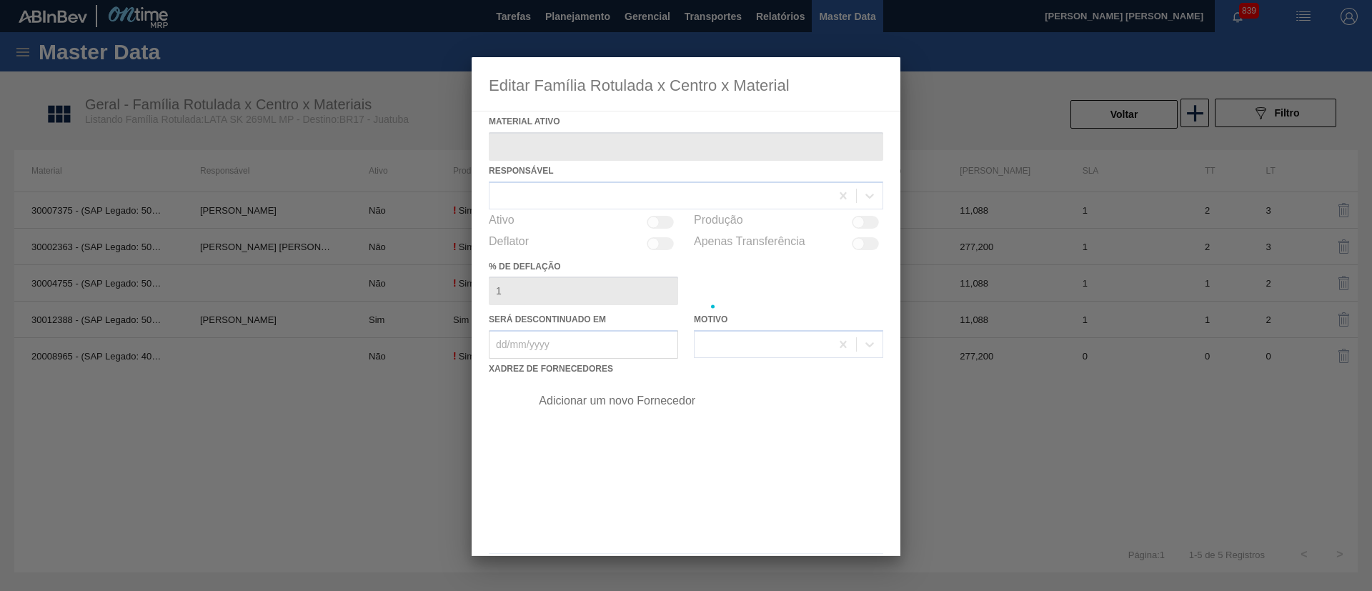
type ativo "20008965 - (SAP Legado: 40014499) - LATA MET. SKOL MP 269ML"
checkbox input "true"
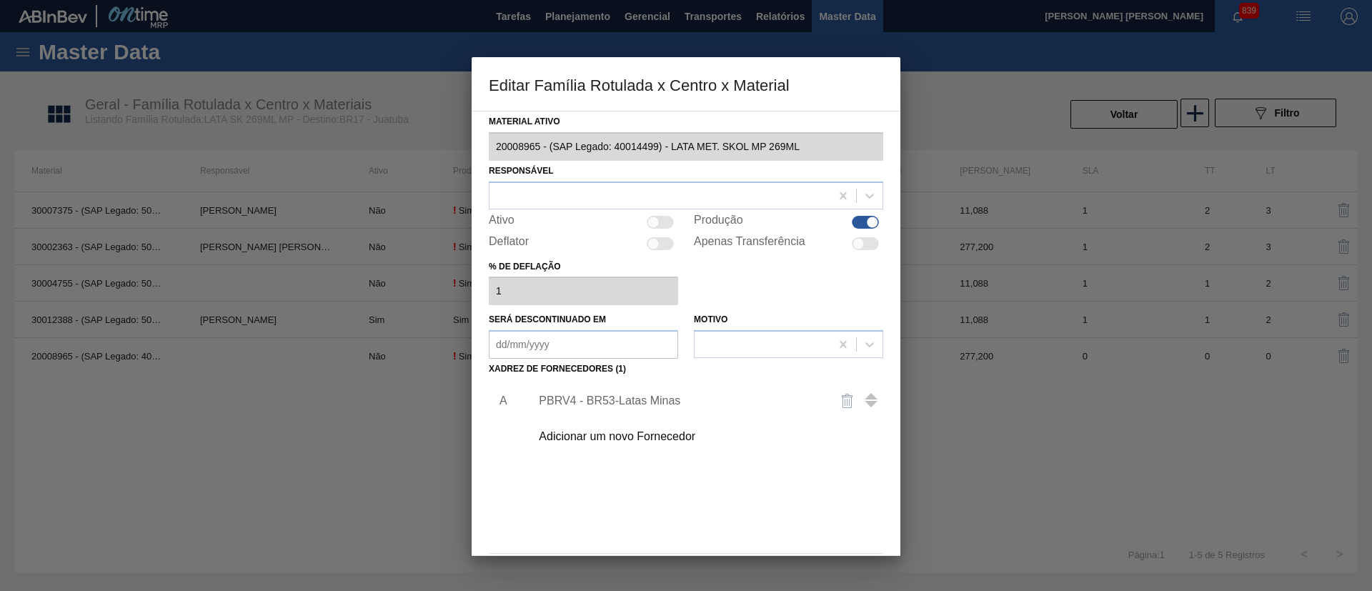
click at [477, 144] on div "Material ativo 20008965 - (SAP Legado: 40014499) - LATA MET. SKOL MP 269ML Resp…" at bounding box center [686, 333] width 429 height 445
click at [353, 467] on div at bounding box center [686, 295] width 1372 height 591
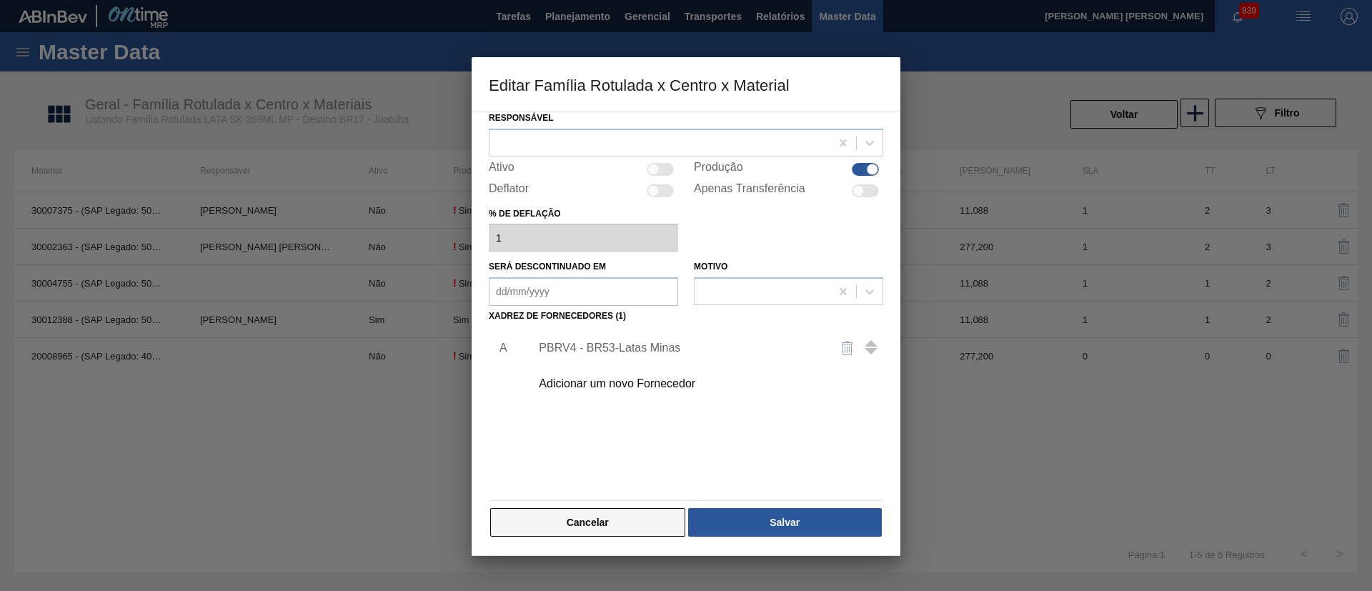
click at [659, 524] on button "Cancelar" at bounding box center [587, 522] width 195 height 29
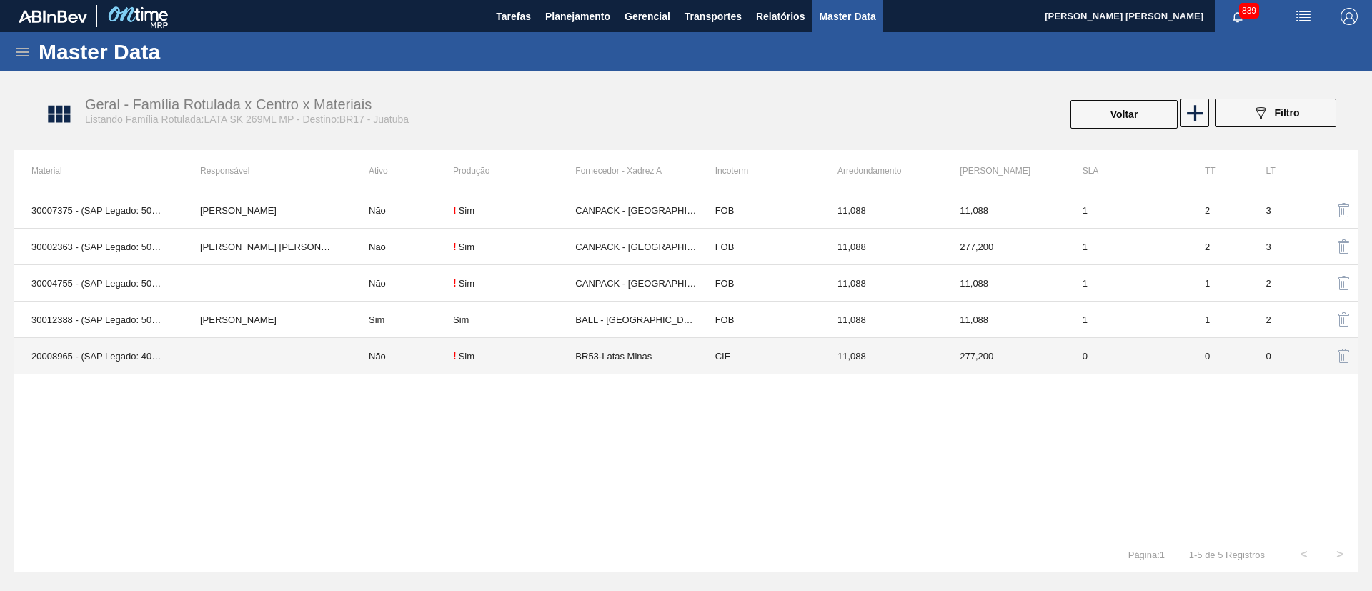
click at [417, 353] on td "Não" at bounding box center [402, 356] width 101 height 36
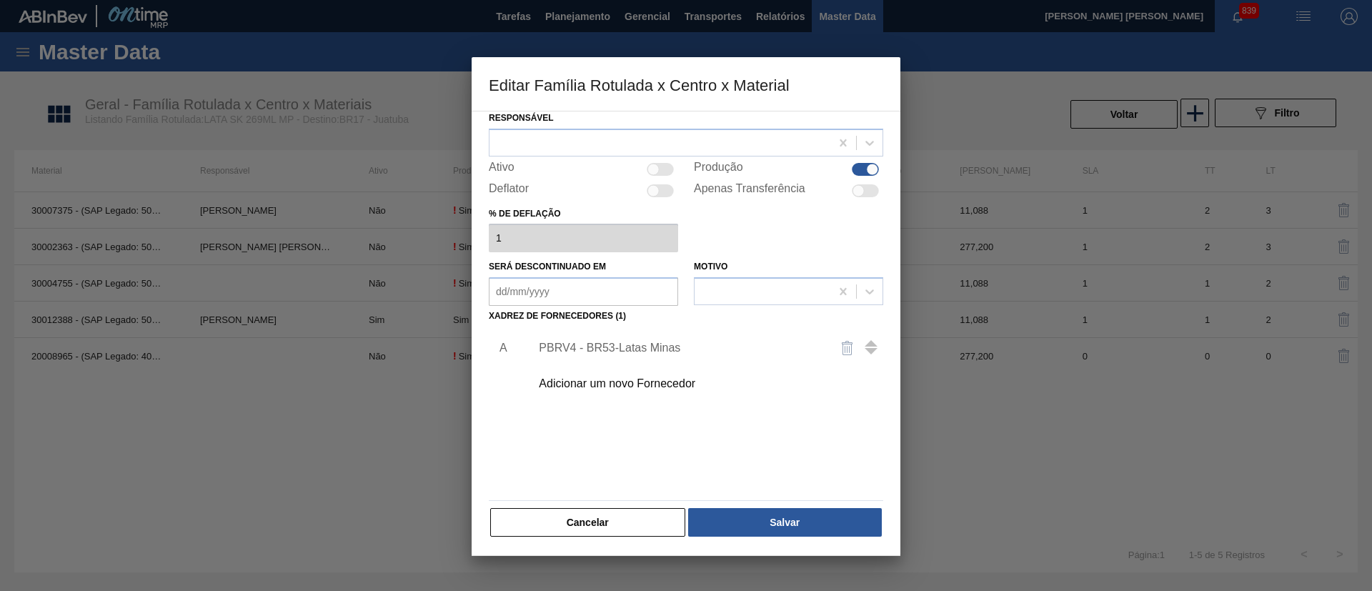
click at [288, 447] on div at bounding box center [686, 295] width 1372 height 591
click at [531, 532] on button "Cancelar" at bounding box center [587, 522] width 195 height 29
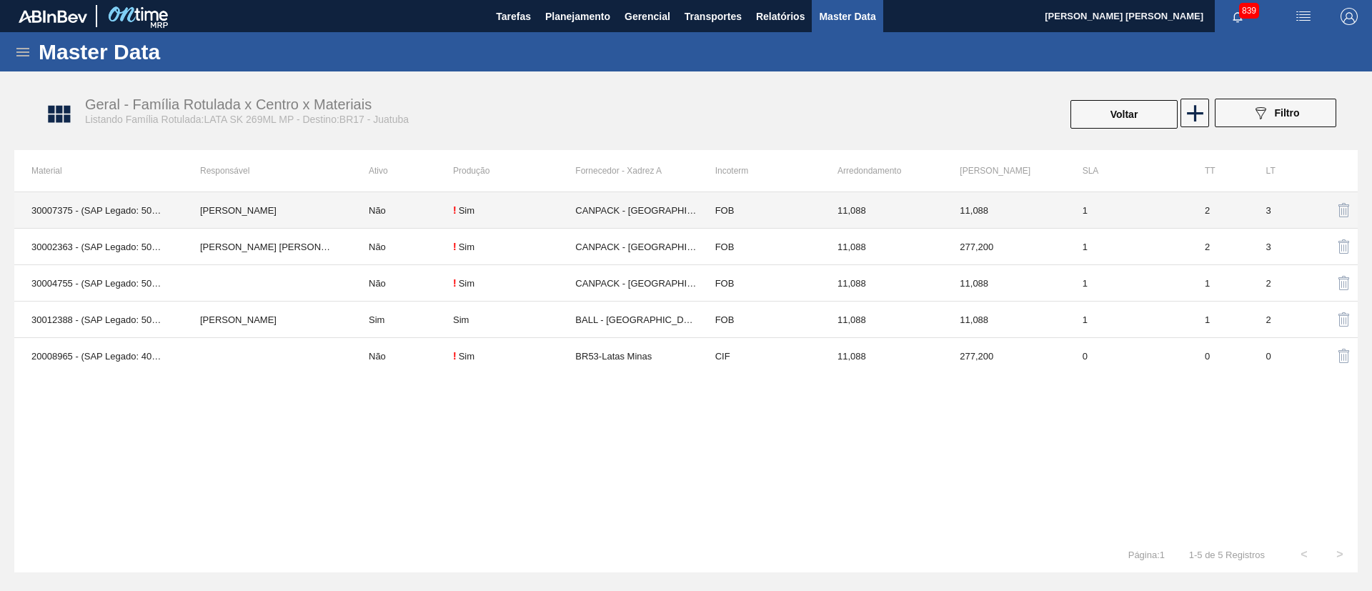
click at [459, 211] on div "Sim" at bounding box center [467, 210] width 16 height 11
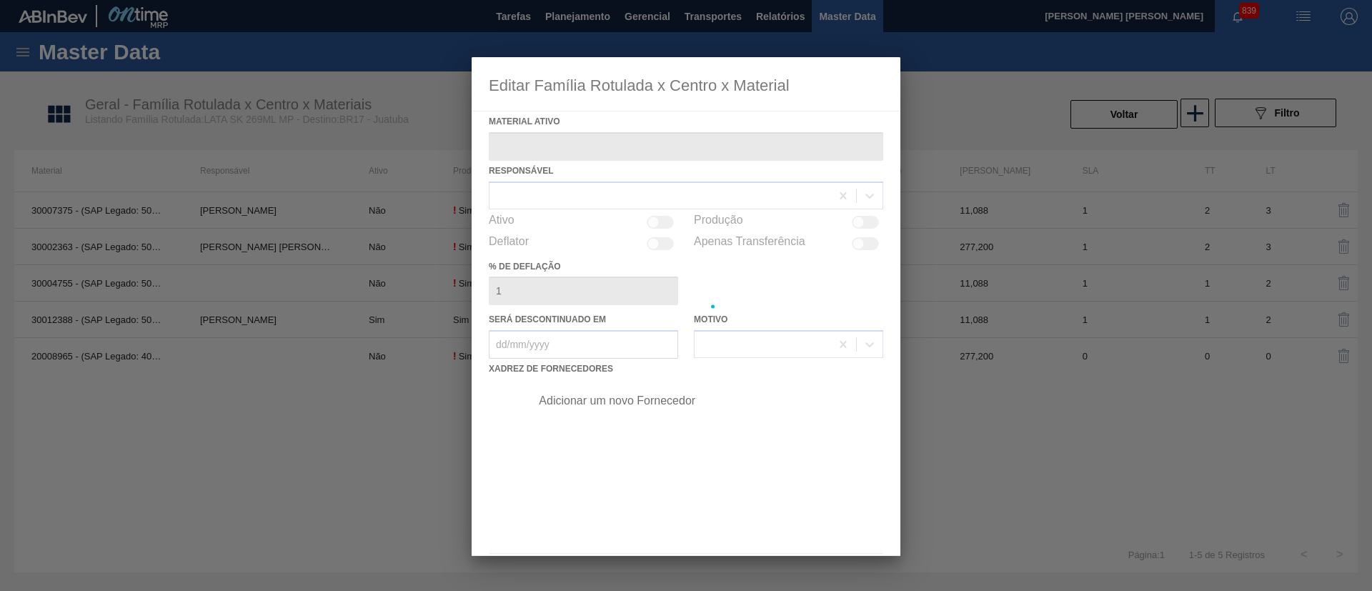
type ativo "30007375 - (SAP Legado: 50457542) - LATA AL. 269ML SK MULTPACK NIV19"
checkbox input "true"
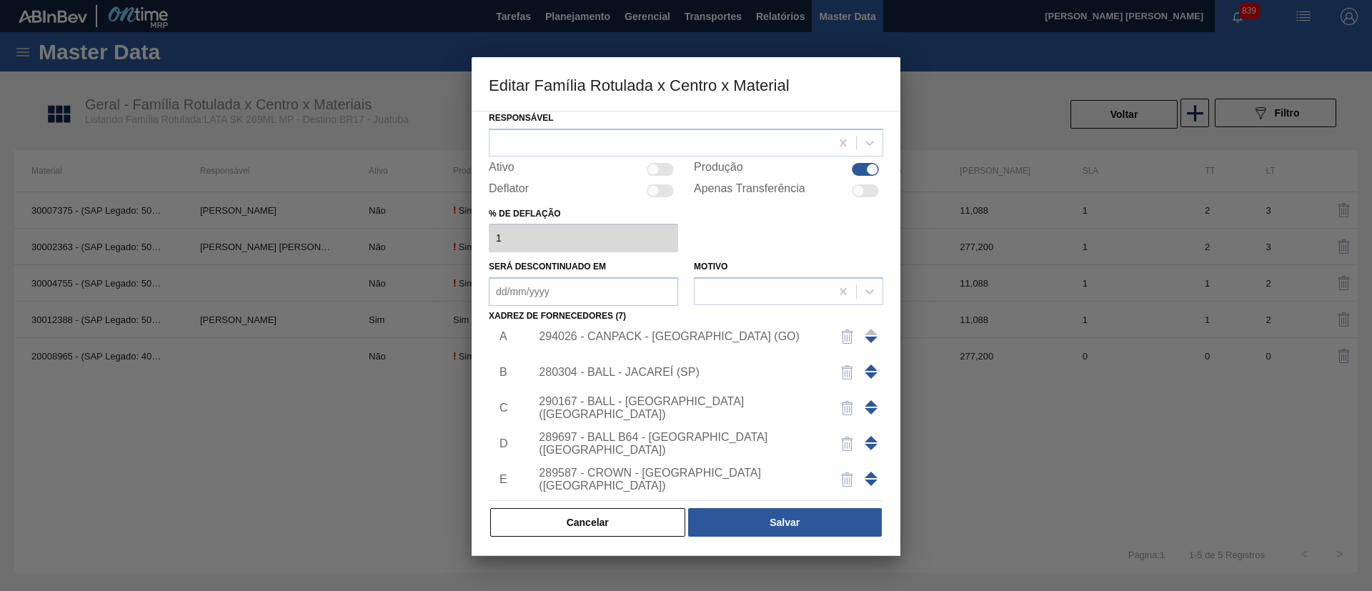
scroll to position [0, 0]
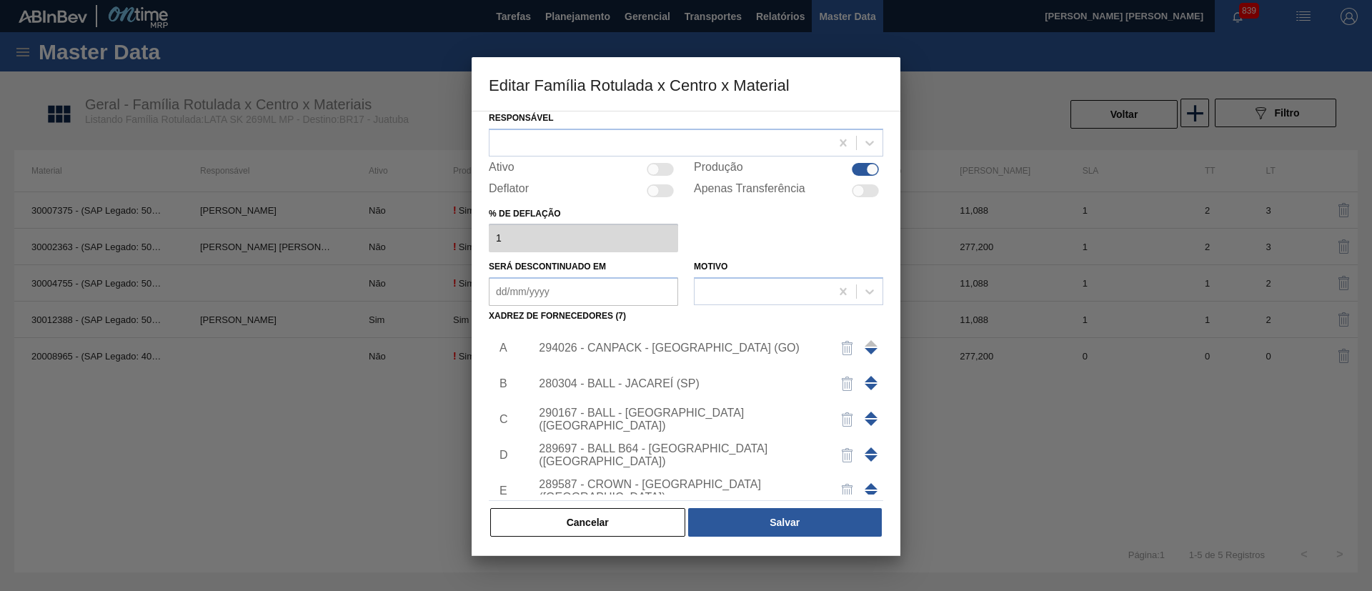
click at [408, 439] on div at bounding box center [686, 295] width 1372 height 591
click at [625, 527] on button "Cancelar" at bounding box center [587, 522] width 195 height 29
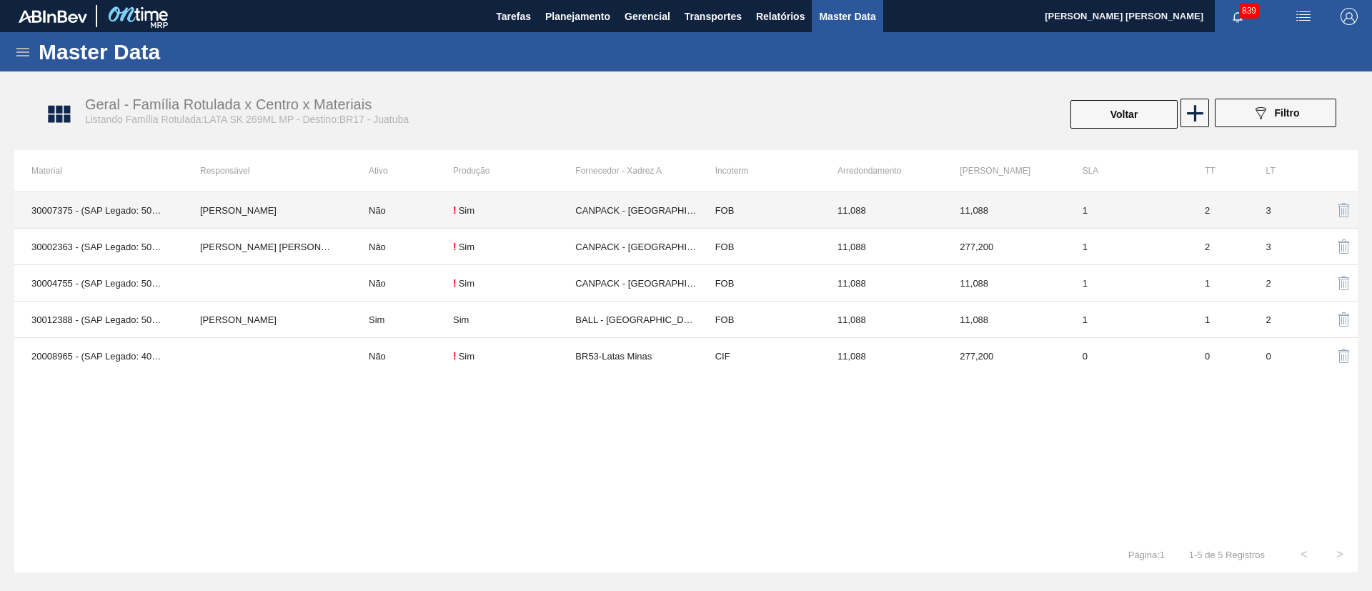
click at [382, 213] on td "Não" at bounding box center [402, 210] width 101 height 36
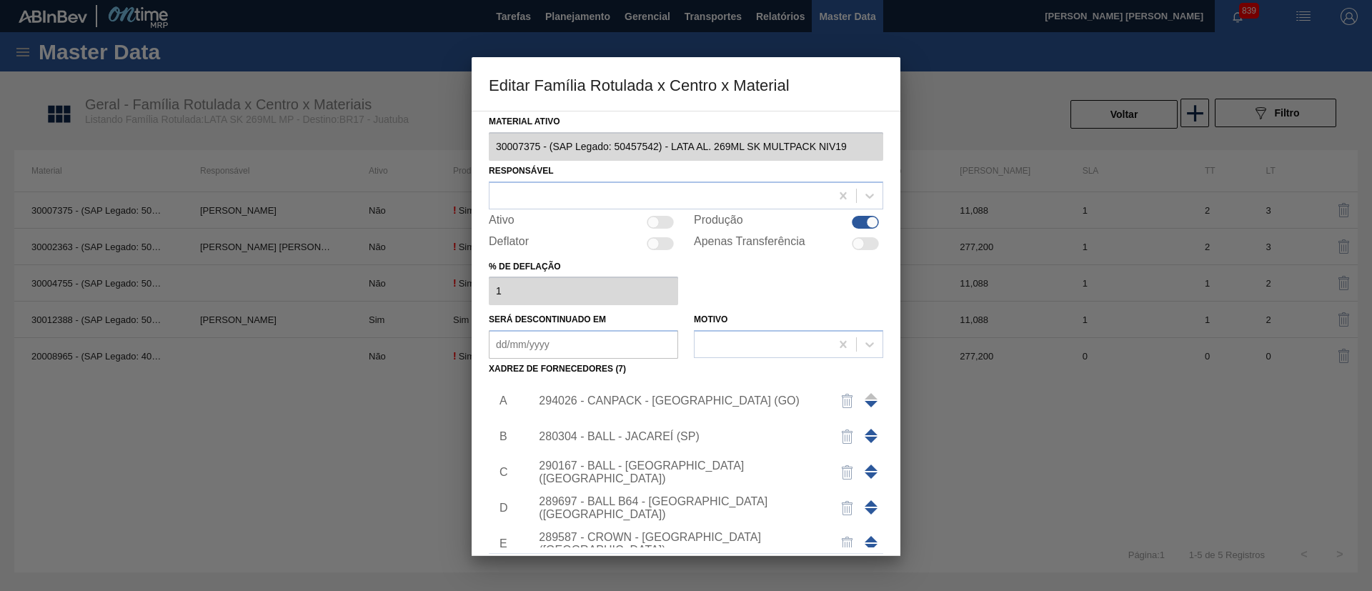
click at [304, 444] on div at bounding box center [686, 295] width 1372 height 591
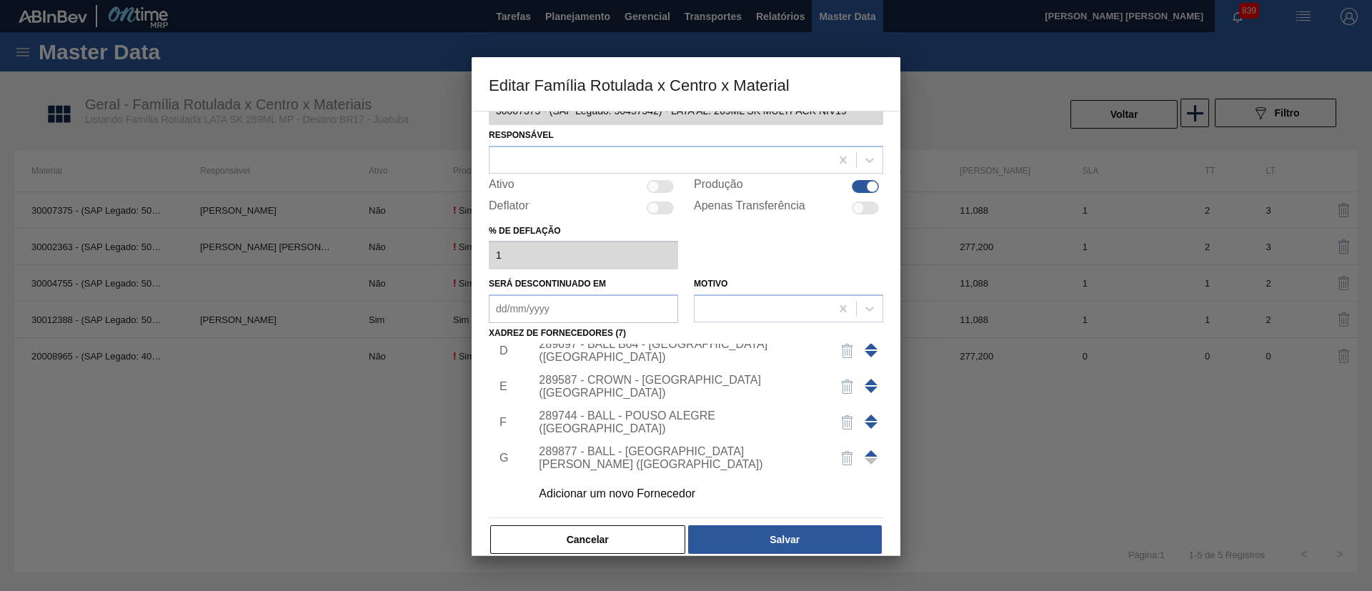
scroll to position [53, 0]
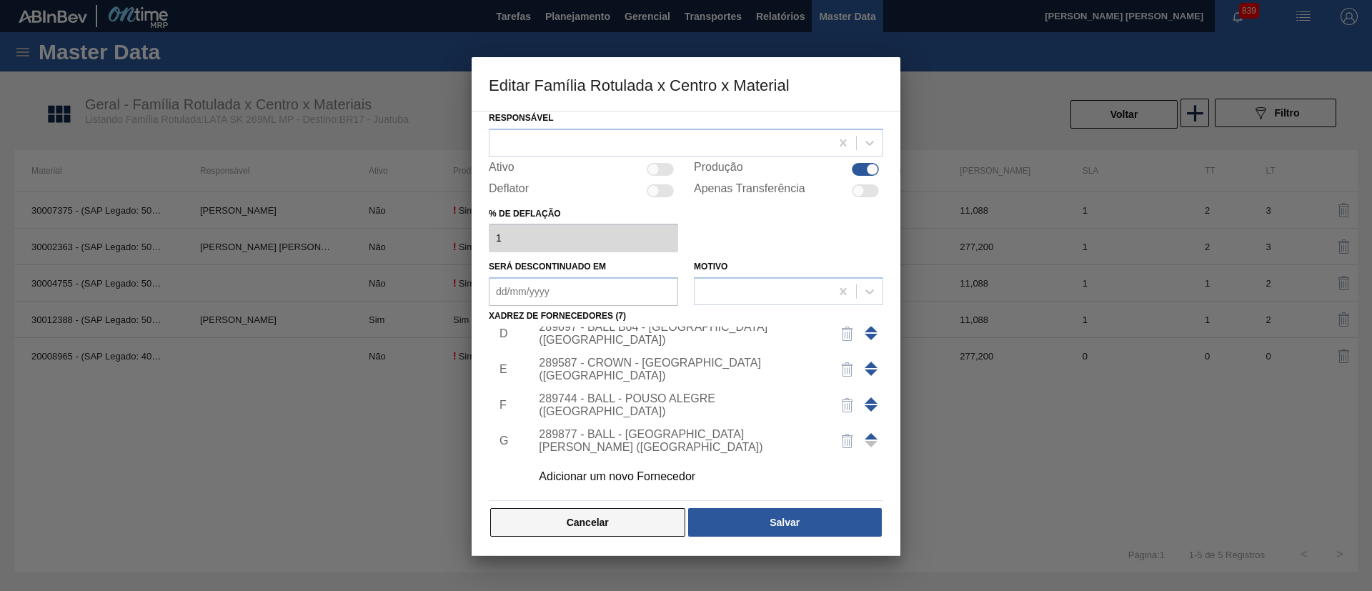
click at [582, 531] on button "Cancelar" at bounding box center [587, 522] width 195 height 29
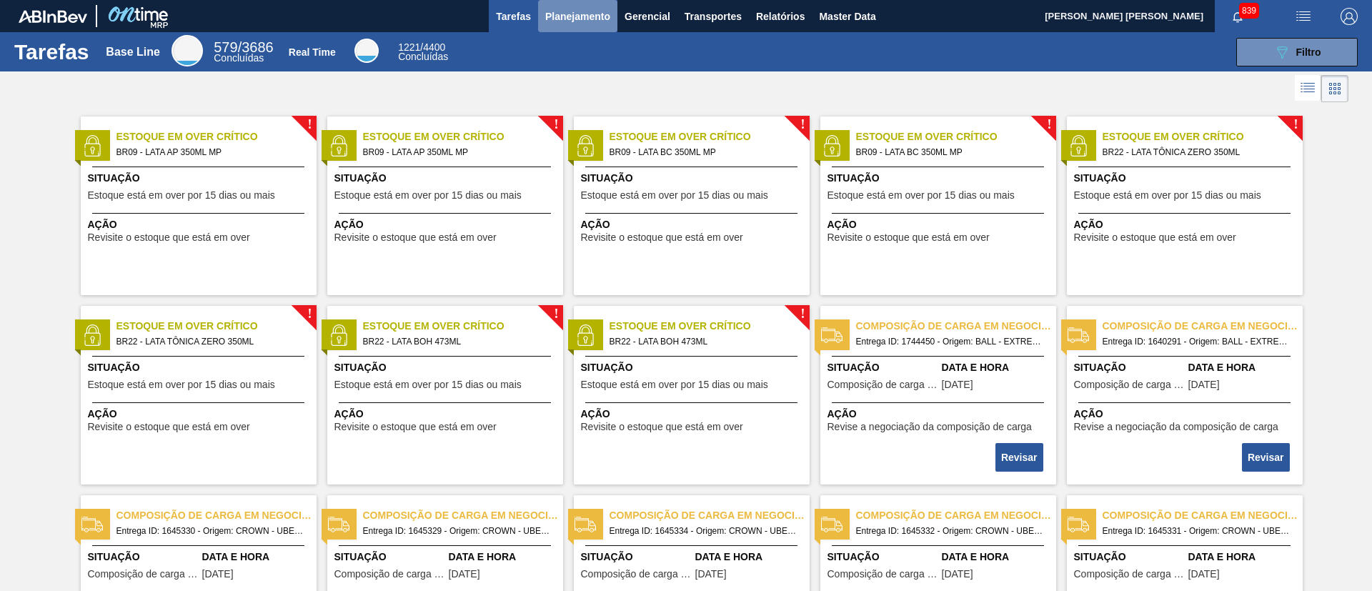
click at [572, 24] on button "Planejamento" at bounding box center [577, 16] width 79 height 32
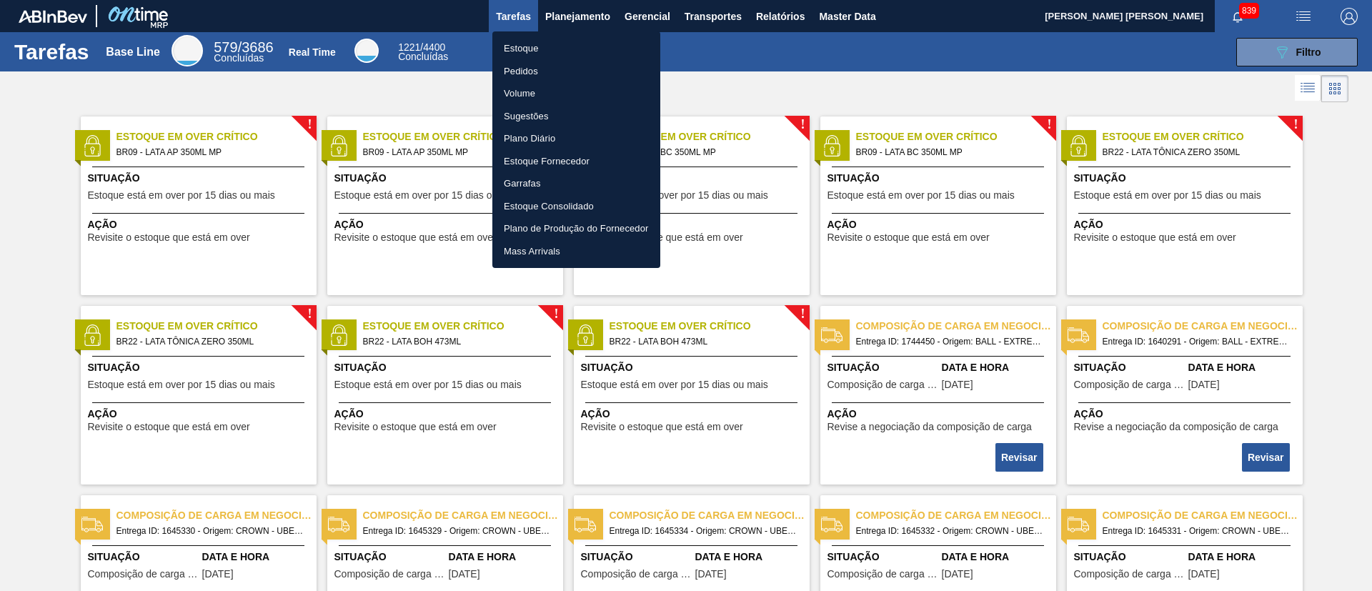
click at [549, 74] on li "Pedidos" at bounding box center [576, 71] width 168 height 23
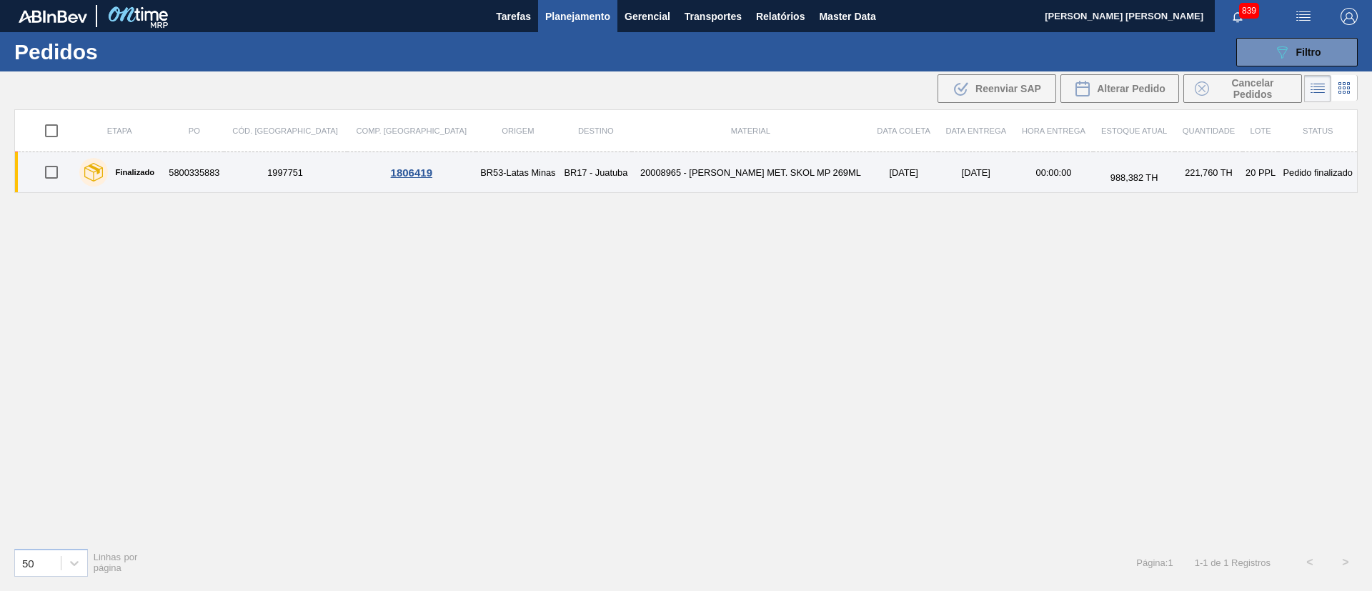
click at [668, 179] on td "20008965 - [PERSON_NAME] MET. SKOL MP 269ML" at bounding box center [751, 172] width 238 height 41
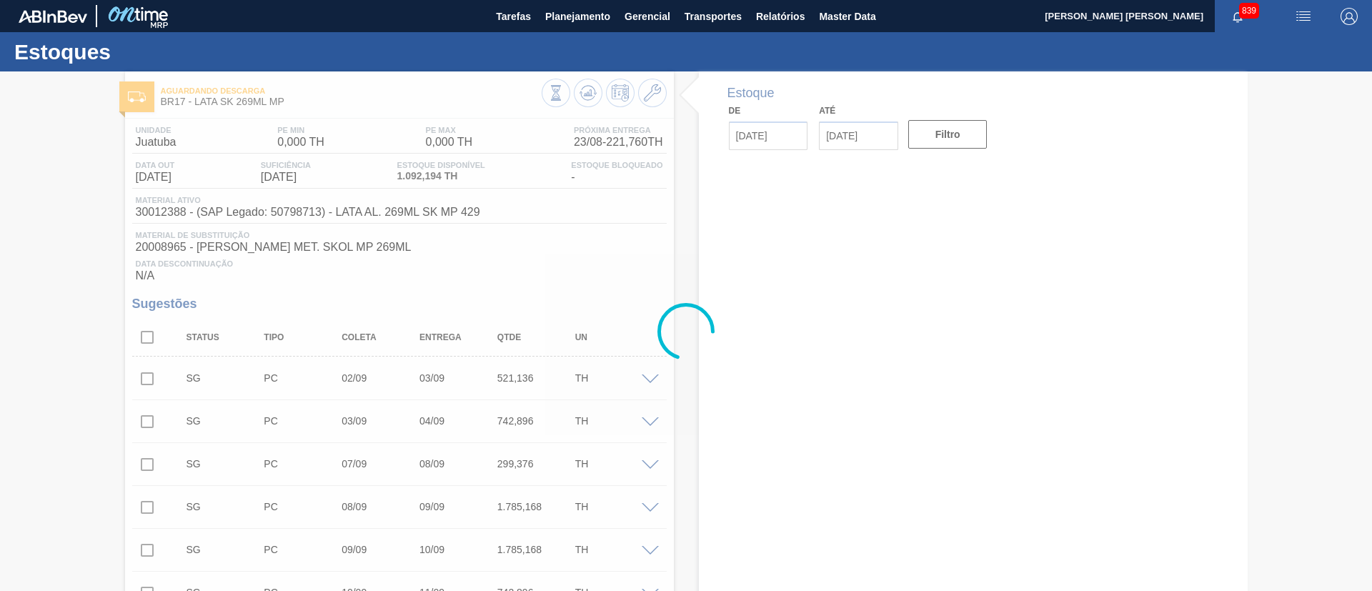
type input "[DATE]"
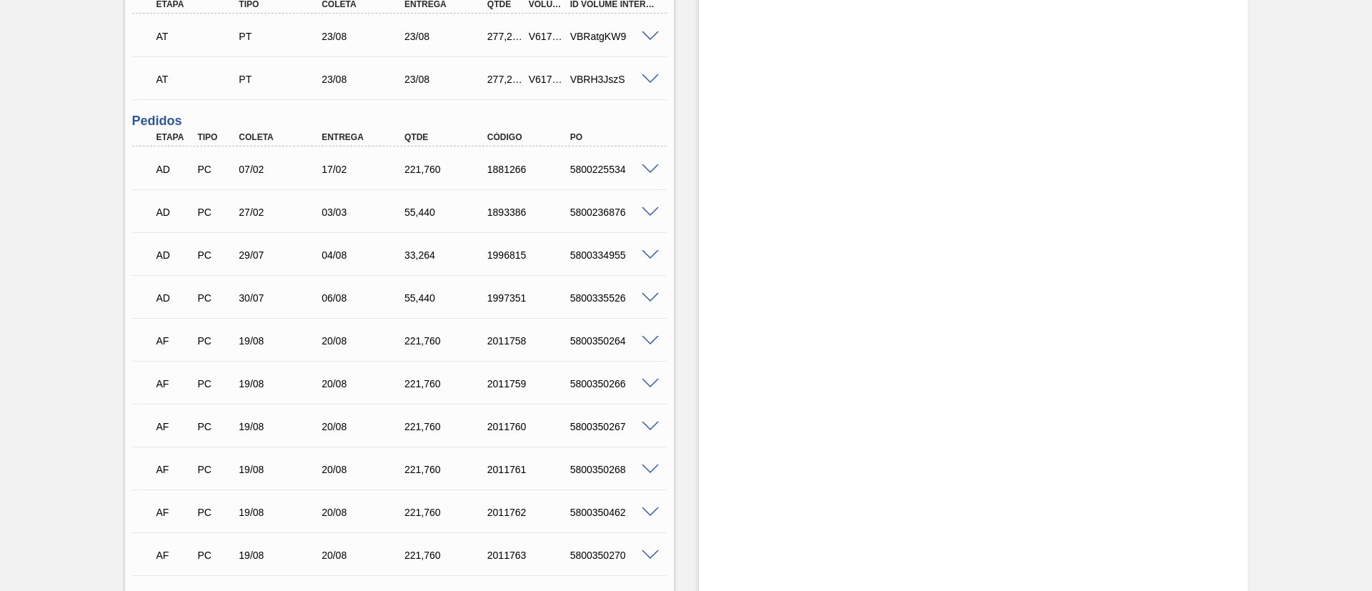
scroll to position [1179, 0]
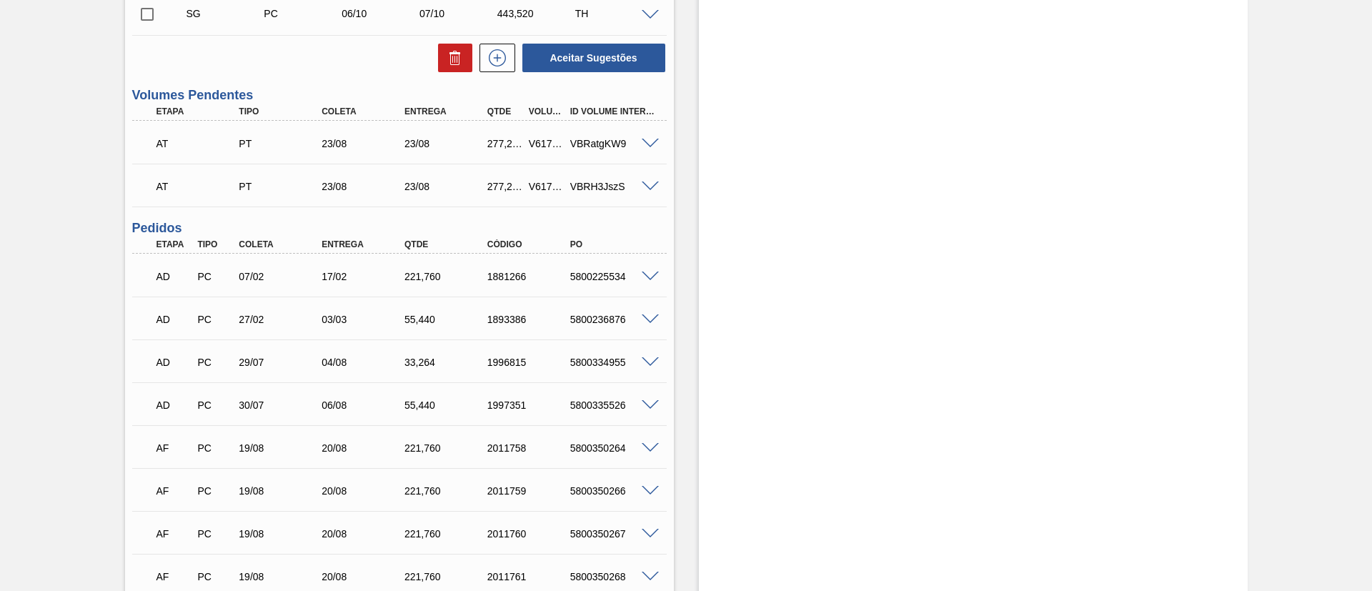
click at [647, 140] on span at bounding box center [650, 144] width 17 height 11
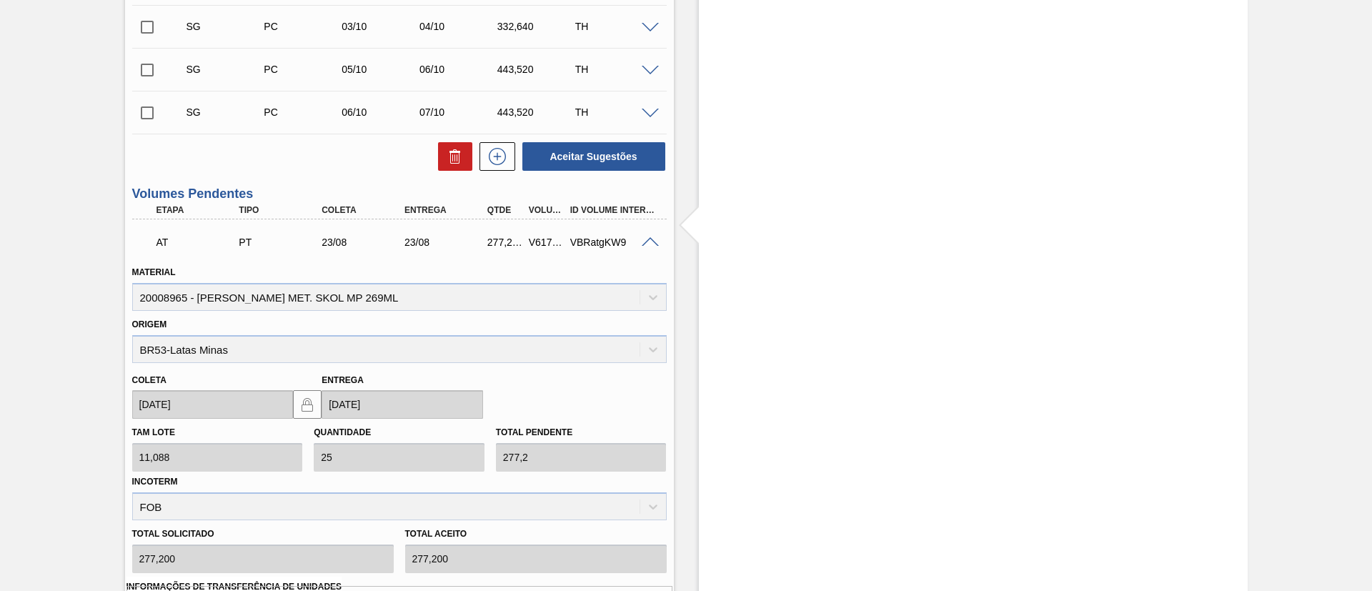
scroll to position [1072, 0]
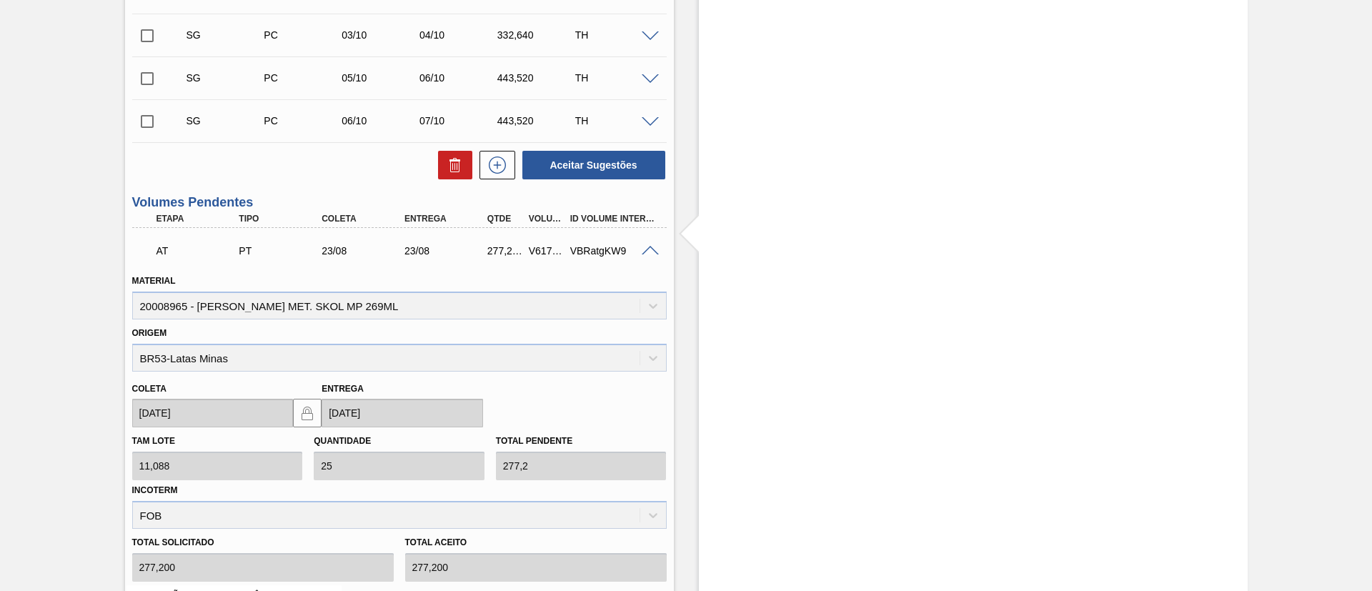
click at [646, 248] on span at bounding box center [650, 251] width 17 height 11
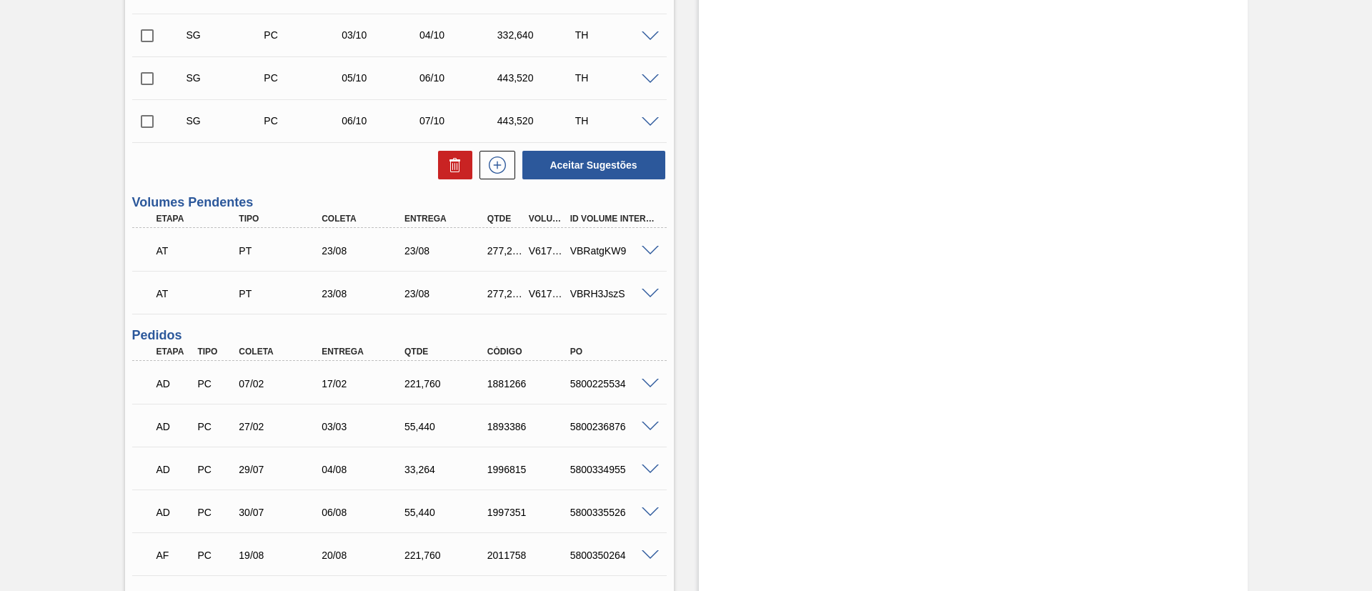
click at [646, 290] on span at bounding box center [650, 294] width 17 height 11
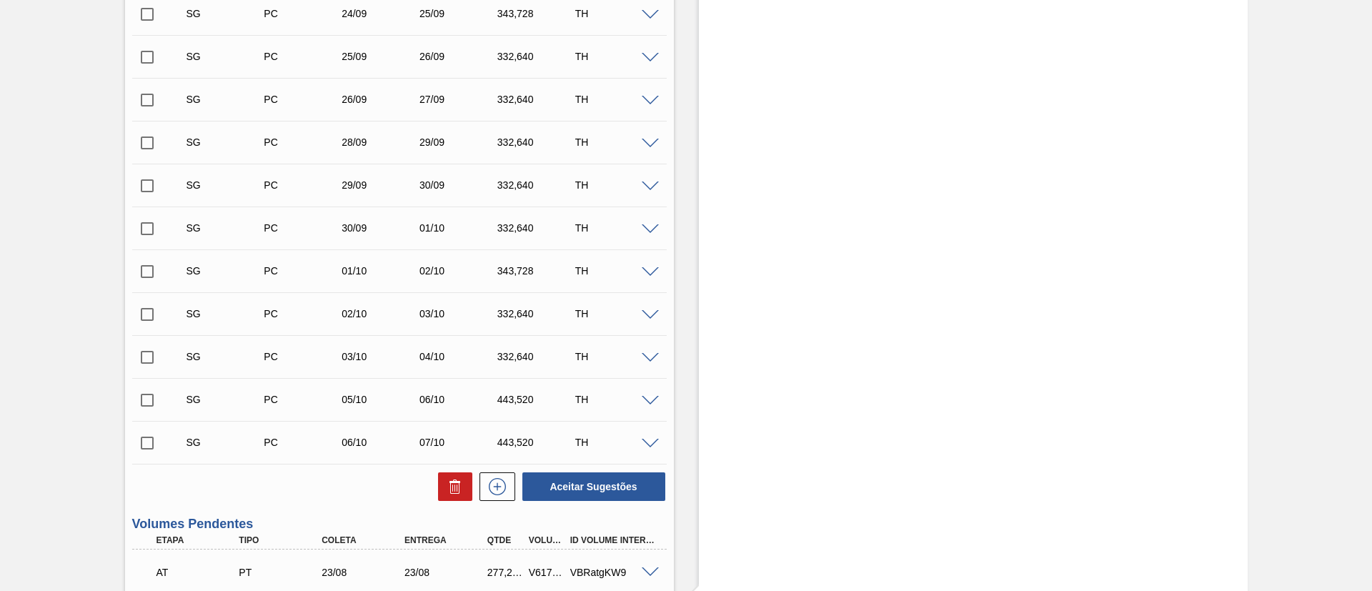
scroll to position [322, 0]
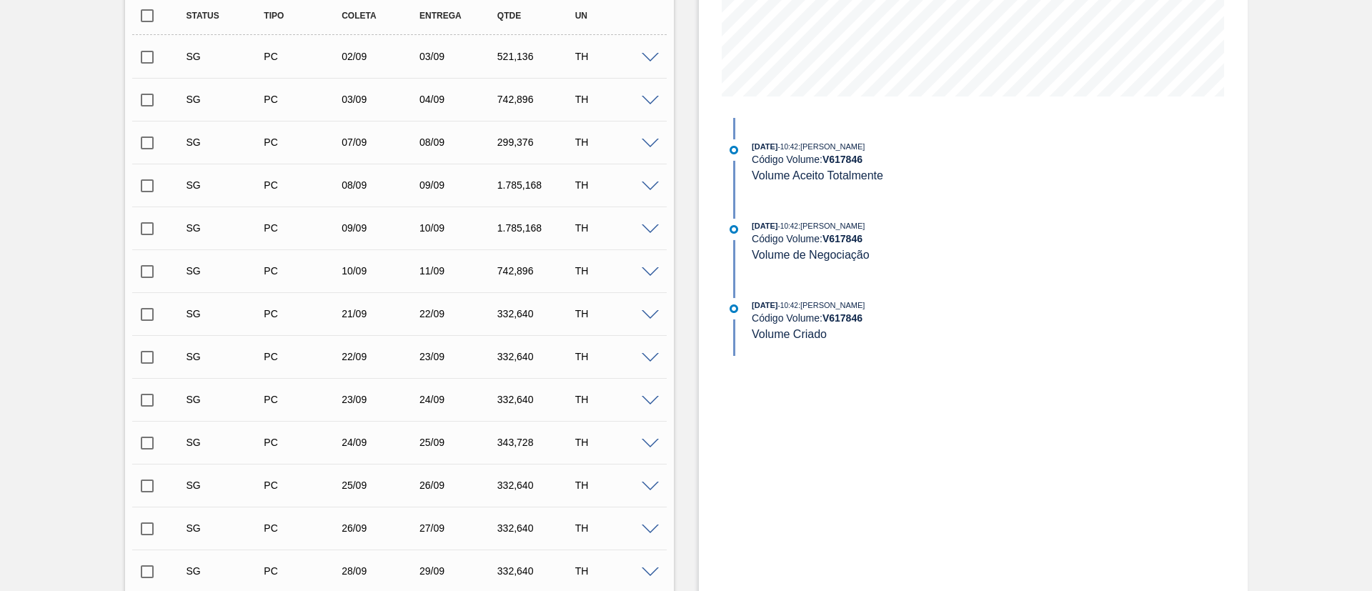
click at [145, 19] on input "checkbox" at bounding box center [147, 16] width 30 height 30
checkbox input "true"
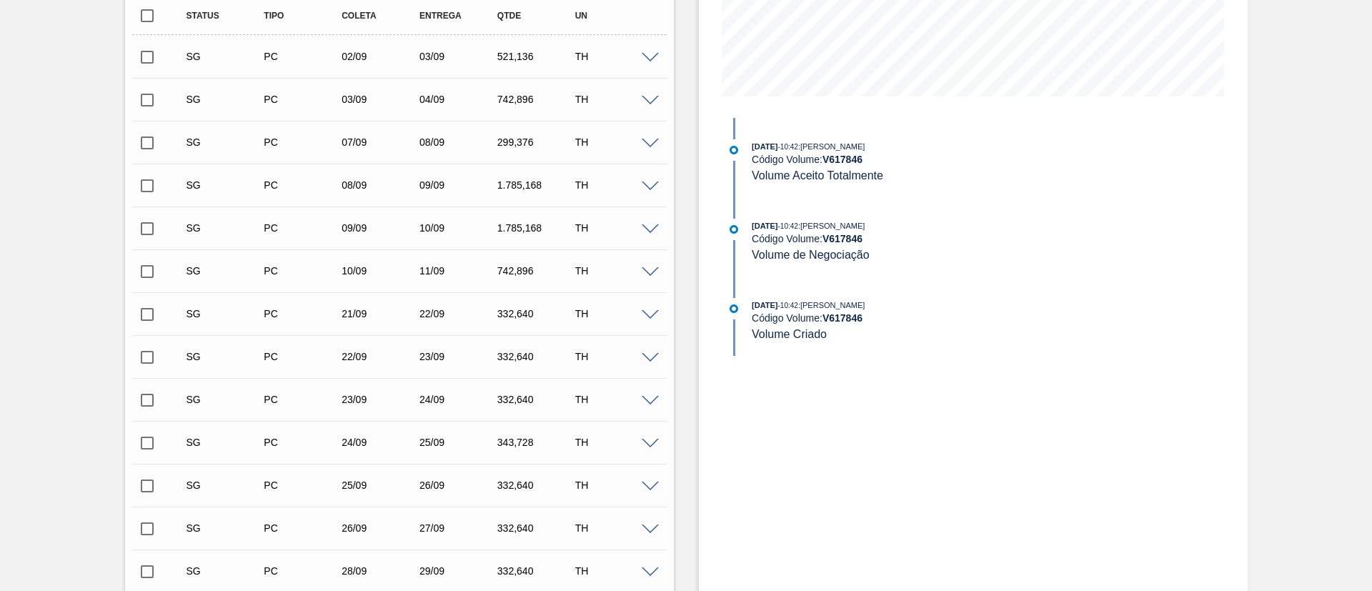
checkbox input "true"
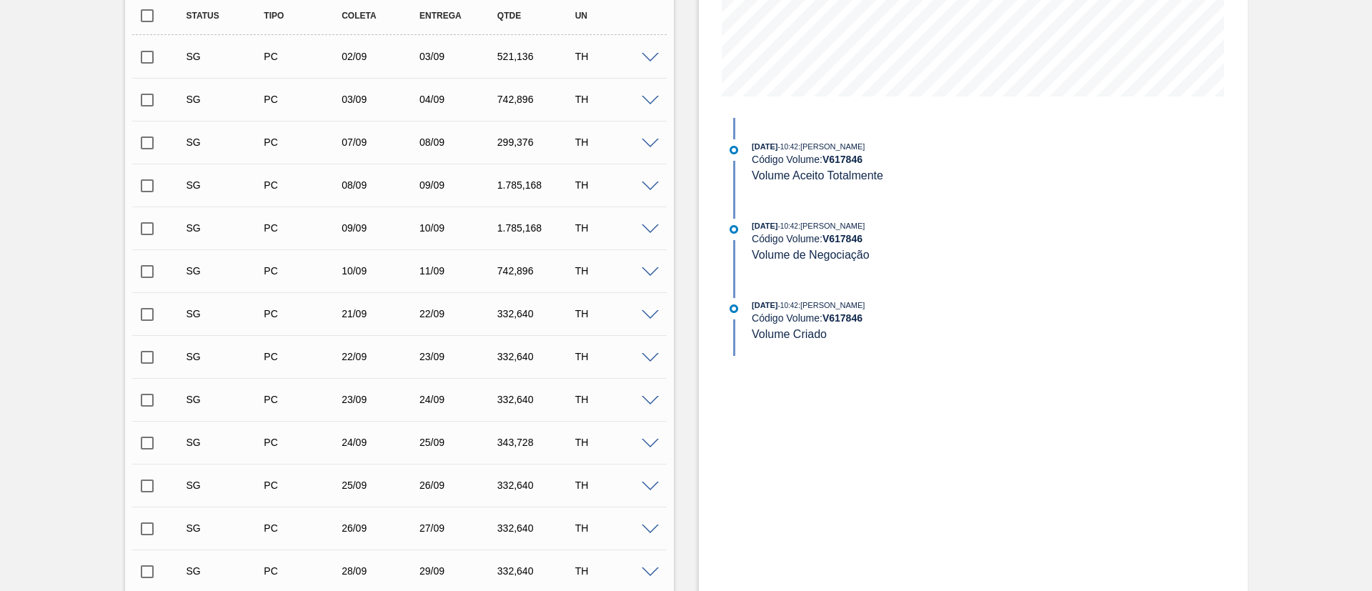
checkbox input "true"
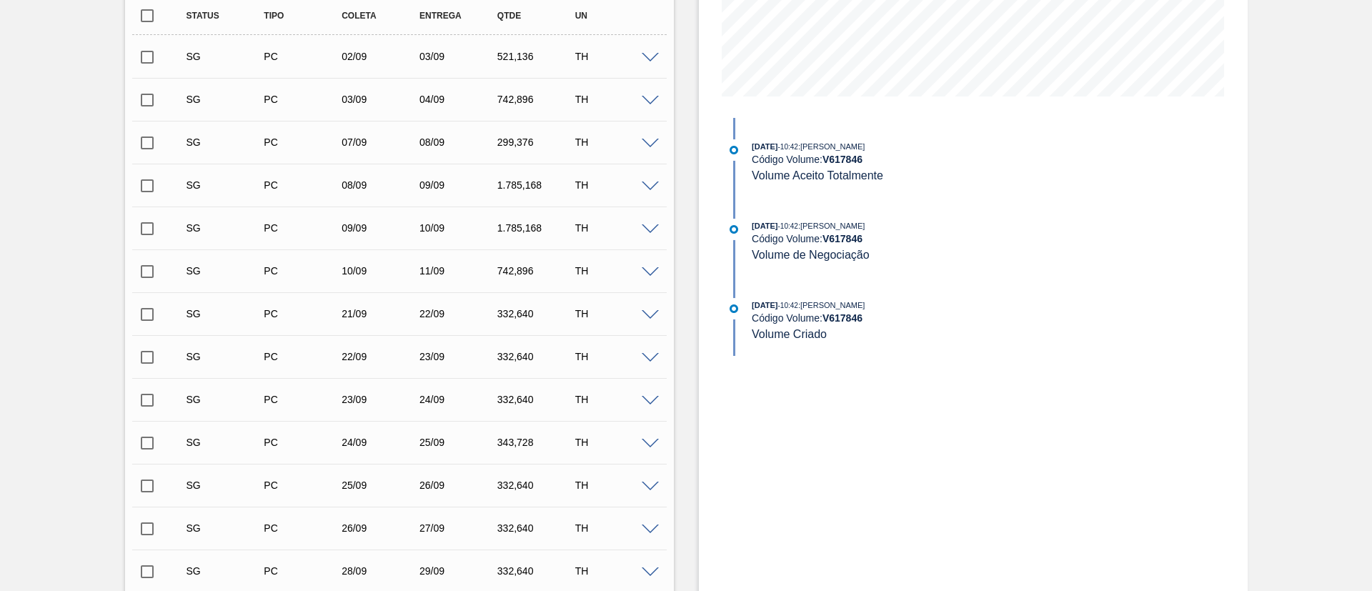
checkbox input "true"
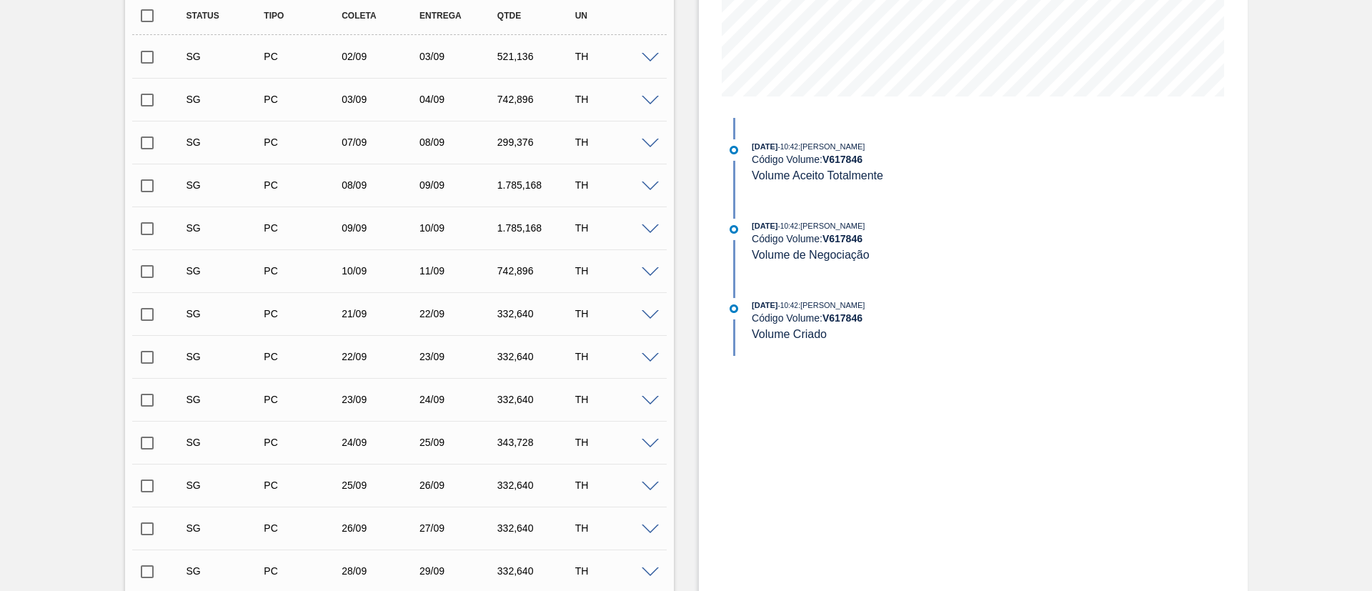
checkbox input "true"
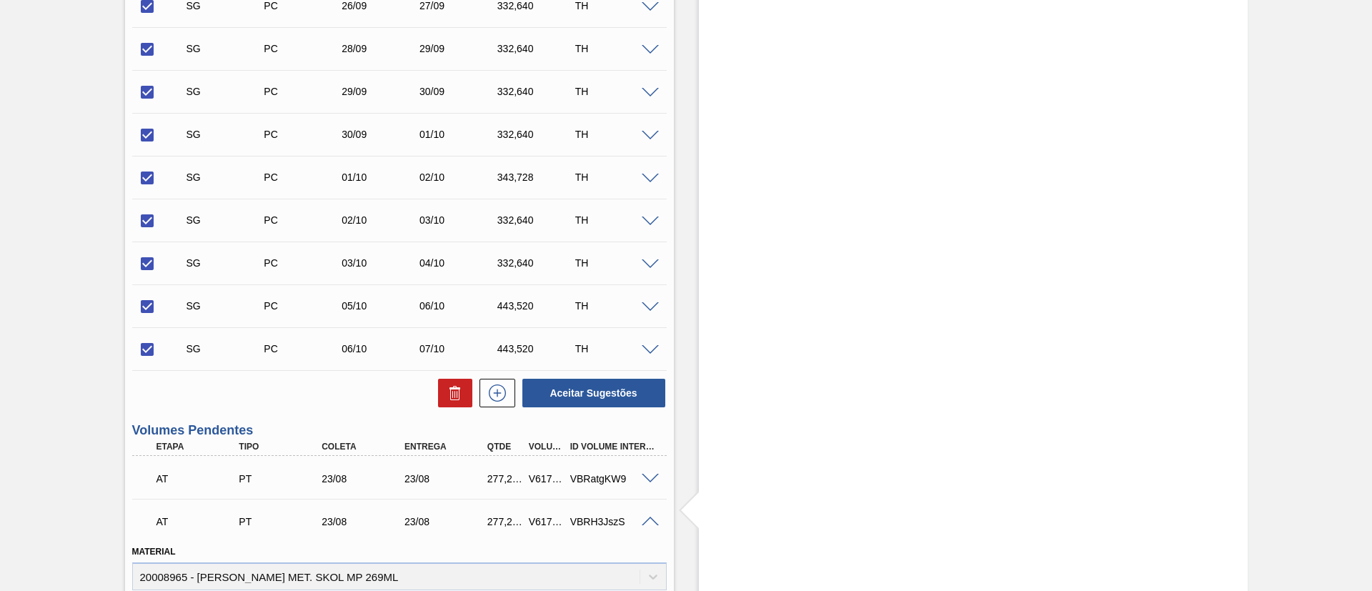
scroll to position [857, 0]
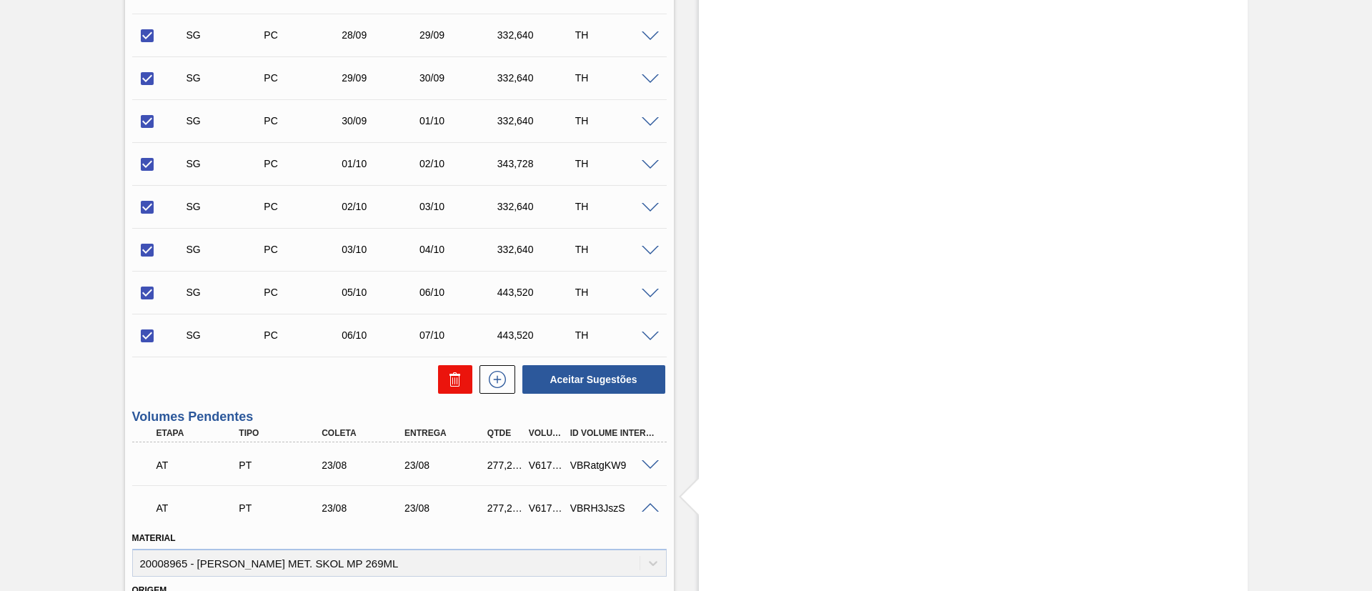
click at [458, 371] on icon at bounding box center [455, 379] width 17 height 17
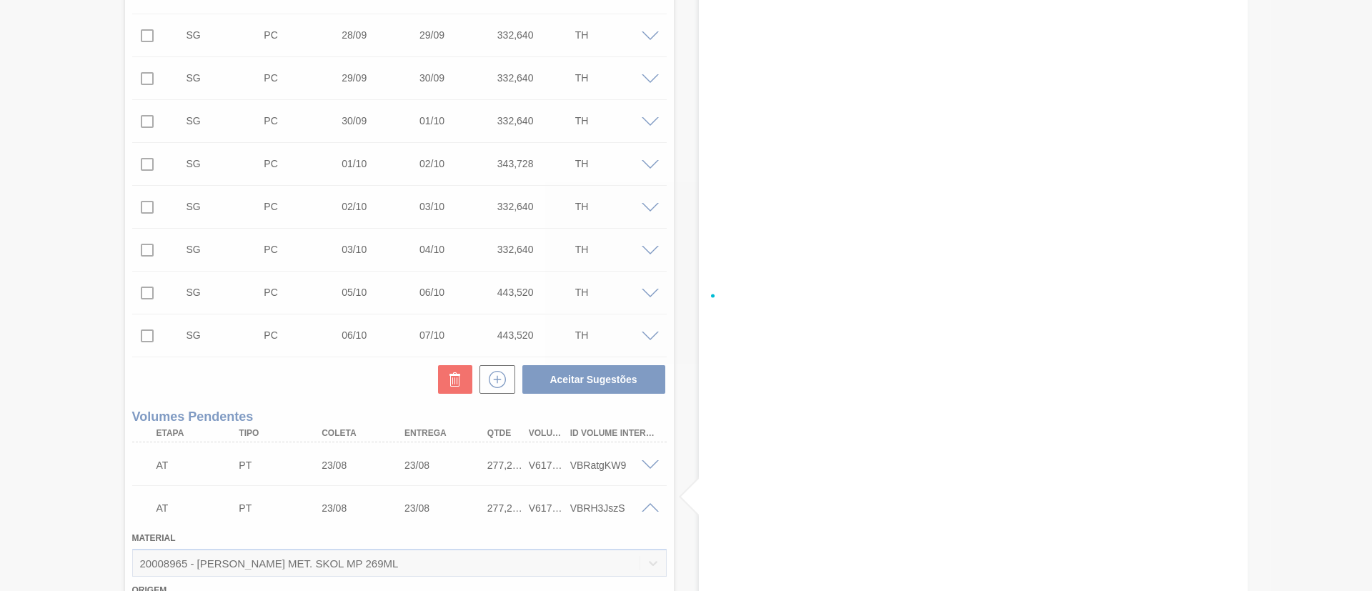
checkbox input "false"
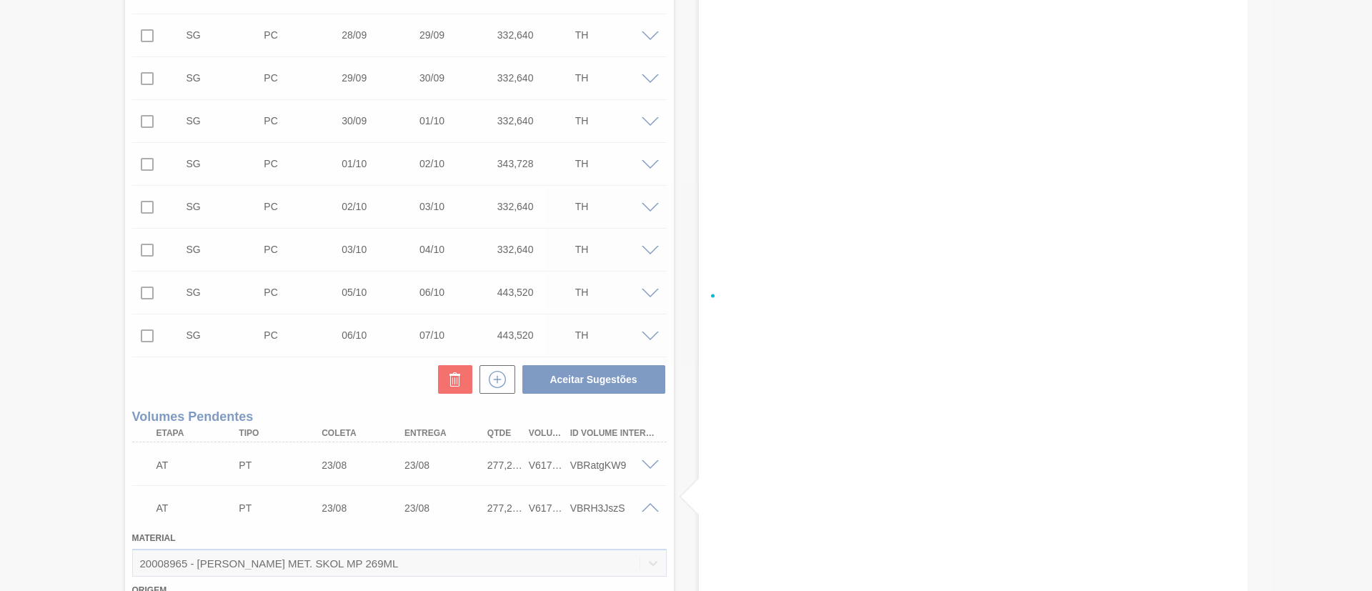
checkbox input "false"
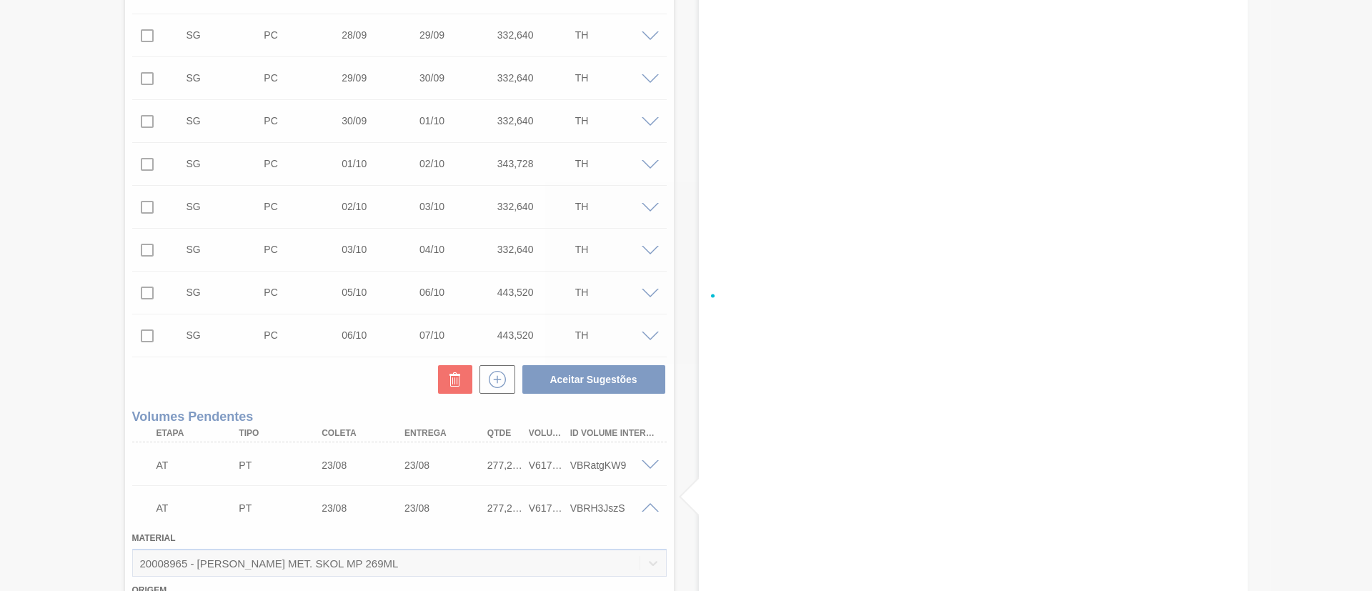
checkbox input "false"
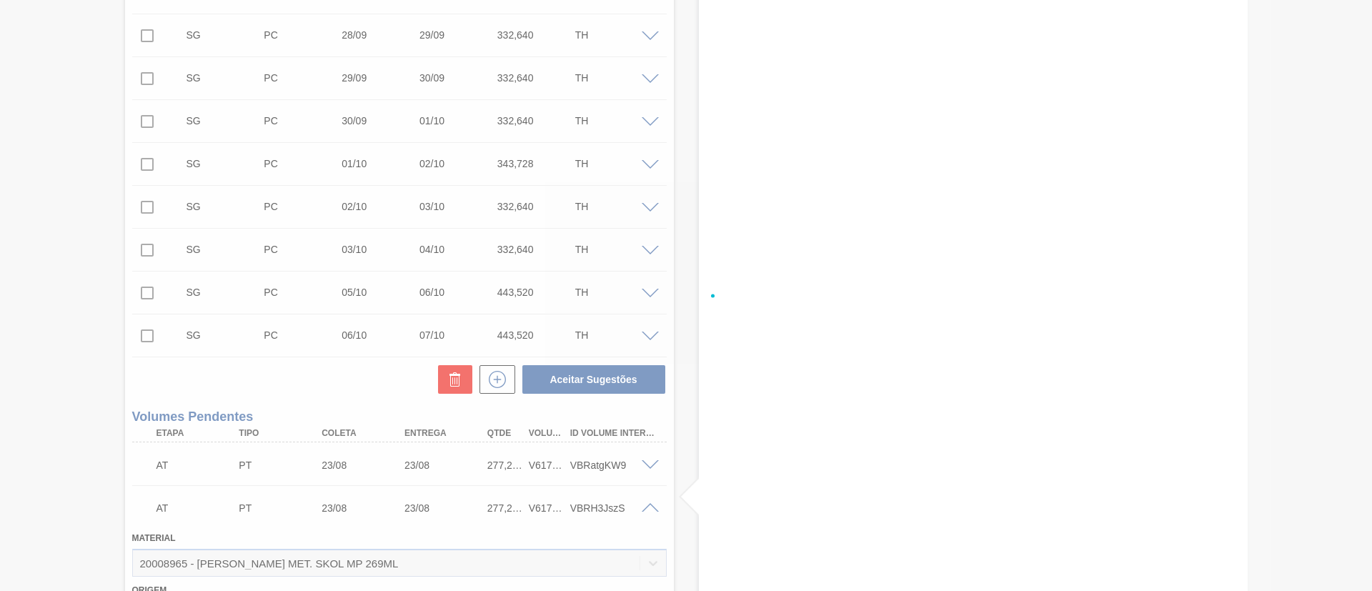
checkbox input "false"
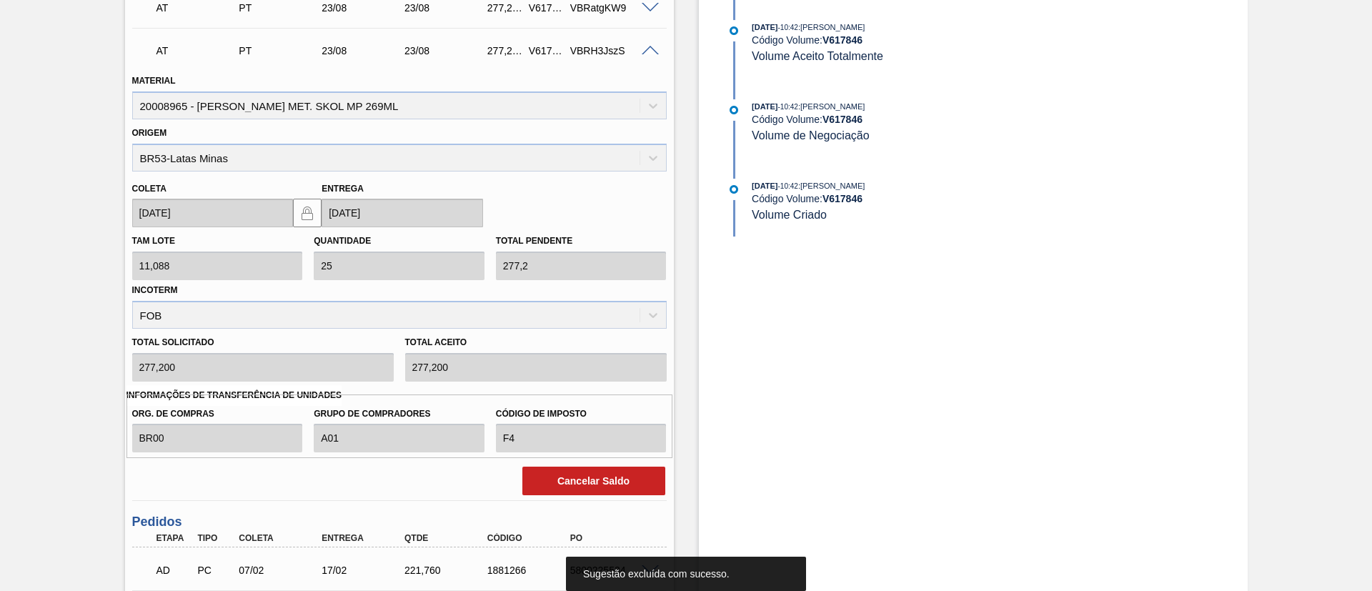
scroll to position [288, 0]
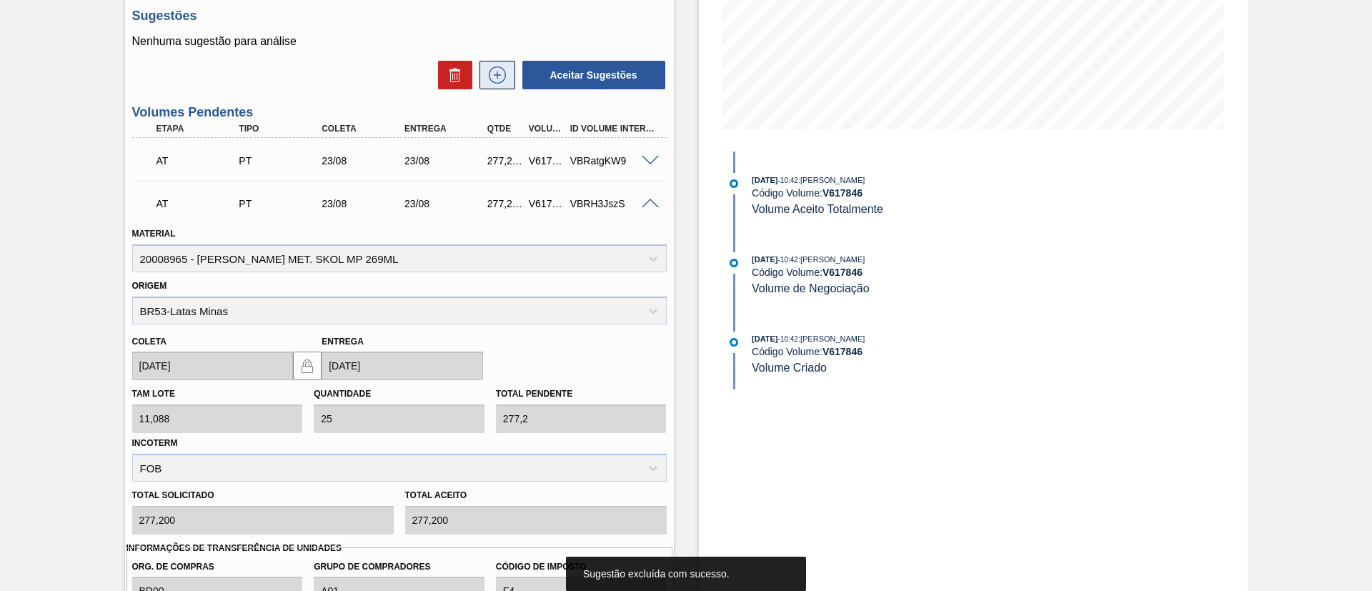
click at [499, 74] on icon at bounding box center [497, 74] width 23 height 17
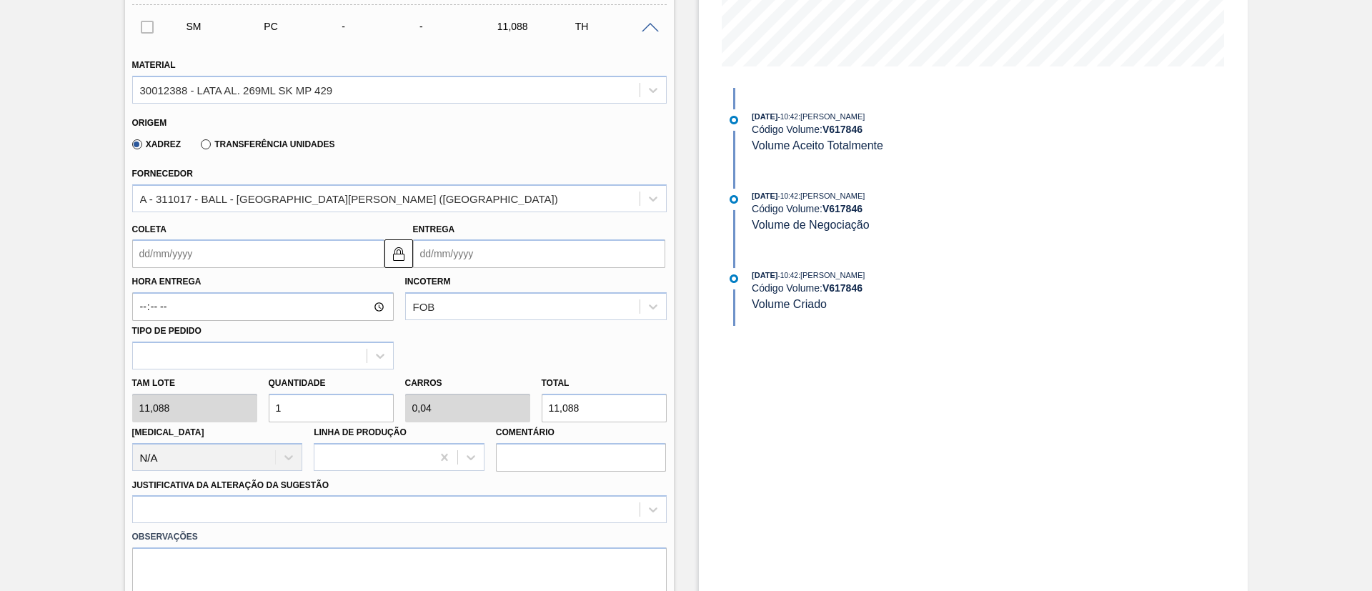
scroll to position [395, 0]
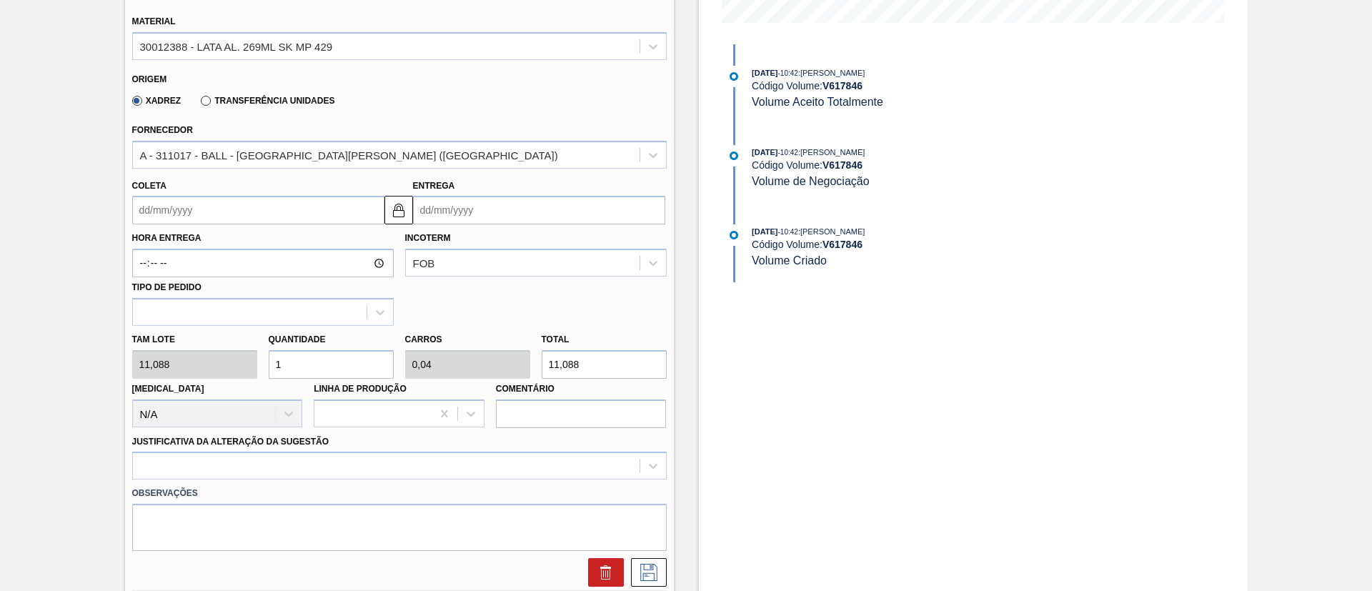
click at [259, 94] on div "Transferência Unidades" at bounding box center [264, 100] width 139 height 13
click at [252, 106] on div "Transferência Unidades" at bounding box center [264, 100] width 139 height 13
click at [204, 103] on label "Transferência Unidades" at bounding box center [268, 101] width 134 height 10
click at [199, 104] on input "Transferência Unidades" at bounding box center [199, 104] width 0 height 0
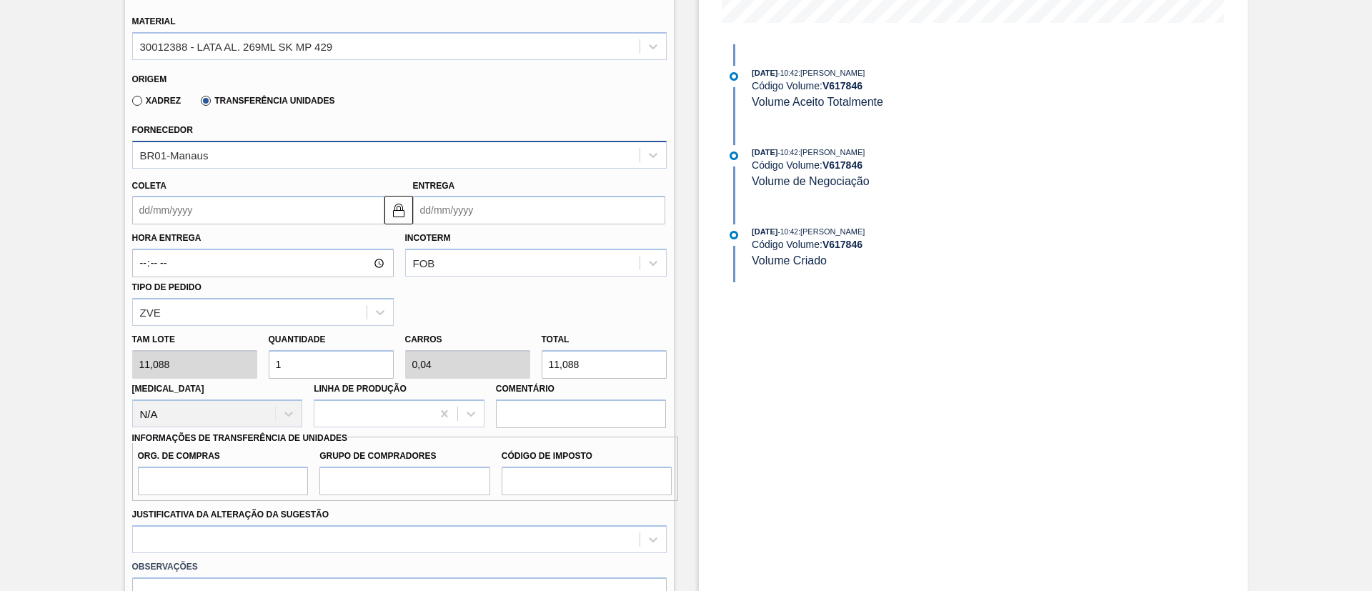
click at [221, 153] on div "BR01-Manaus" at bounding box center [386, 154] width 507 height 21
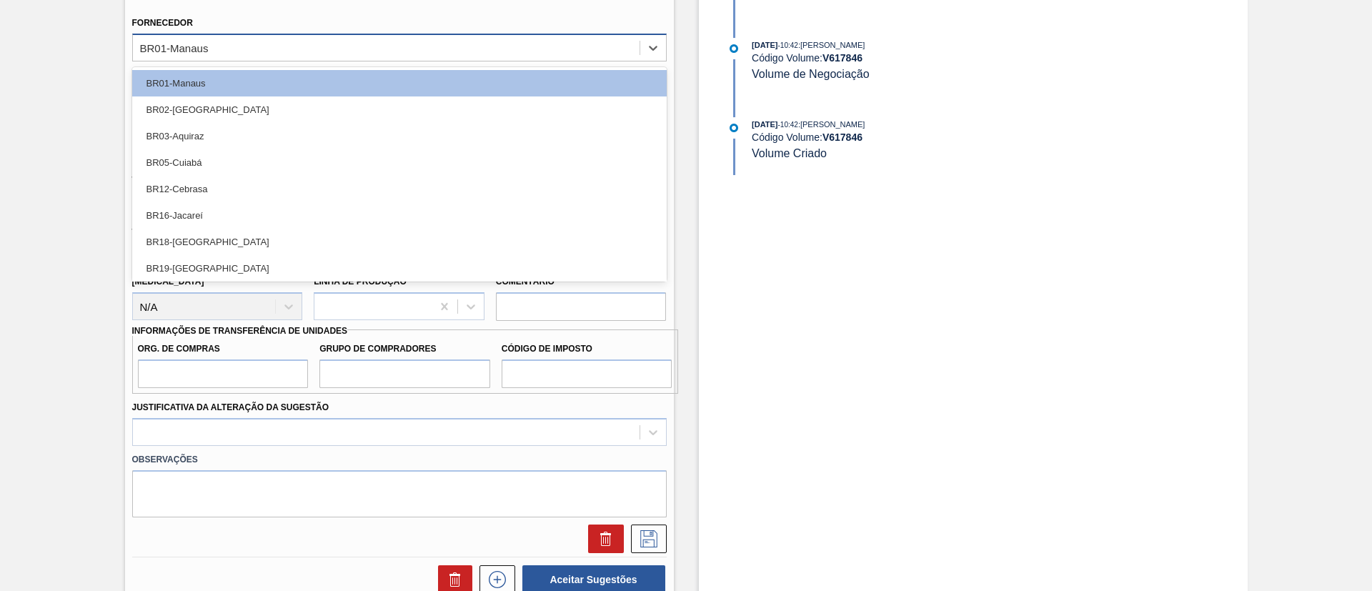
click at [233, 55] on div "BR01-Manaus" at bounding box center [386, 47] width 507 height 21
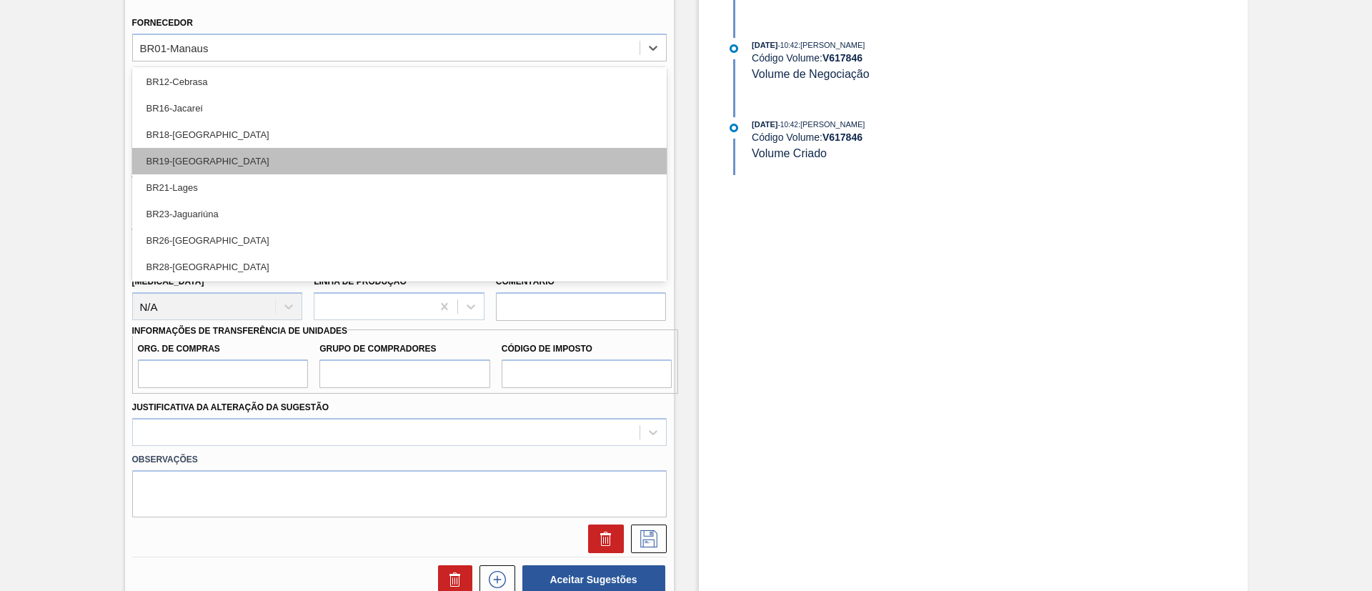
scroll to position [0, 0]
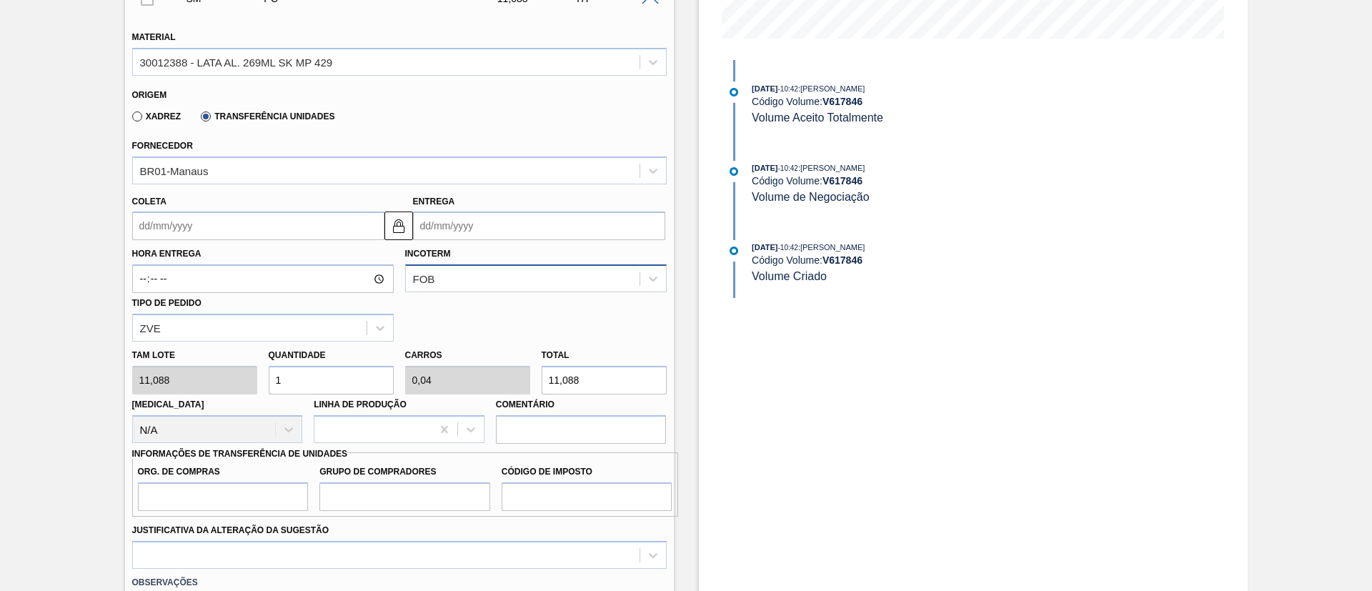
scroll to position [429, 0]
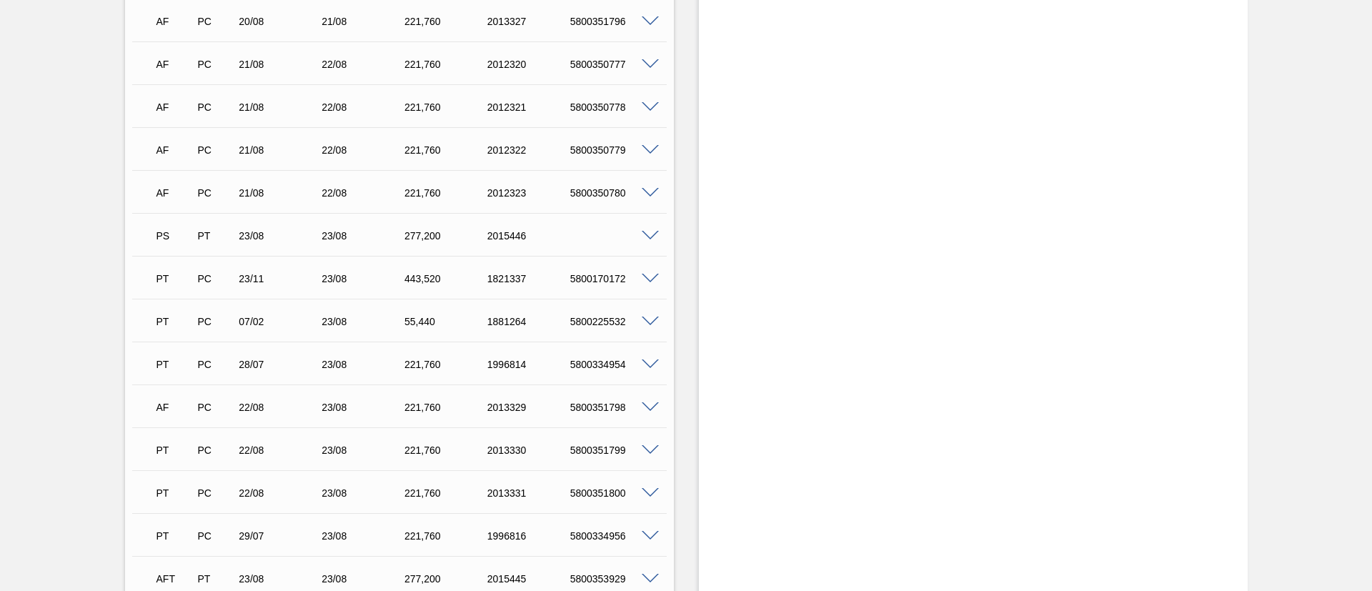
scroll to position [1715, 0]
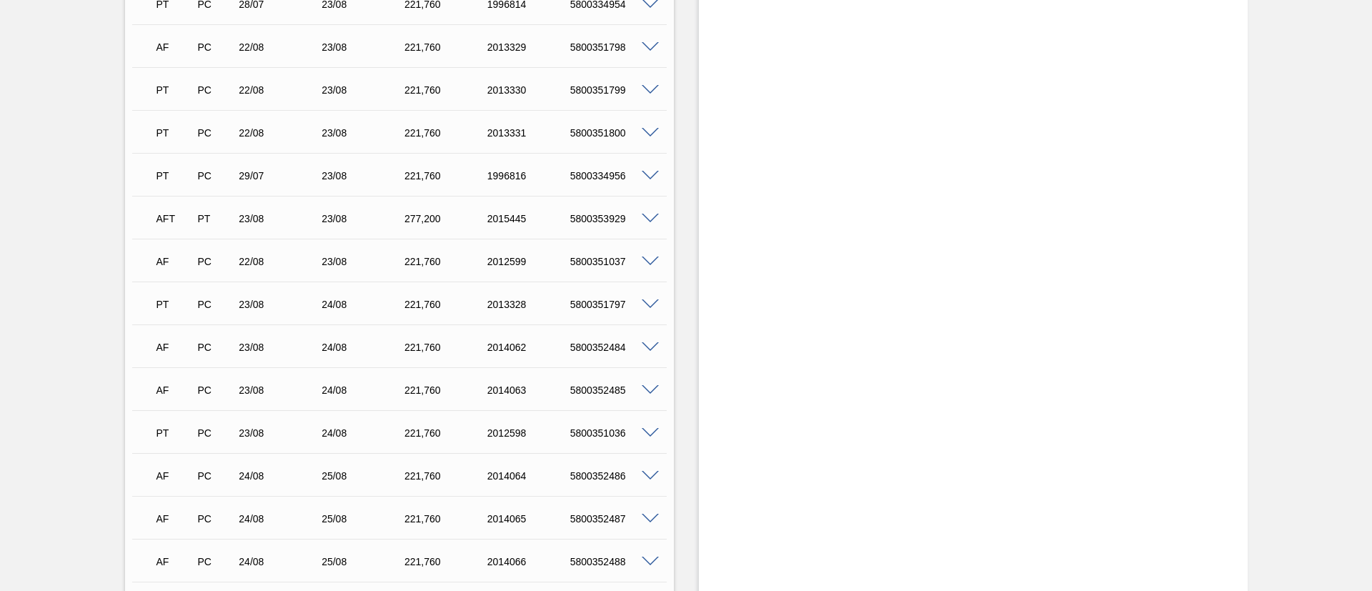
click at [645, 220] on span at bounding box center [650, 219] width 17 height 11
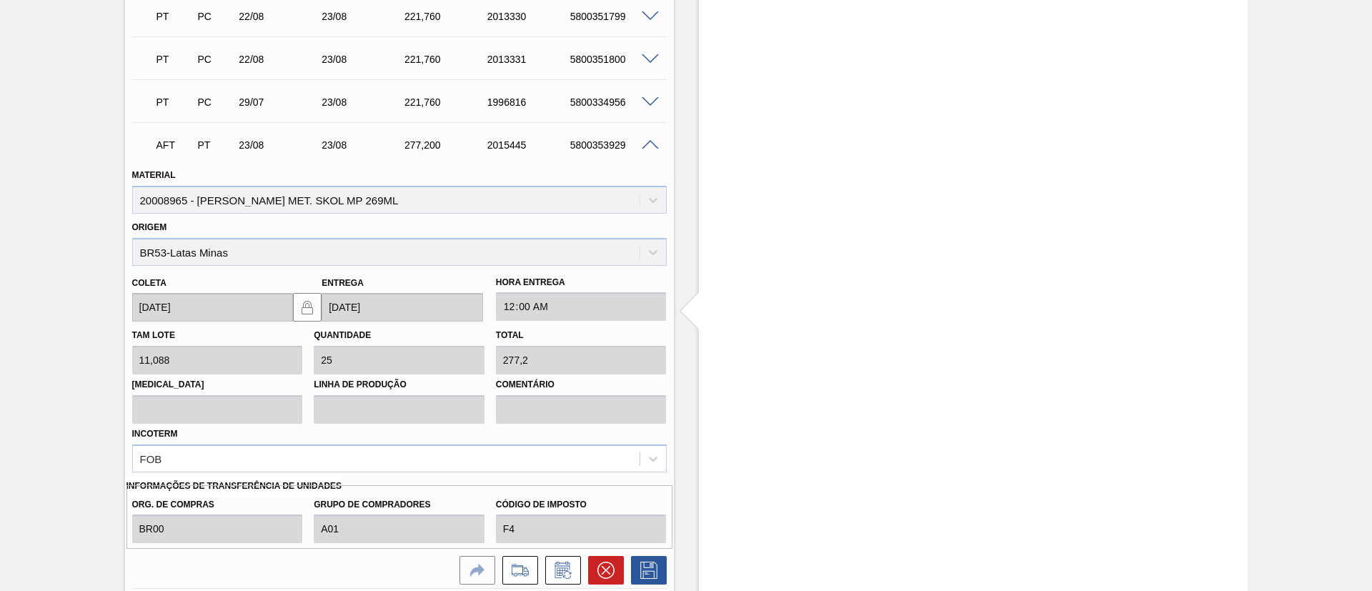
scroll to position [1822, 0]
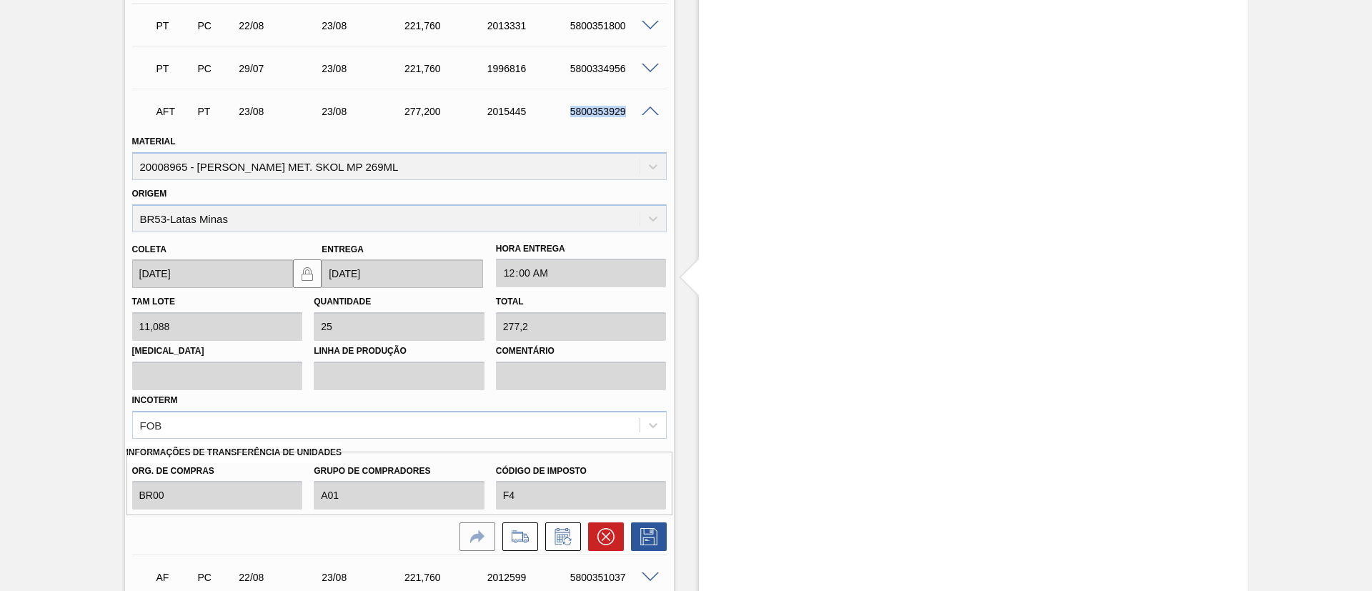
drag, startPoint x: 568, startPoint y: 114, endPoint x: 624, endPoint y: 116, distance: 55.8
click at [624, 116] on div "5800353929" at bounding box center [613, 111] width 93 height 11
copy div "5800353929"
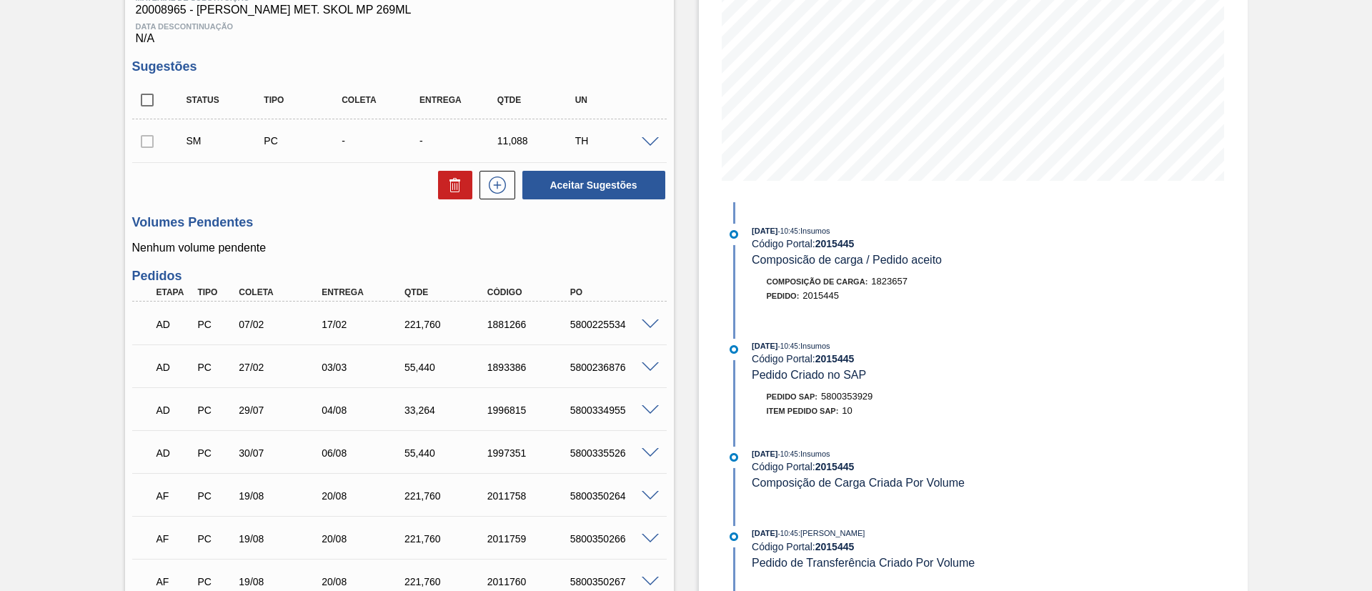
scroll to position [0, 0]
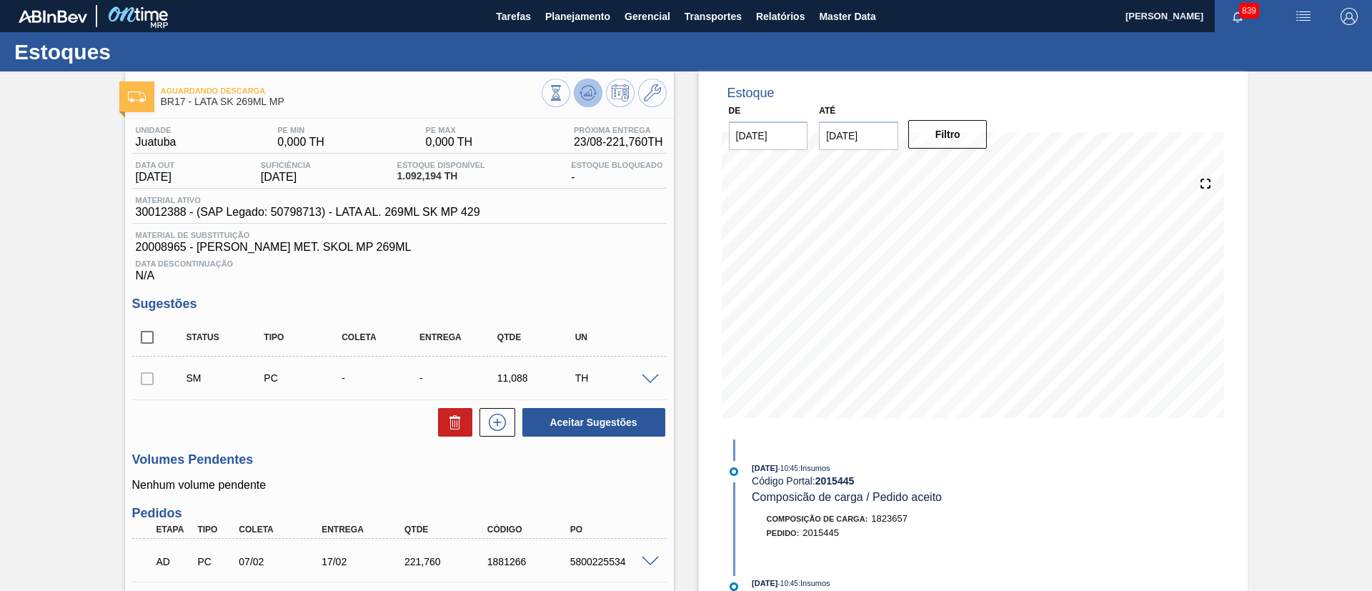
click at [564, 89] on icon at bounding box center [556, 93] width 16 height 16
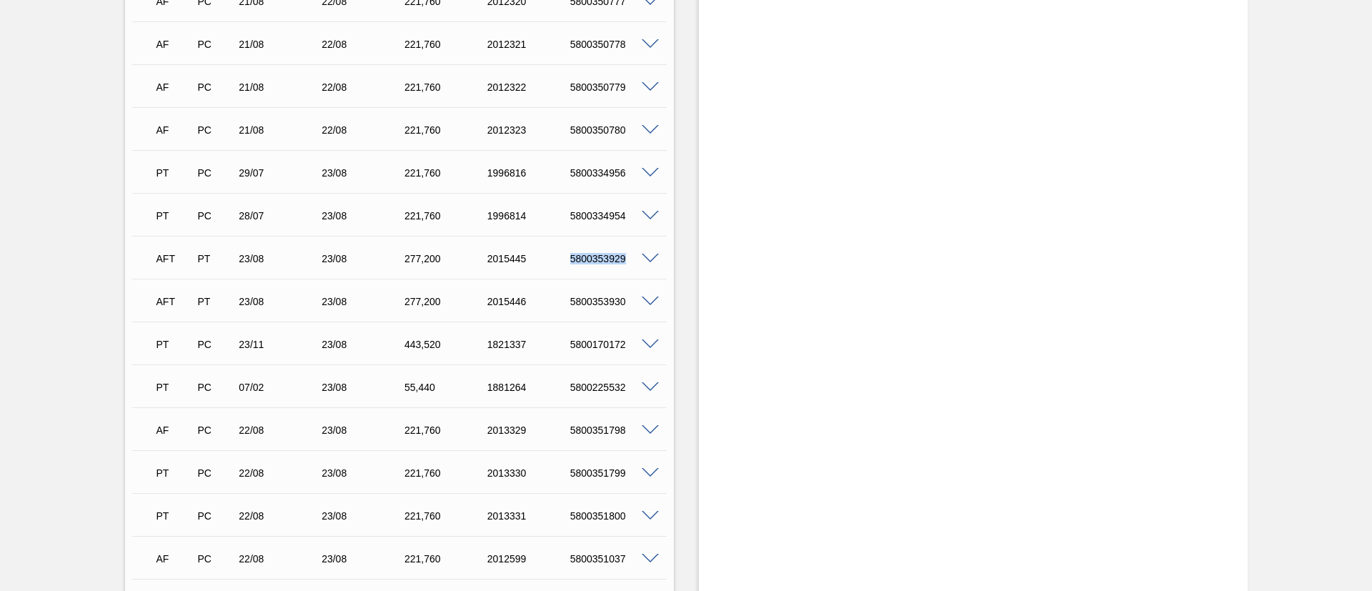
scroll to position [2251, 0]
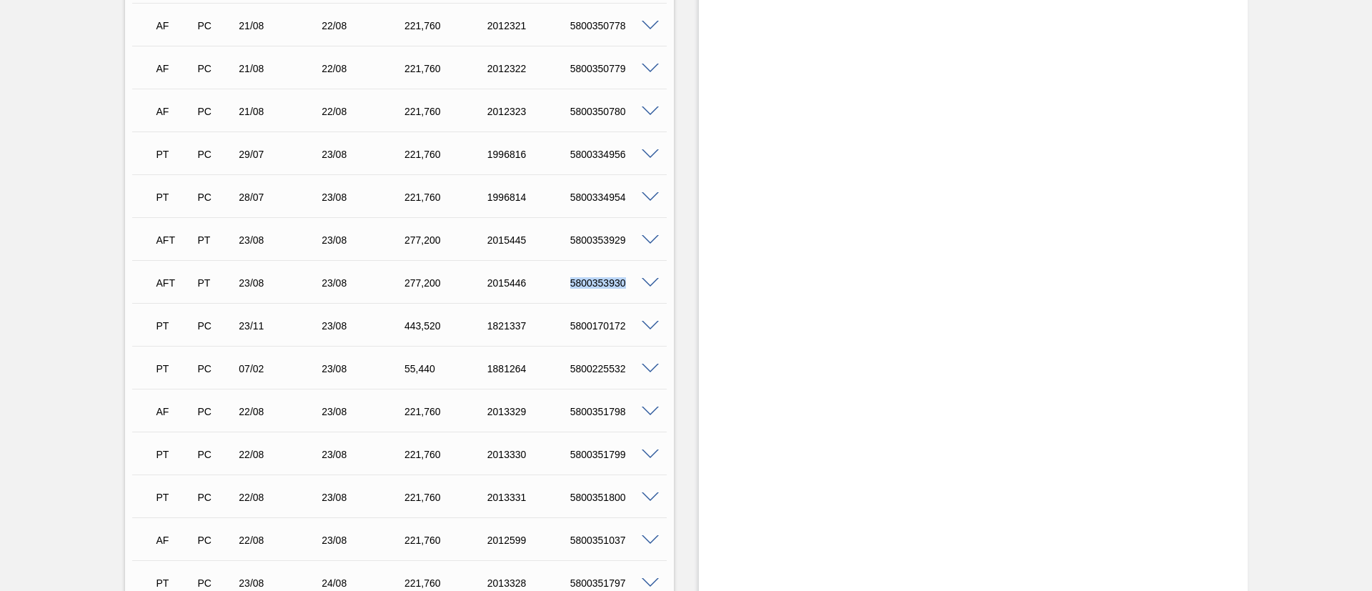
drag, startPoint x: 564, startPoint y: 282, endPoint x: 623, endPoint y: 287, distance: 59.5
click at [623, 287] on div "5800353930" at bounding box center [602, 282] width 83 height 11
copy div "5800353930"
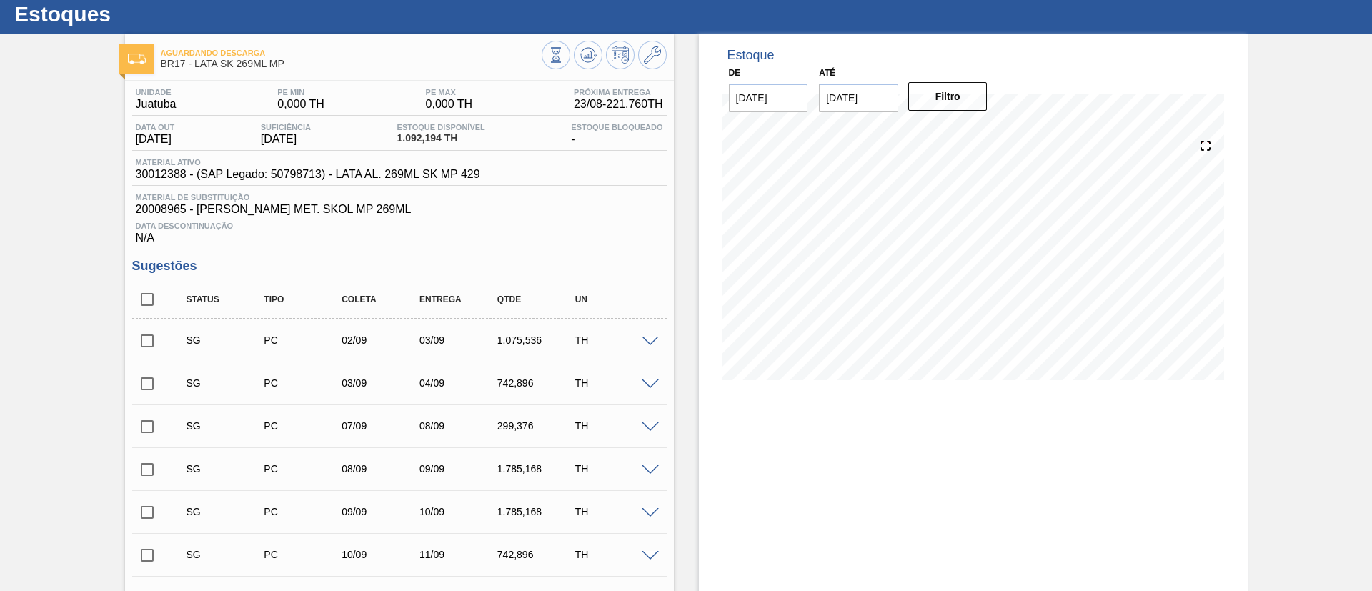
scroll to position [0, 0]
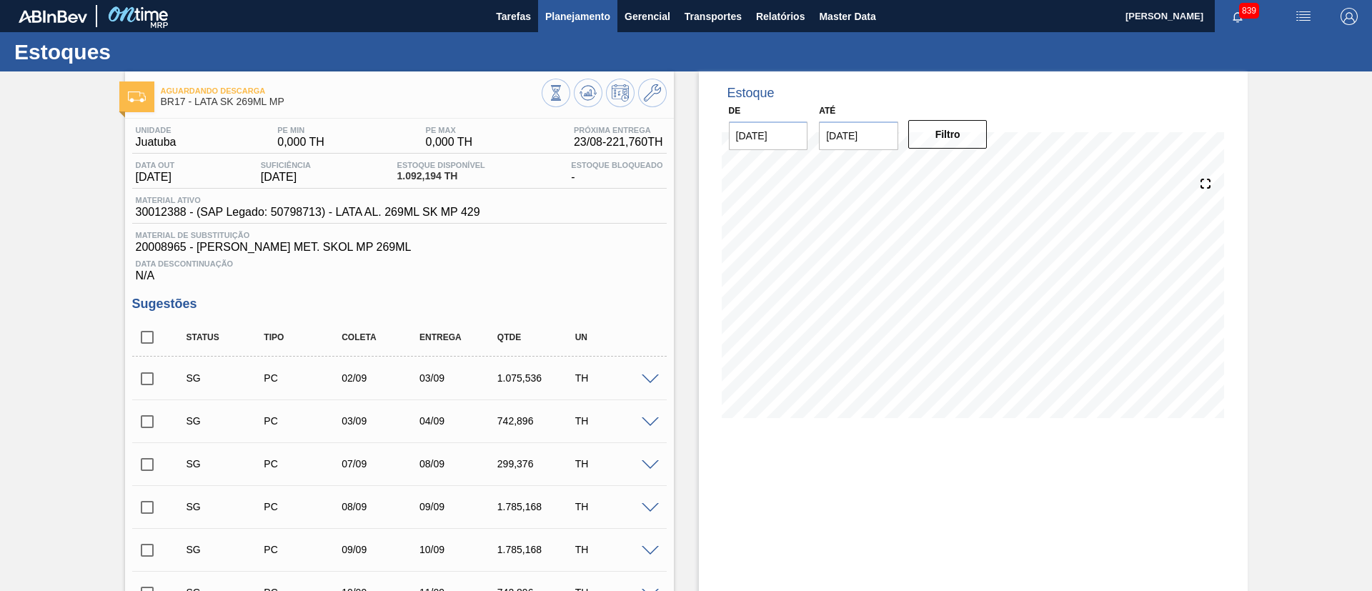
click at [601, 24] on span "Planejamento" at bounding box center [577, 16] width 65 height 17
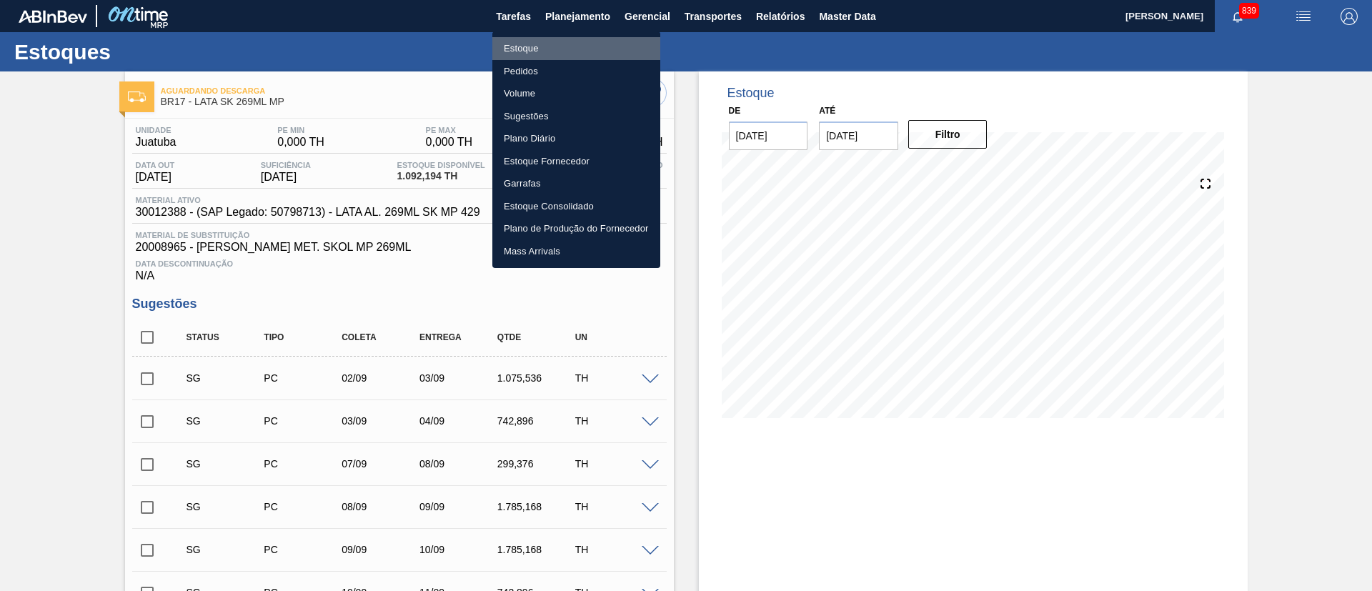
click at [537, 48] on li "Estoque" at bounding box center [576, 48] width 168 height 23
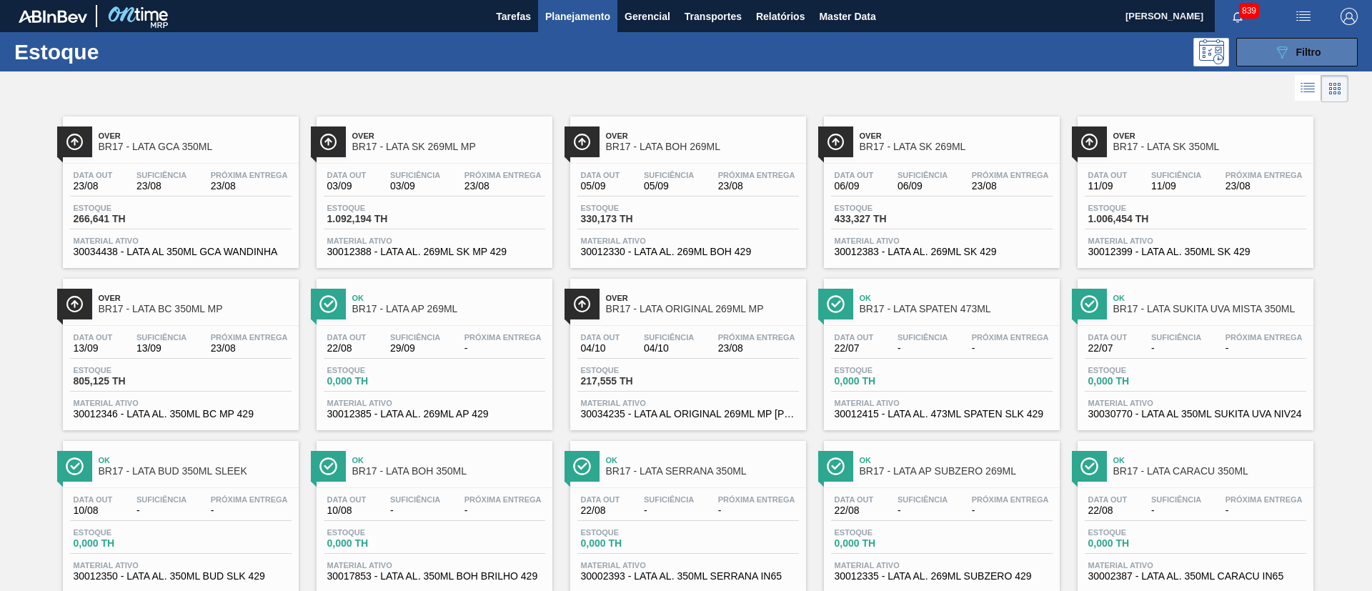
click at [1262, 40] on button "089F7B8B-B2A5-4AFE-B5C0-19BA573D28AC Filtro" at bounding box center [1296, 52] width 121 height 29
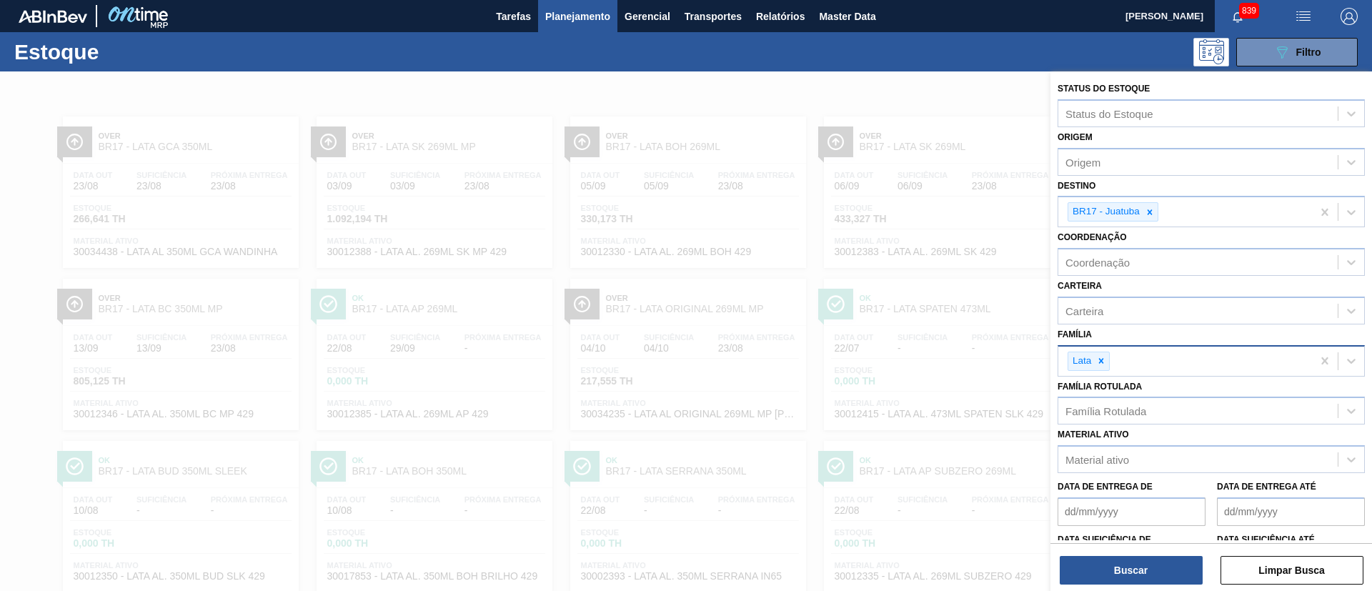
click at [1108, 361] on div at bounding box center [1101, 361] width 16 height 18
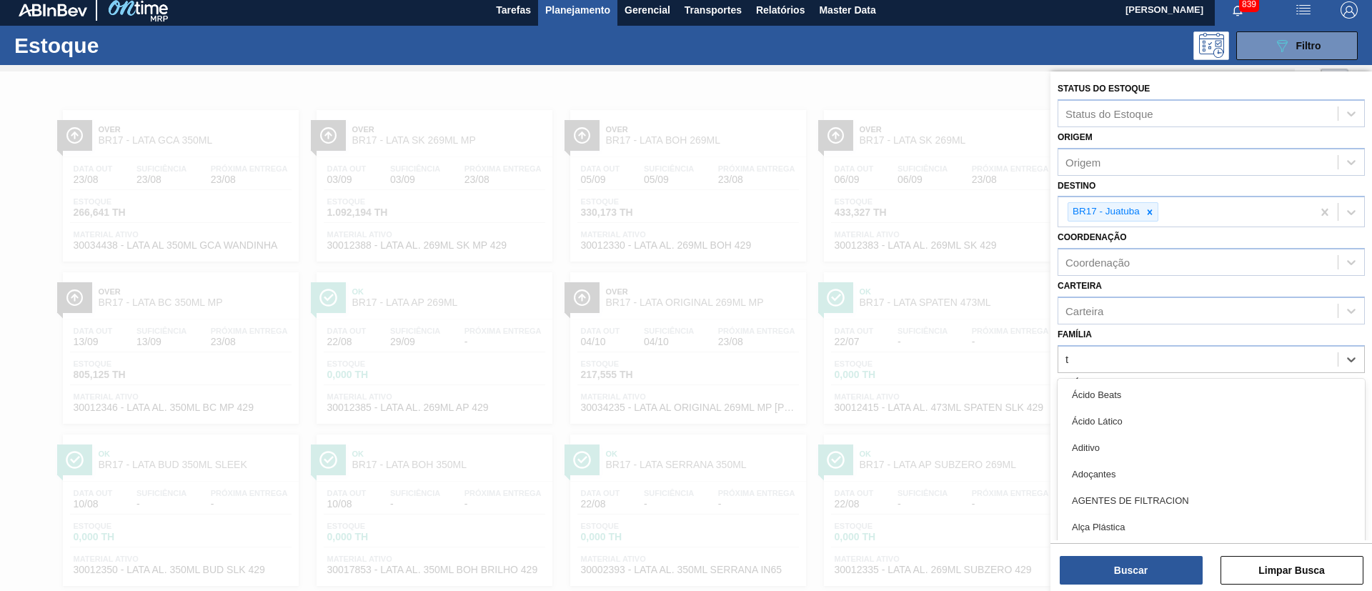
scroll to position [8, 0]
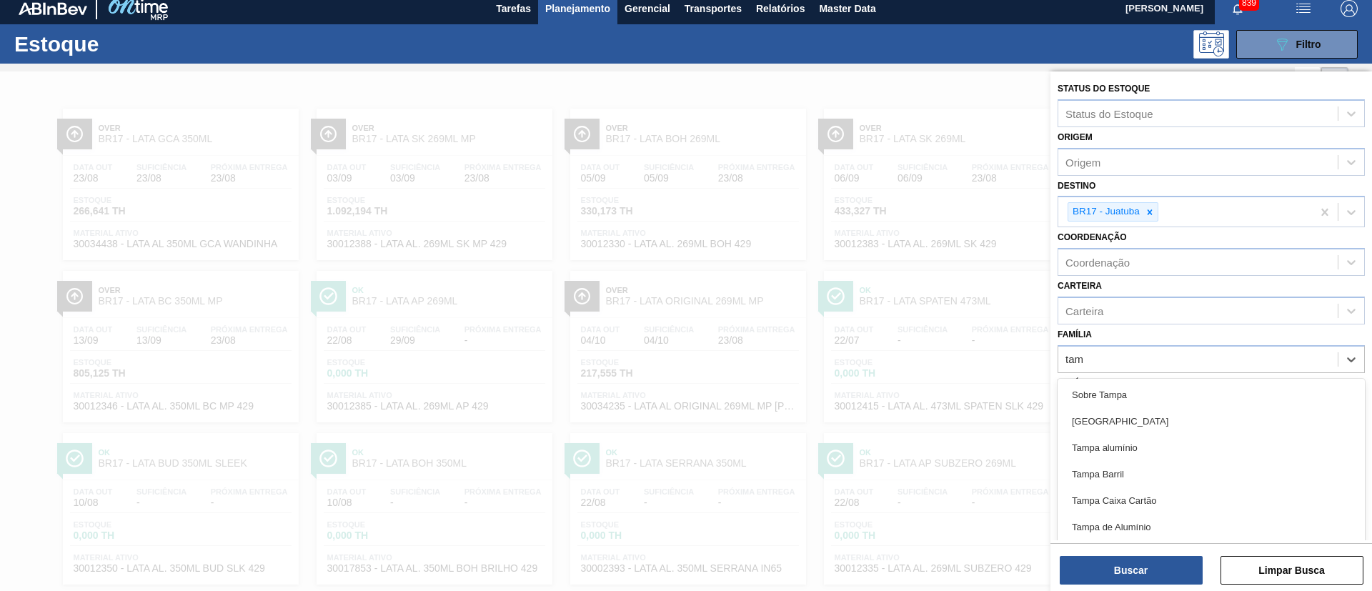
type input "tamp"
click at [1110, 427] on div "[GEOGRAPHIC_DATA]" at bounding box center [1211, 421] width 307 height 26
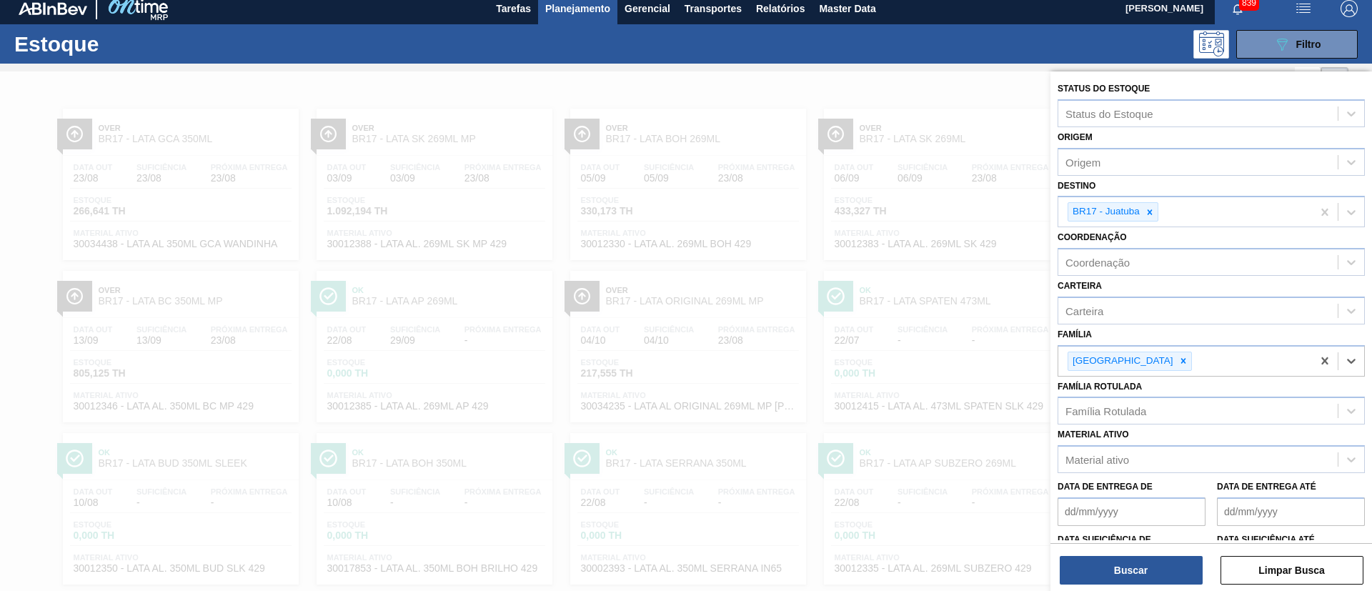
scroll to position [99, 0]
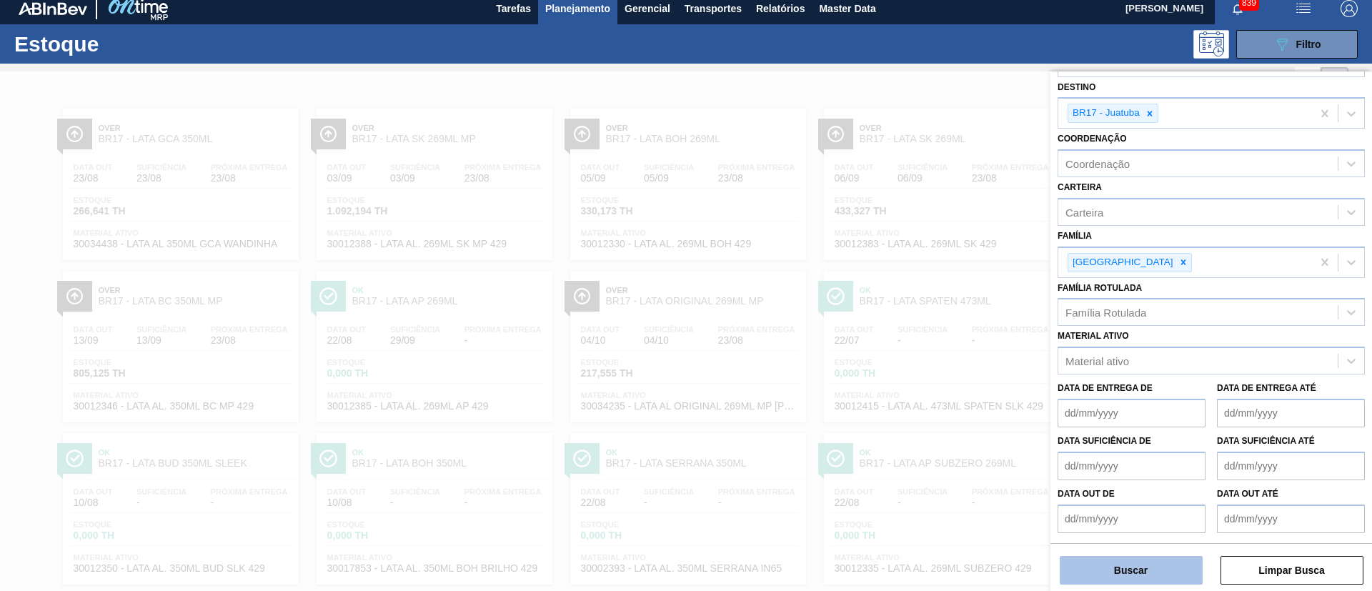
click at [1100, 584] on button "Buscar" at bounding box center [1131, 570] width 143 height 29
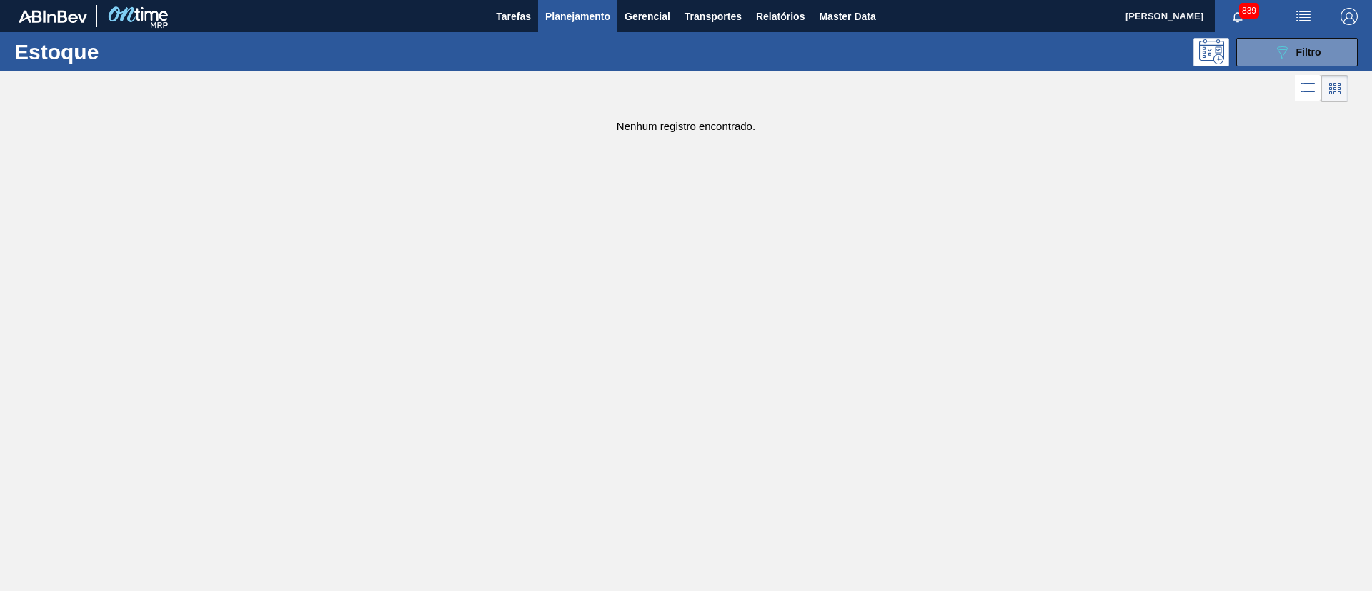
click at [996, 132] on main "Tarefas Planejamento Gerencial Transportes Relatórios Master Data [PERSON_NAME]…" at bounding box center [686, 295] width 1372 height 591
click at [562, 22] on span "Planejamento" at bounding box center [577, 16] width 65 height 17
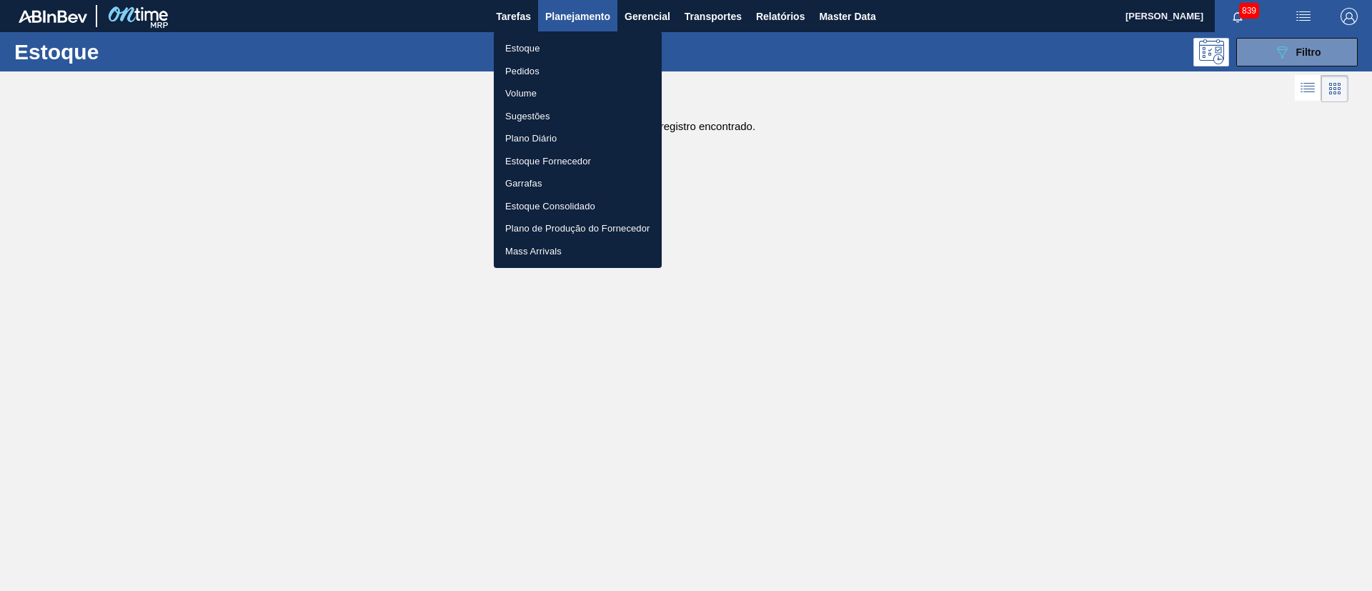
click at [531, 67] on li "Pedidos" at bounding box center [578, 71] width 168 height 23
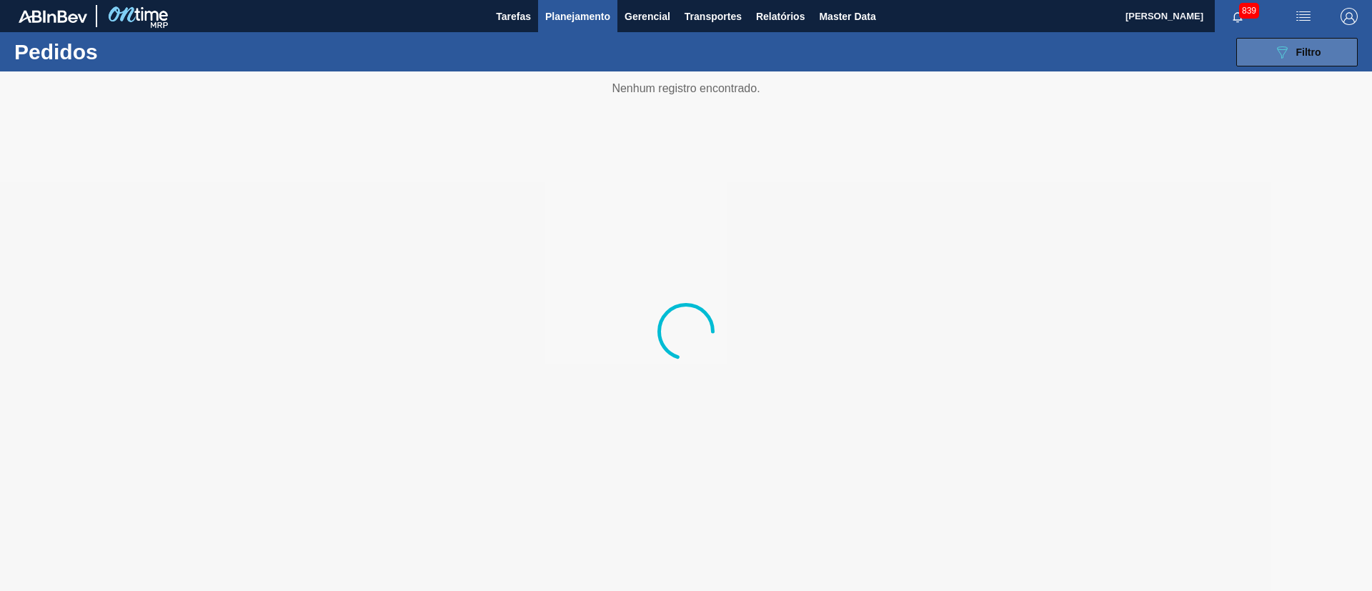
click at [1298, 57] on div "089F7B8B-B2A5-4AFE-B5C0-19BA573D28AC Filtro" at bounding box center [1297, 52] width 48 height 17
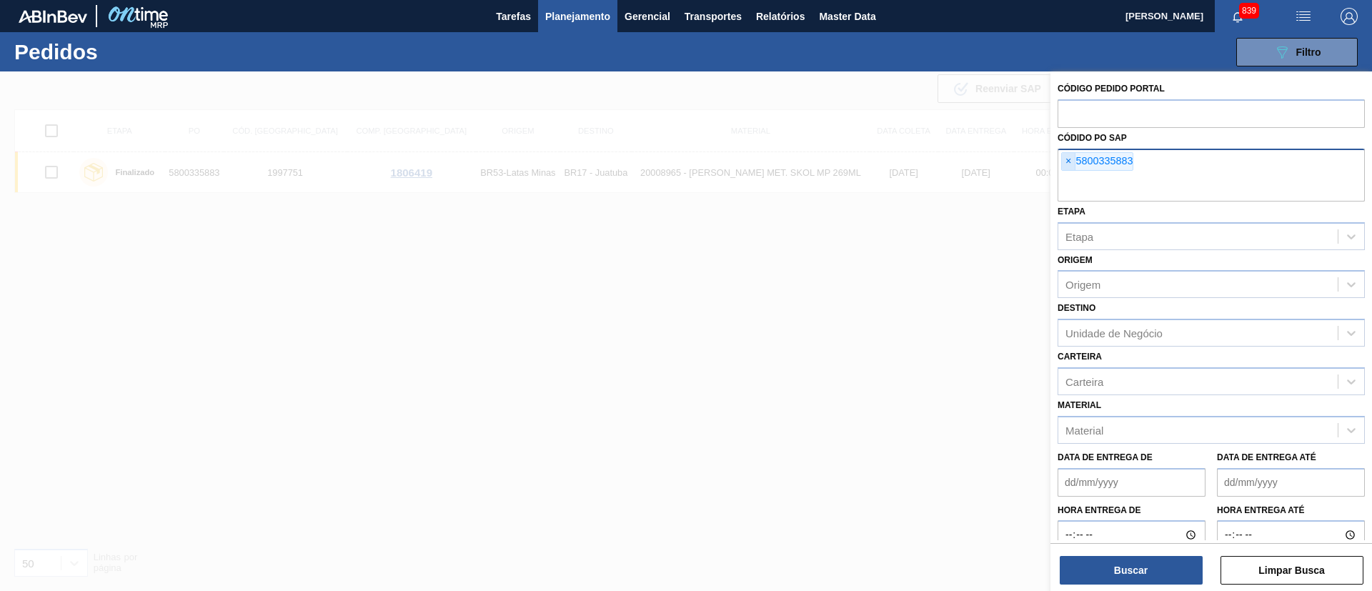
click at [1072, 161] on span "×" at bounding box center [1069, 161] width 14 height 17
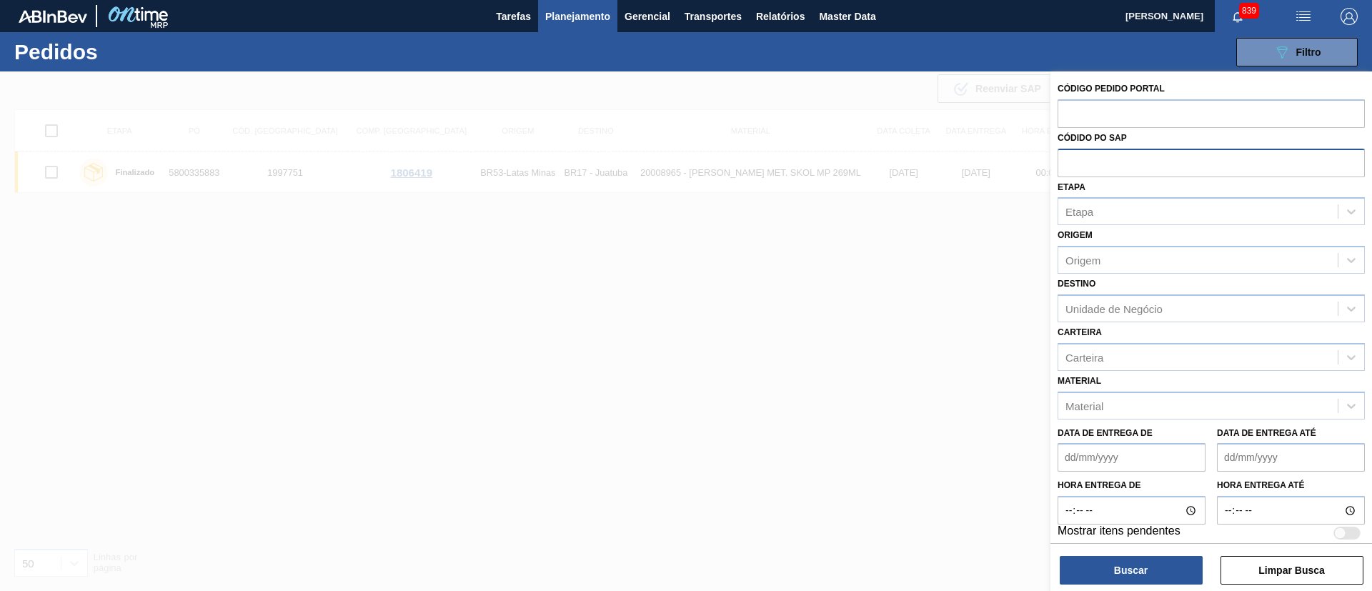
paste input "5800331769"
type input "5800331769"
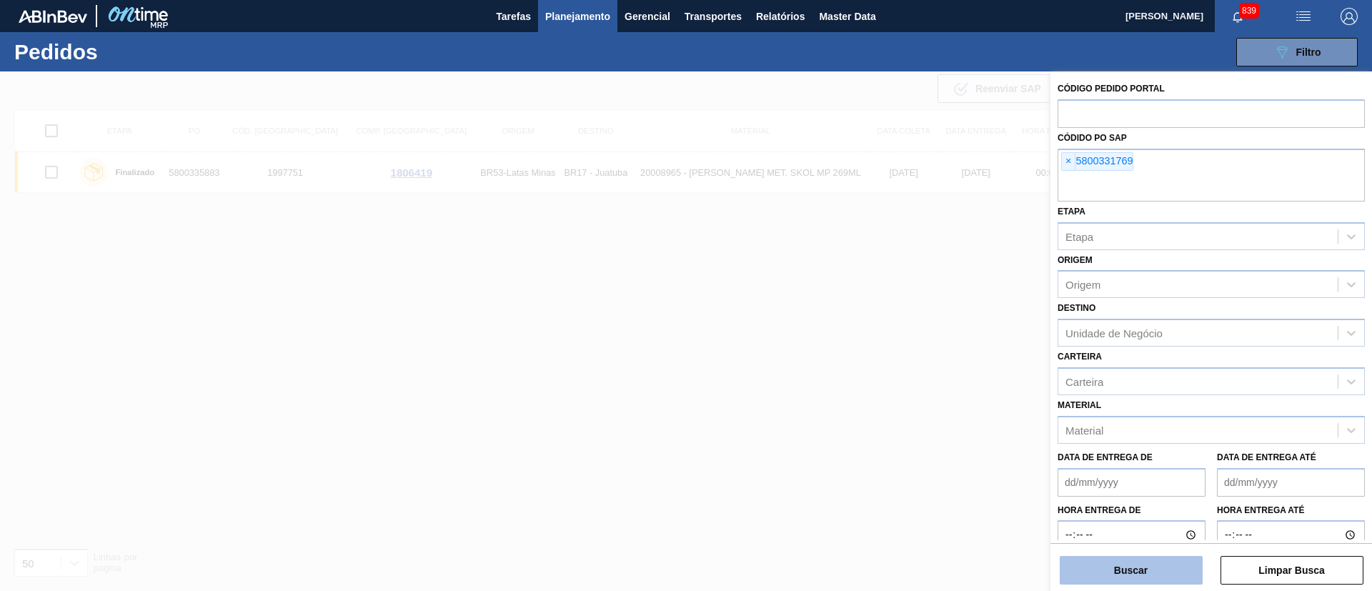
click at [1144, 560] on button "Buscar" at bounding box center [1131, 570] width 143 height 29
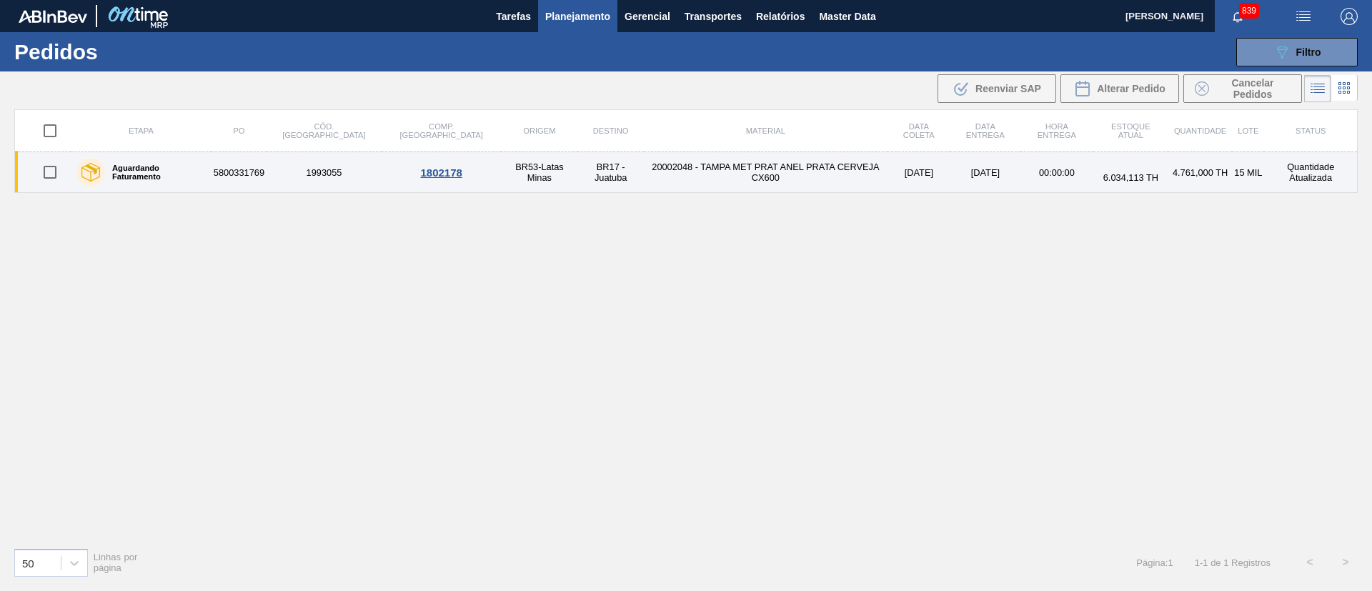
click at [501, 172] on td "BR53-Latas Minas" at bounding box center [539, 172] width 76 height 41
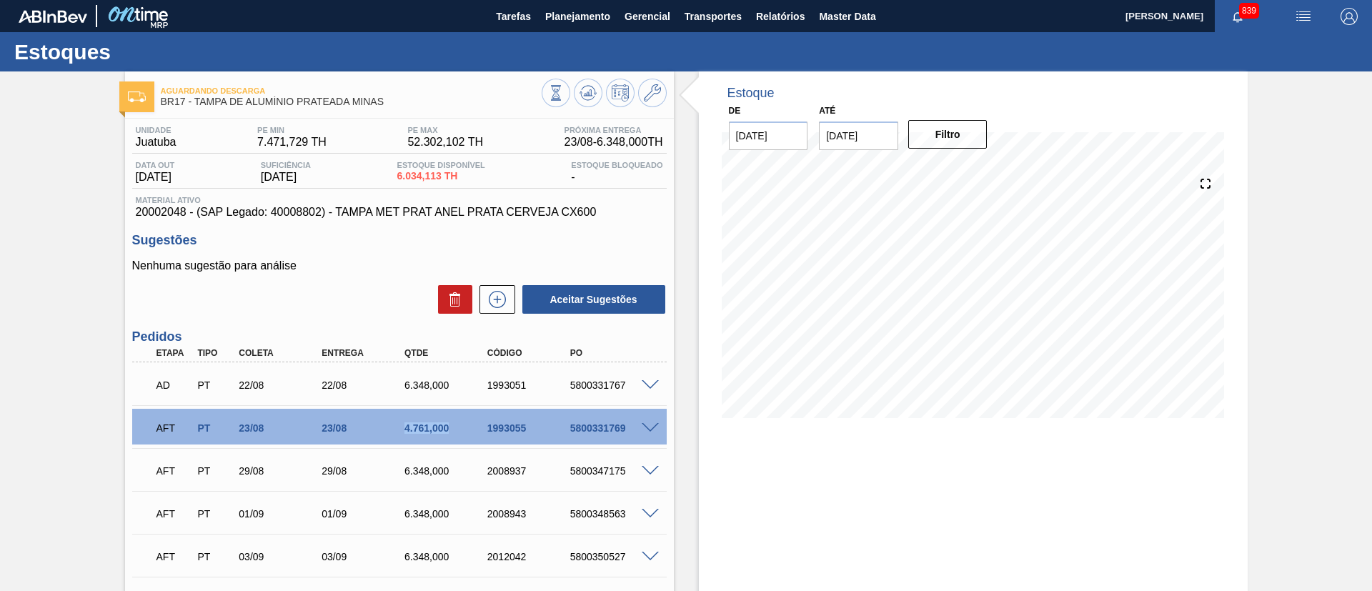
drag, startPoint x: 399, startPoint y: 430, endPoint x: 449, endPoint y: 426, distance: 49.5
click at [449, 426] on div "4.761,000" at bounding box center [436, 427] width 83 height 11
copy div "4.761,000"
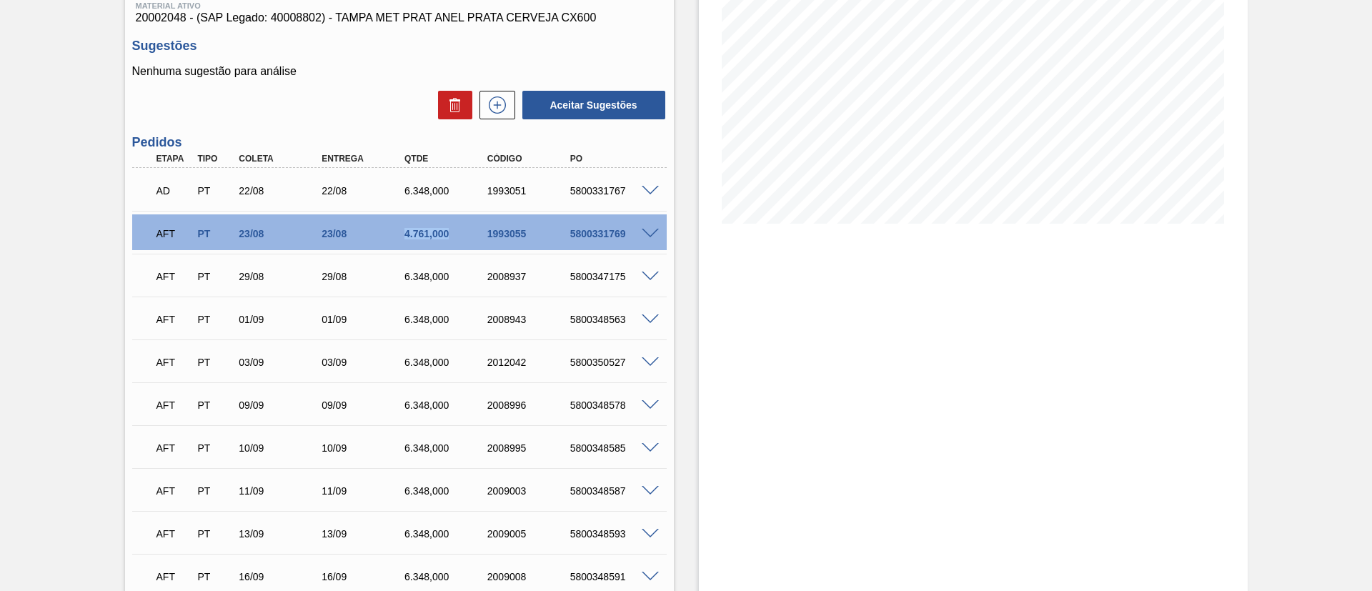
scroll to position [214, 0]
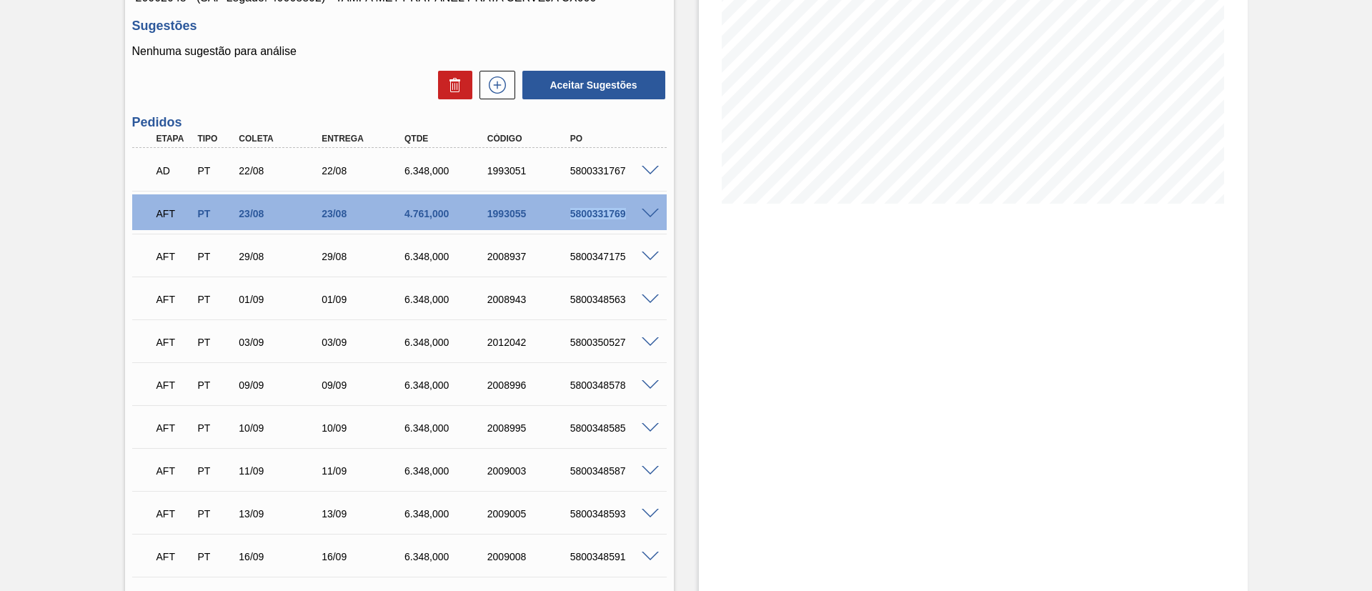
drag, startPoint x: 605, startPoint y: 214, endPoint x: 667, endPoint y: 212, distance: 61.5
click at [667, 212] on div "Unidade Juatuba PE MIN 7.471,729 TH PE MAX 52.302,102 TH Próxima Entrega 23/08 …" at bounding box center [399, 338] width 549 height 868
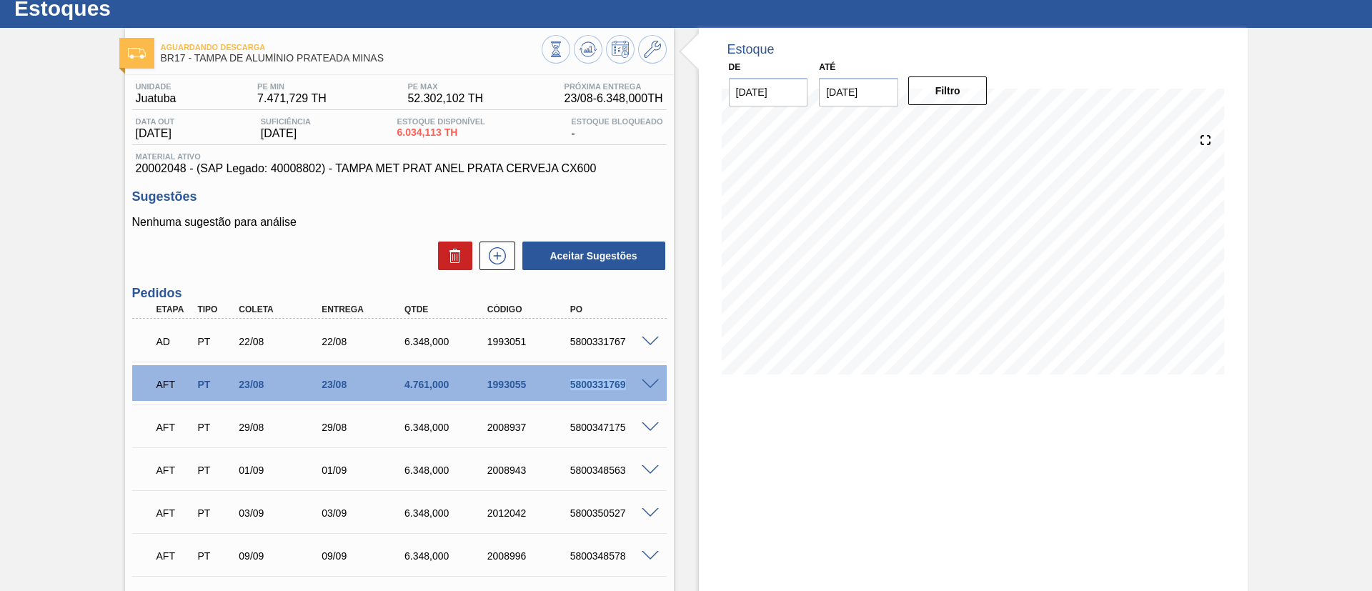
scroll to position [0, 0]
